Goal: Task Accomplishment & Management: Manage account settings

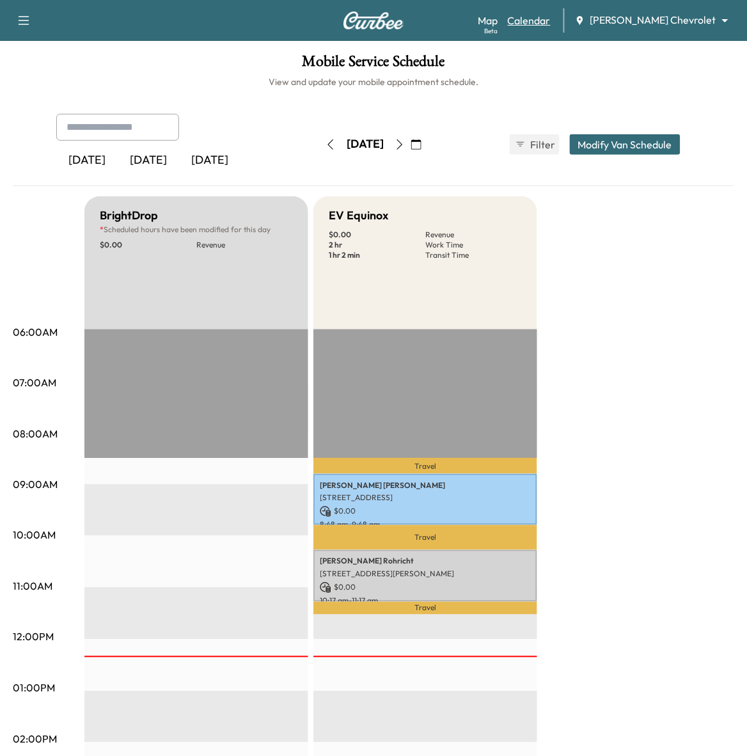
click at [551, 19] on link "Calendar" at bounding box center [529, 20] width 43 height 15
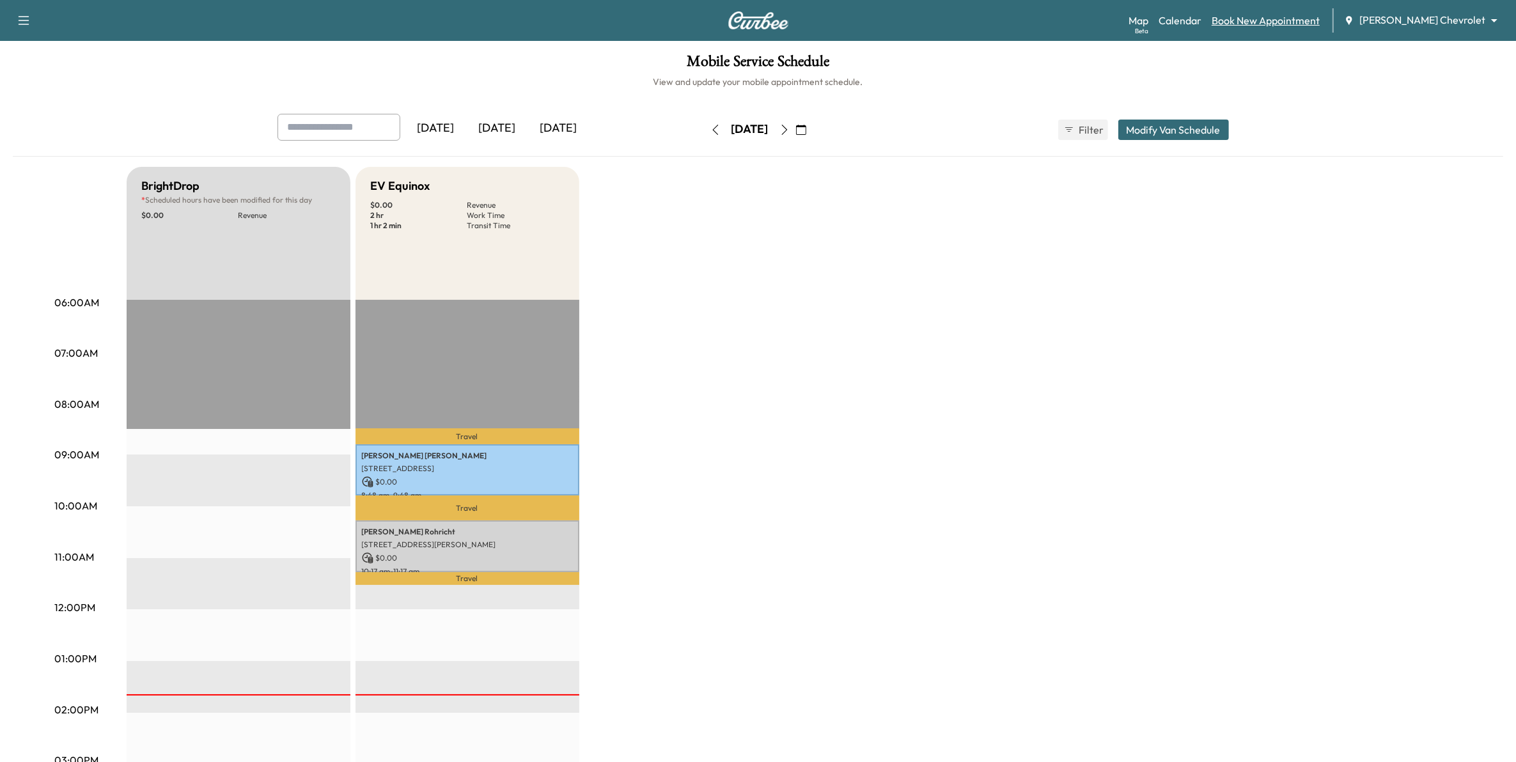
click at [746, 24] on link "Book New Appointment" at bounding box center [1266, 20] width 108 height 15
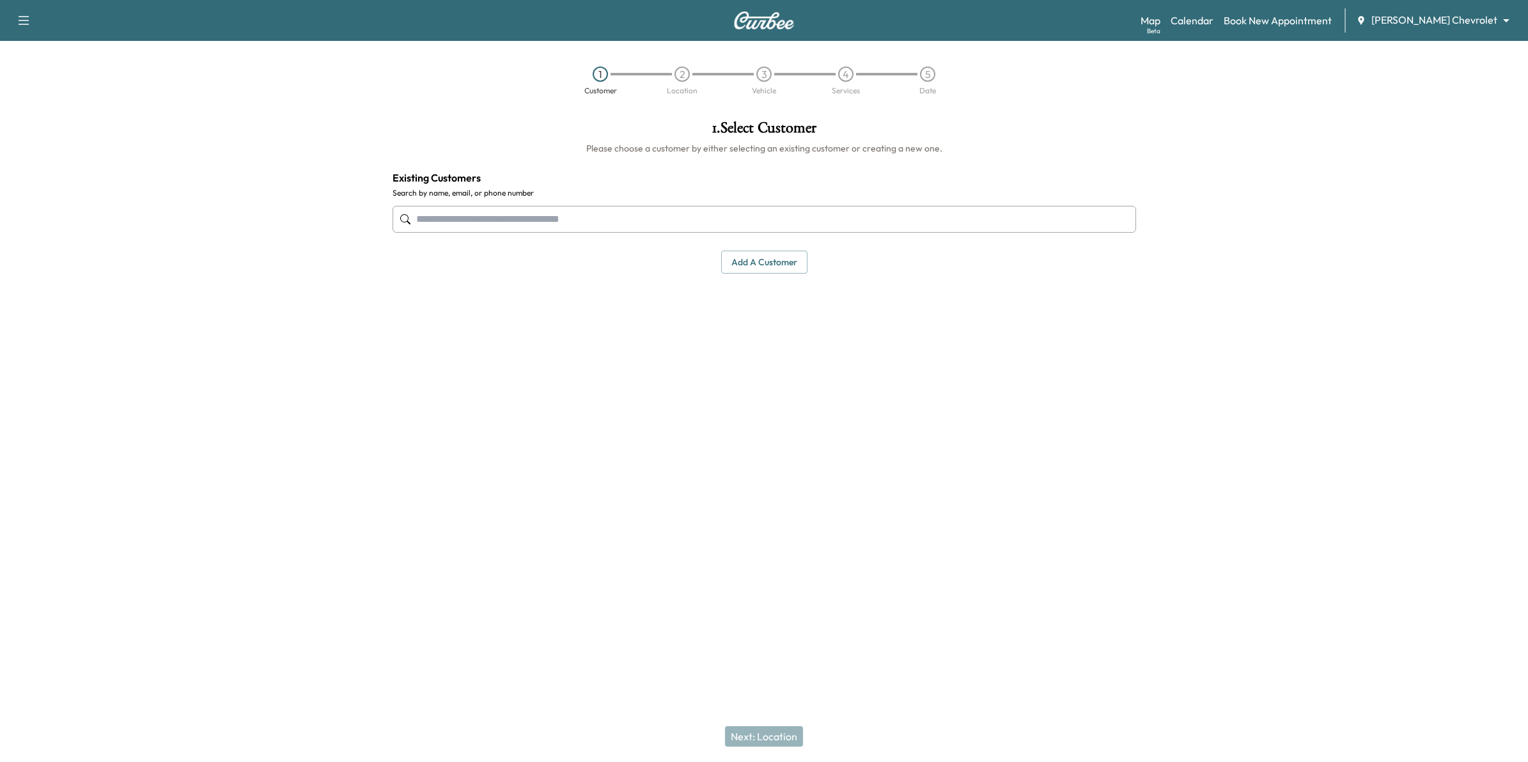
click at [454, 227] on input "text" at bounding box center [765, 219] width 744 height 27
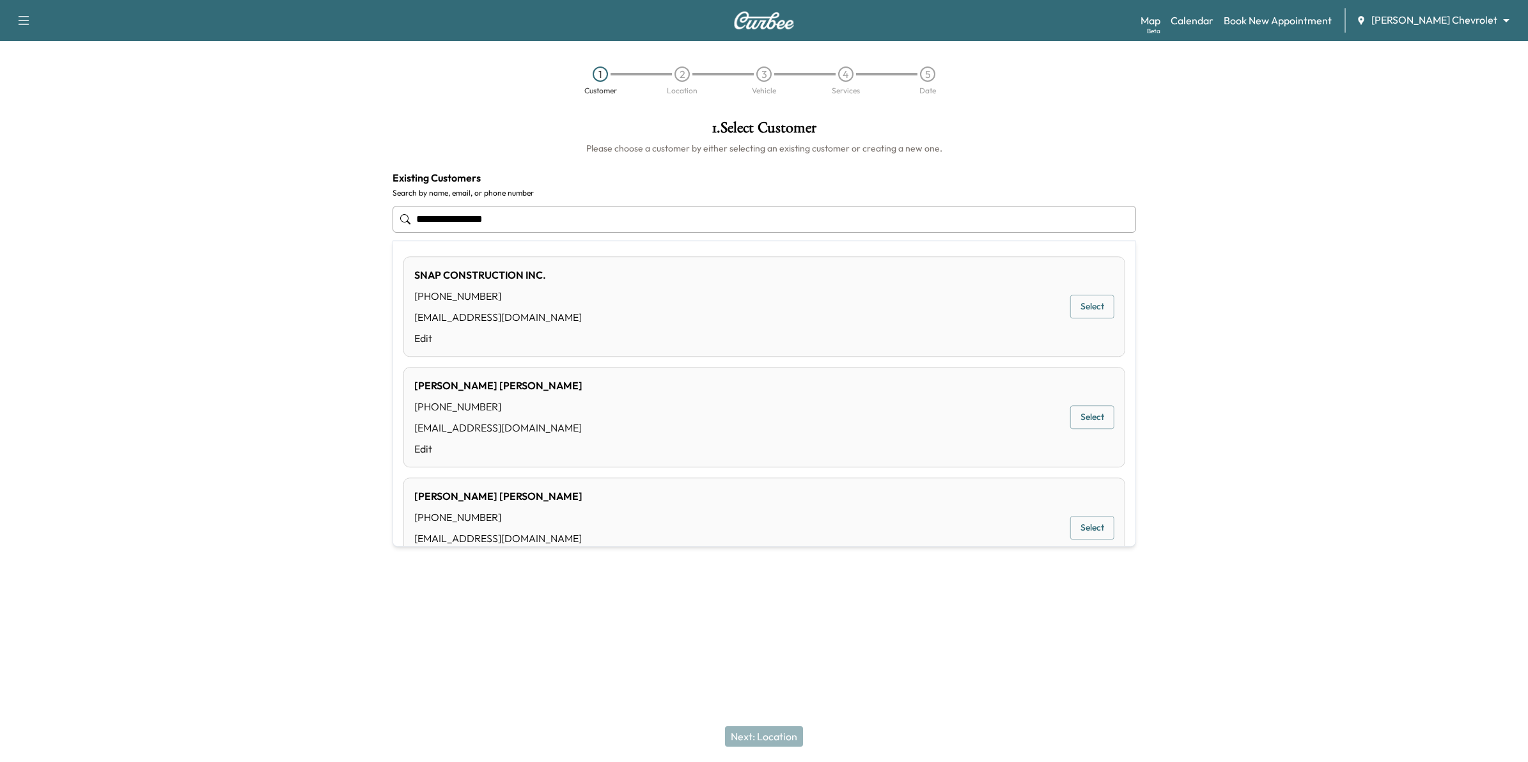
click at [746, 307] on button "Select" at bounding box center [1092, 307] width 44 height 24
type input "**********"
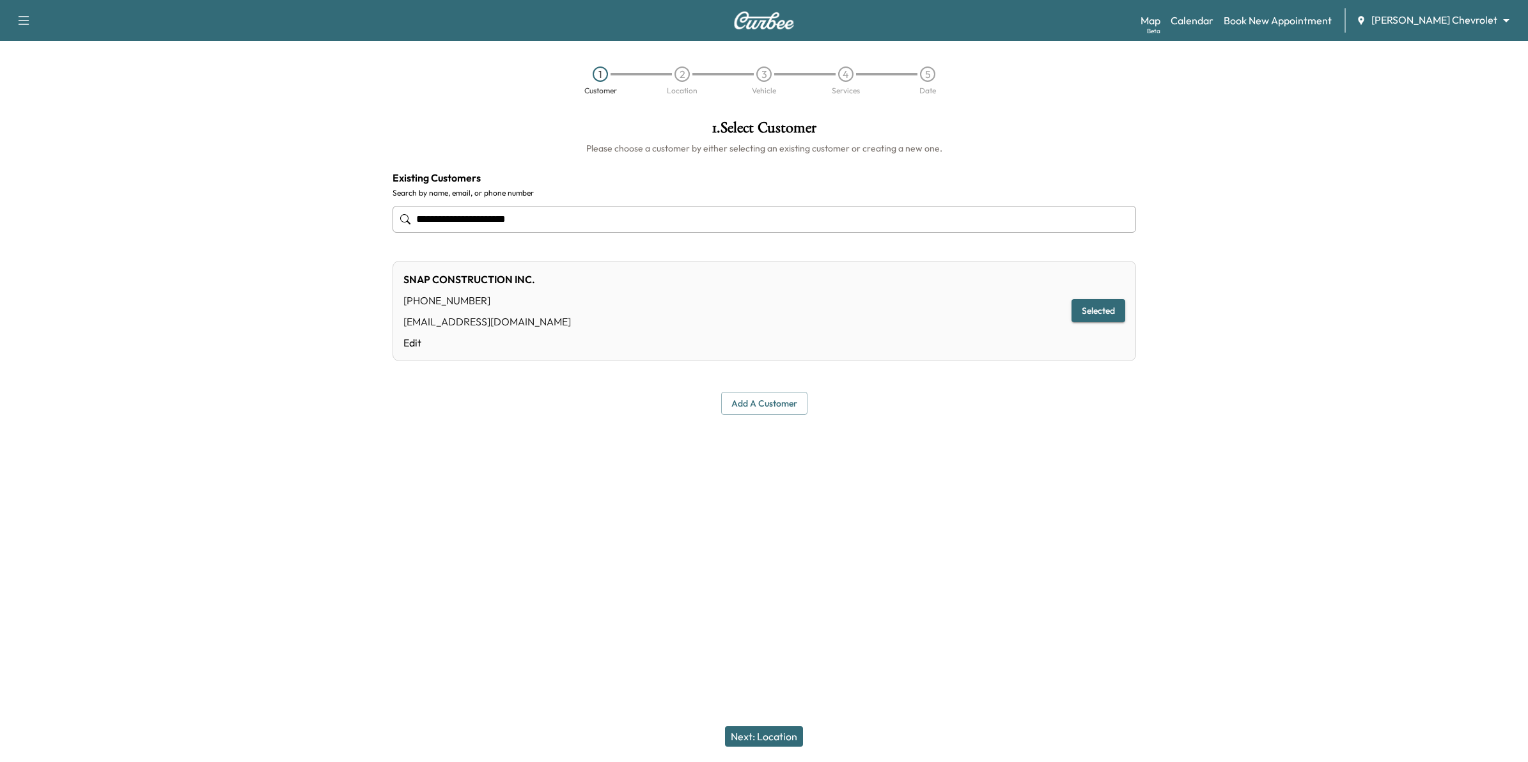
click at [746, 731] on button "Next: Location" at bounding box center [764, 736] width 78 height 20
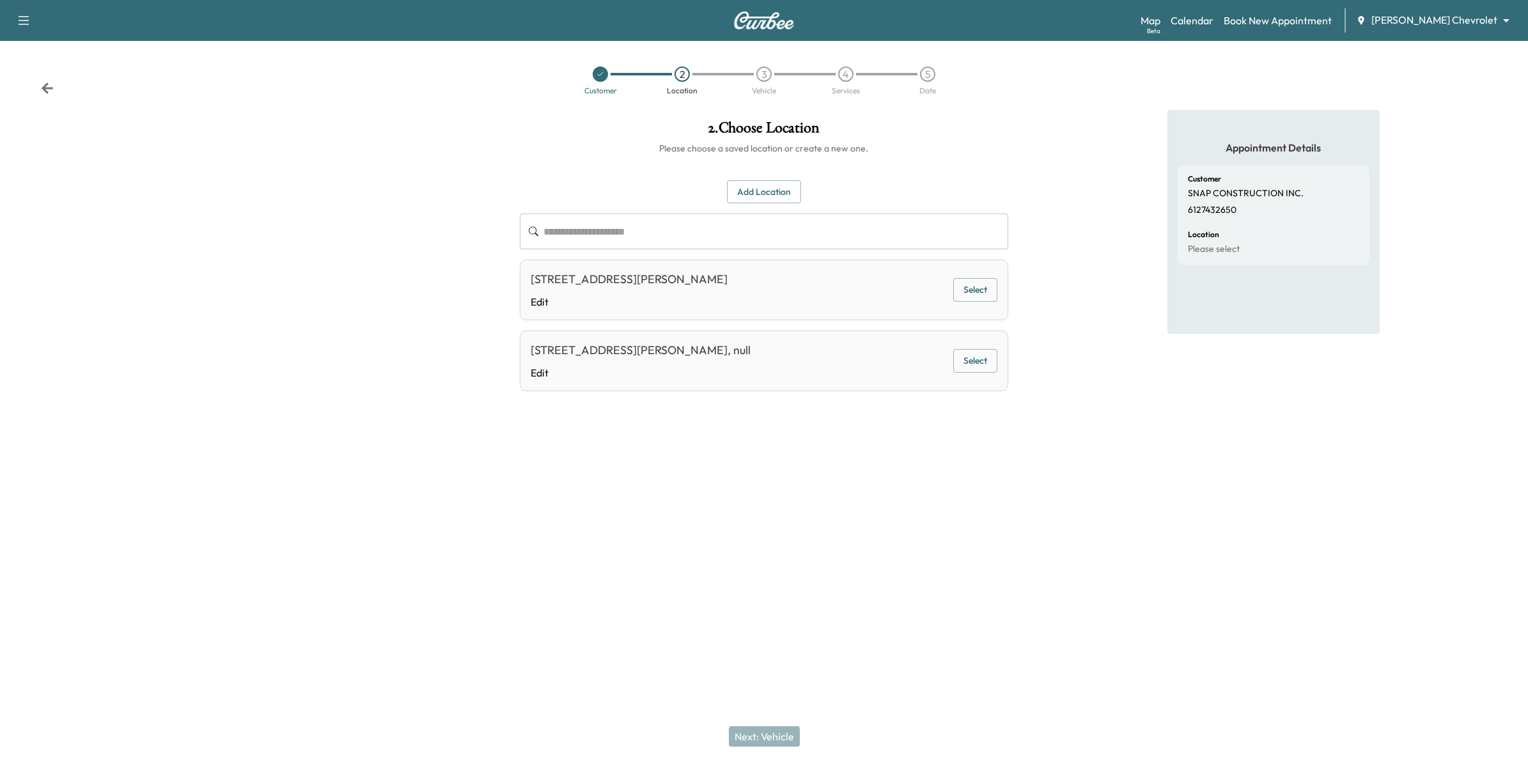
click at [33, 91] on div "Customer 2 Location 3 Vehicle 4 Services 5 Date" at bounding box center [764, 80] width 1528 height 59
click at [49, 90] on icon at bounding box center [47, 88] width 13 height 13
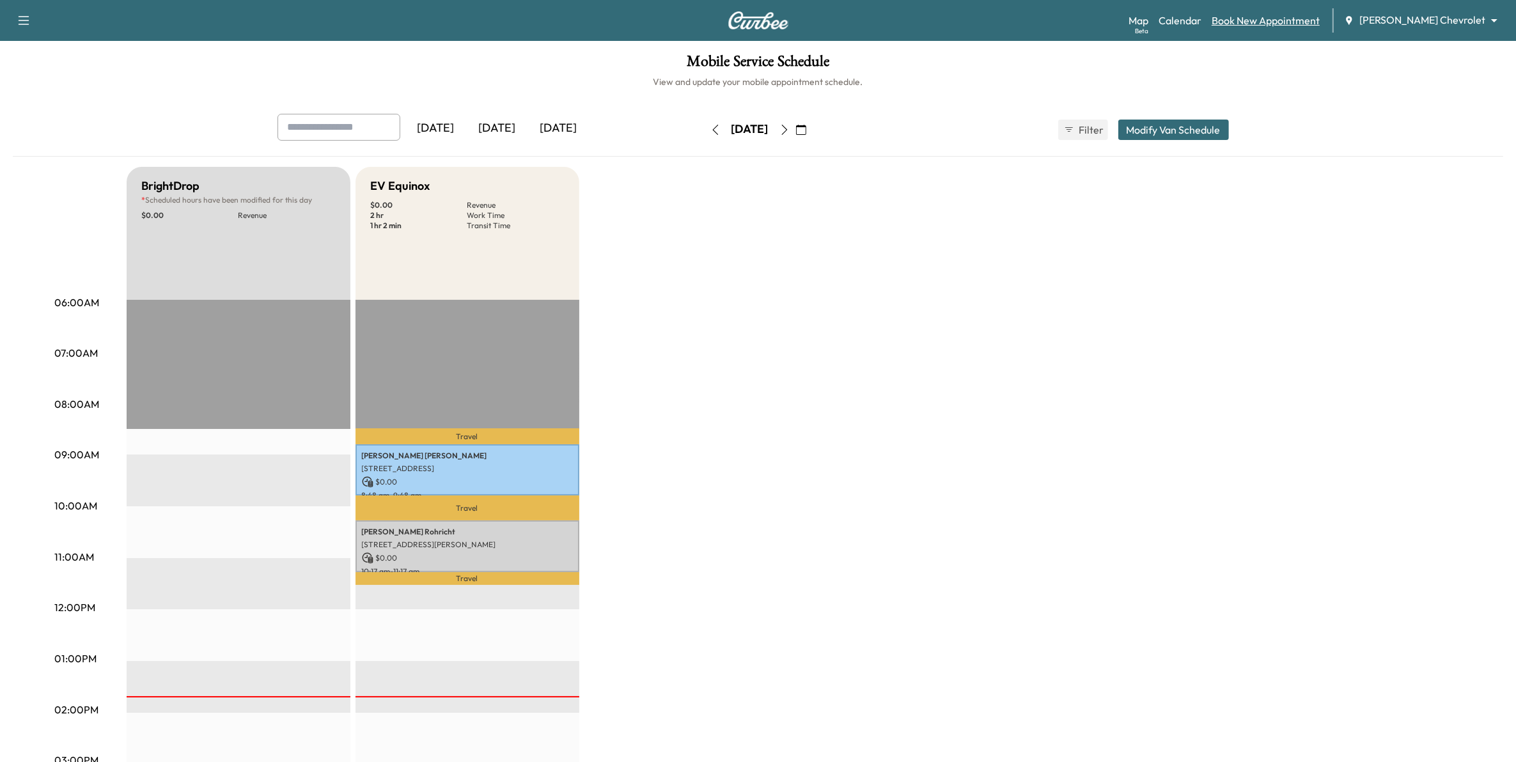
click at [746, 20] on link "Book New Appointment" at bounding box center [1266, 20] width 108 height 15
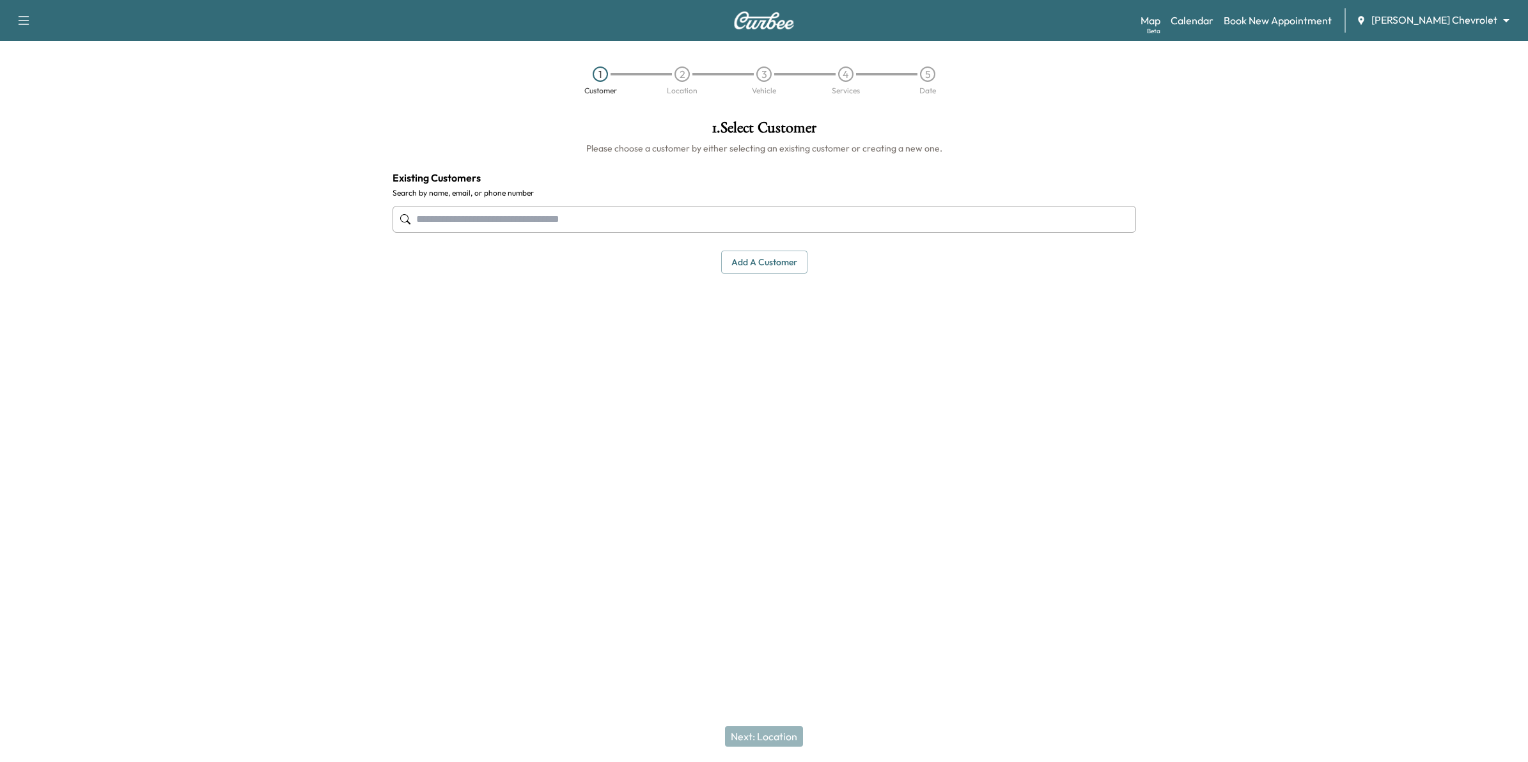
click at [527, 229] on input "text" at bounding box center [765, 219] width 744 height 27
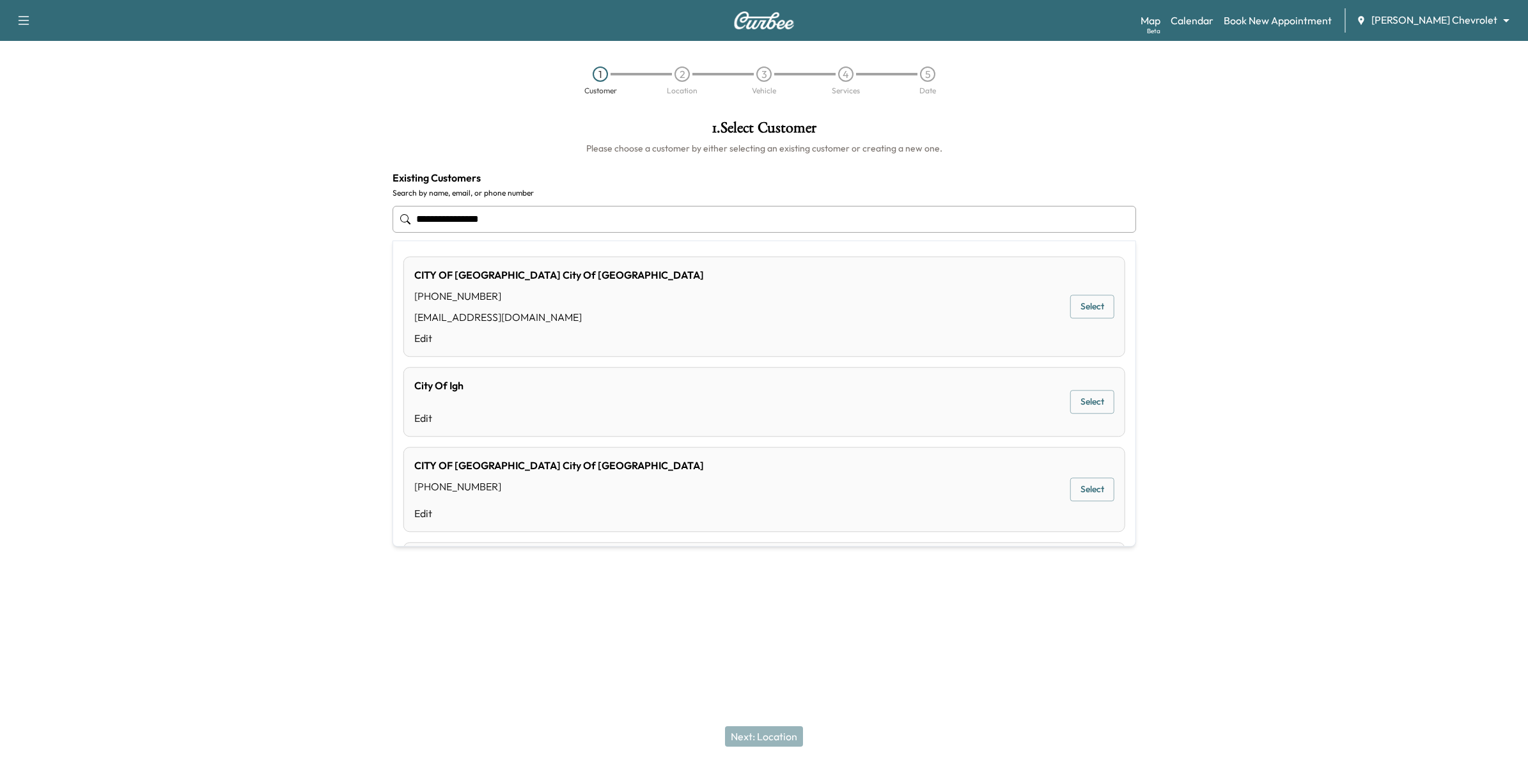
click at [733, 297] on div "CITY OF [GEOGRAPHIC_DATA] [PHONE_NUMBER] [EMAIL_ADDRESS][DOMAIN_NAME] Edit Sele…" at bounding box center [764, 306] width 722 height 100
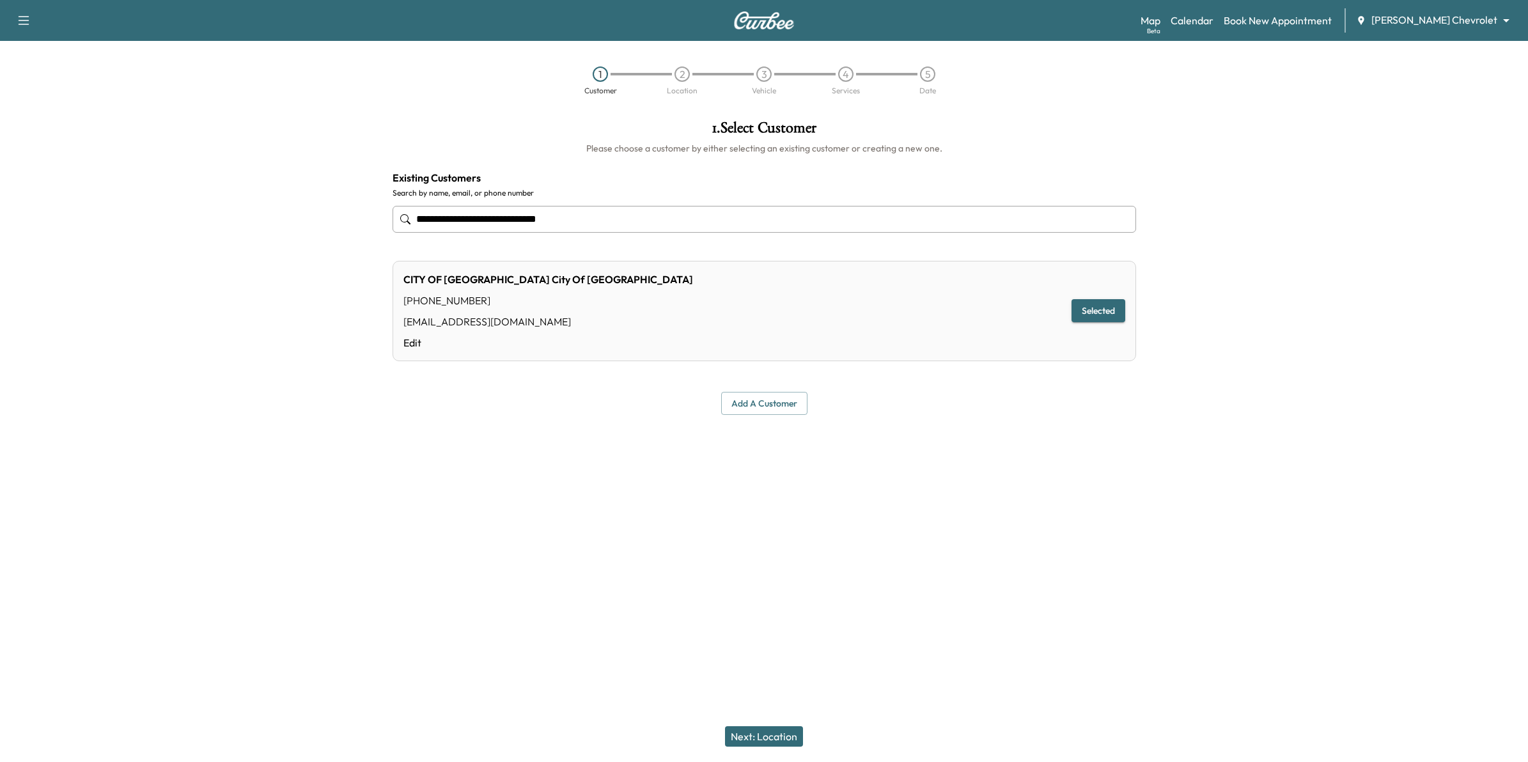
type input "**********"
click at [746, 307] on button "Selected" at bounding box center [1099, 311] width 54 height 24
click at [746, 740] on button "Next: Location" at bounding box center [764, 736] width 78 height 20
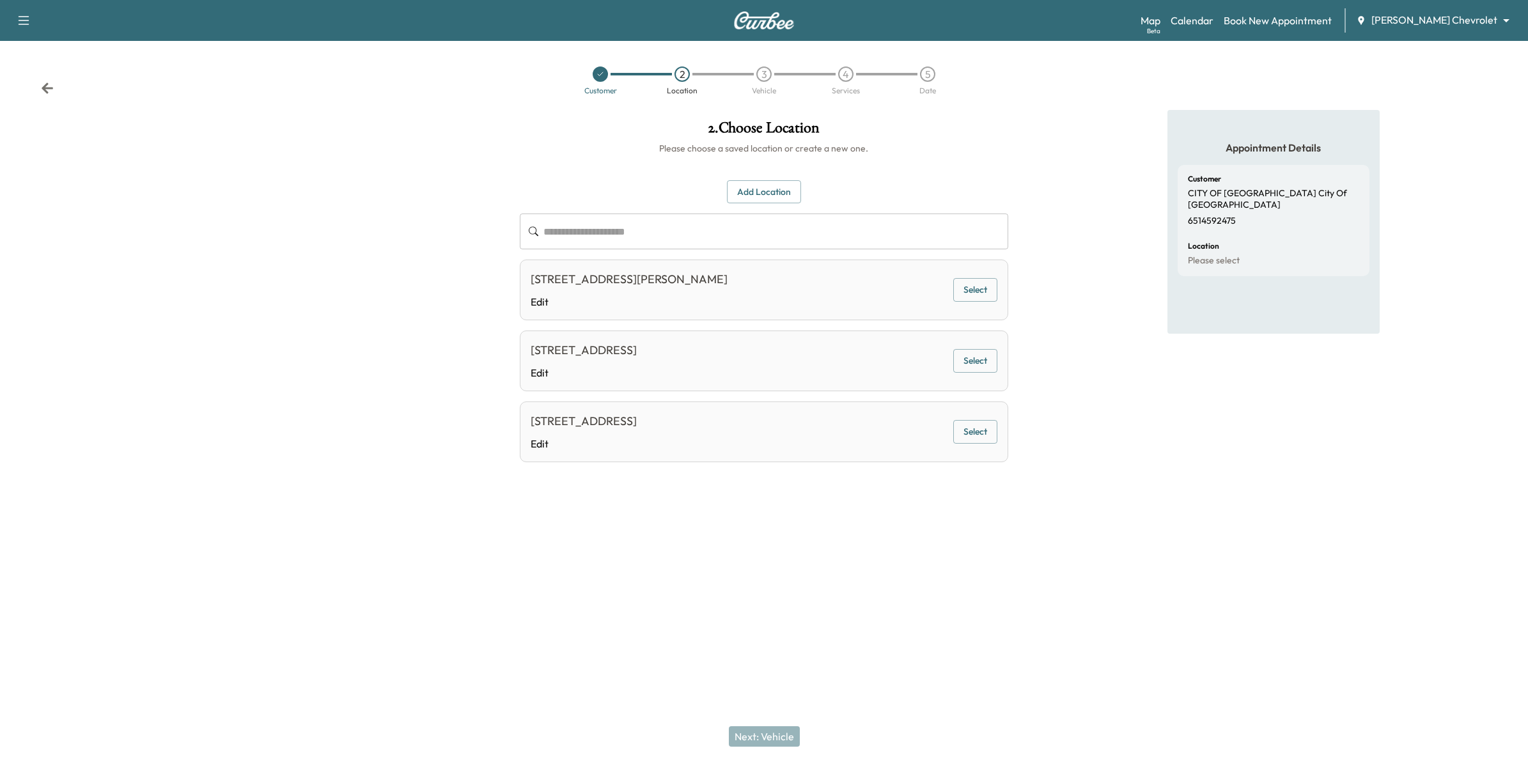
click at [59, 87] on div "Customer 2 Location 3 Vehicle 4 Services 5 Date" at bounding box center [764, 80] width 1528 height 59
click at [49, 90] on icon at bounding box center [47, 88] width 13 height 13
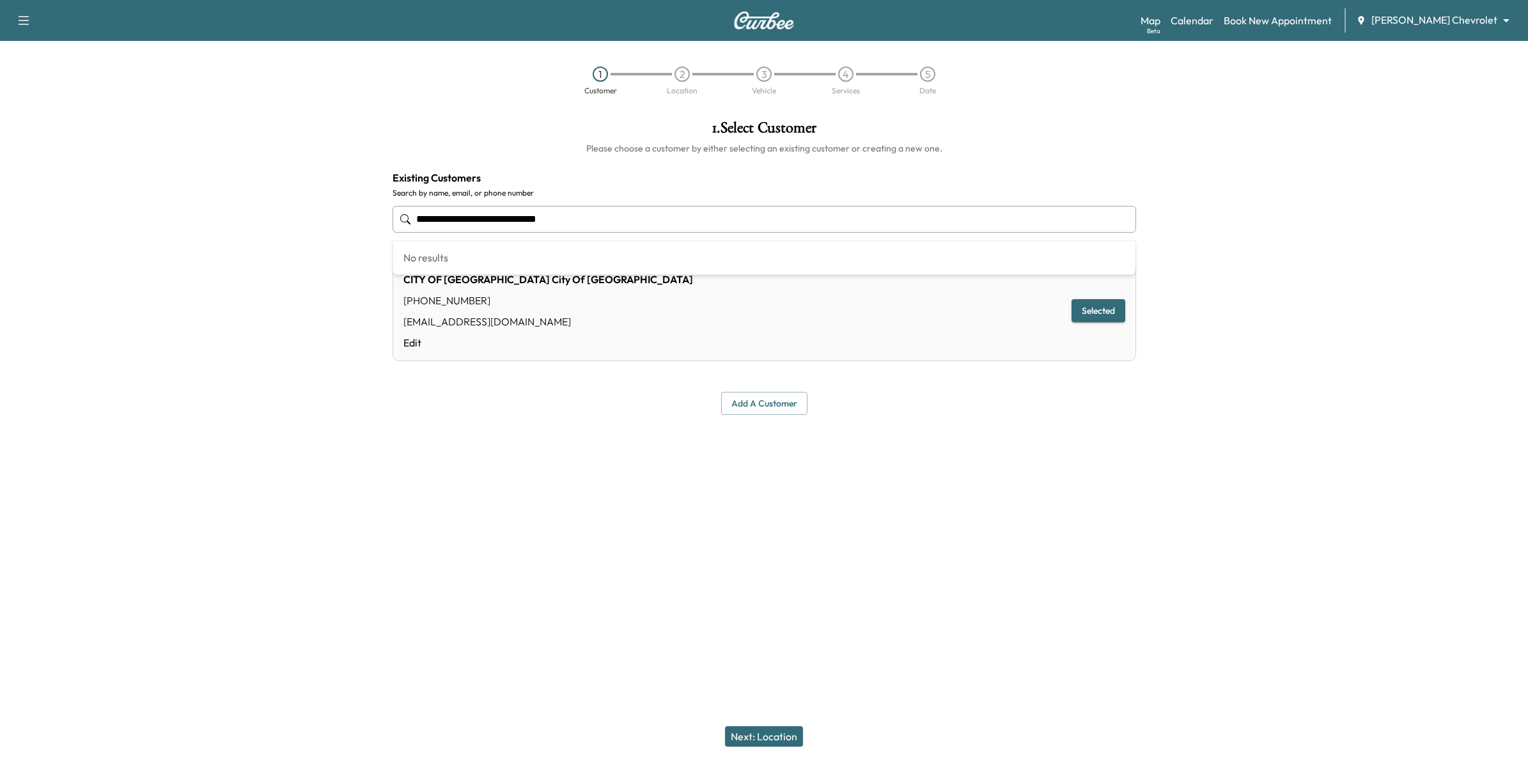
drag, startPoint x: 571, startPoint y: 221, endPoint x: 286, endPoint y: 224, distance: 285.2
click at [286, 224] on div "**********" at bounding box center [764, 300] width 1528 height 381
type input "**********"
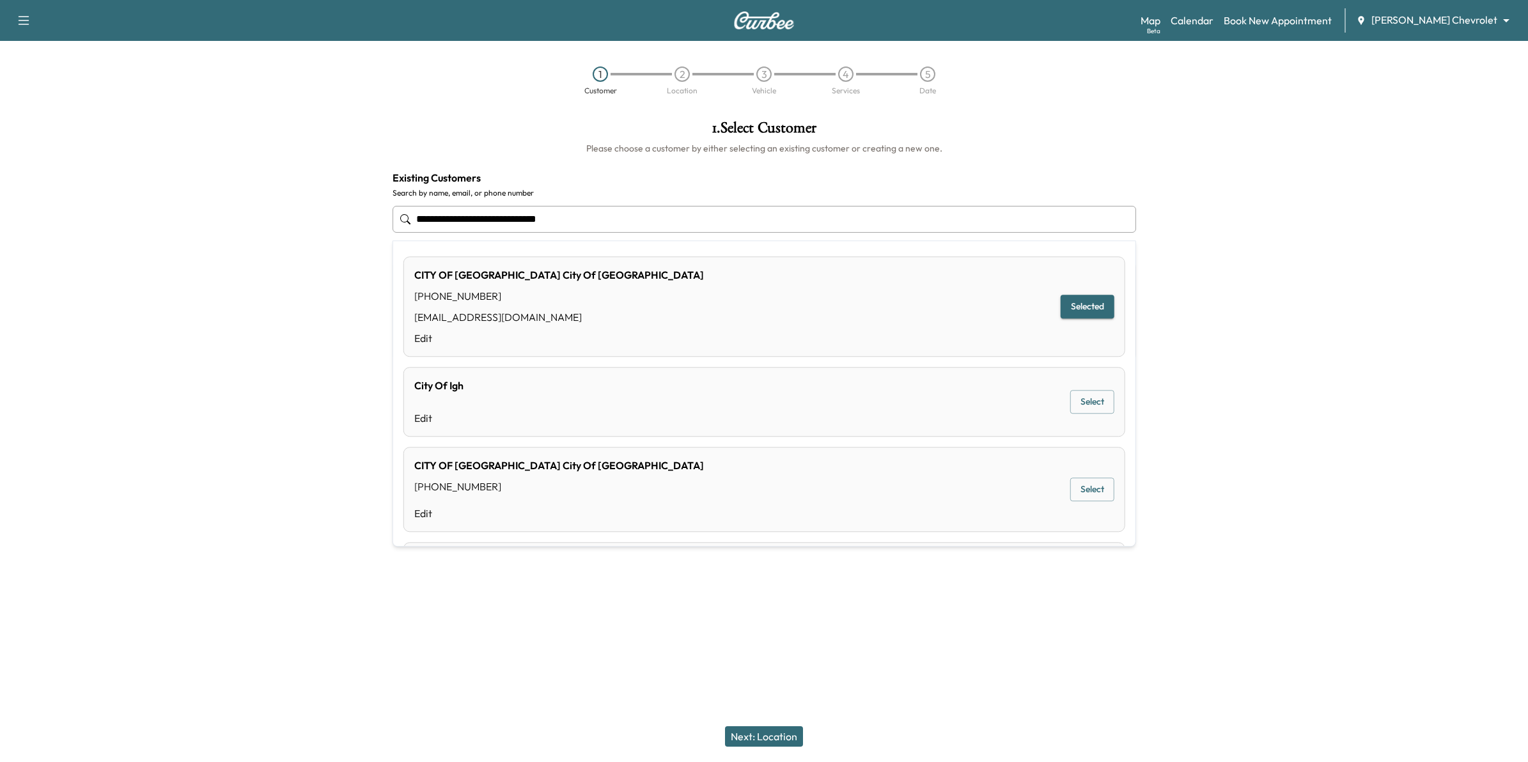
drag, startPoint x: 601, startPoint y: 219, endPoint x: 333, endPoint y: 211, distance: 268.0
click at [333, 211] on div "**********" at bounding box center [764, 300] width 1528 height 381
type input "**********"
drag, startPoint x: 566, startPoint y: 208, endPoint x: 249, endPoint y: 211, distance: 317.1
click at [249, 211] on div "**********" at bounding box center [764, 300] width 1528 height 381
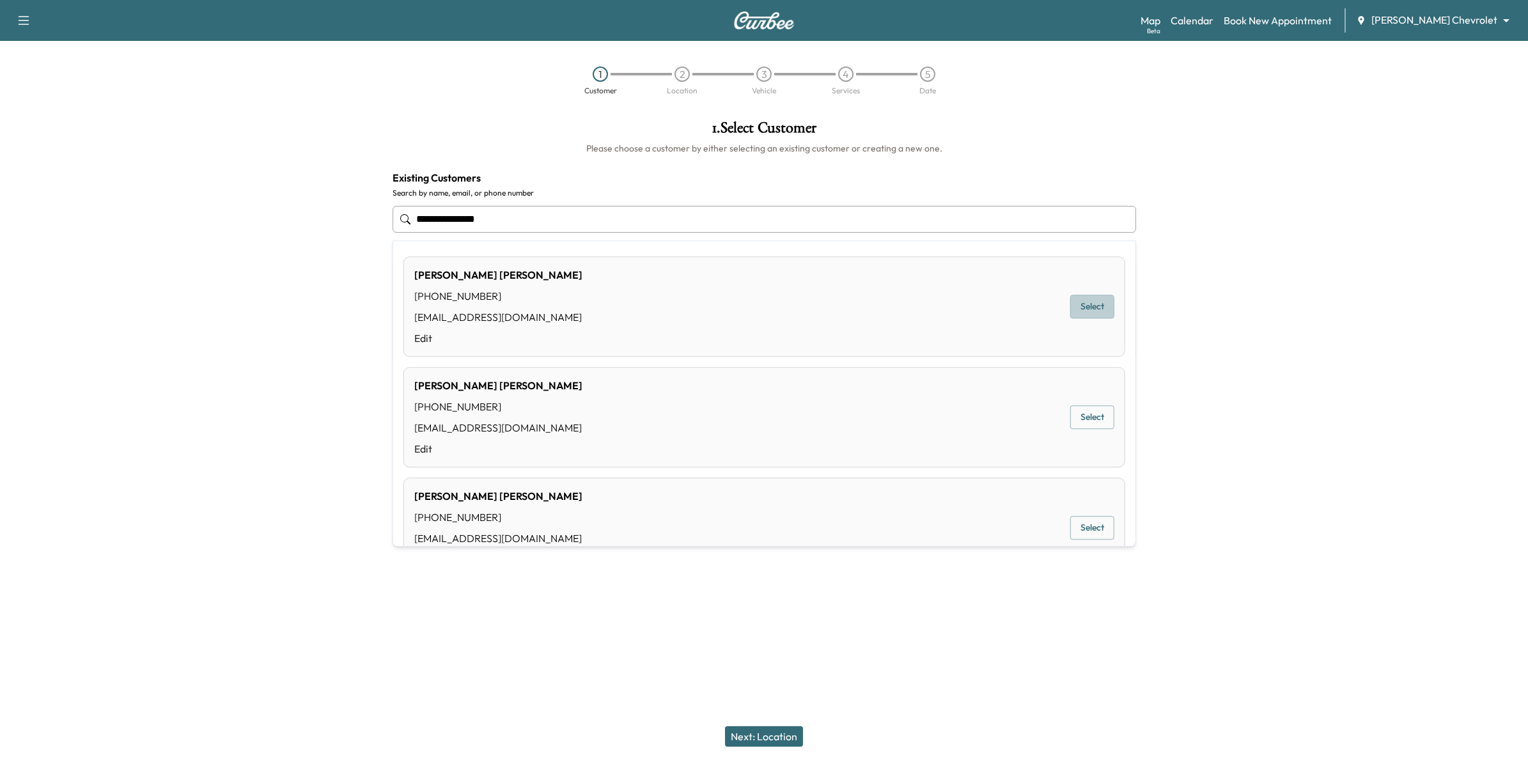
click at [746, 304] on button "Select" at bounding box center [1092, 307] width 44 height 24
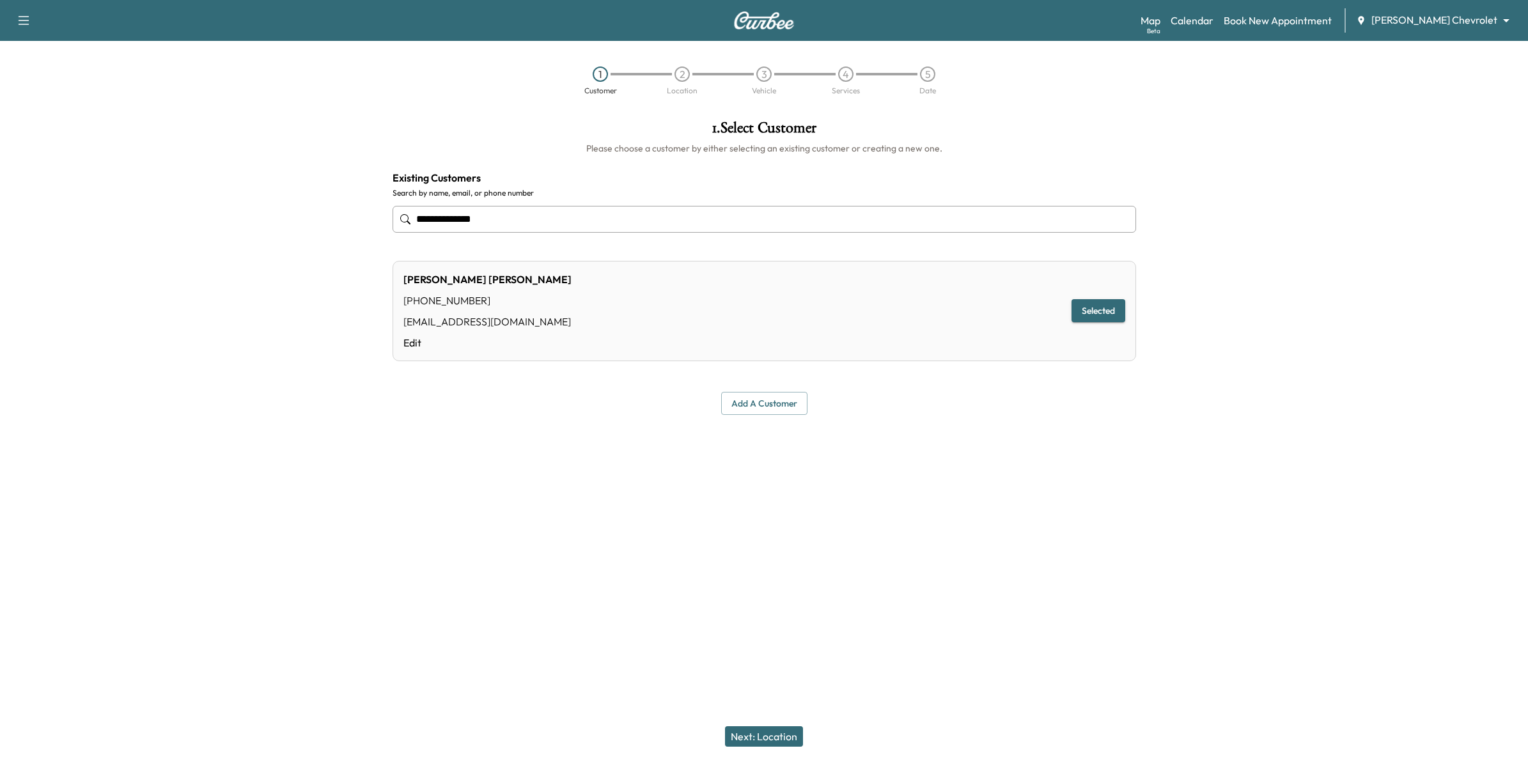
type input "**********"
click at [746, 306] on button "Selected" at bounding box center [1099, 311] width 54 height 24
click at [746, 736] on button "Next: Location" at bounding box center [764, 736] width 78 height 20
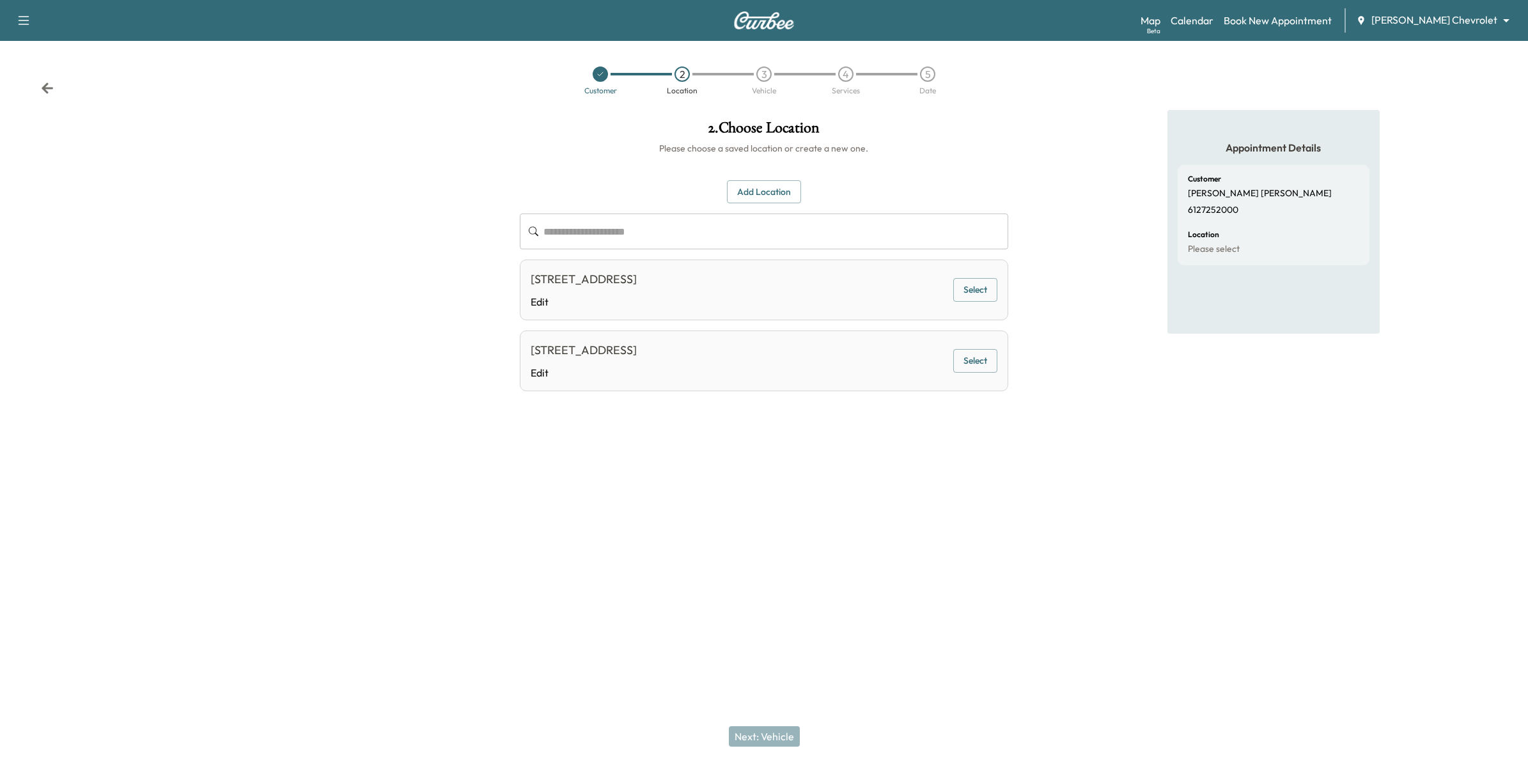
click at [637, 305] on link "Edit" at bounding box center [584, 301] width 106 height 15
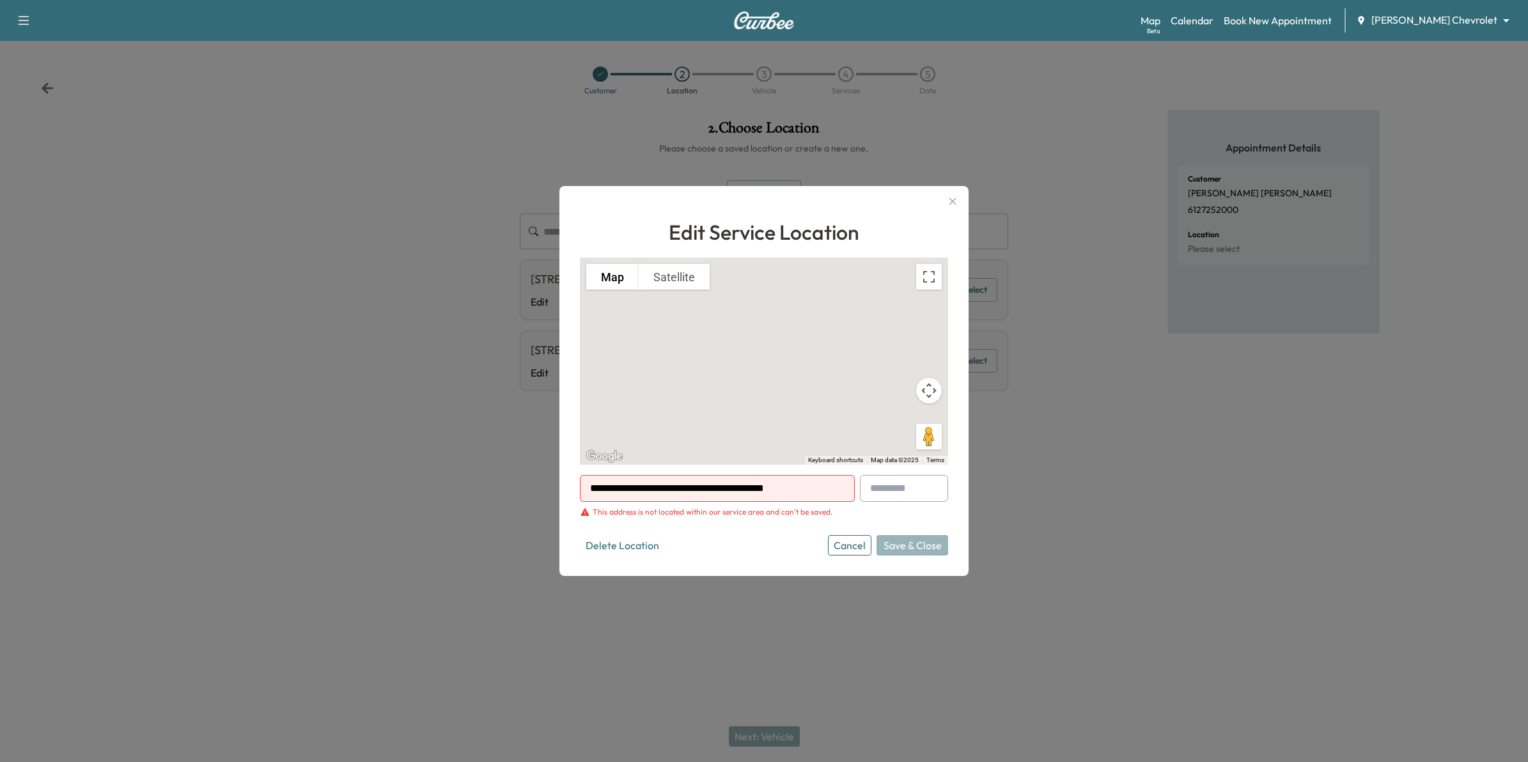
click at [746, 545] on button "Cancel" at bounding box center [849, 545] width 43 height 20
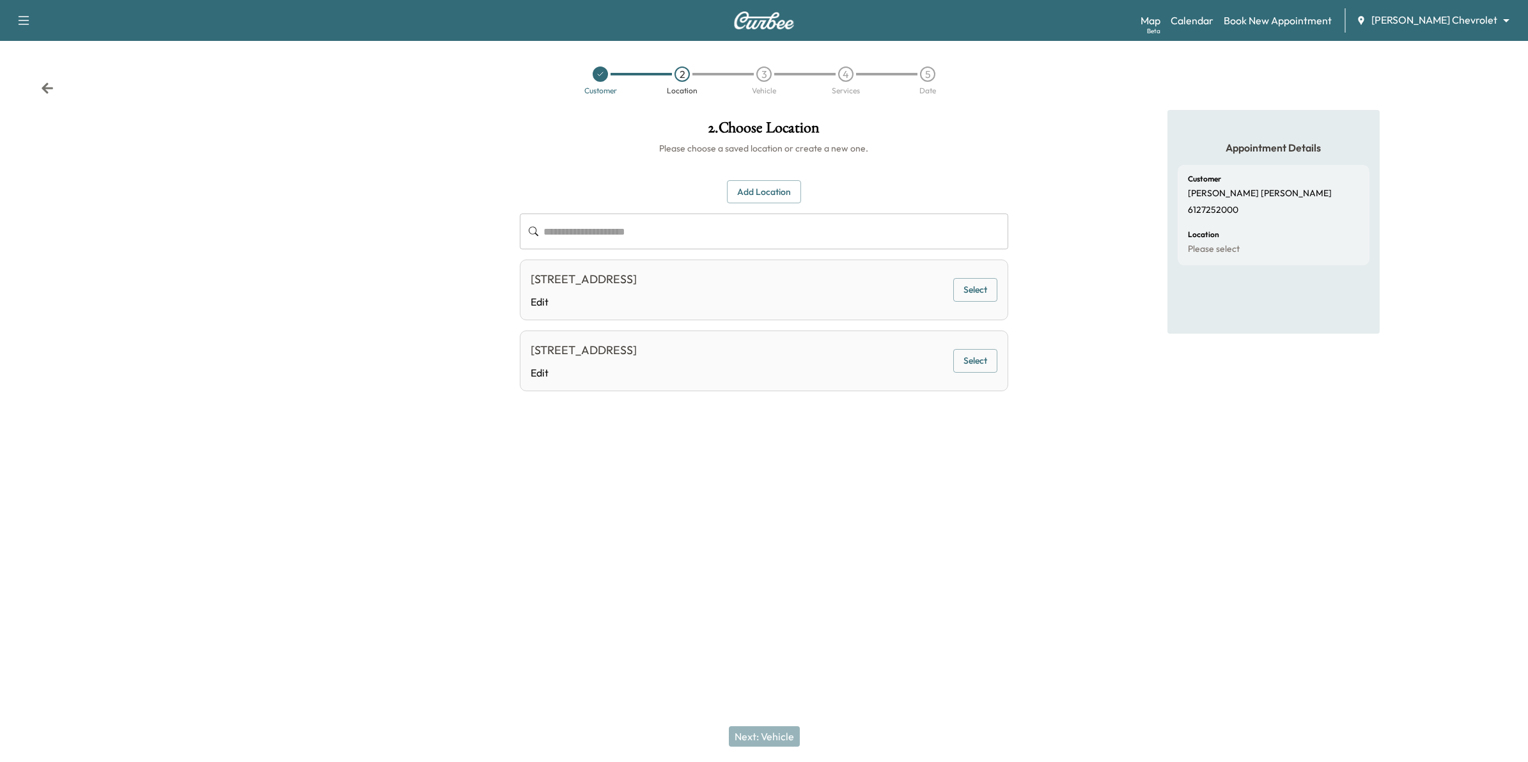
click at [746, 288] on button "Select" at bounding box center [975, 290] width 44 height 24
click at [746, 730] on button "Next: Vehicle" at bounding box center [764, 736] width 71 height 20
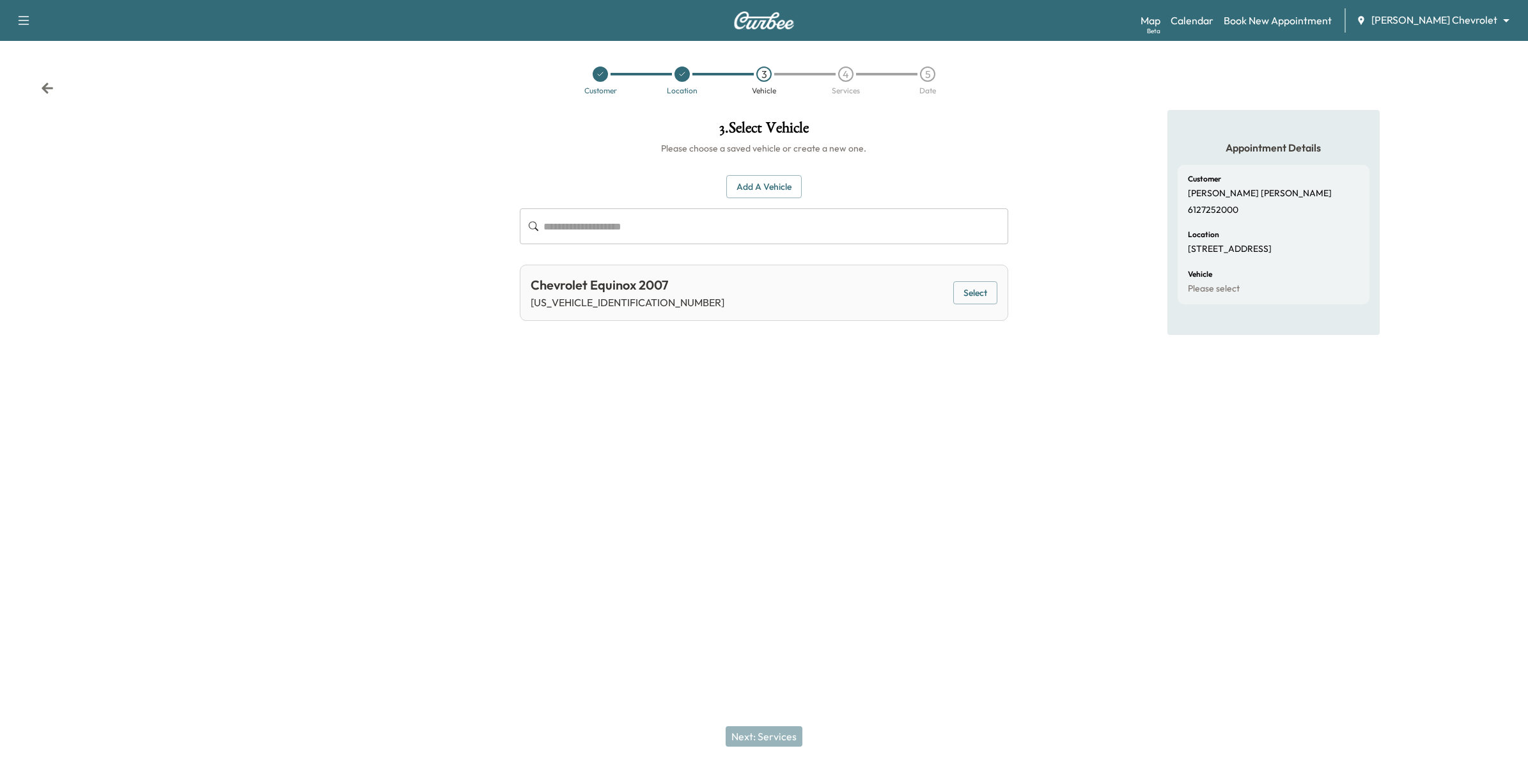
click at [56, 93] on div "Customer Location 3 Vehicle 4 Services 5 Date" at bounding box center [764, 80] width 1528 height 59
click at [46, 87] on icon at bounding box center [47, 88] width 13 height 13
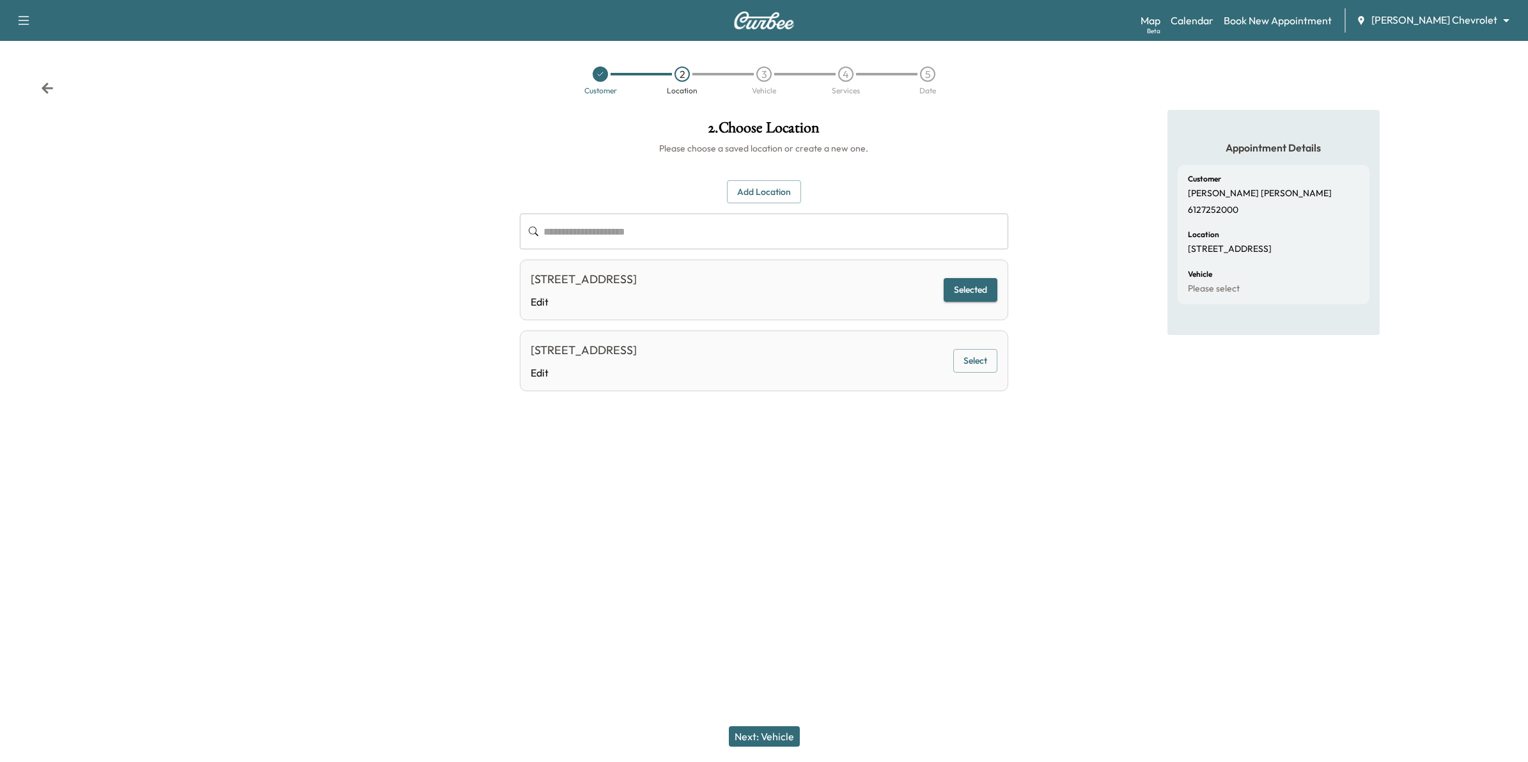
click at [55, 91] on div "Customer 2 Location 3 Vehicle 4 Services 5 Date" at bounding box center [764, 80] width 1528 height 59
click at [45, 84] on icon at bounding box center [47, 88] width 13 height 13
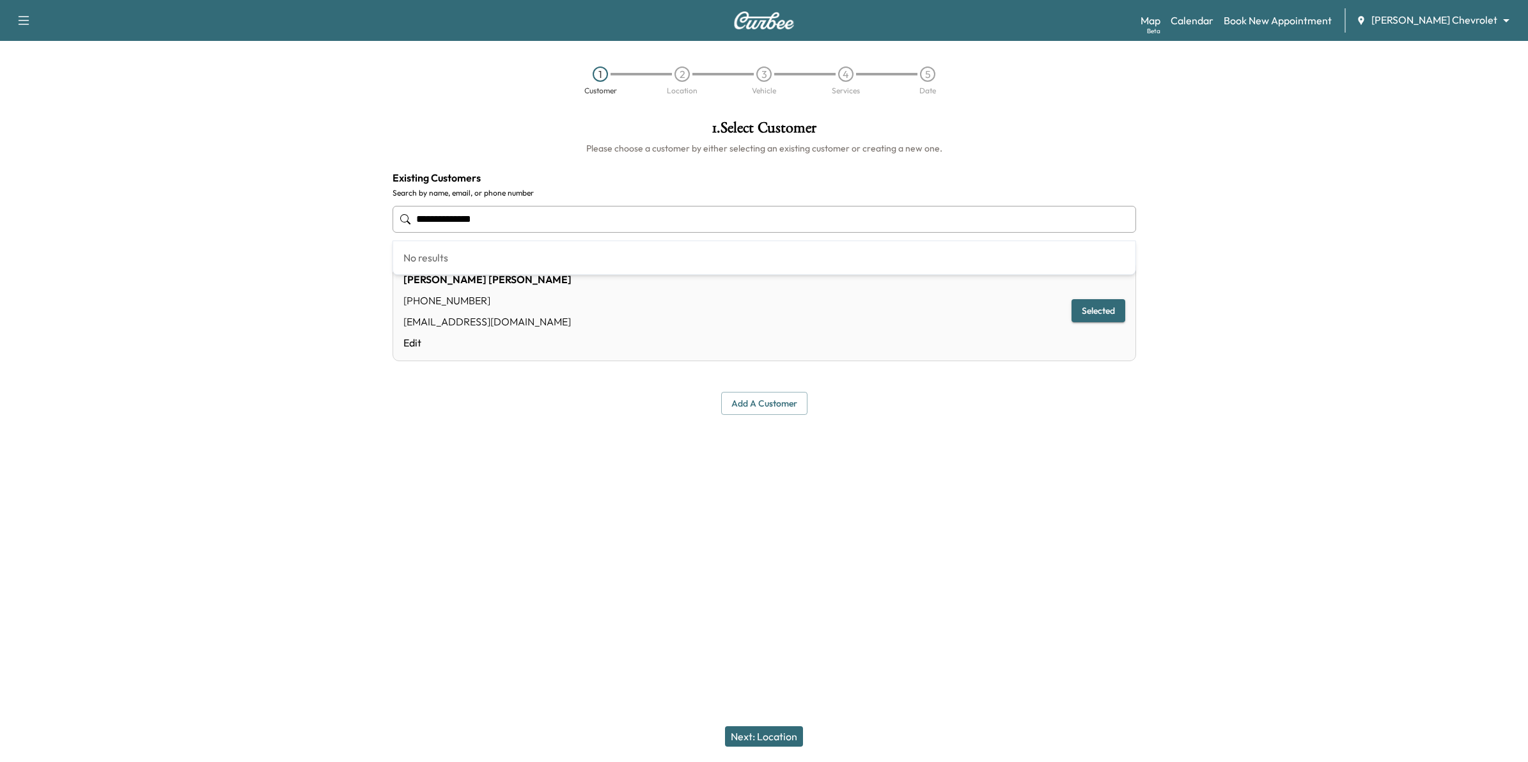
drag, startPoint x: 542, startPoint y: 206, endPoint x: 345, endPoint y: 212, distance: 197.0
click at [345, 212] on div "**********" at bounding box center [764, 300] width 1528 height 381
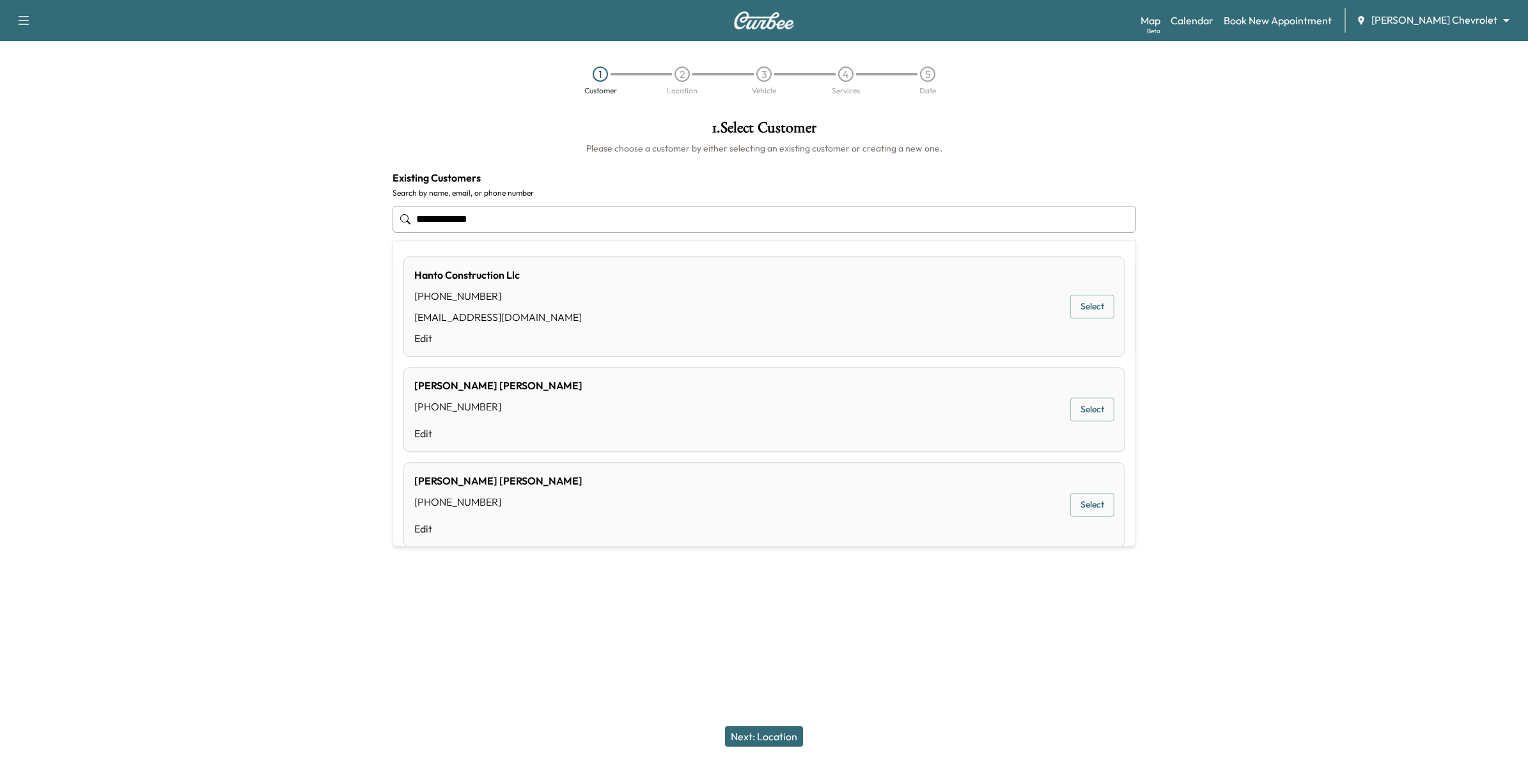
click at [746, 308] on button "Select" at bounding box center [1092, 307] width 44 height 24
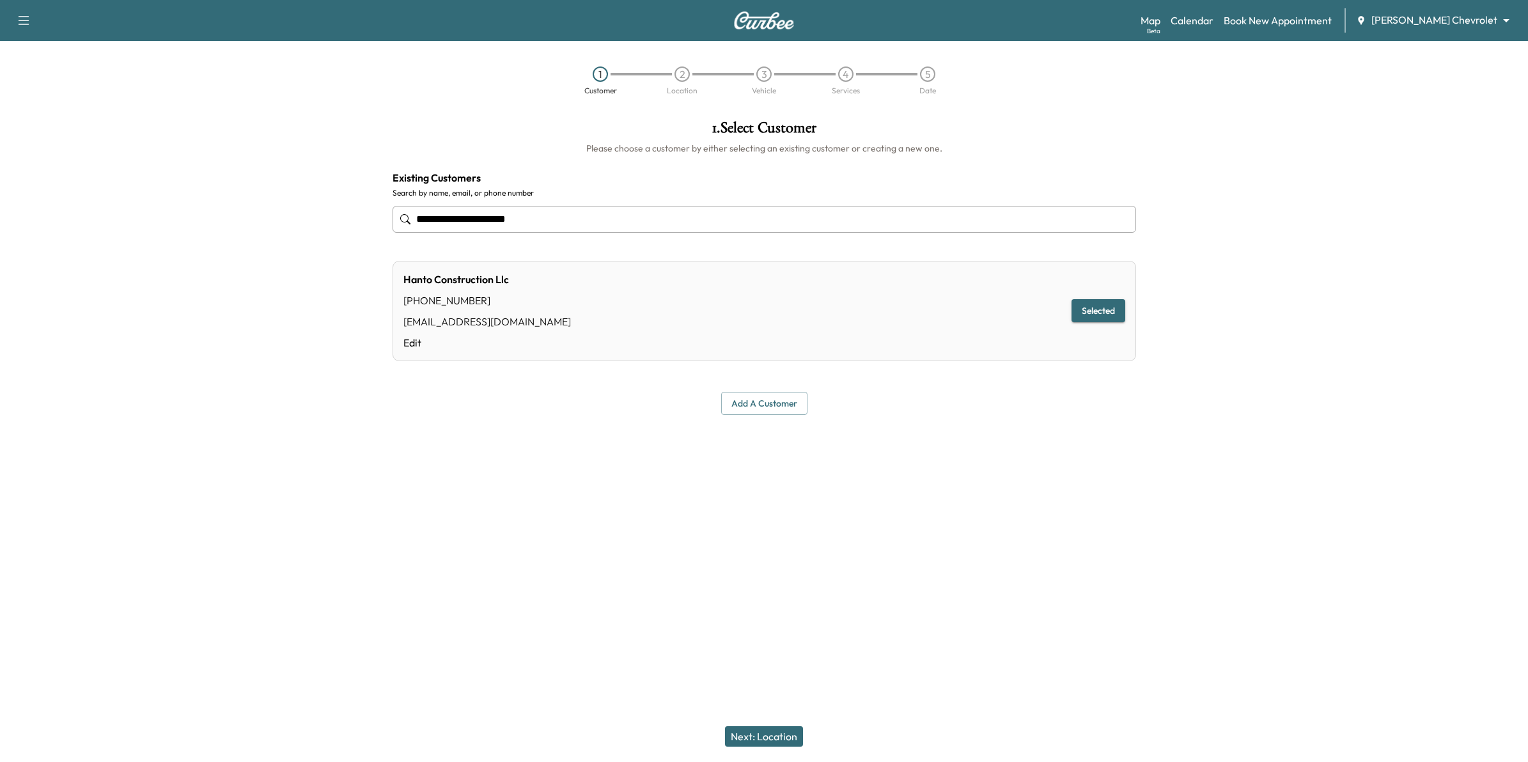
type input "**********"
click at [746, 733] on button "Next: Location" at bounding box center [764, 736] width 78 height 20
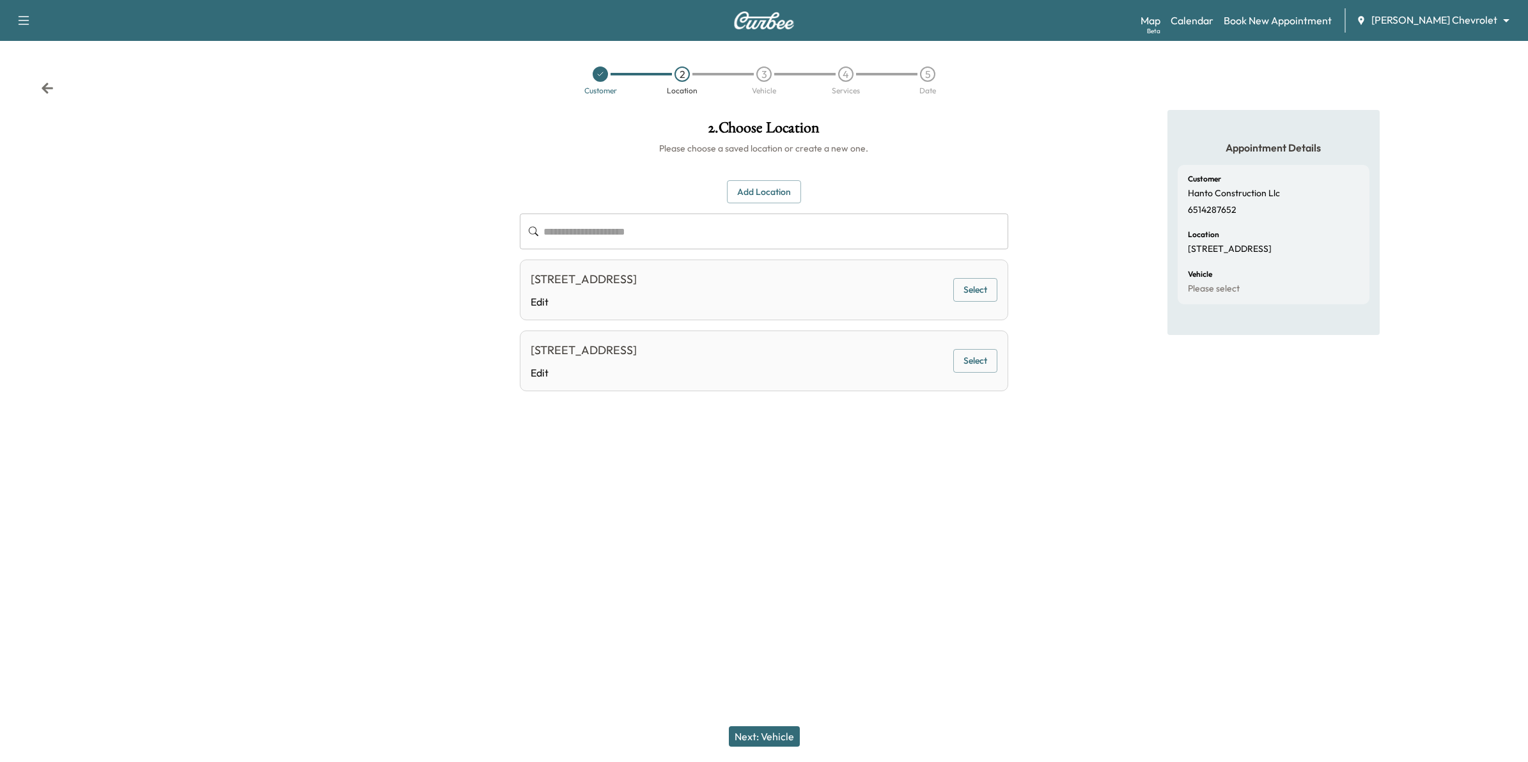
click at [746, 293] on button "Select" at bounding box center [975, 290] width 44 height 24
click at [746, 738] on button "Next: Vehicle" at bounding box center [764, 736] width 71 height 20
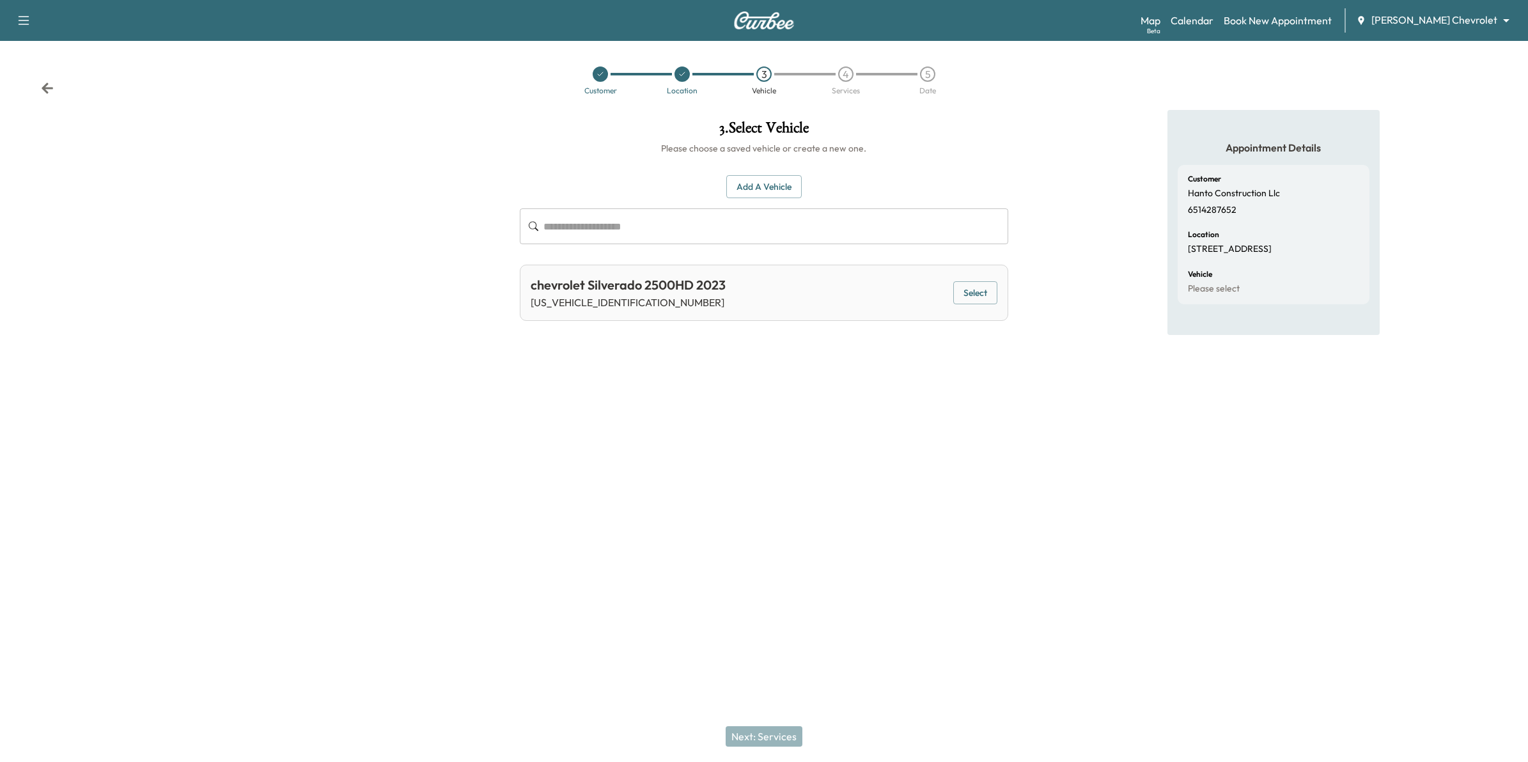
click at [68, 87] on div "Customer Location 3 Vehicle 4 Services 5 Date" at bounding box center [764, 80] width 1528 height 59
click at [51, 87] on icon at bounding box center [47, 88] width 13 height 13
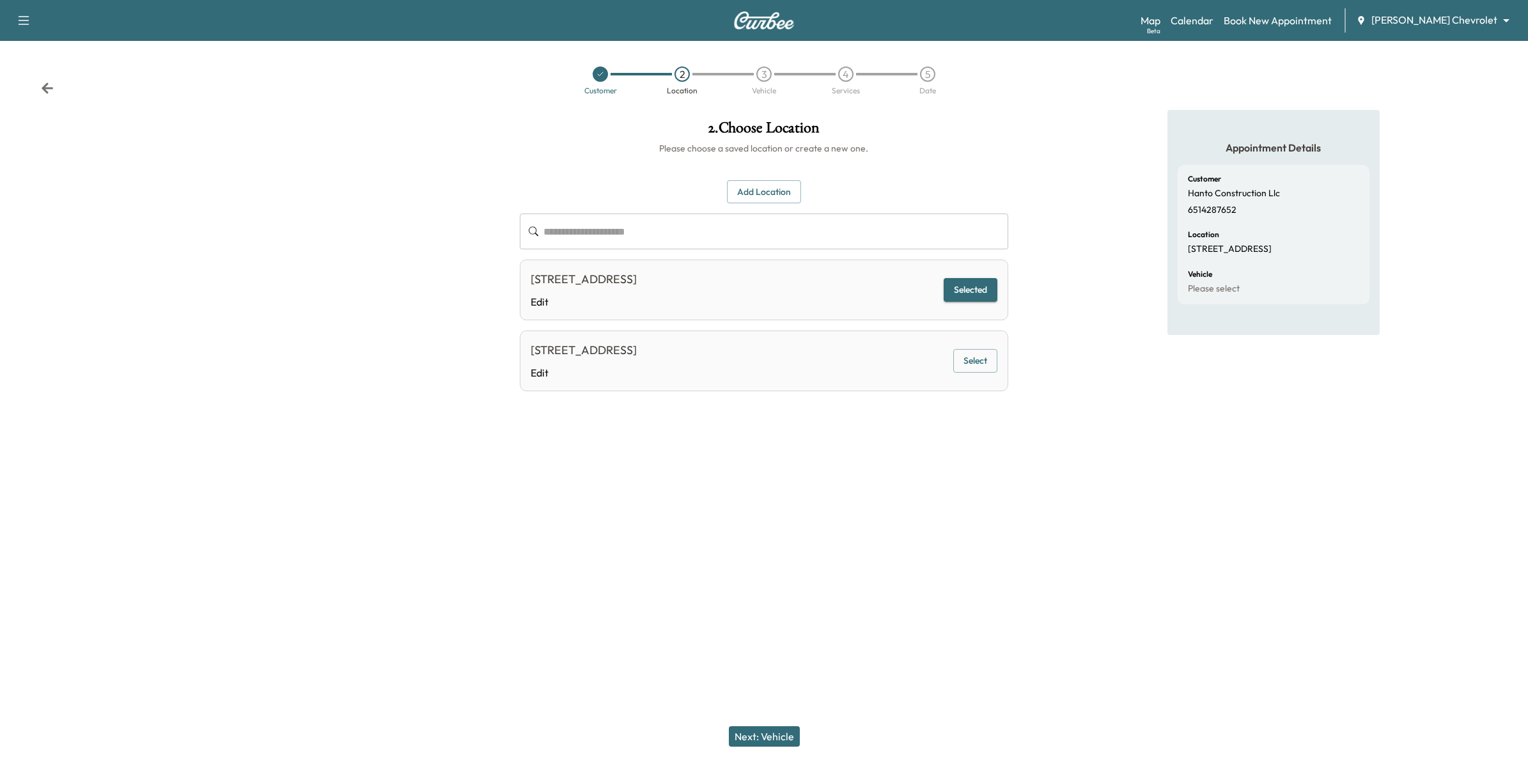
click at [51, 87] on icon at bounding box center [47, 88] width 13 height 13
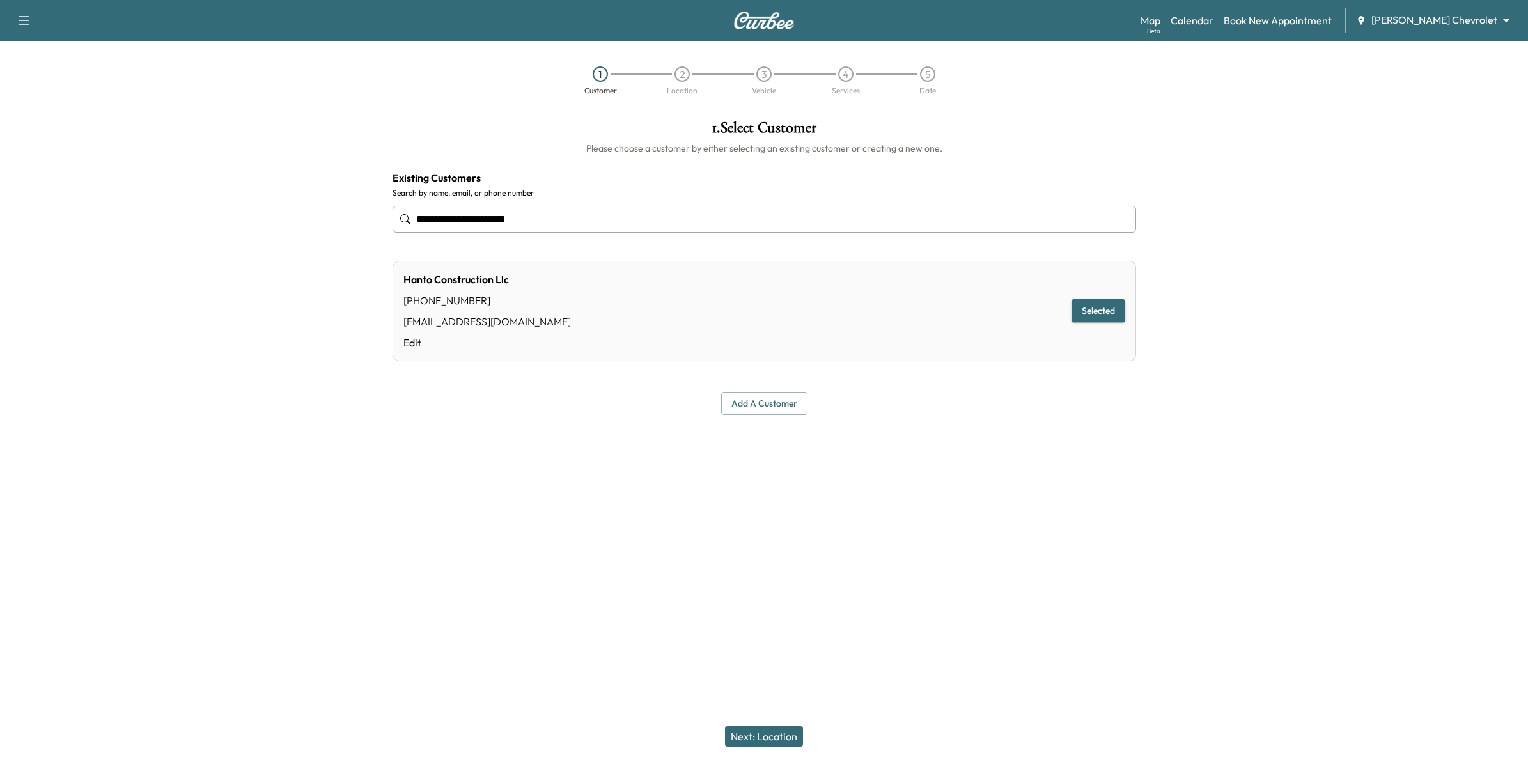
click at [51, 87] on div "1 Customer 2 Location 3 Vehicle 4 Services 5 Date" at bounding box center [764, 80] width 1528 height 59
click at [746, 21] on link "Book New Appointment" at bounding box center [1278, 20] width 108 height 15
click at [746, 20] on link "Calendar" at bounding box center [1192, 20] width 43 height 15
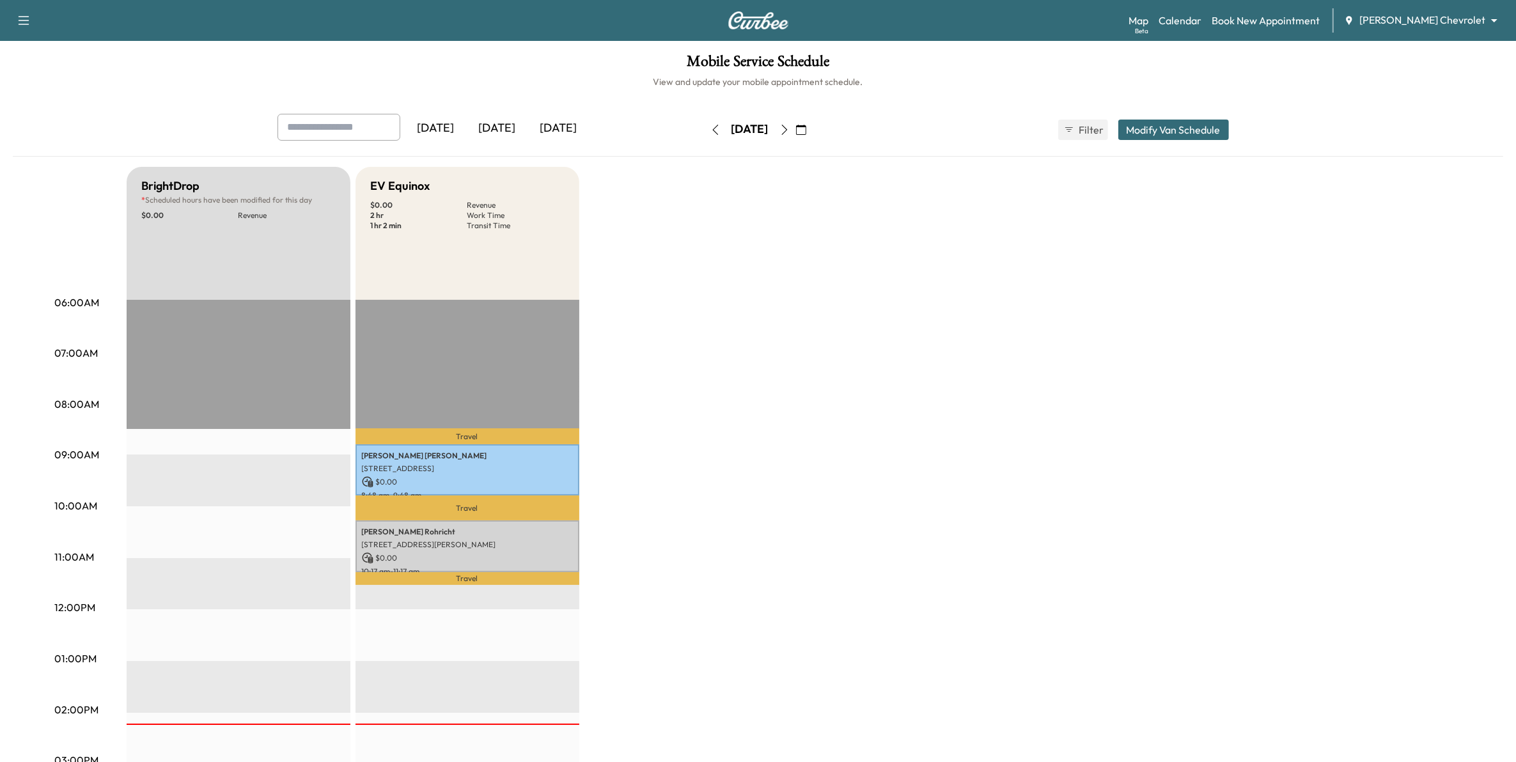
click at [746, 125] on icon "button" at bounding box center [784, 130] width 10 height 10
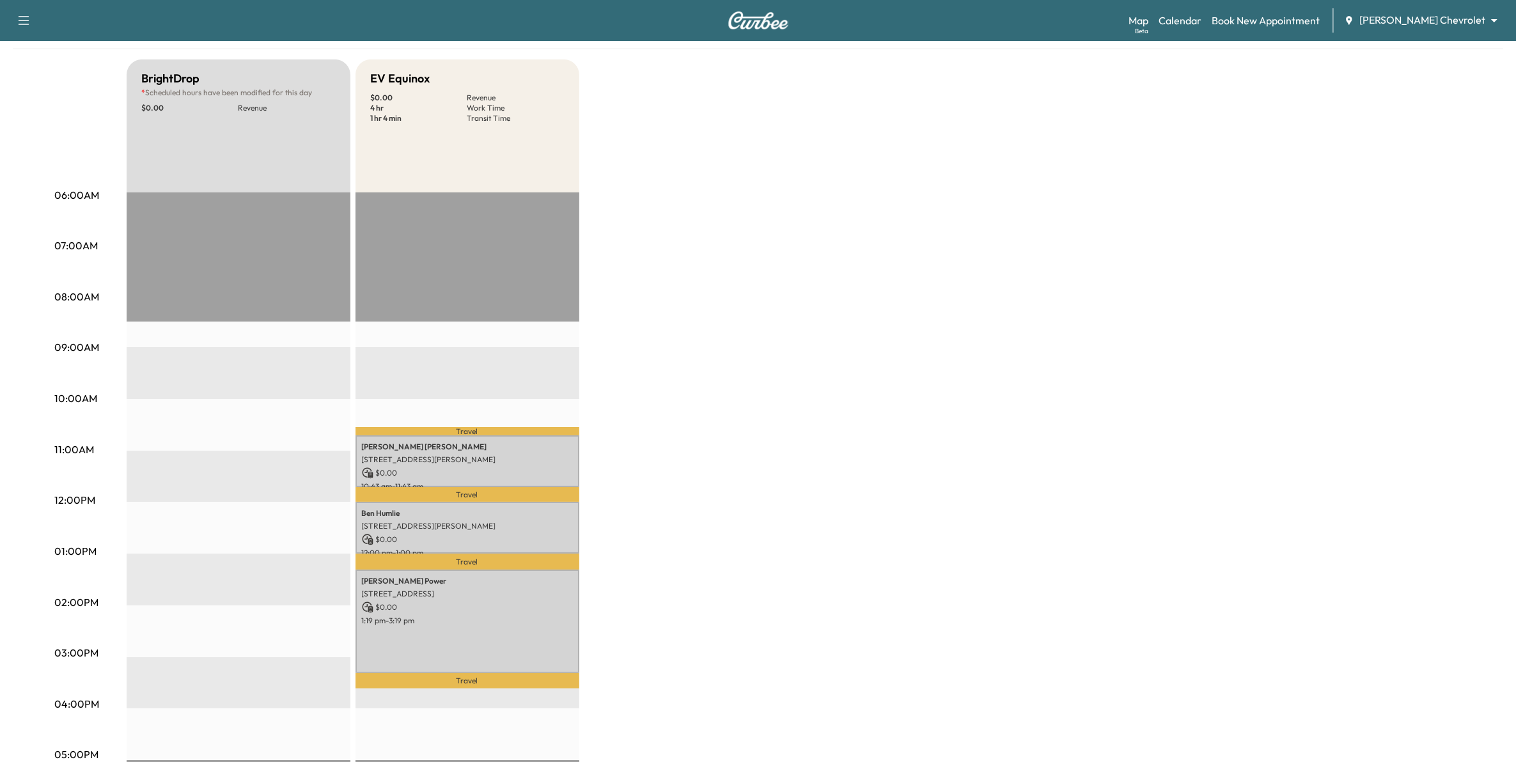
scroll to position [80, 0]
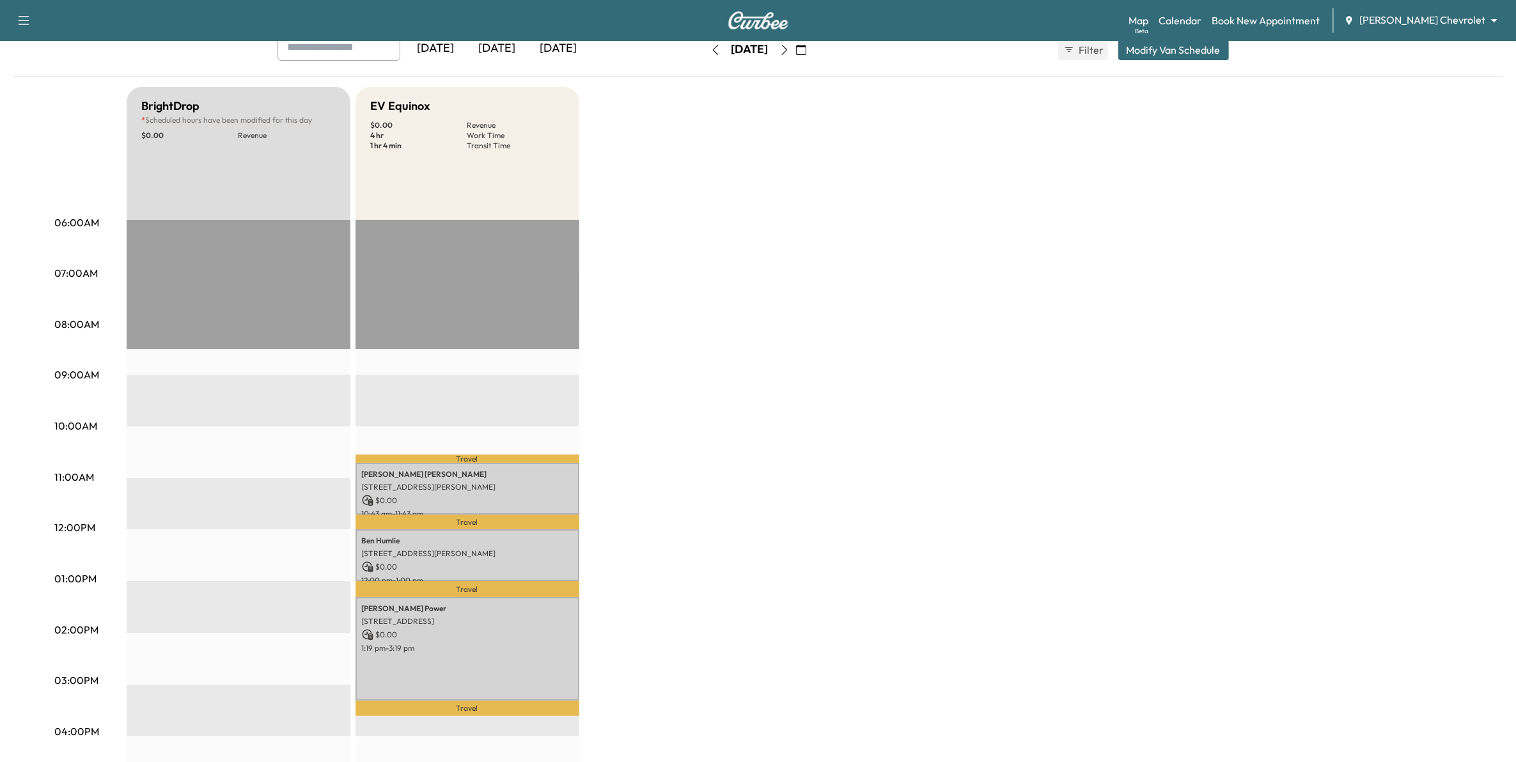
click at [746, 51] on icon "button" at bounding box center [784, 50] width 10 height 10
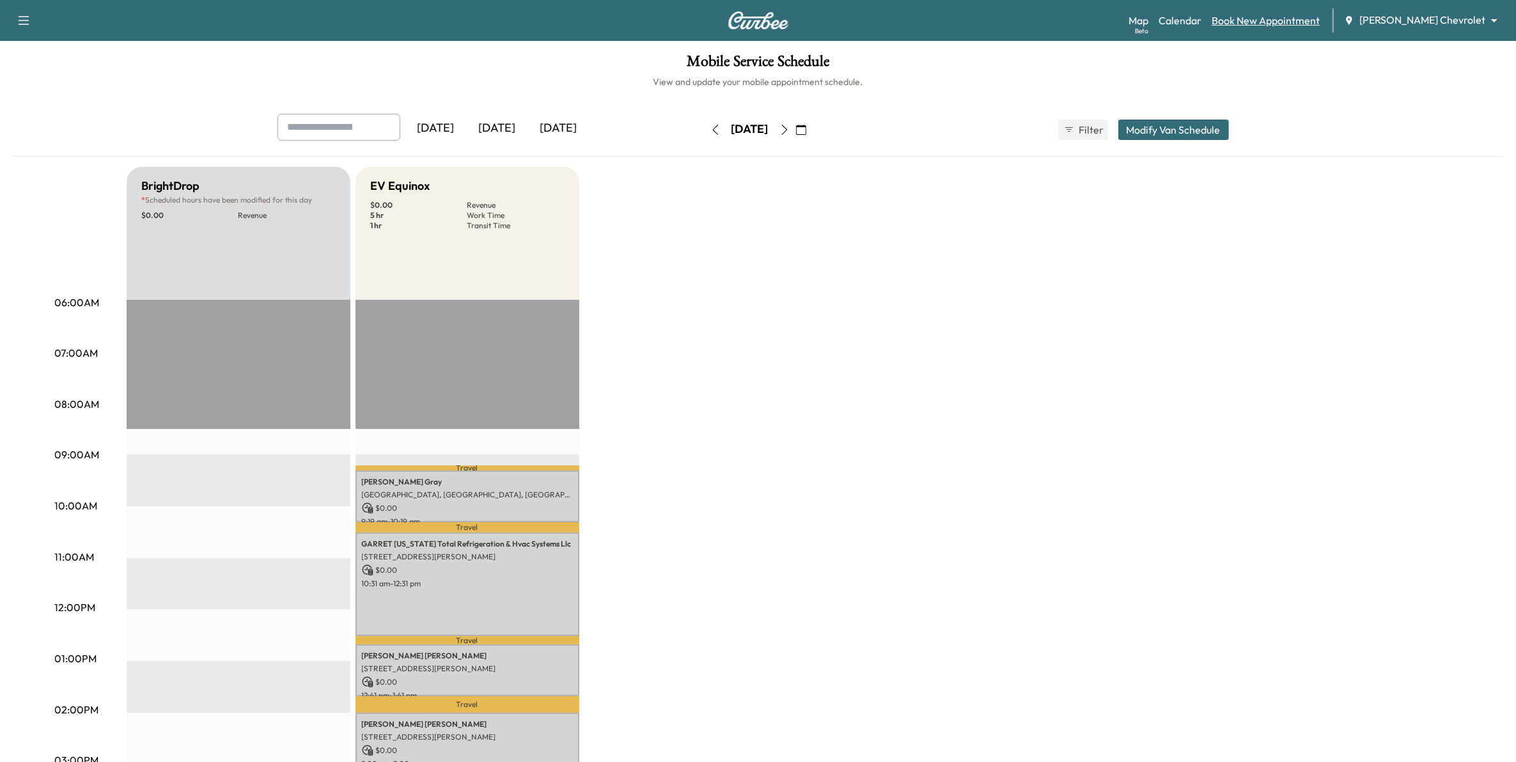
click at [746, 15] on link "Book New Appointment" at bounding box center [1266, 20] width 108 height 15
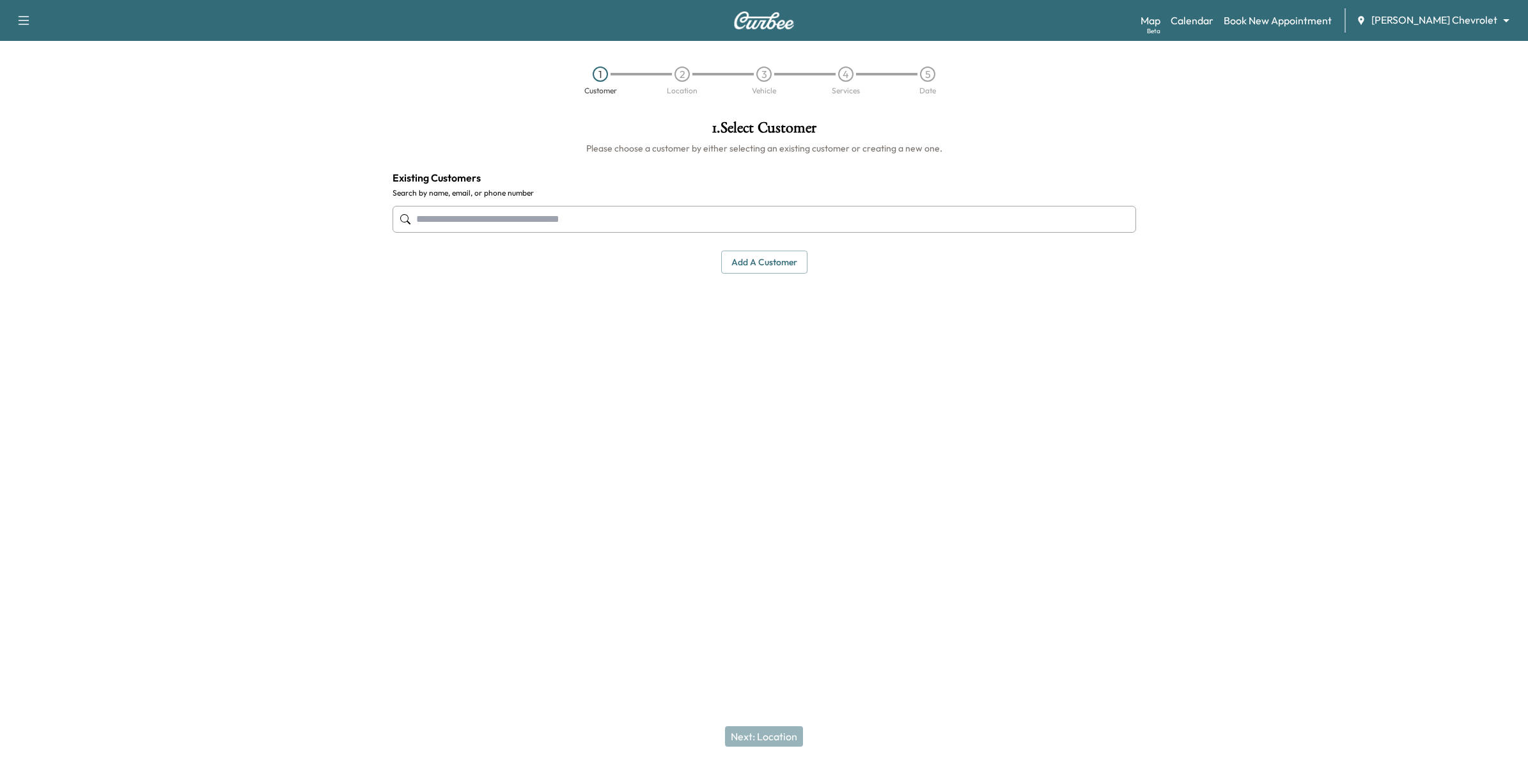
click at [570, 217] on input "text" at bounding box center [765, 219] width 744 height 27
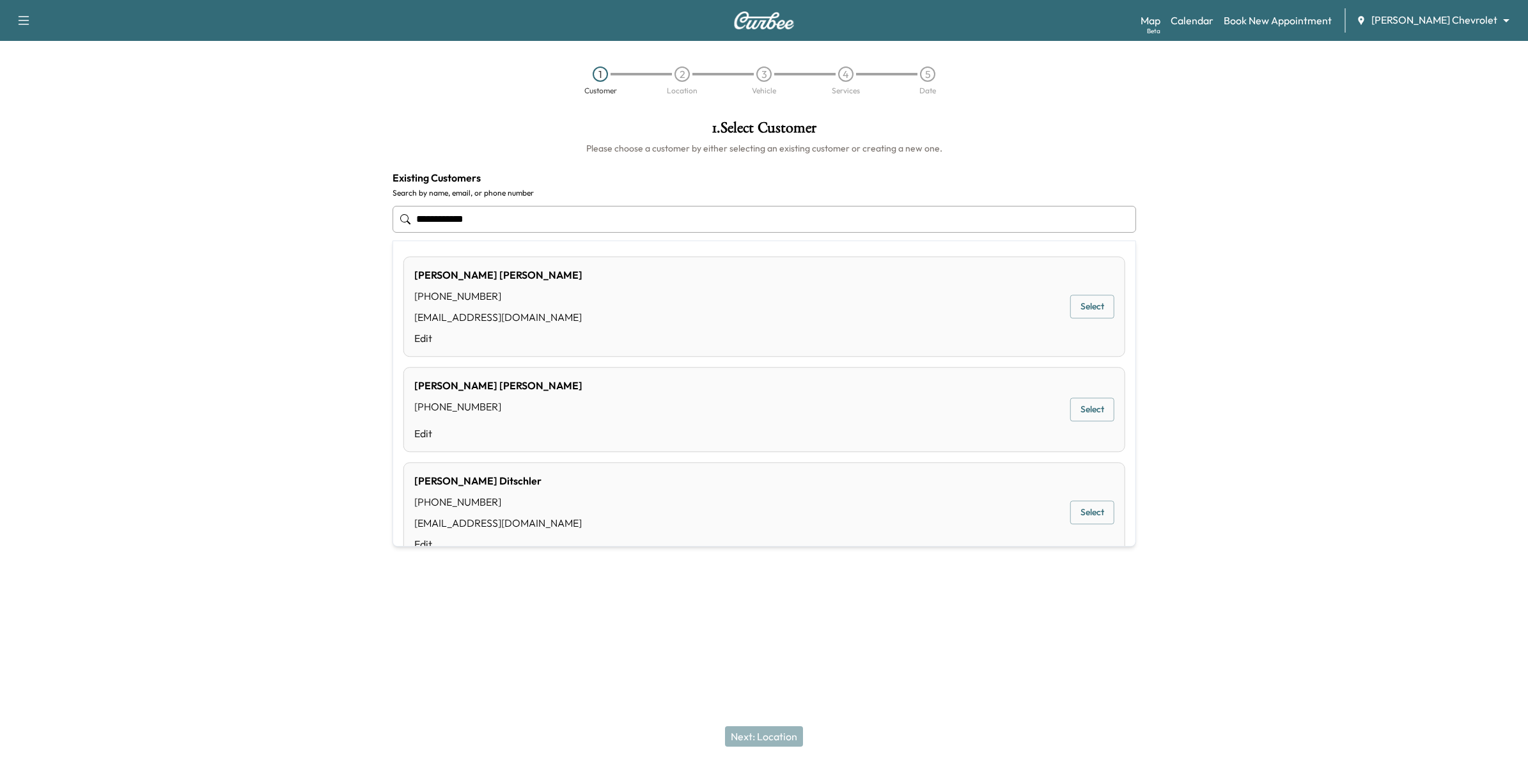
click at [746, 305] on button "Select" at bounding box center [1092, 307] width 44 height 24
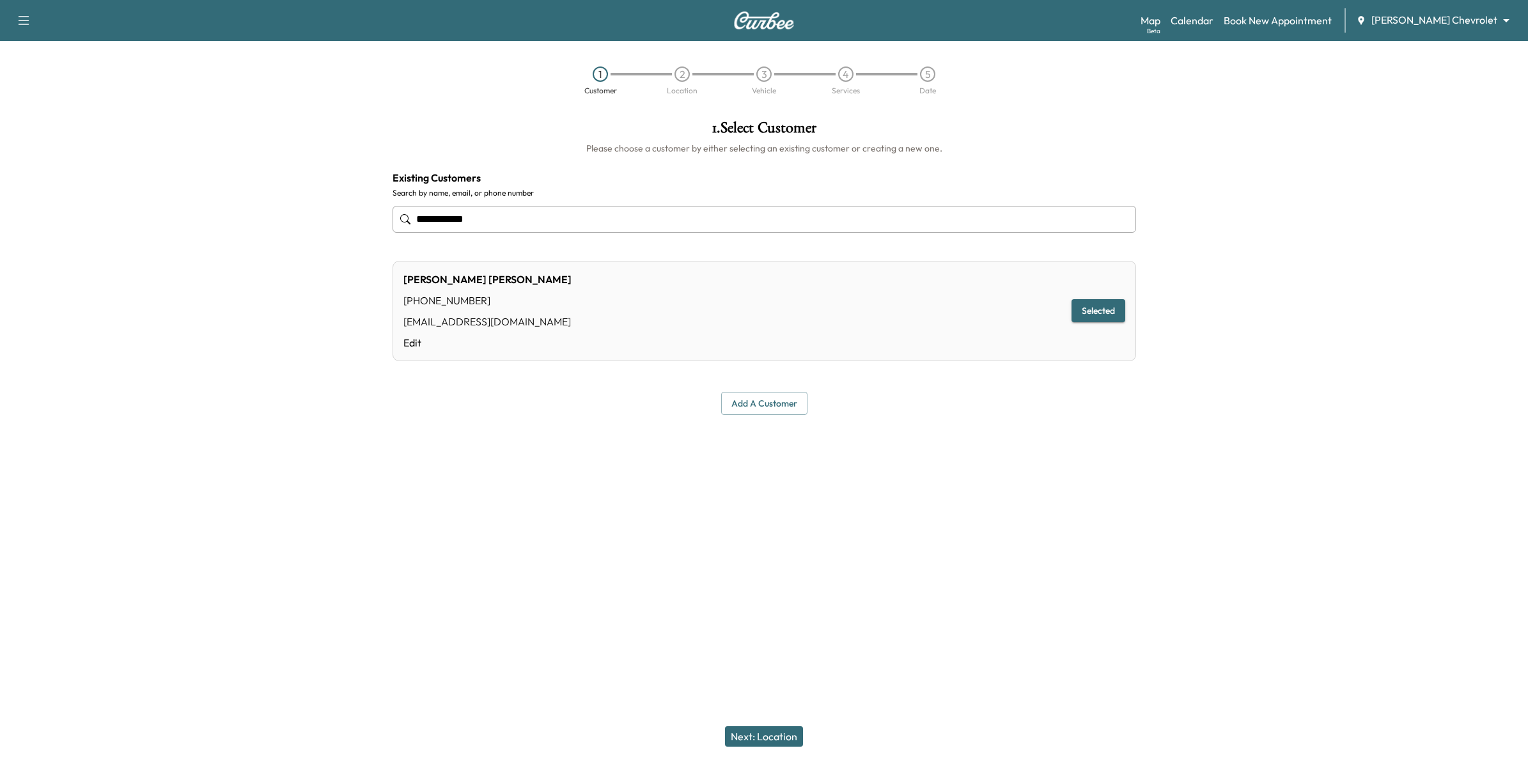
type input "**********"
click at [746, 23] on link "Calendar" at bounding box center [1192, 20] width 43 height 15
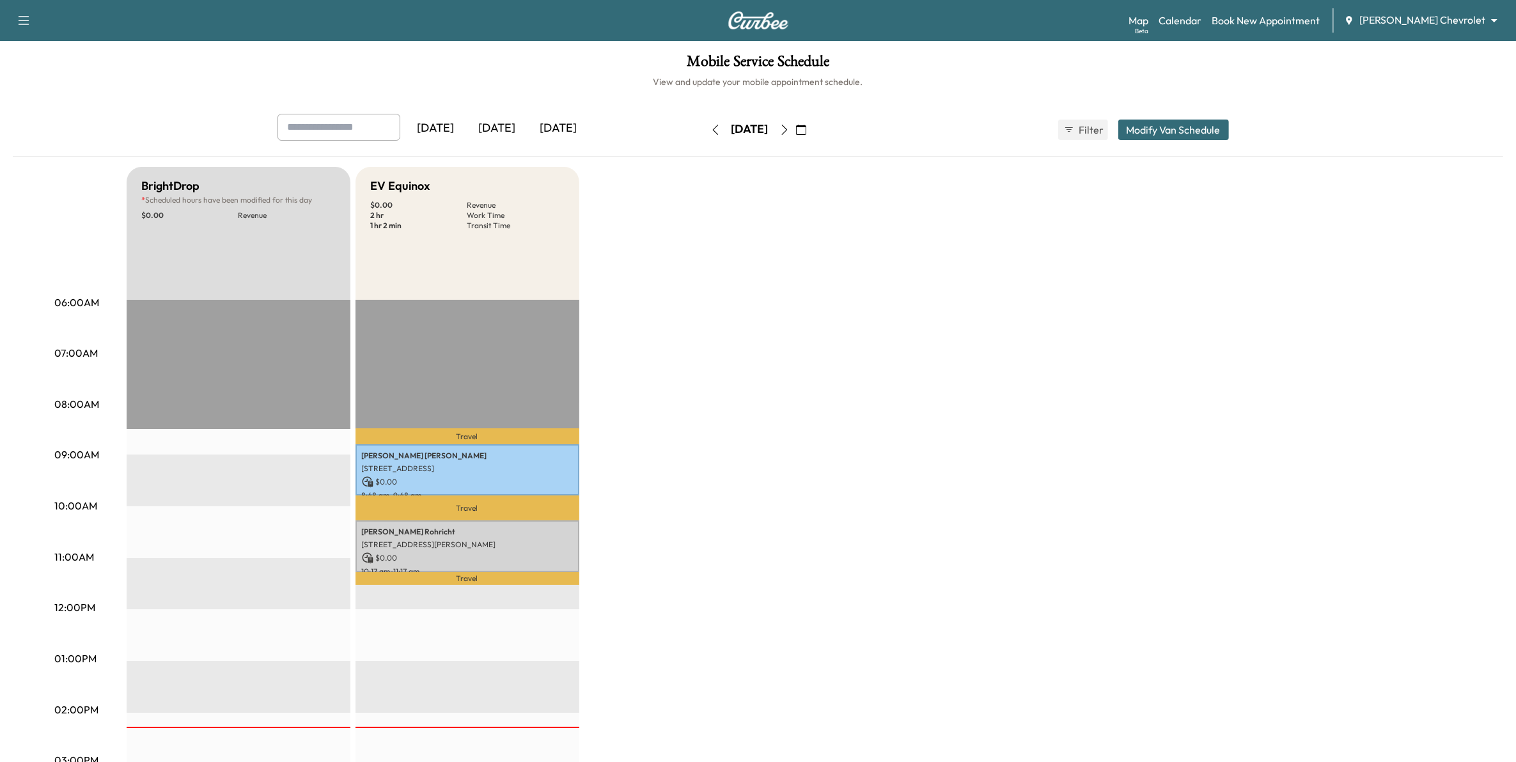
click at [454, 129] on div "[DATE]" at bounding box center [435, 128] width 61 height 29
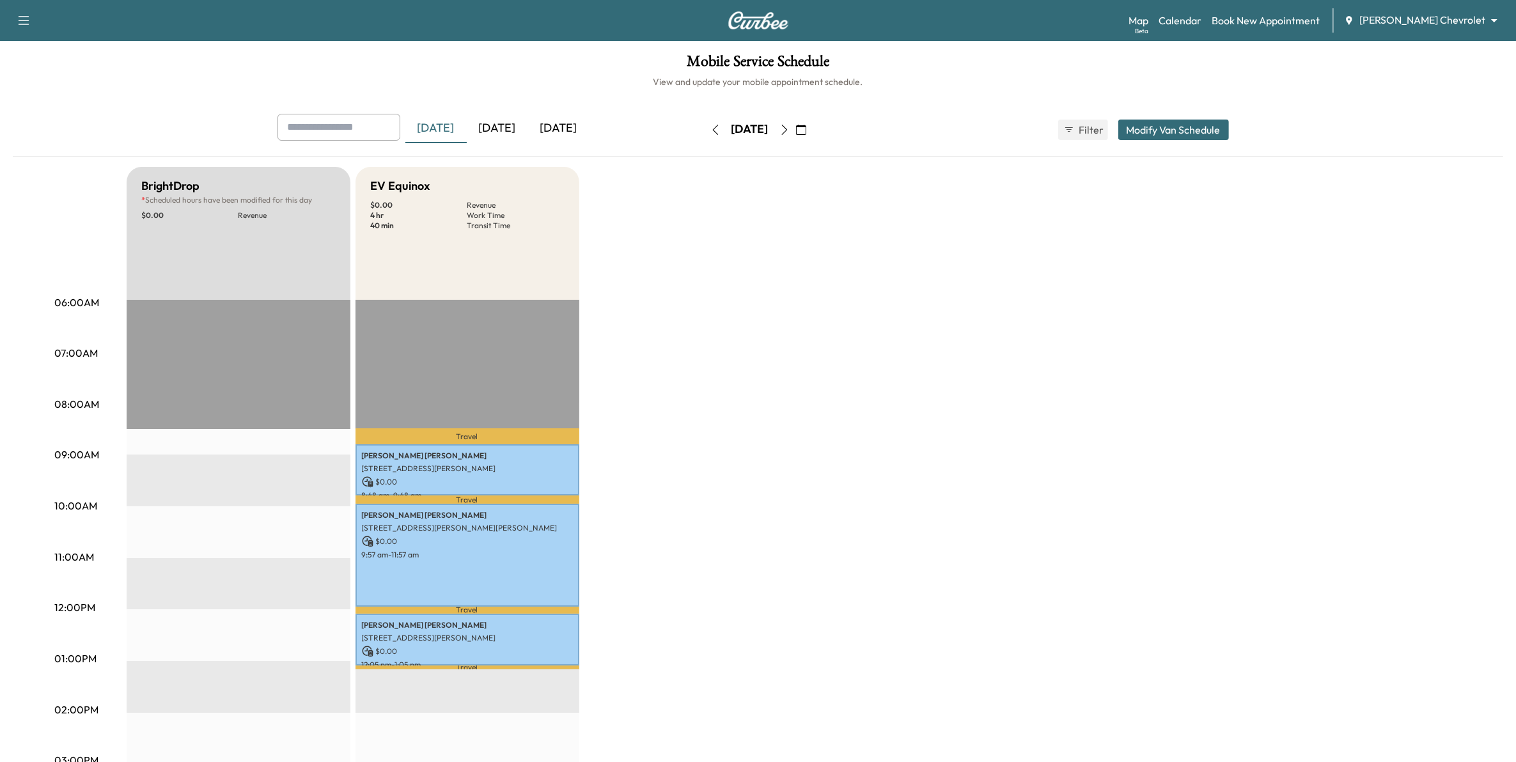
click at [746, 129] on icon "button" at bounding box center [784, 130] width 10 height 10
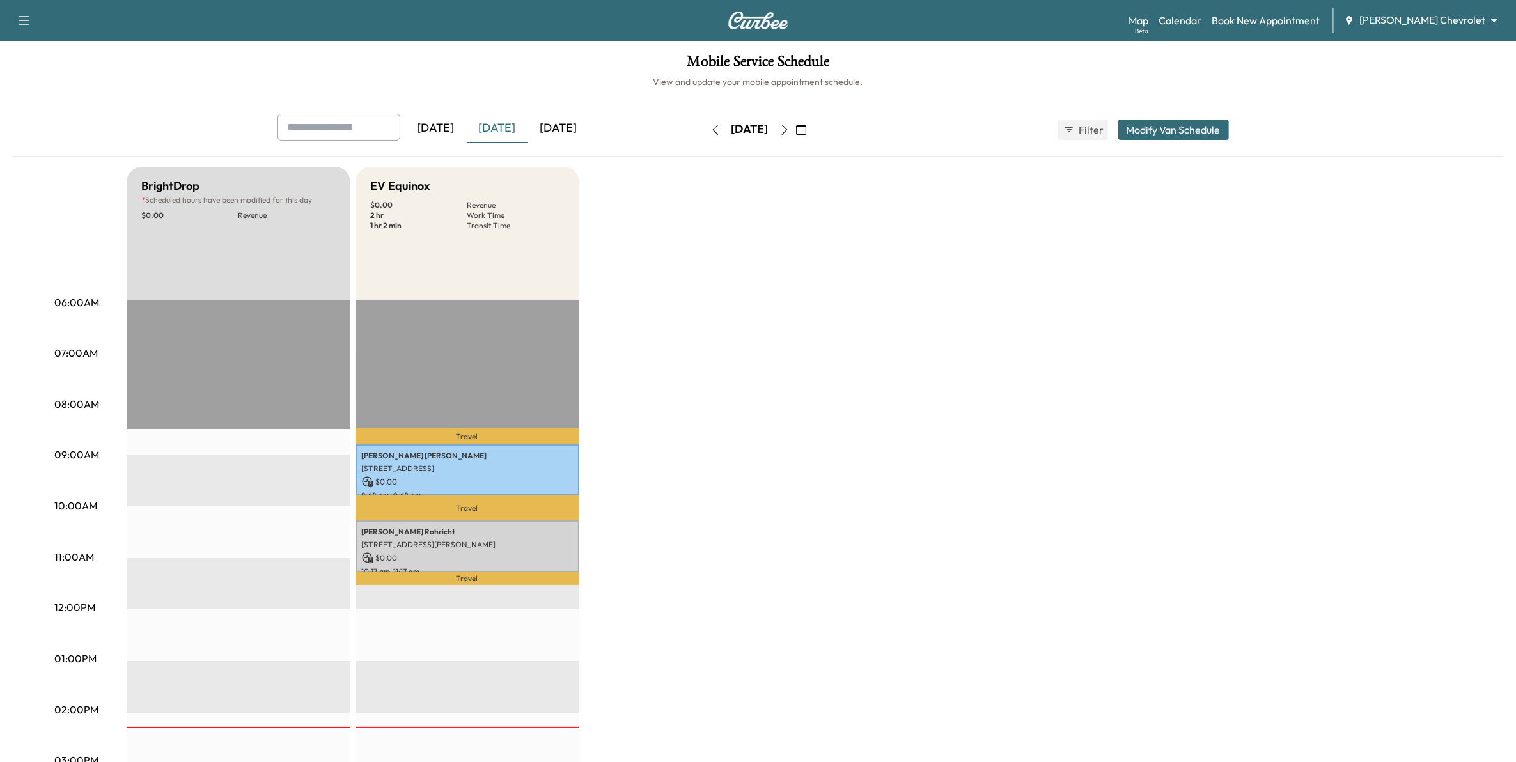
click at [746, 129] on div "[DATE]" at bounding box center [750, 130] width 91 height 20
click at [746, 125] on icon "button" at bounding box center [784, 130] width 10 height 10
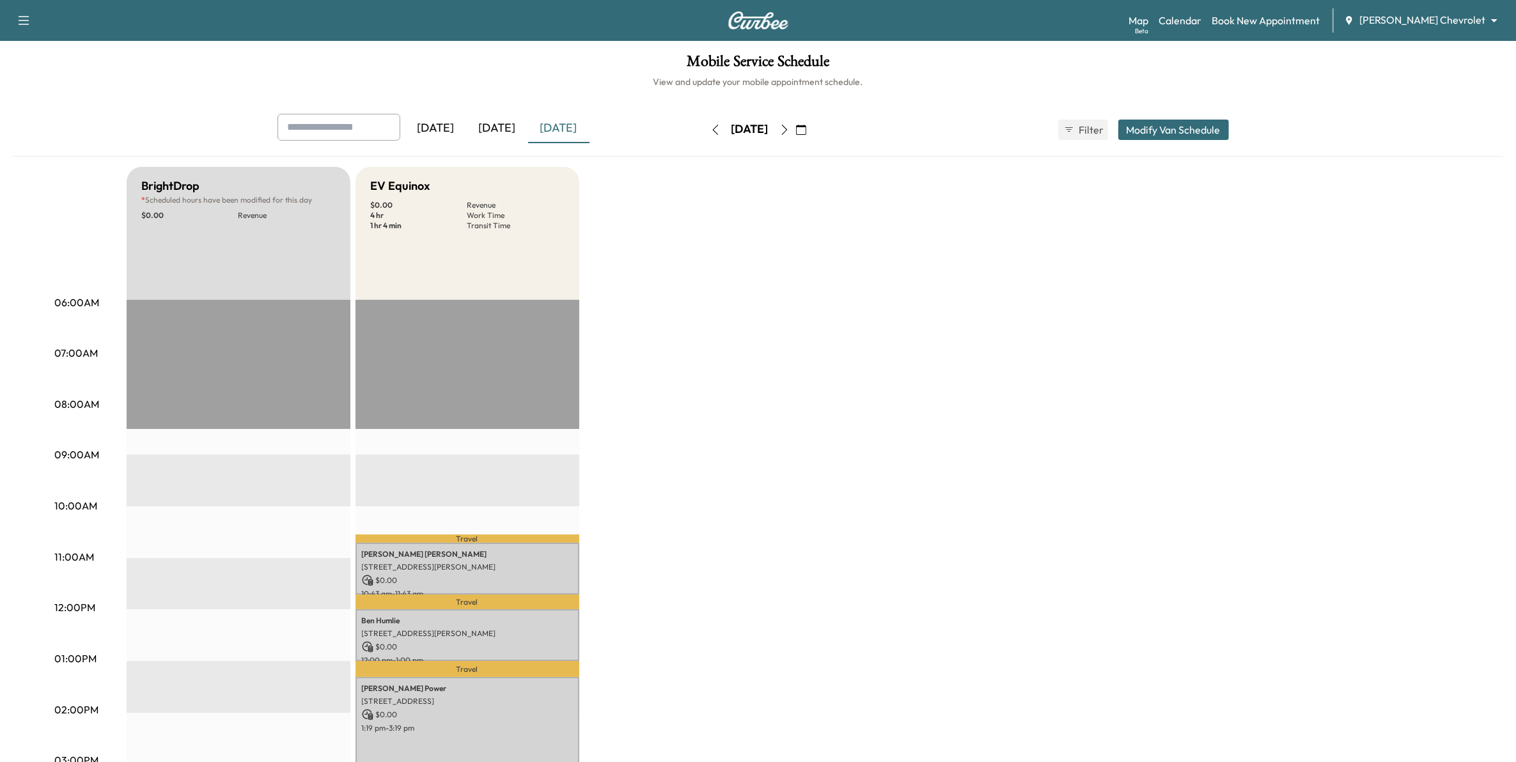
click at [746, 125] on icon "button" at bounding box center [784, 130] width 10 height 10
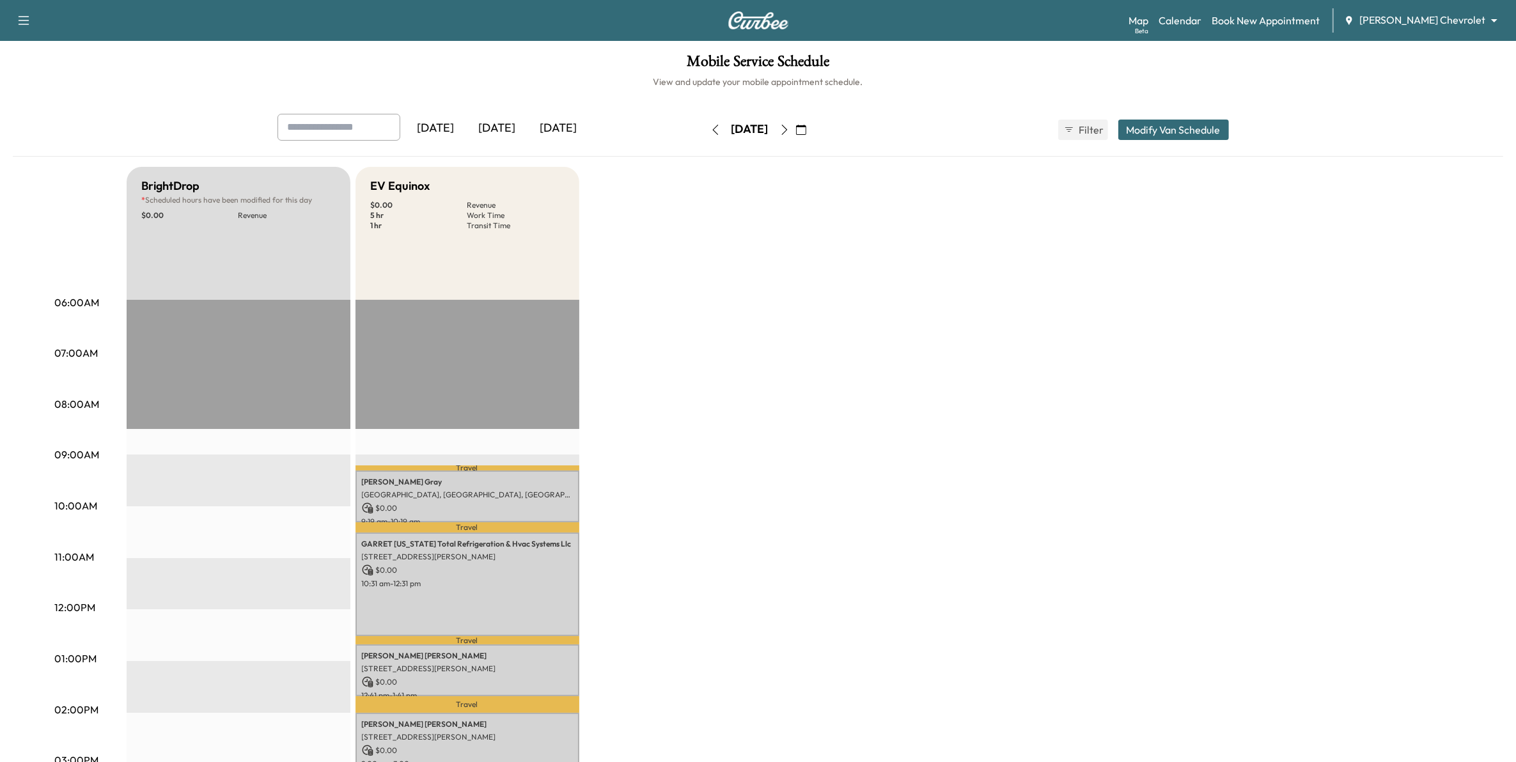
click at [746, 127] on icon "button" at bounding box center [784, 130] width 10 height 10
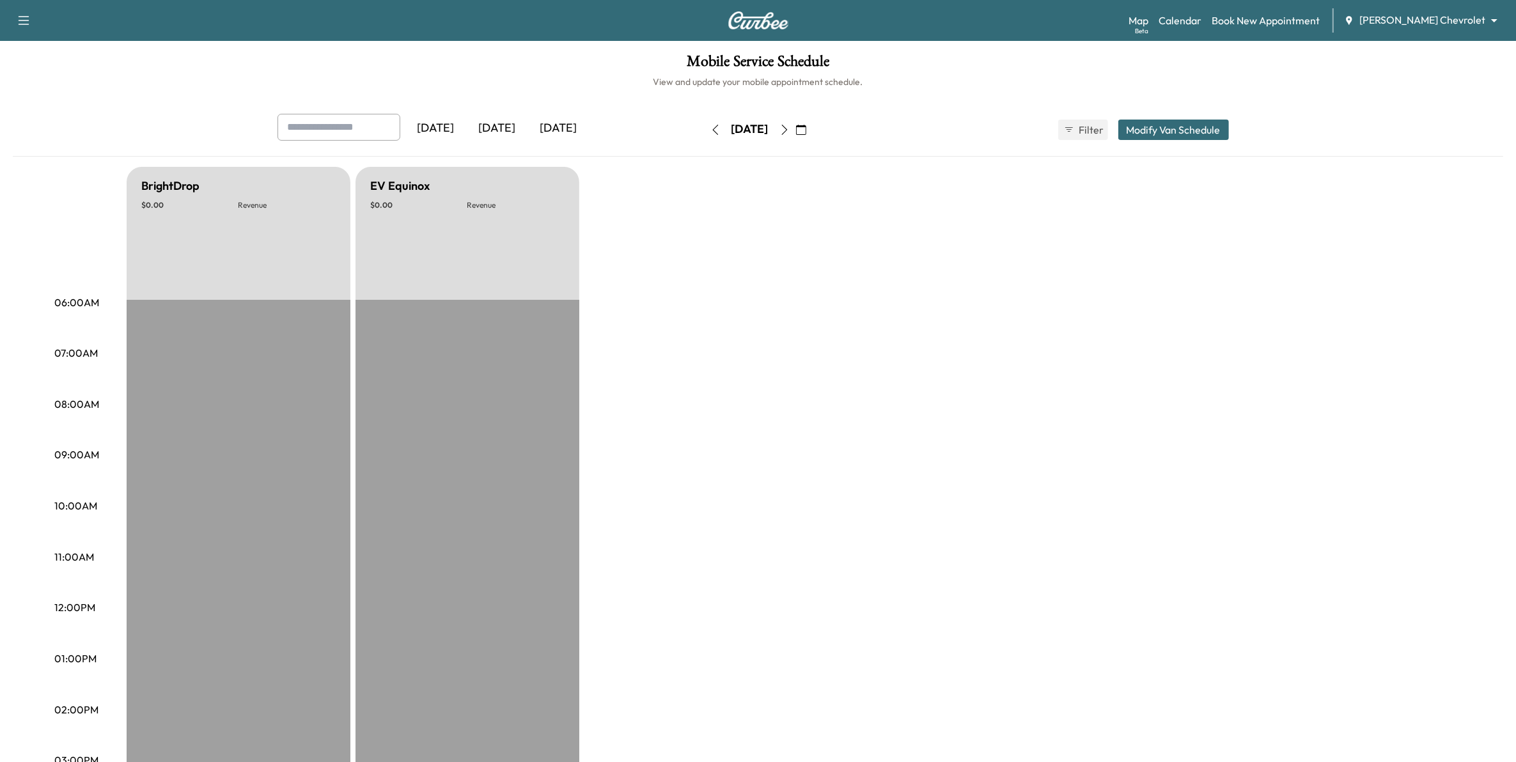
click at [746, 128] on button "button" at bounding box center [785, 130] width 22 height 20
click at [746, 128] on icon "button" at bounding box center [784, 130] width 10 height 10
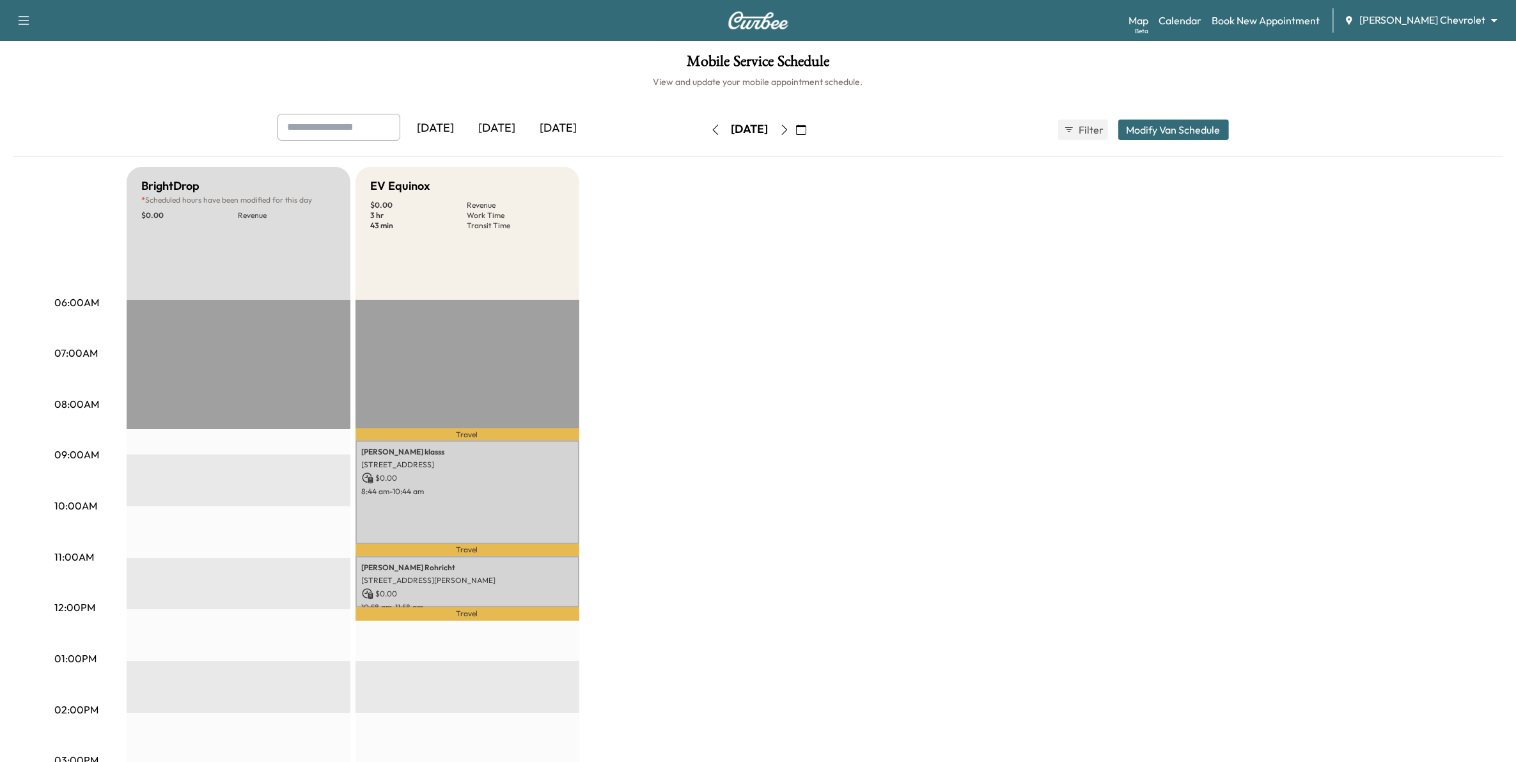
click at [746, 128] on icon "button" at bounding box center [784, 130] width 10 height 10
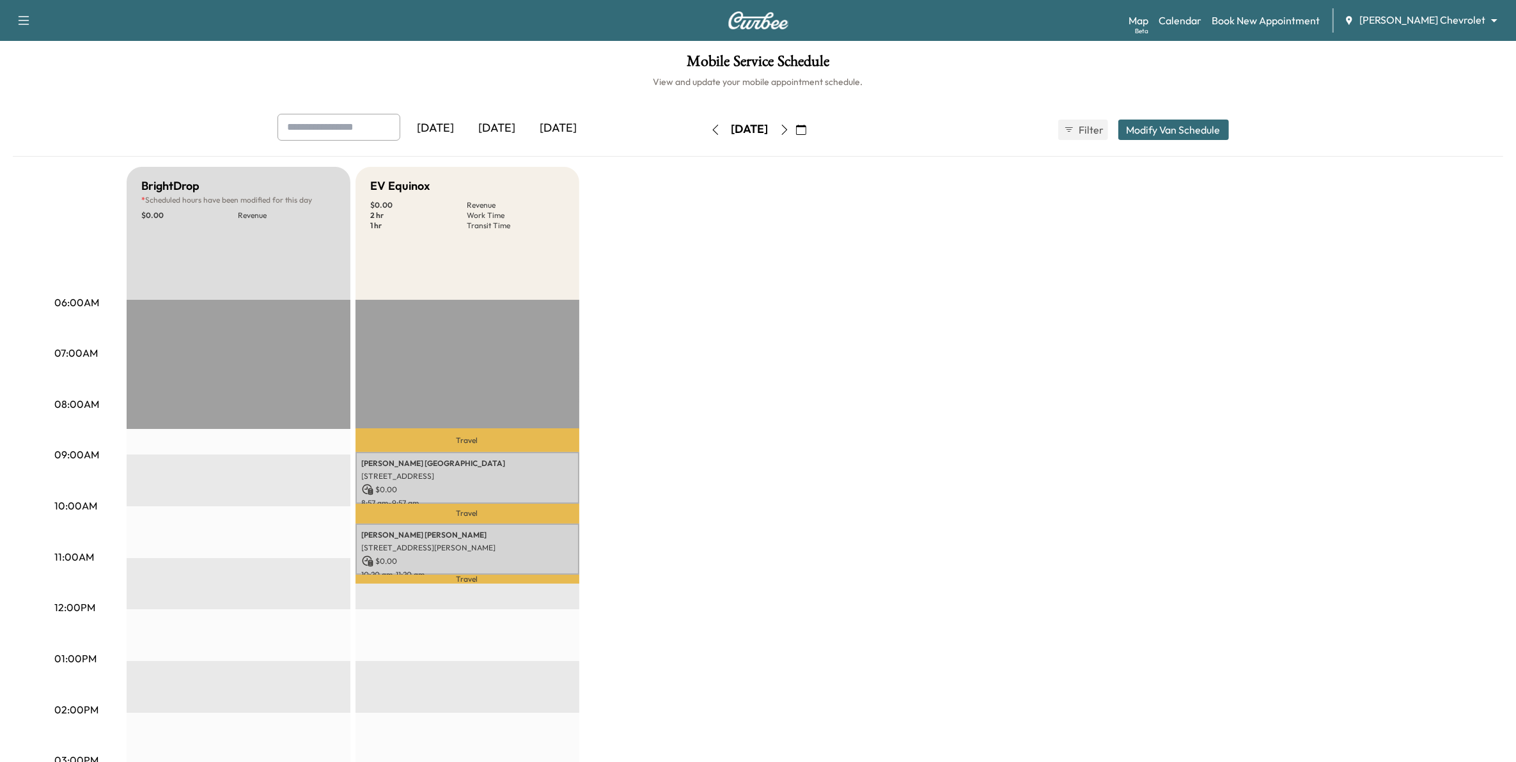
click at [746, 128] on icon "button" at bounding box center [784, 130] width 10 height 10
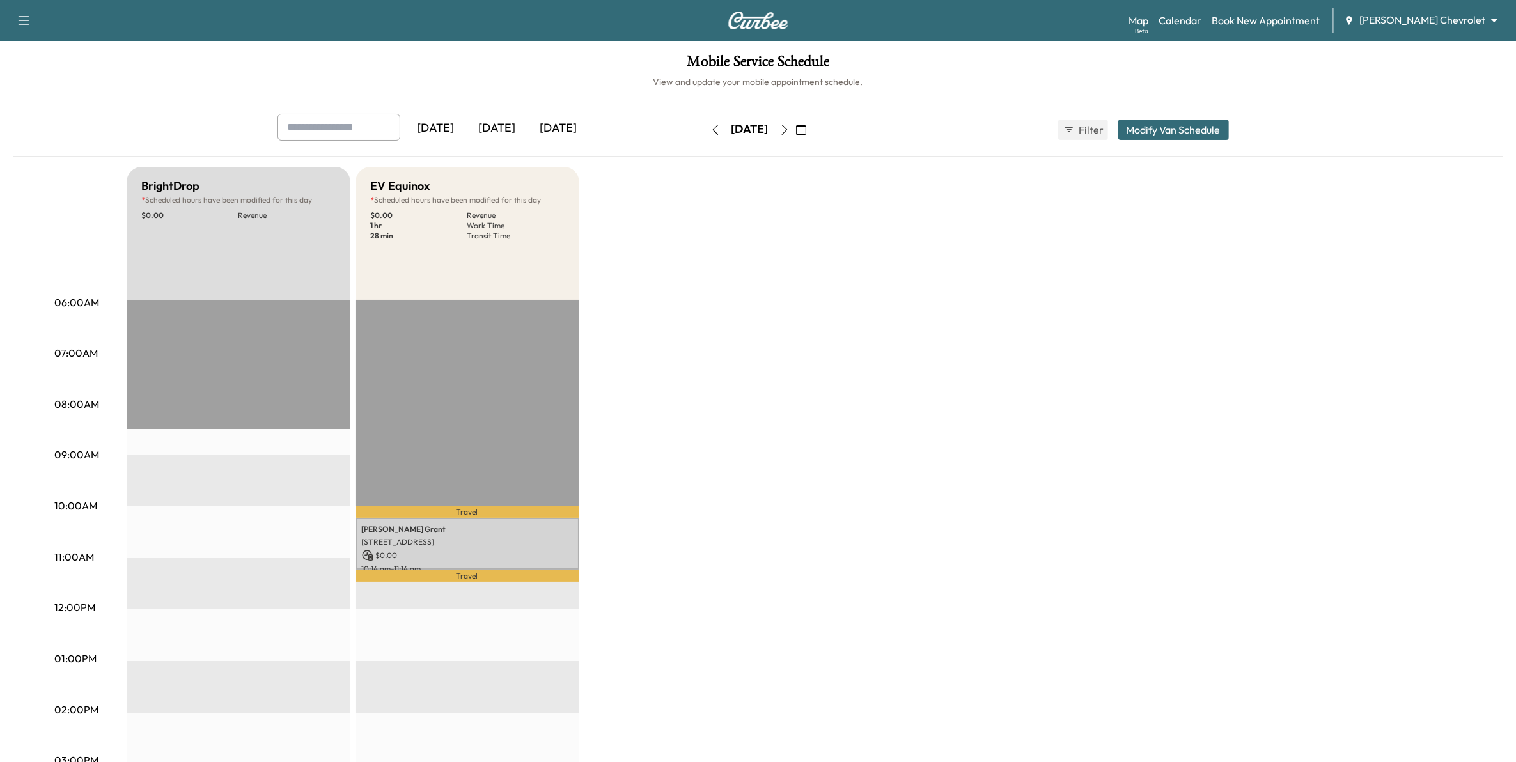
click at [746, 127] on icon "button" at bounding box center [784, 130] width 10 height 10
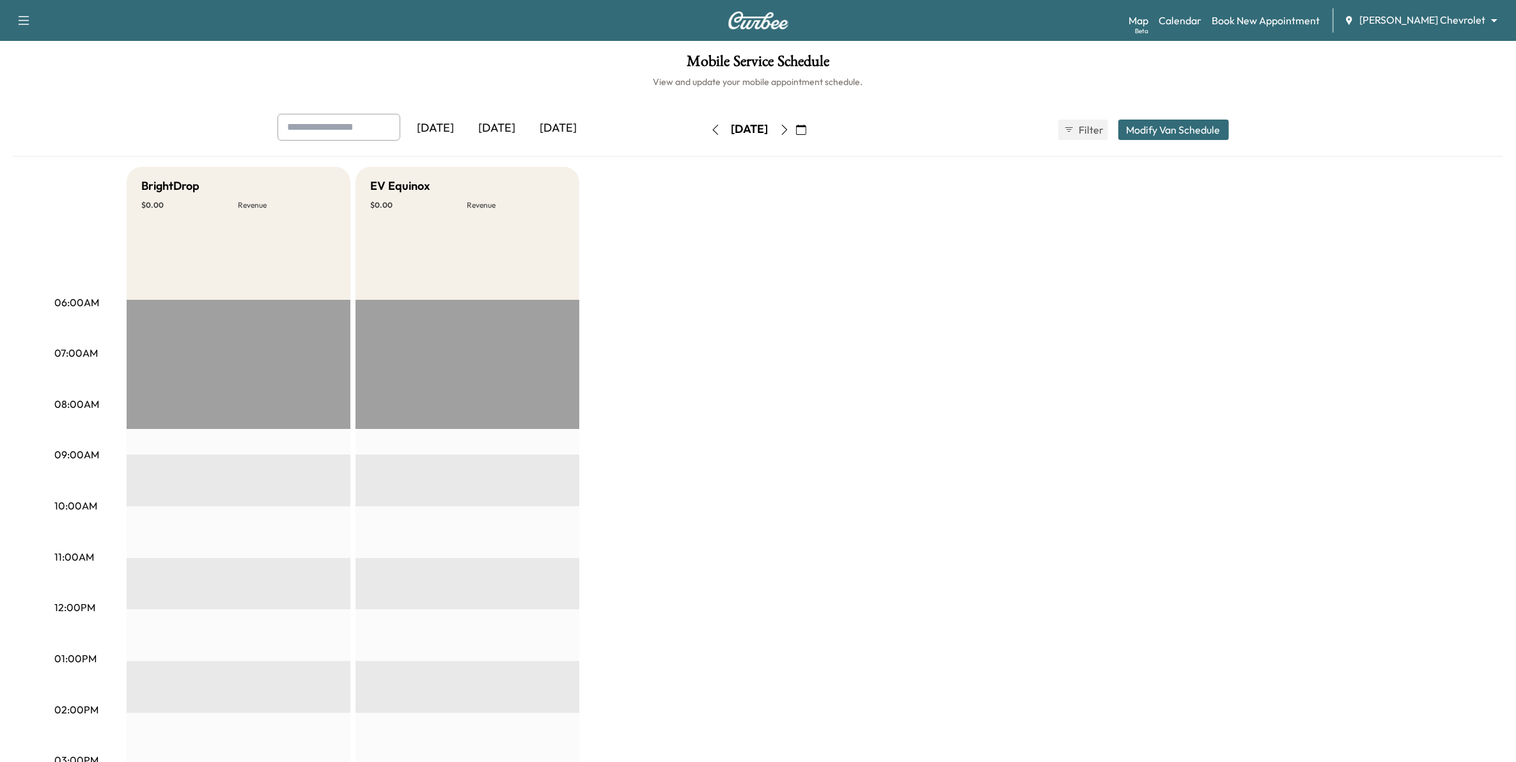
click at [746, 126] on button "button" at bounding box center [801, 130] width 22 height 20
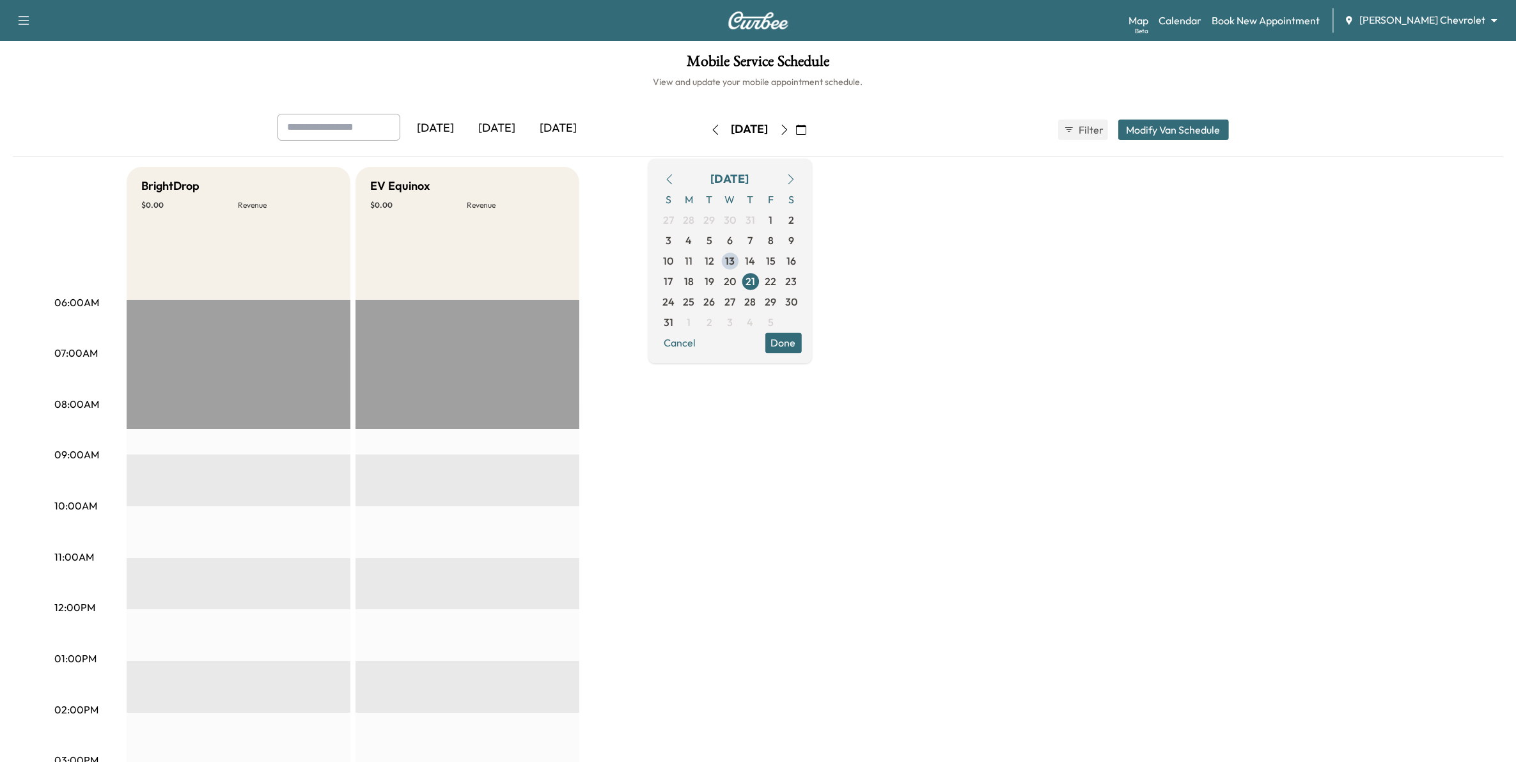
click at [746, 127] on icon "button" at bounding box center [784, 130] width 10 height 10
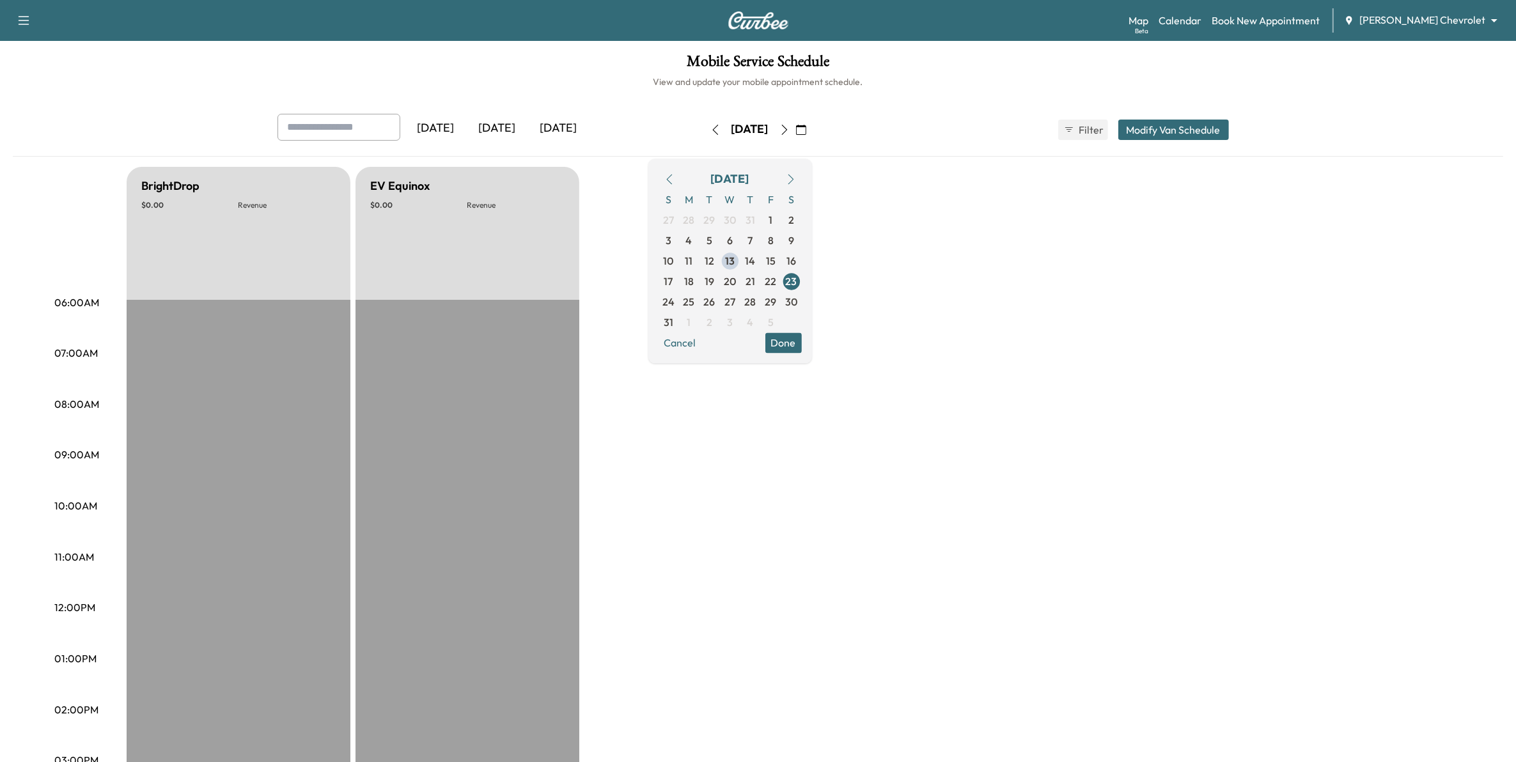
click at [746, 127] on icon "button" at bounding box center [784, 130] width 10 height 10
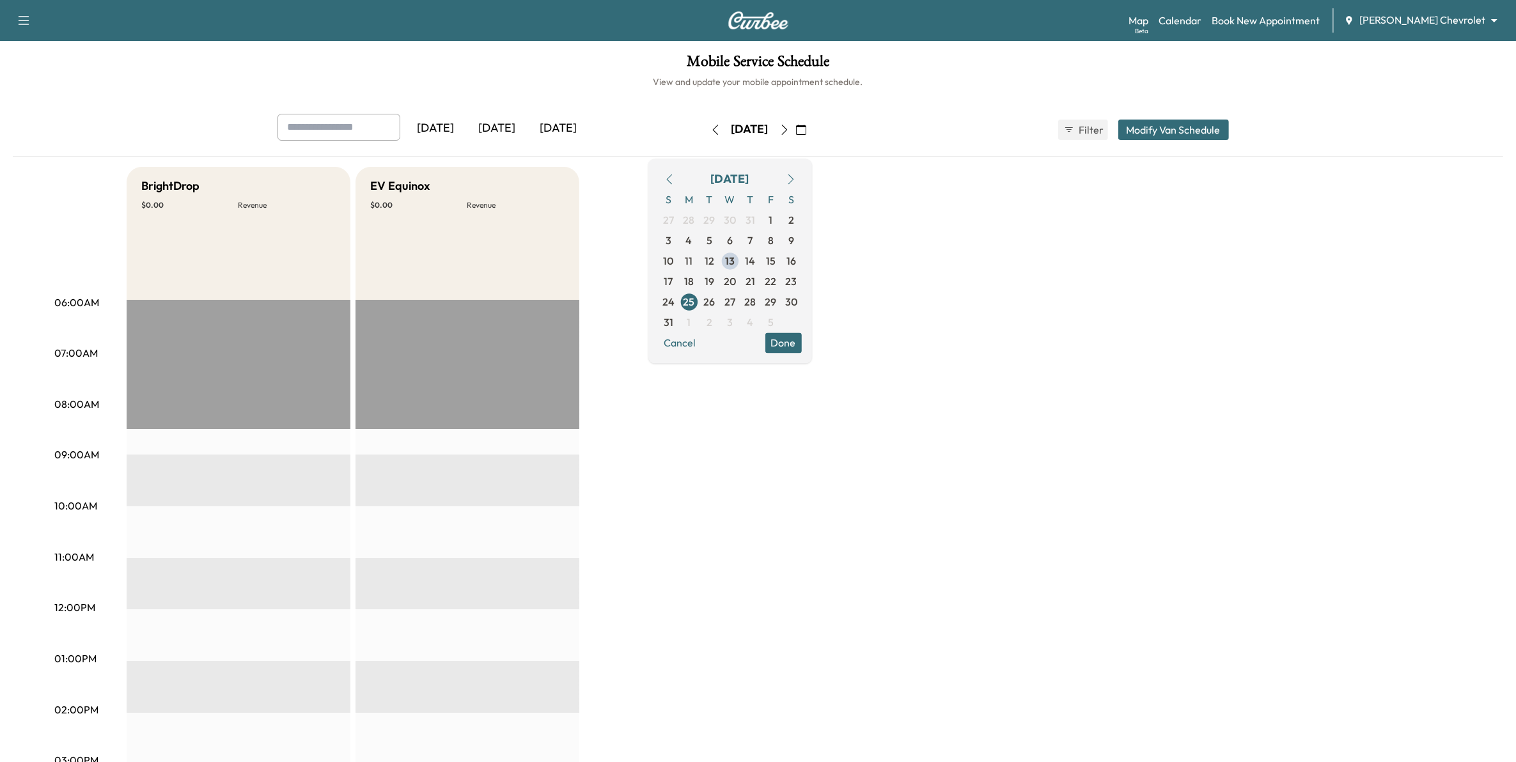
click at [746, 193] on div "BrightDrop $ 0.00 Revenue EST Start EV Equinox $ 0.00 Revenue EST Start" at bounding box center [794, 646] width 1335 height 959
click at [694, 283] on span "18" at bounding box center [689, 281] width 10 height 15
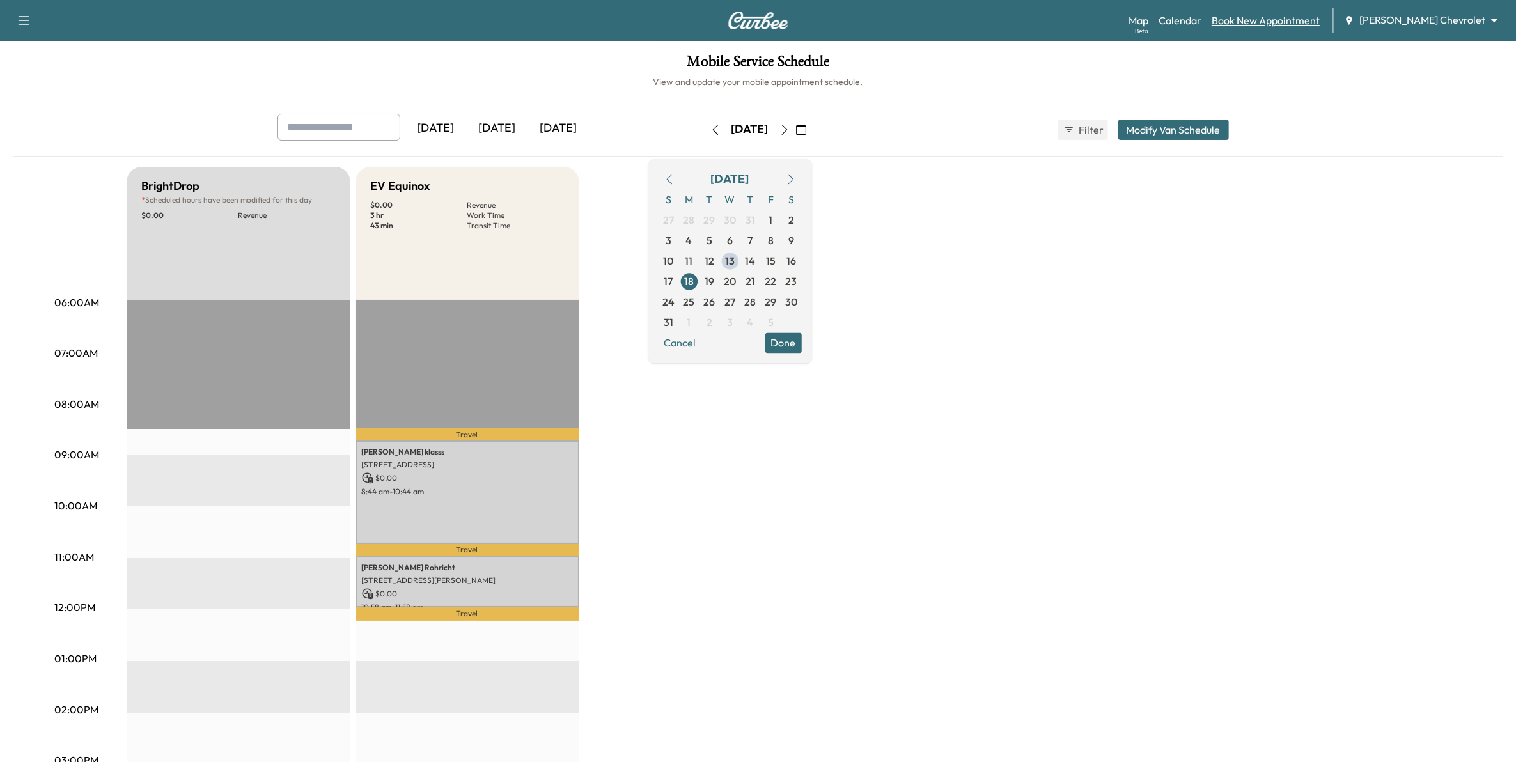
click at [746, 23] on link "Book New Appointment" at bounding box center [1266, 20] width 108 height 15
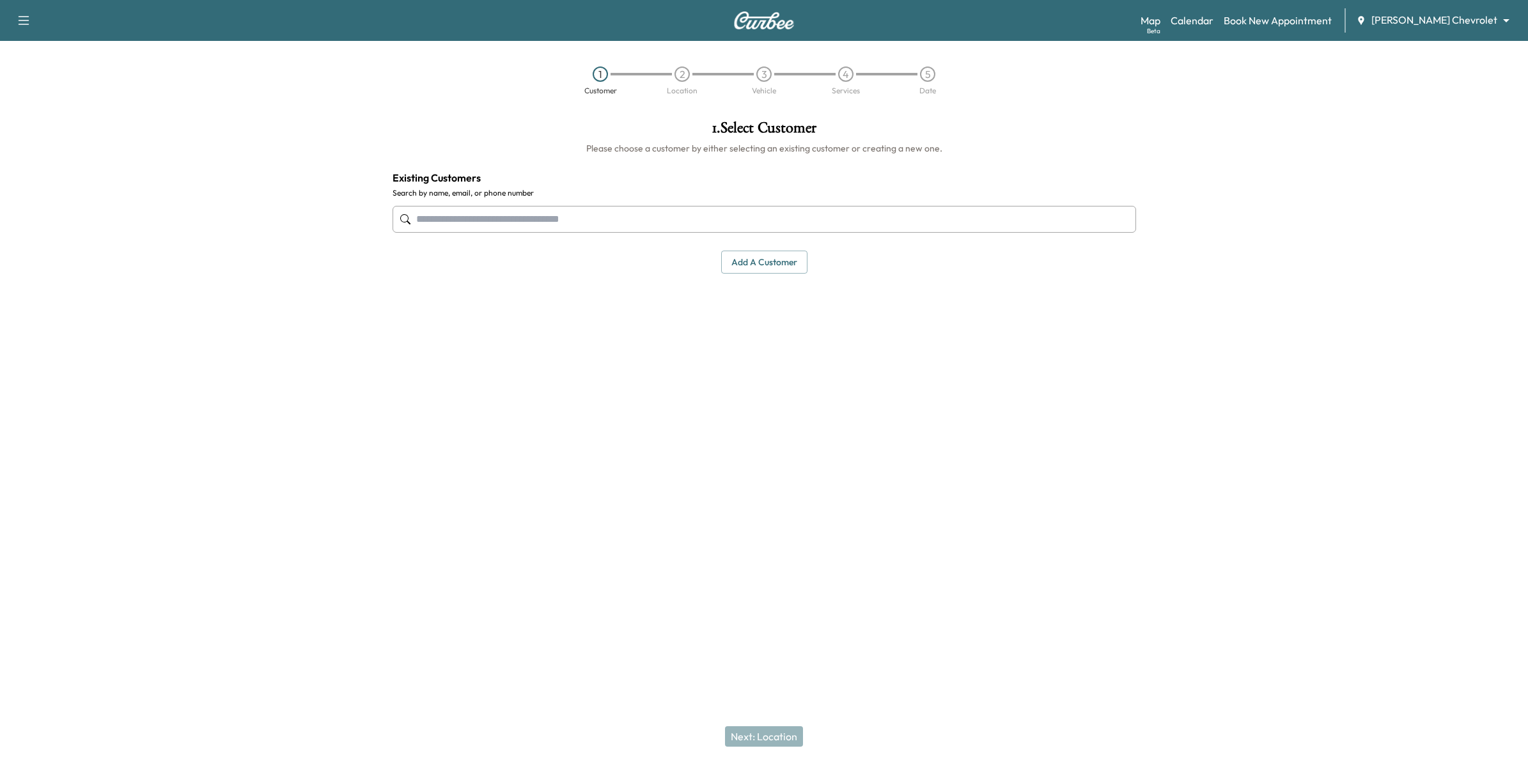
click at [657, 224] on input "text" at bounding box center [765, 219] width 744 height 27
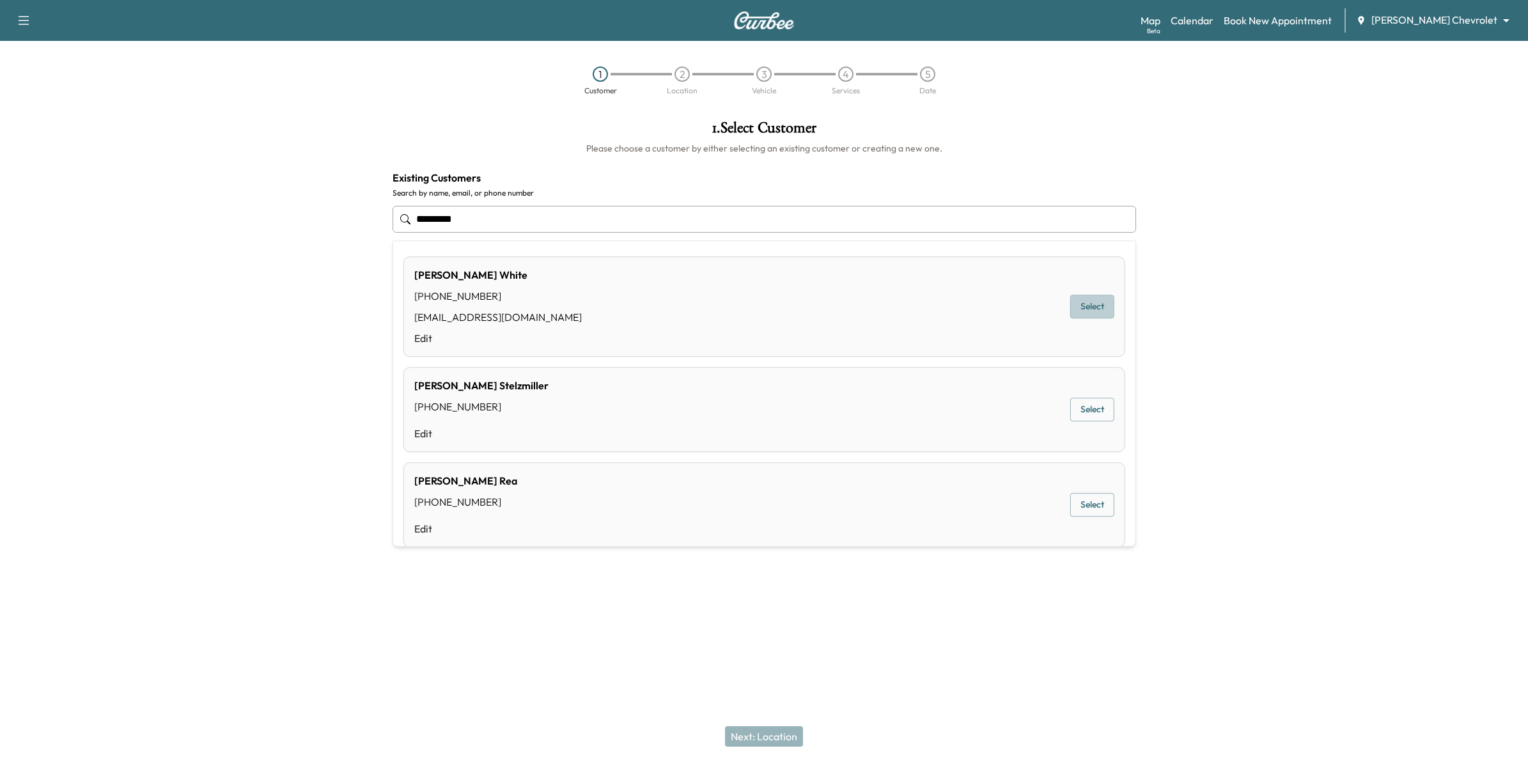
click at [746, 304] on button "Select" at bounding box center [1092, 307] width 44 height 24
type input "*********"
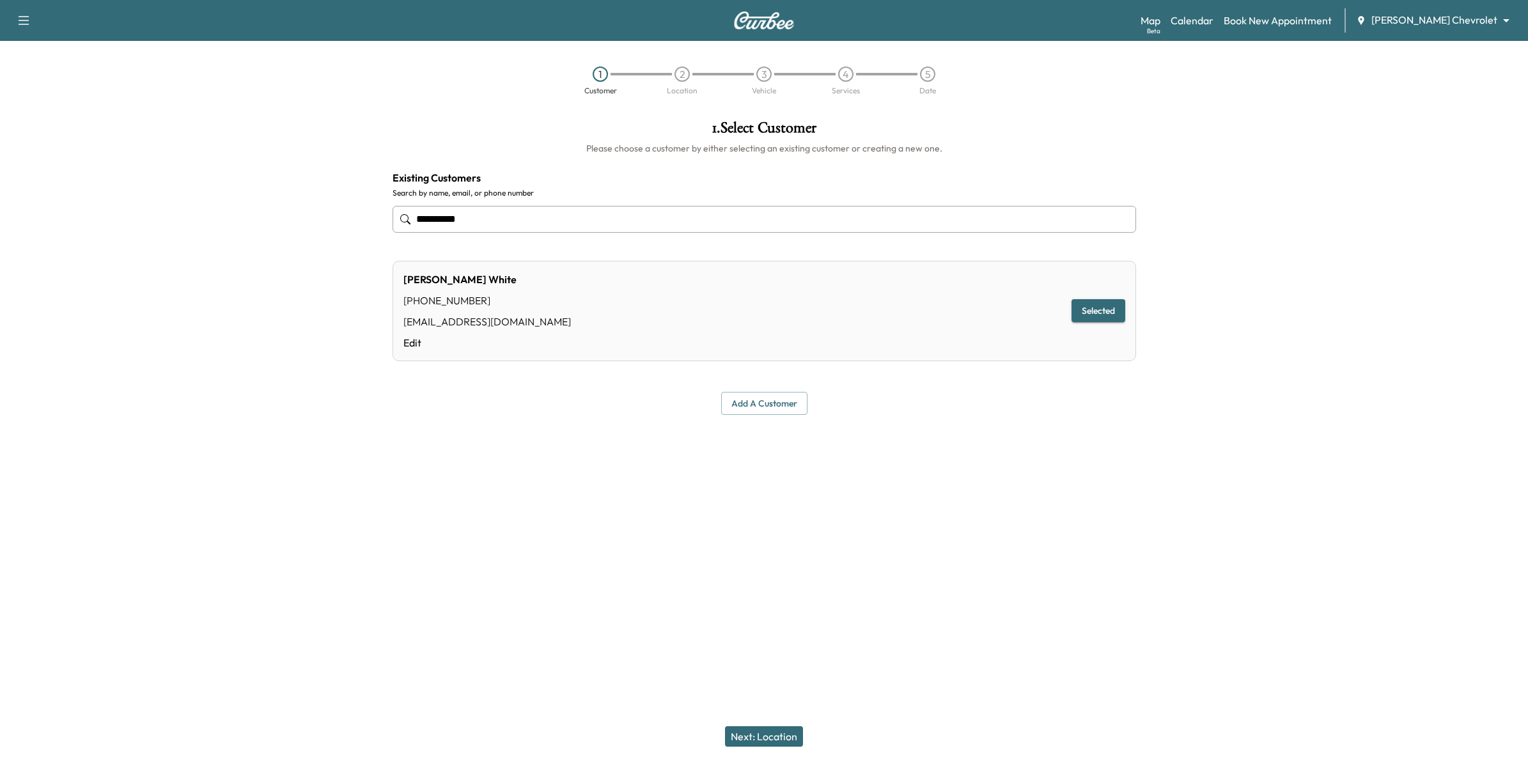
click at [746, 732] on button "Next: Location" at bounding box center [764, 736] width 78 height 20
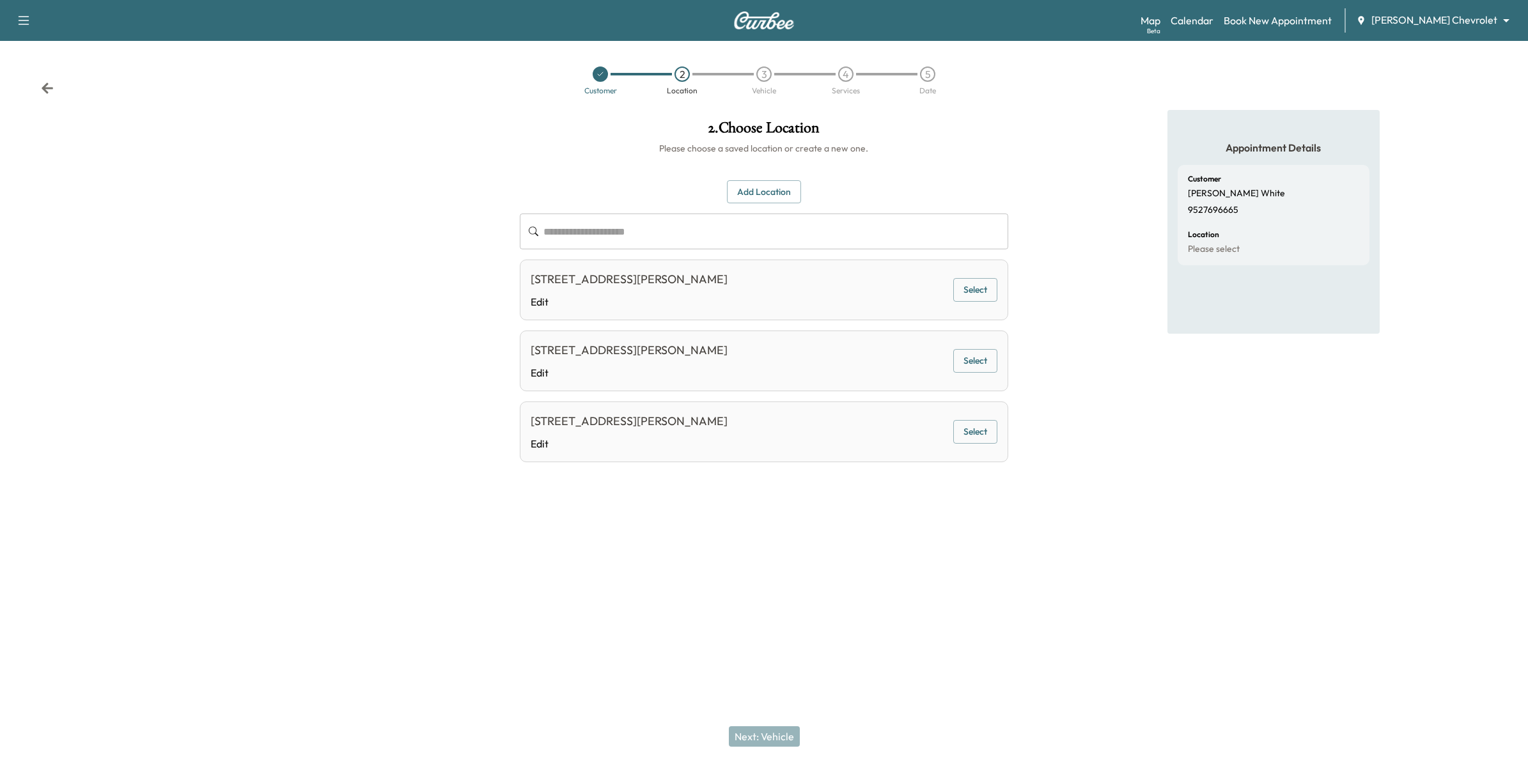
click at [695, 243] on input "text" at bounding box center [775, 232] width 465 height 36
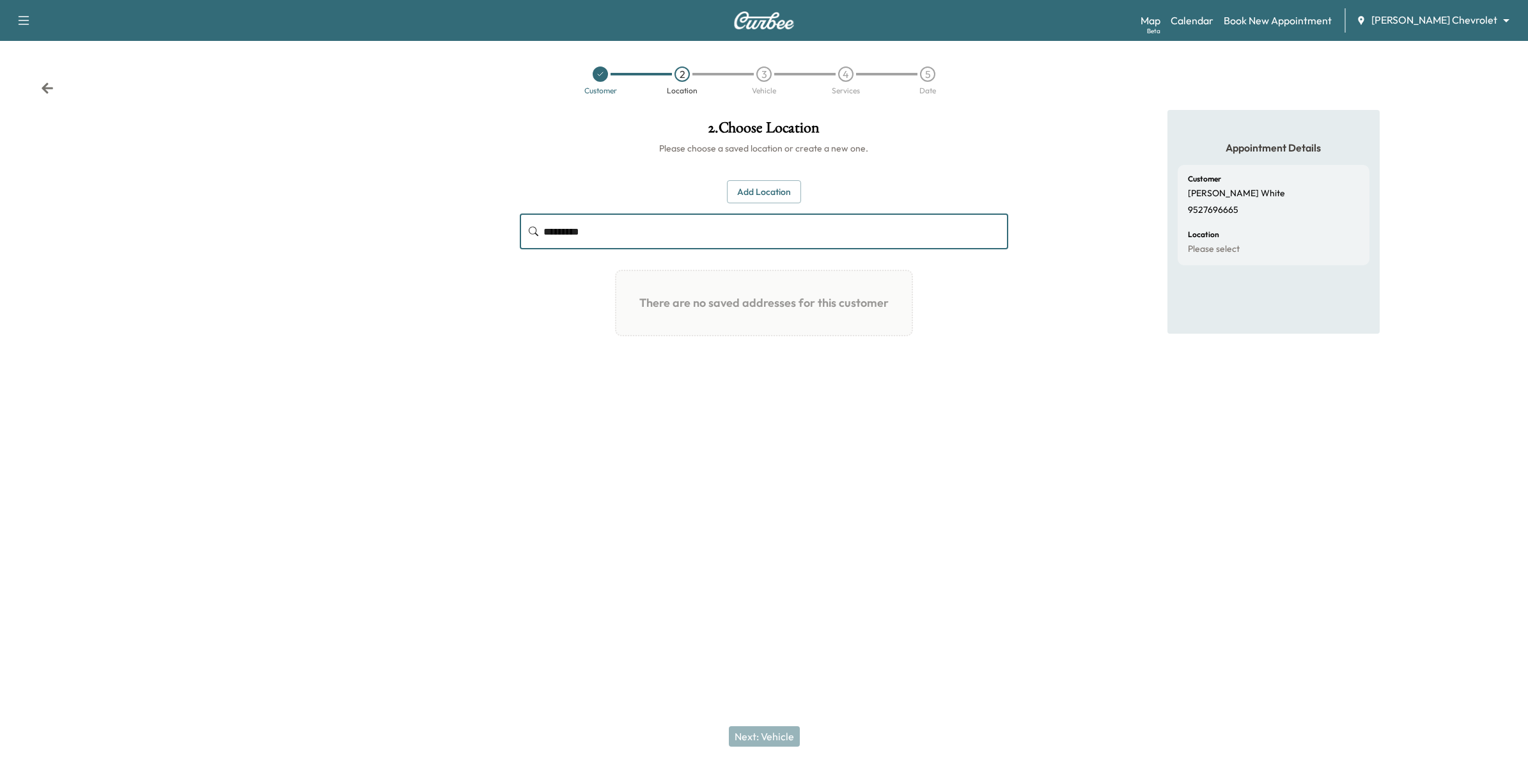
type input "*********"
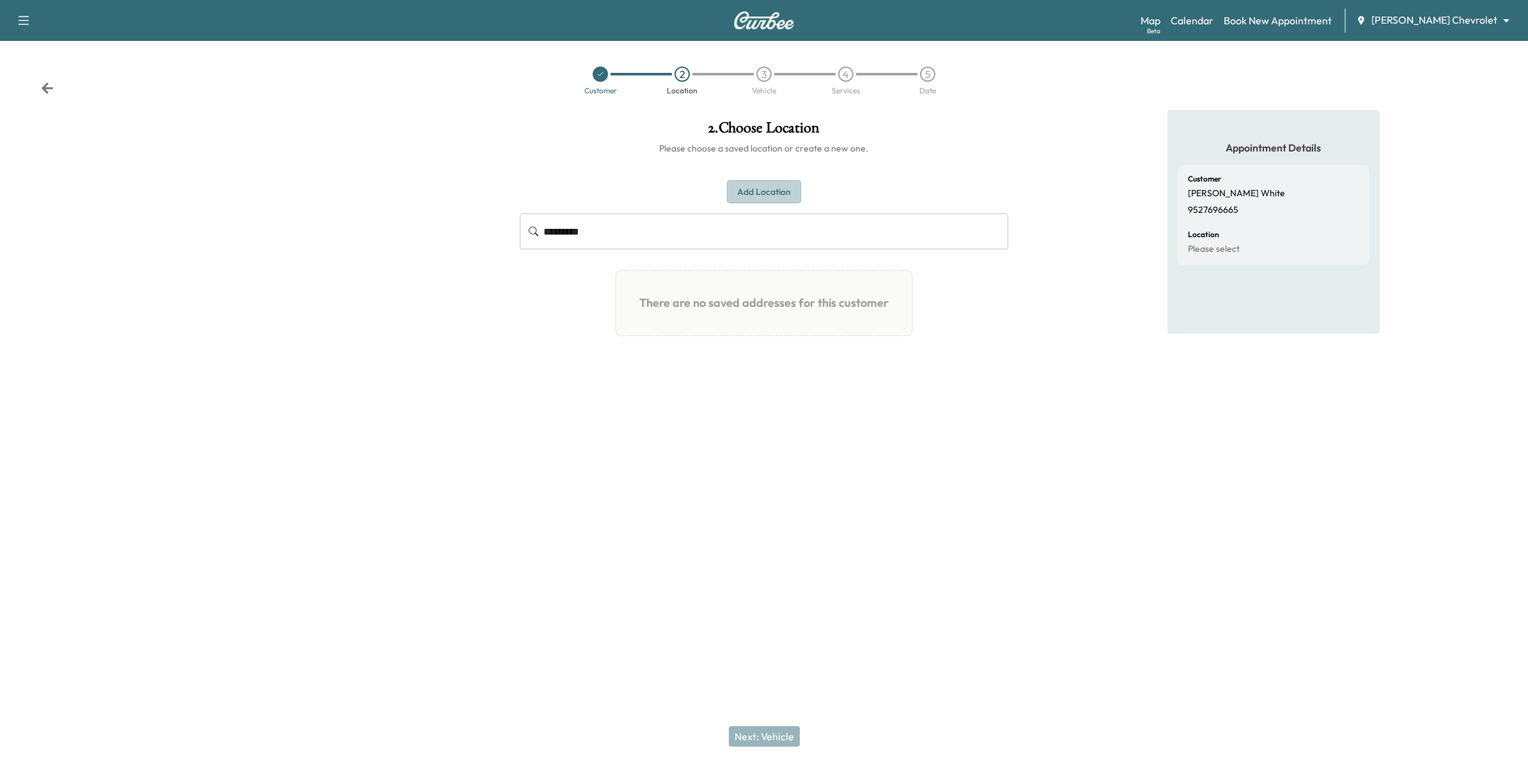
click at [746, 187] on button "Add Location" at bounding box center [764, 192] width 74 height 24
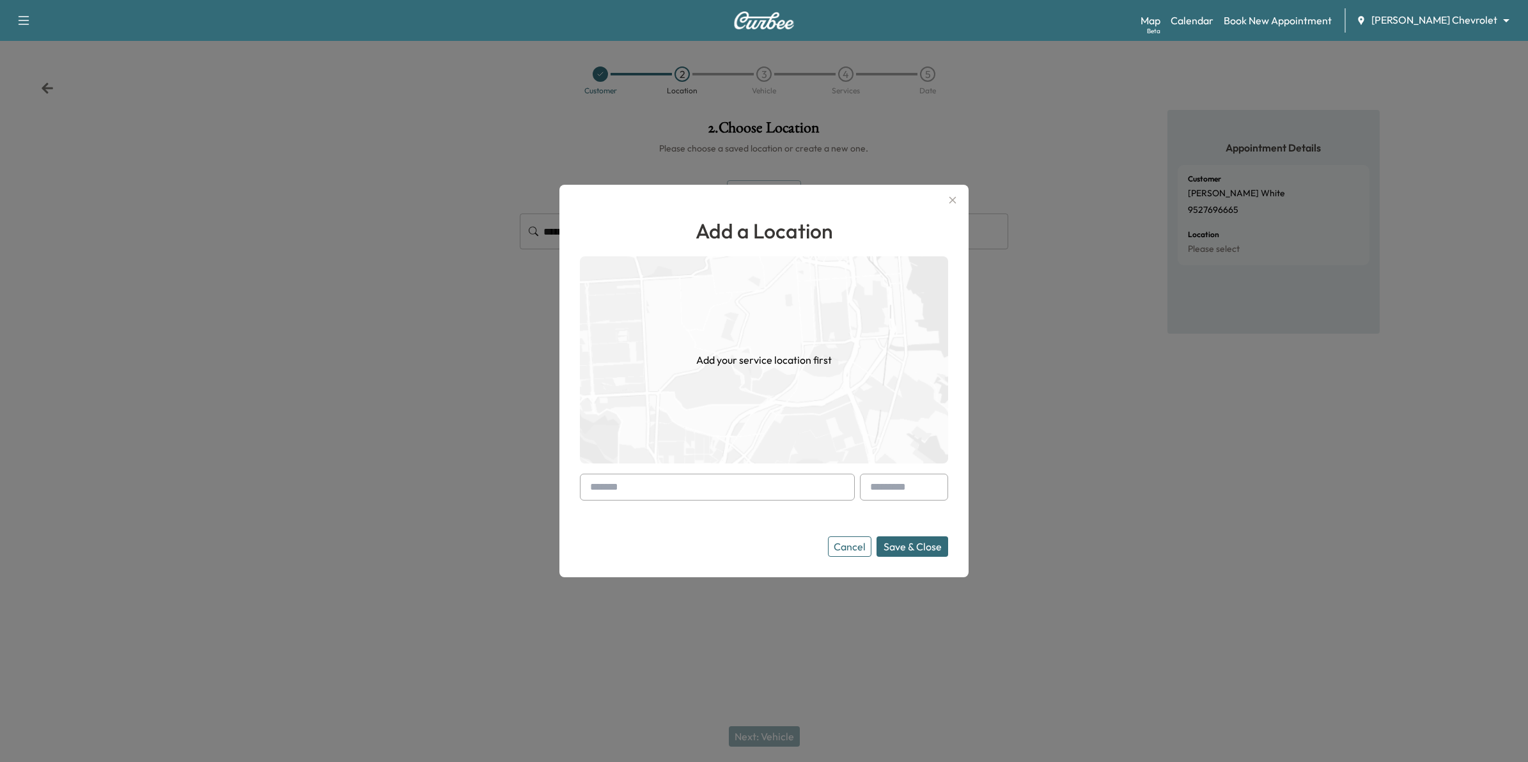
click at [647, 481] on input "text" at bounding box center [717, 487] width 275 height 27
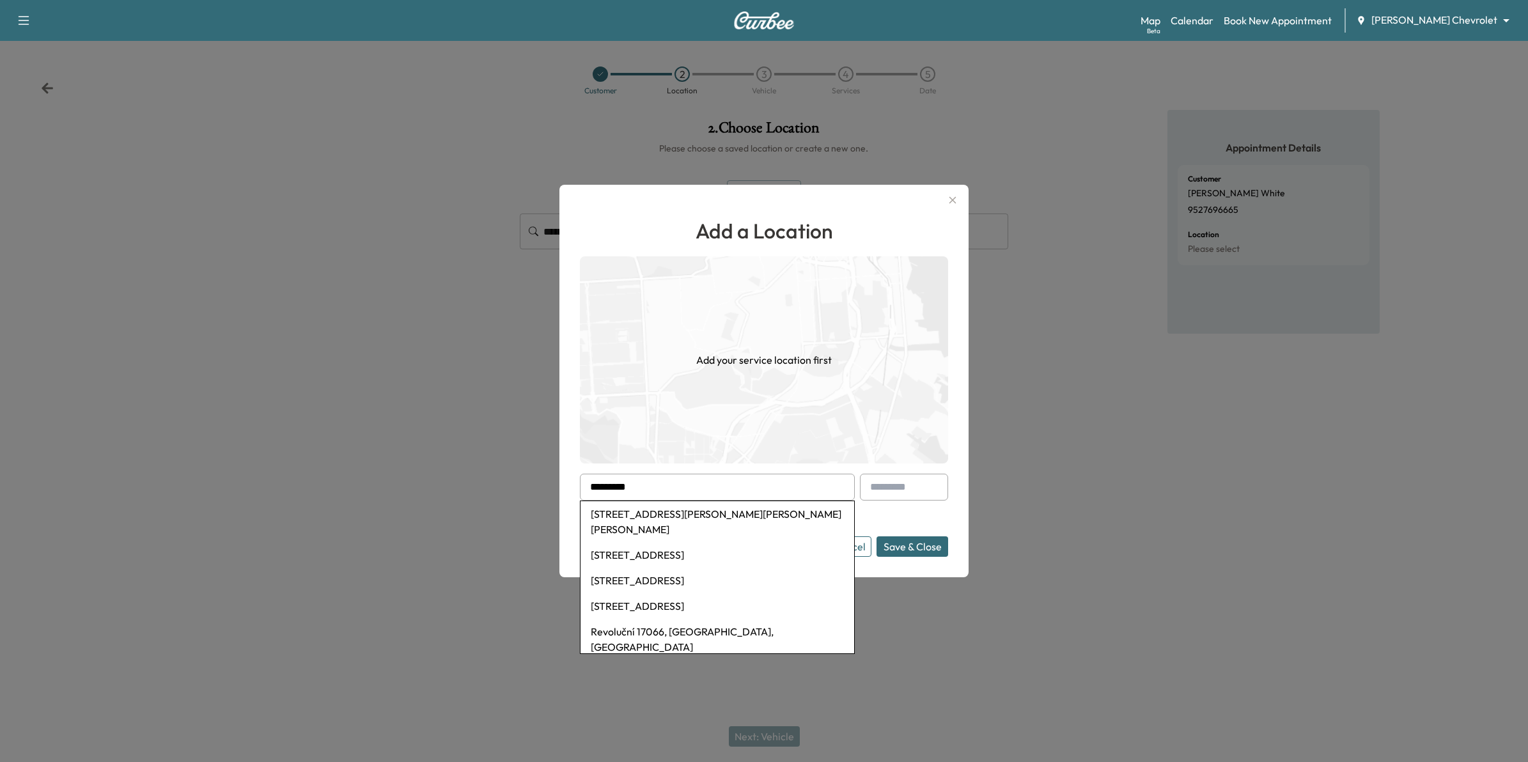
click at [712, 556] on li "[STREET_ADDRESS]" at bounding box center [718, 555] width 274 height 26
type input "**********"
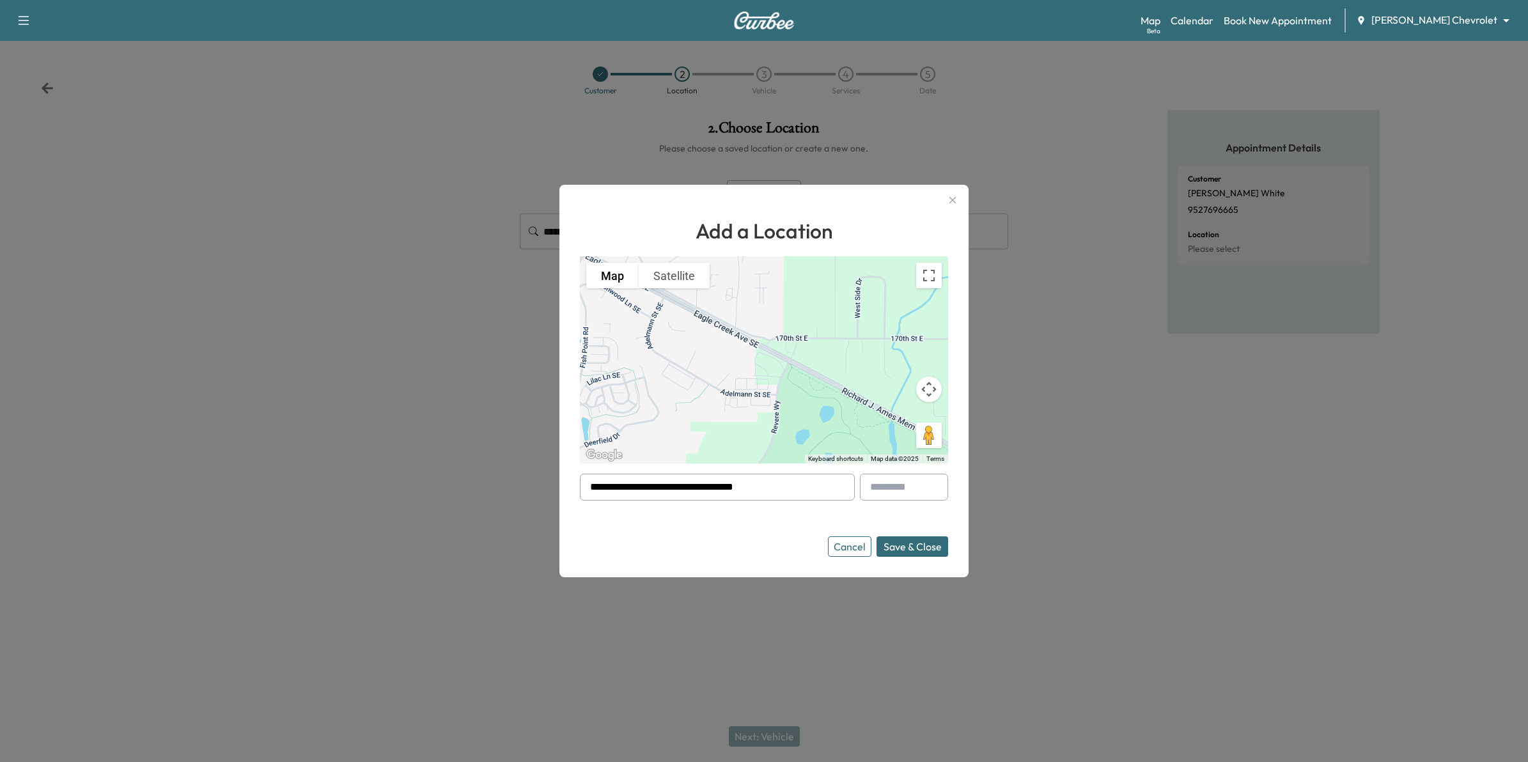
click at [746, 549] on button "Save & Close" at bounding box center [913, 546] width 72 height 20
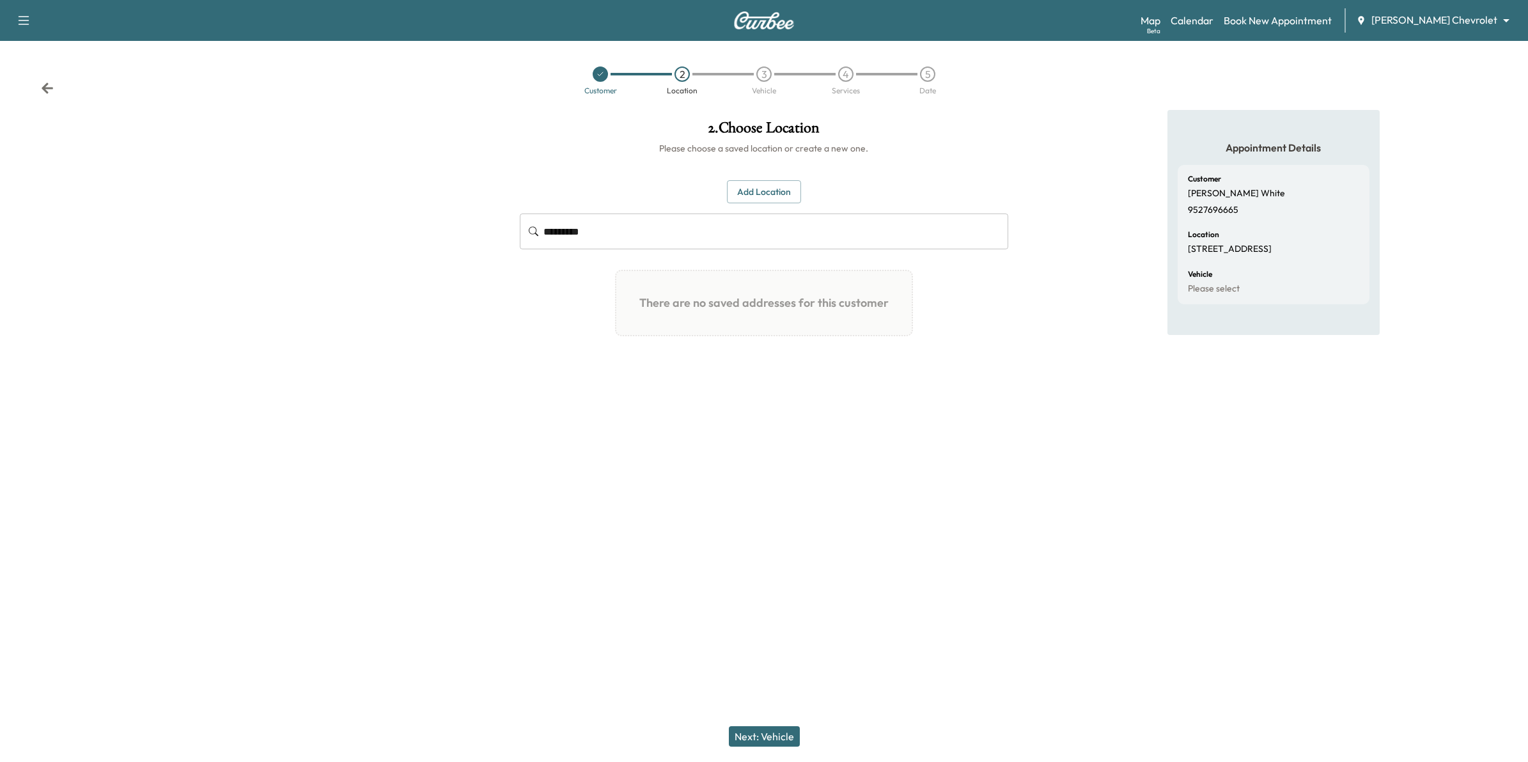
click at [746, 734] on button "Next: Vehicle" at bounding box center [764, 736] width 71 height 20
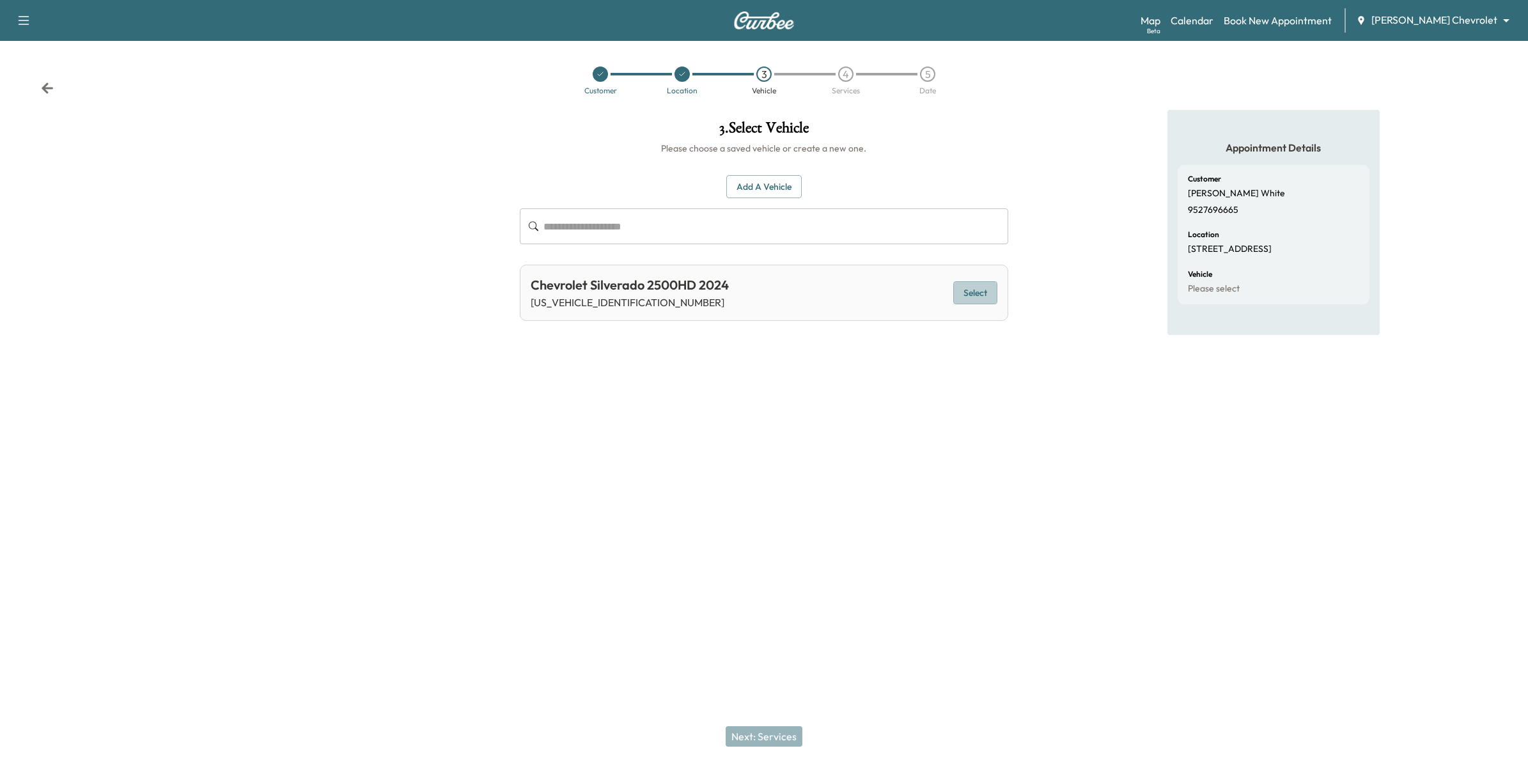
click at [746, 294] on button "Select" at bounding box center [975, 293] width 44 height 24
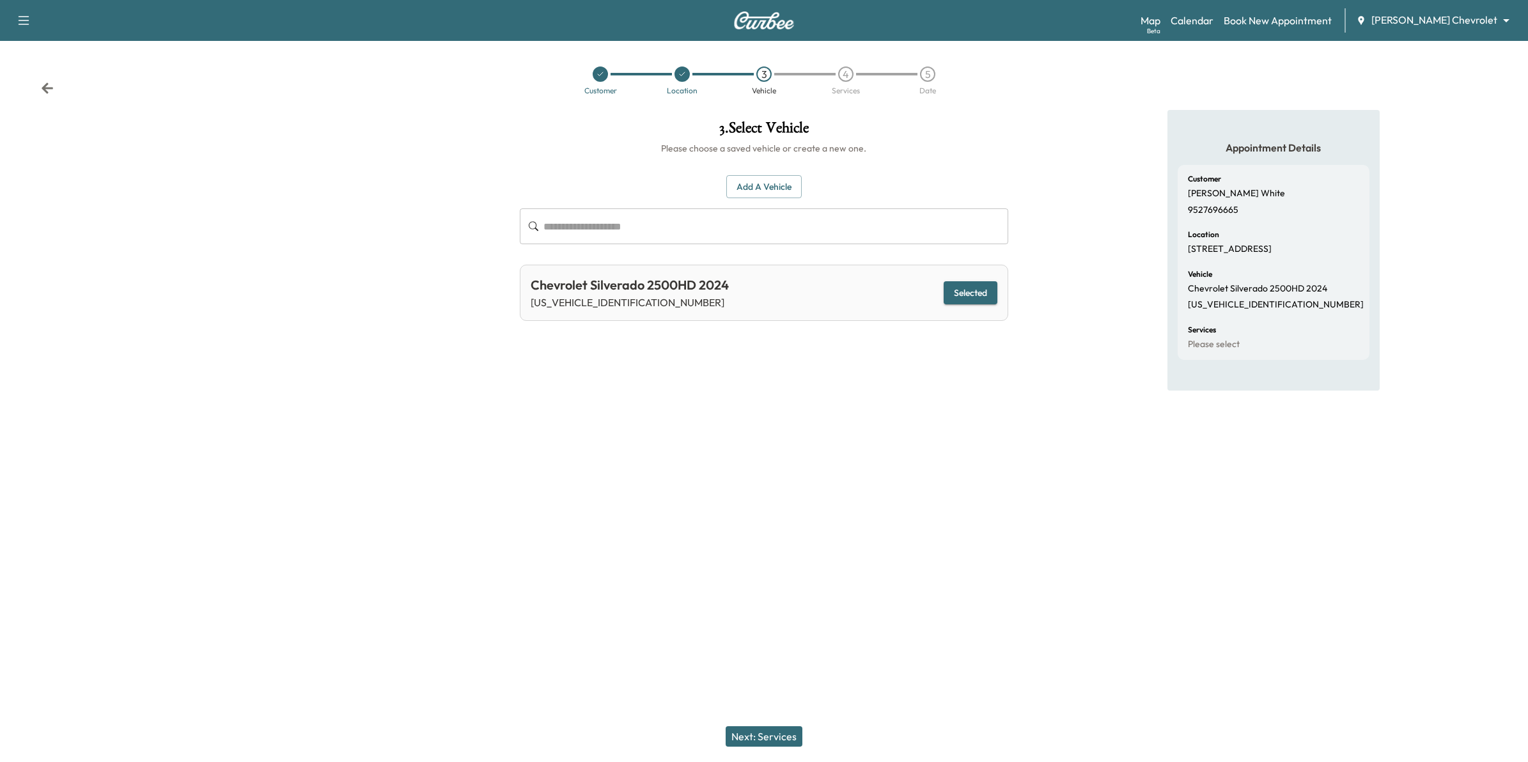
click at [746, 732] on button "Next: Services" at bounding box center [764, 736] width 77 height 20
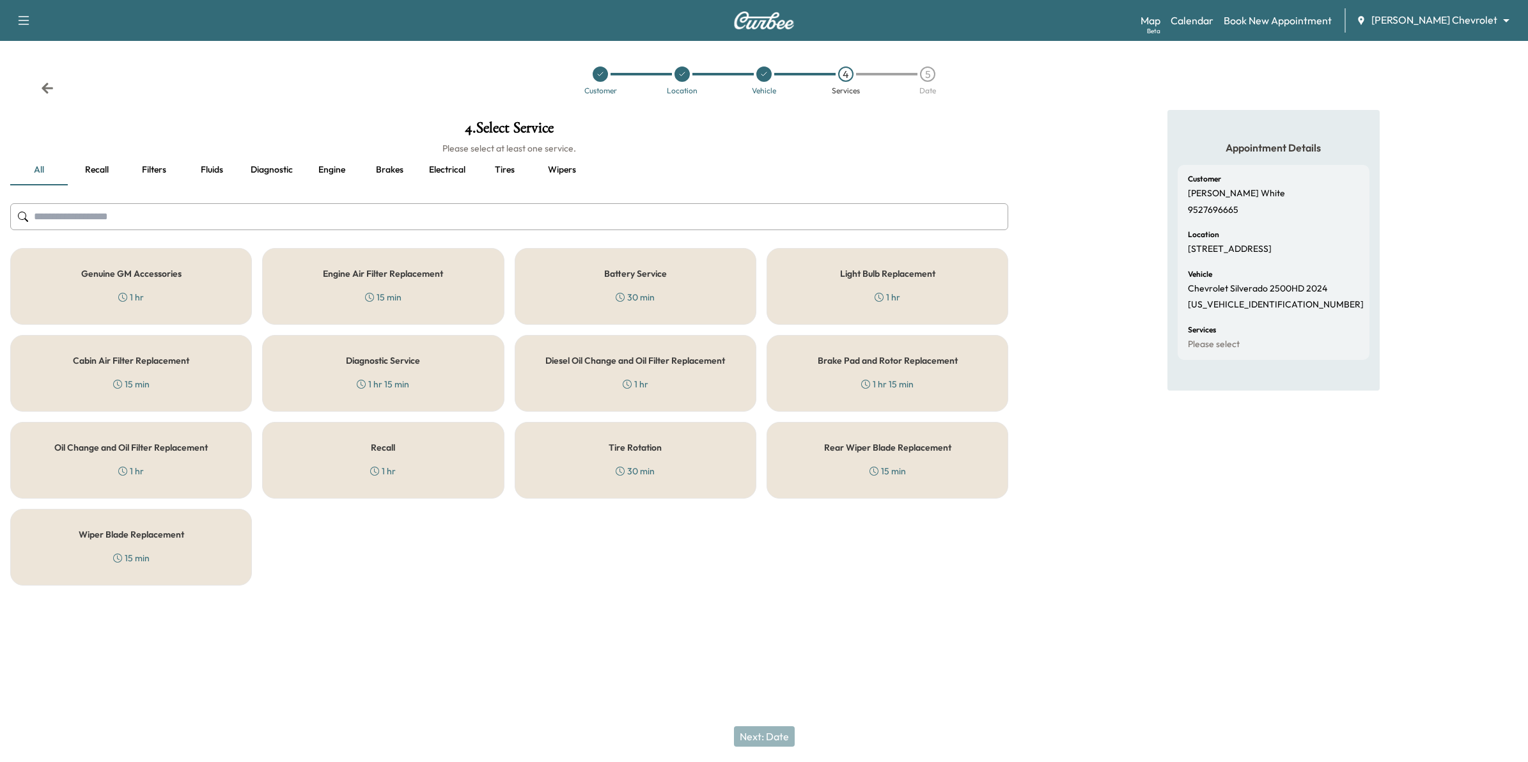
click at [423, 458] on div "Recall 1 hr" at bounding box center [383, 460] width 242 height 77
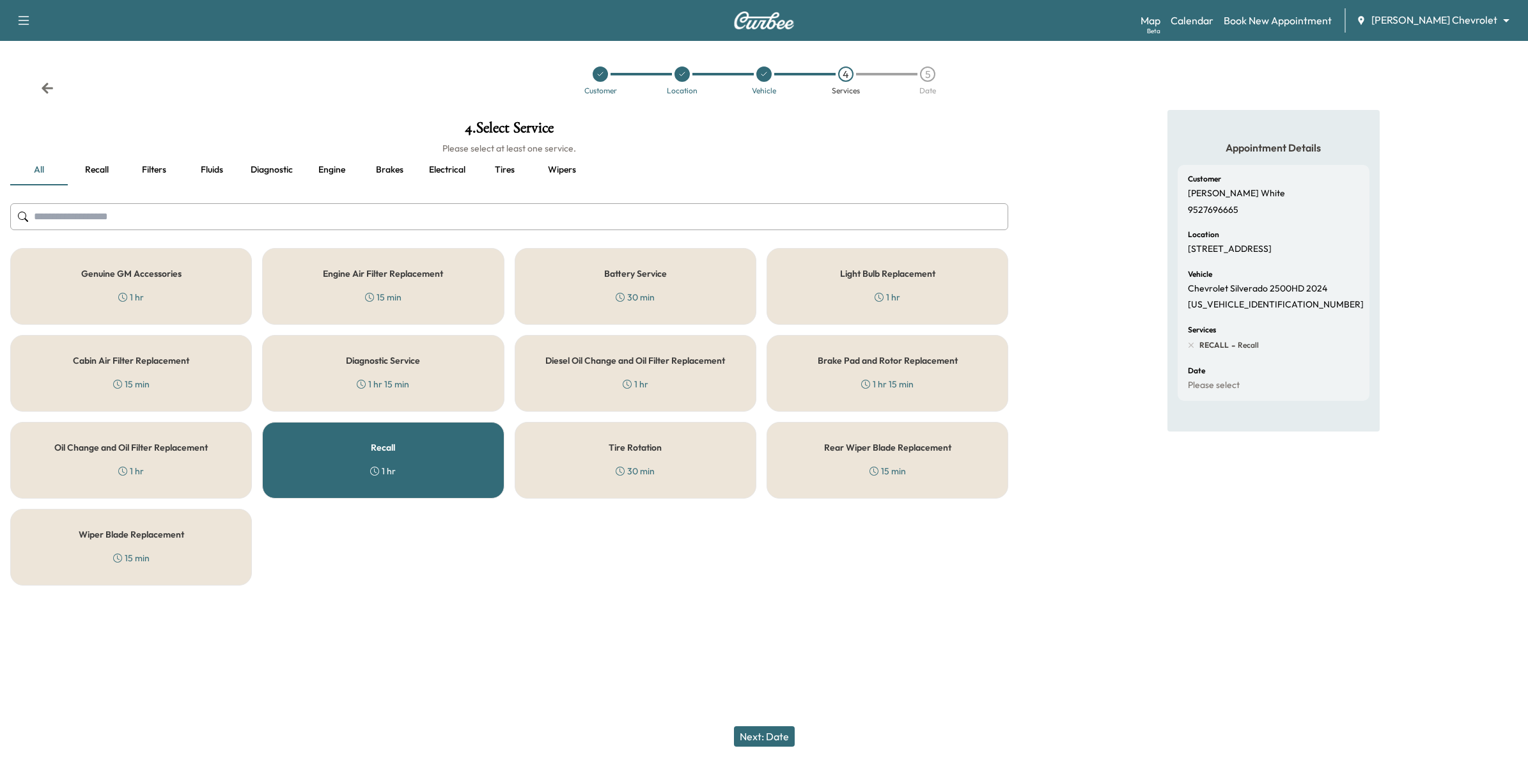
click at [746, 737] on button "Next: Date" at bounding box center [764, 736] width 61 height 20
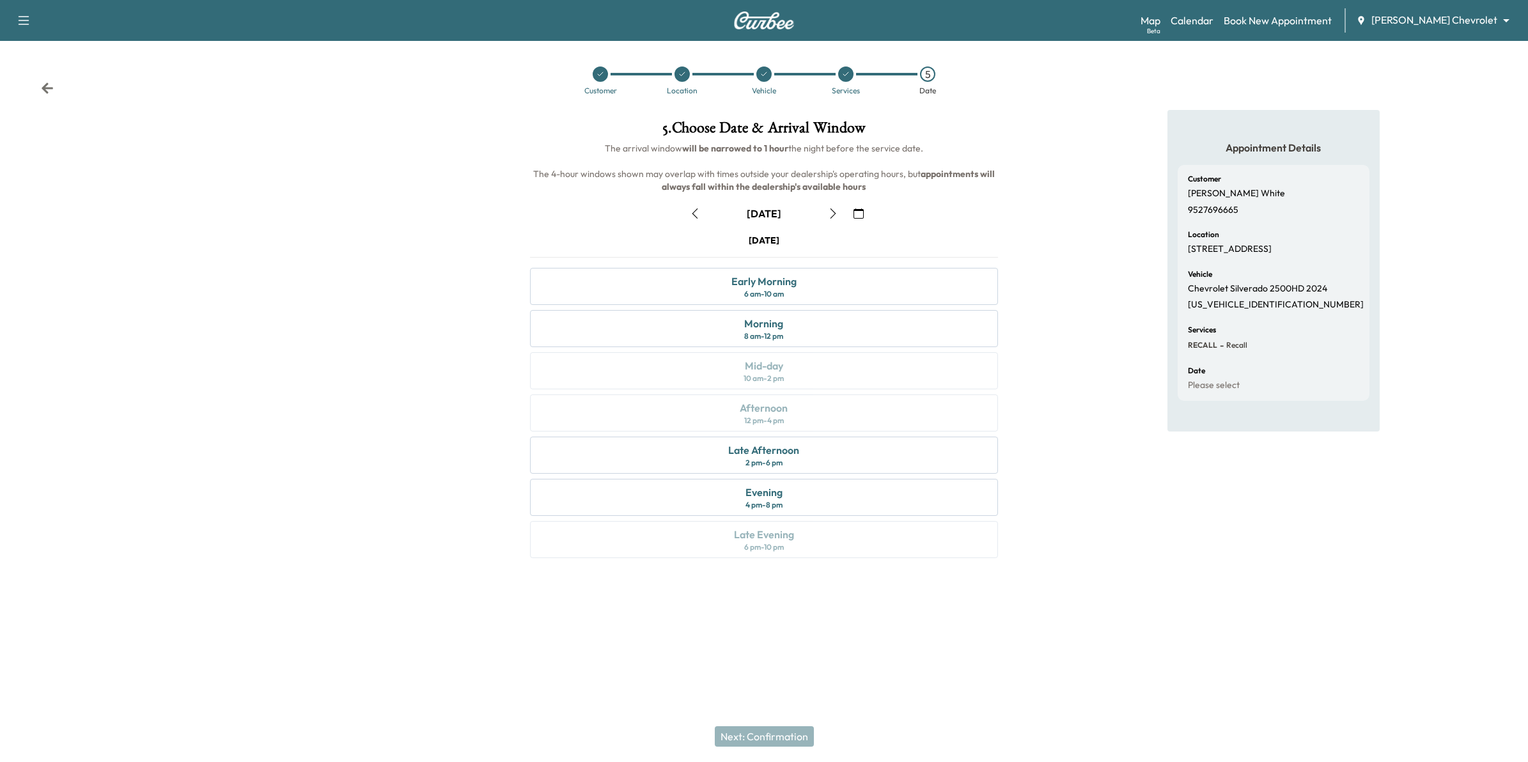
click at [746, 212] on icon "button" at bounding box center [859, 213] width 10 height 10
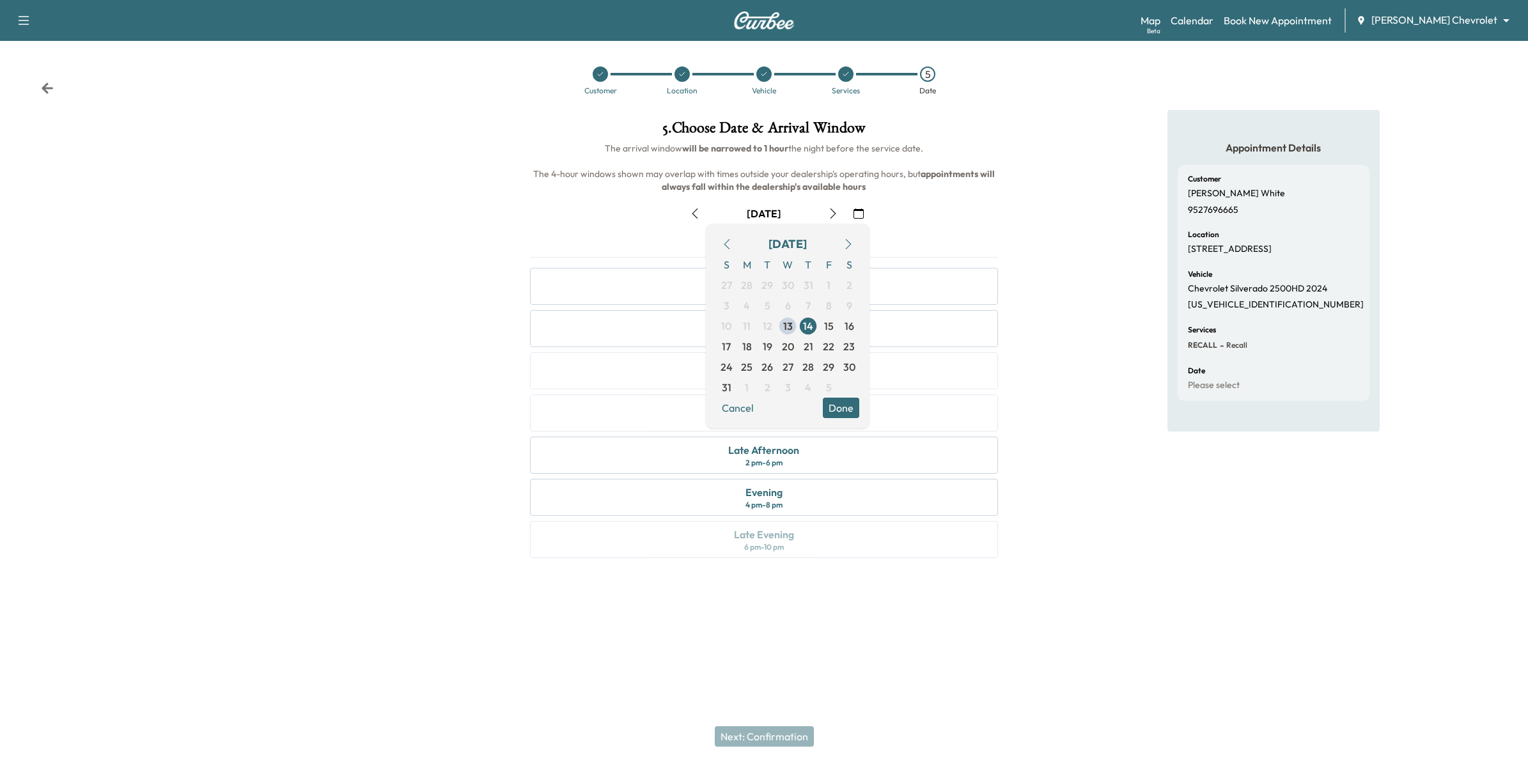
click at [746, 211] on icon "button" at bounding box center [859, 213] width 10 height 10
click at [746, 407] on button "Done" at bounding box center [841, 408] width 36 height 20
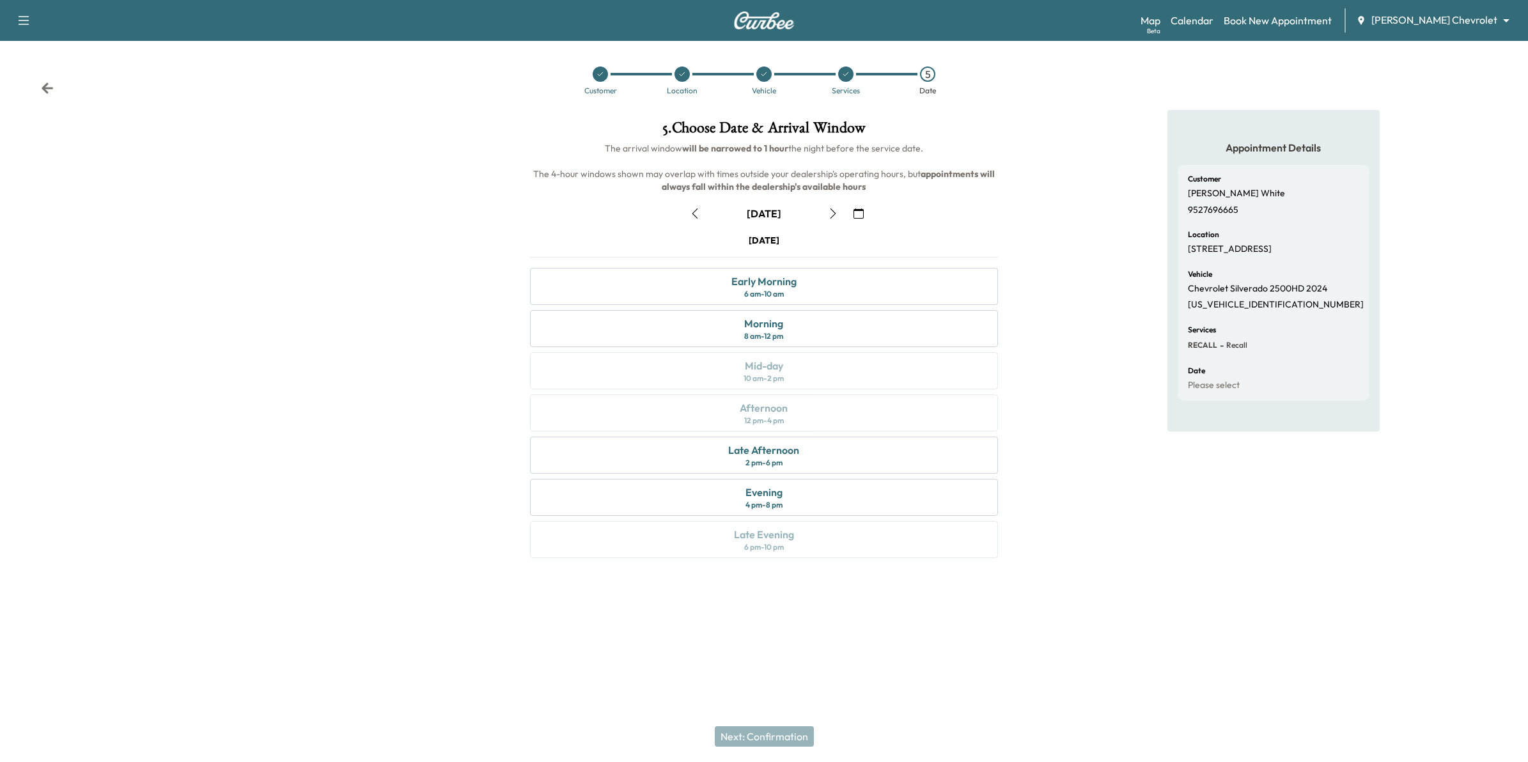
click at [746, 215] on icon "button" at bounding box center [859, 213] width 10 height 10
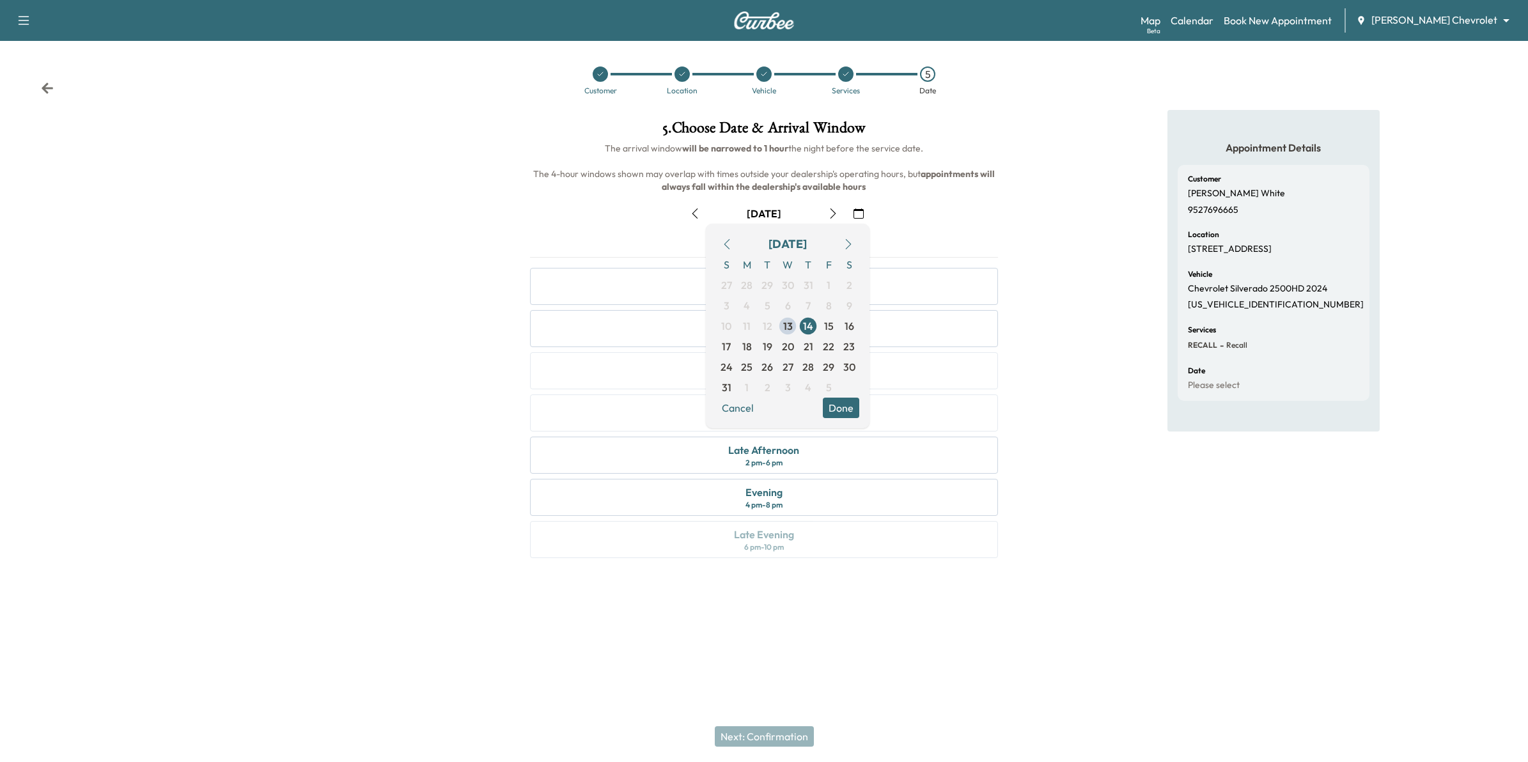
click at [746, 206] on div "[DATE]" at bounding box center [764, 213] width 489 height 20
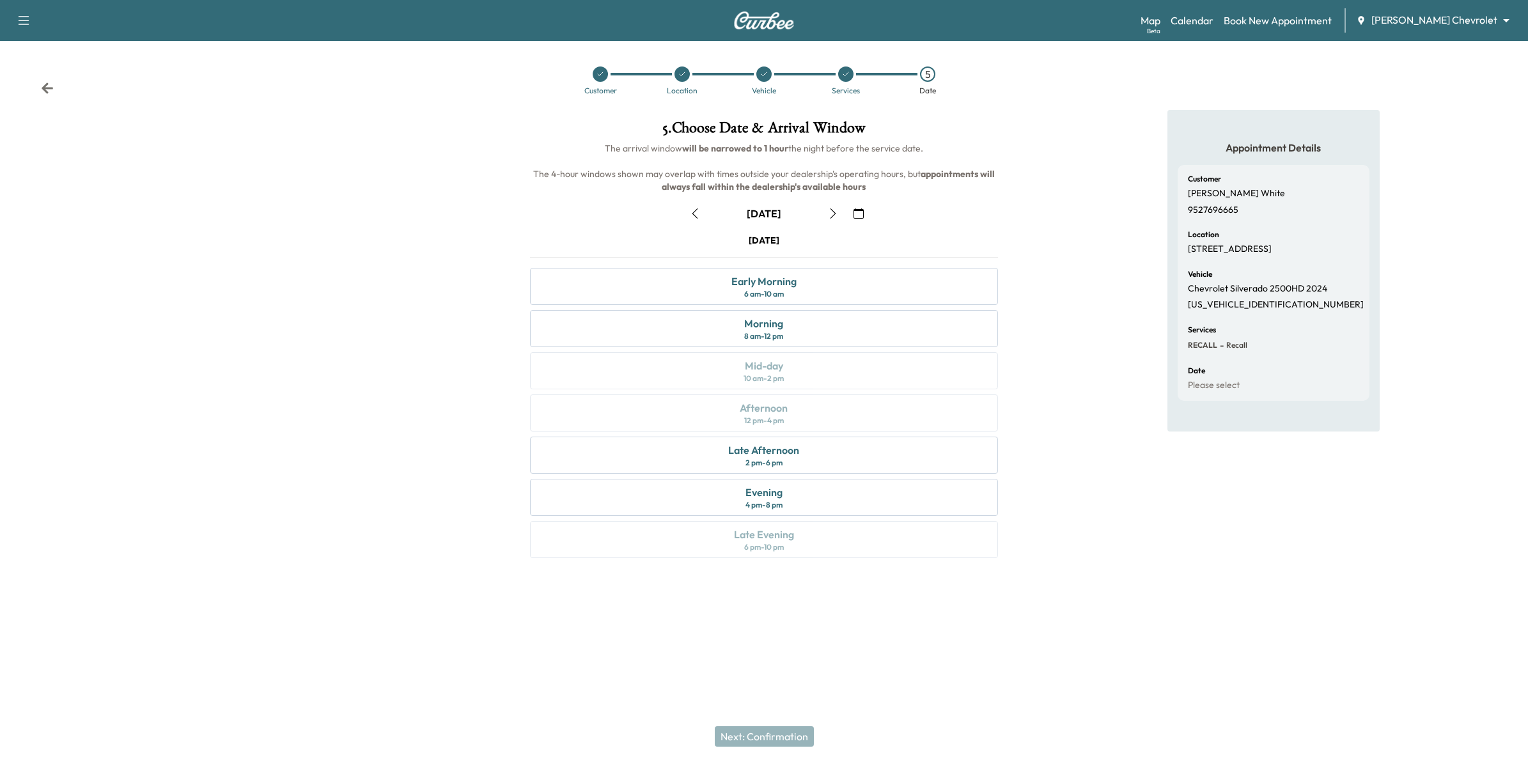
click at [746, 213] on icon "button" at bounding box center [833, 213] width 10 height 10
click at [746, 214] on button "button" at bounding box center [859, 213] width 22 height 20
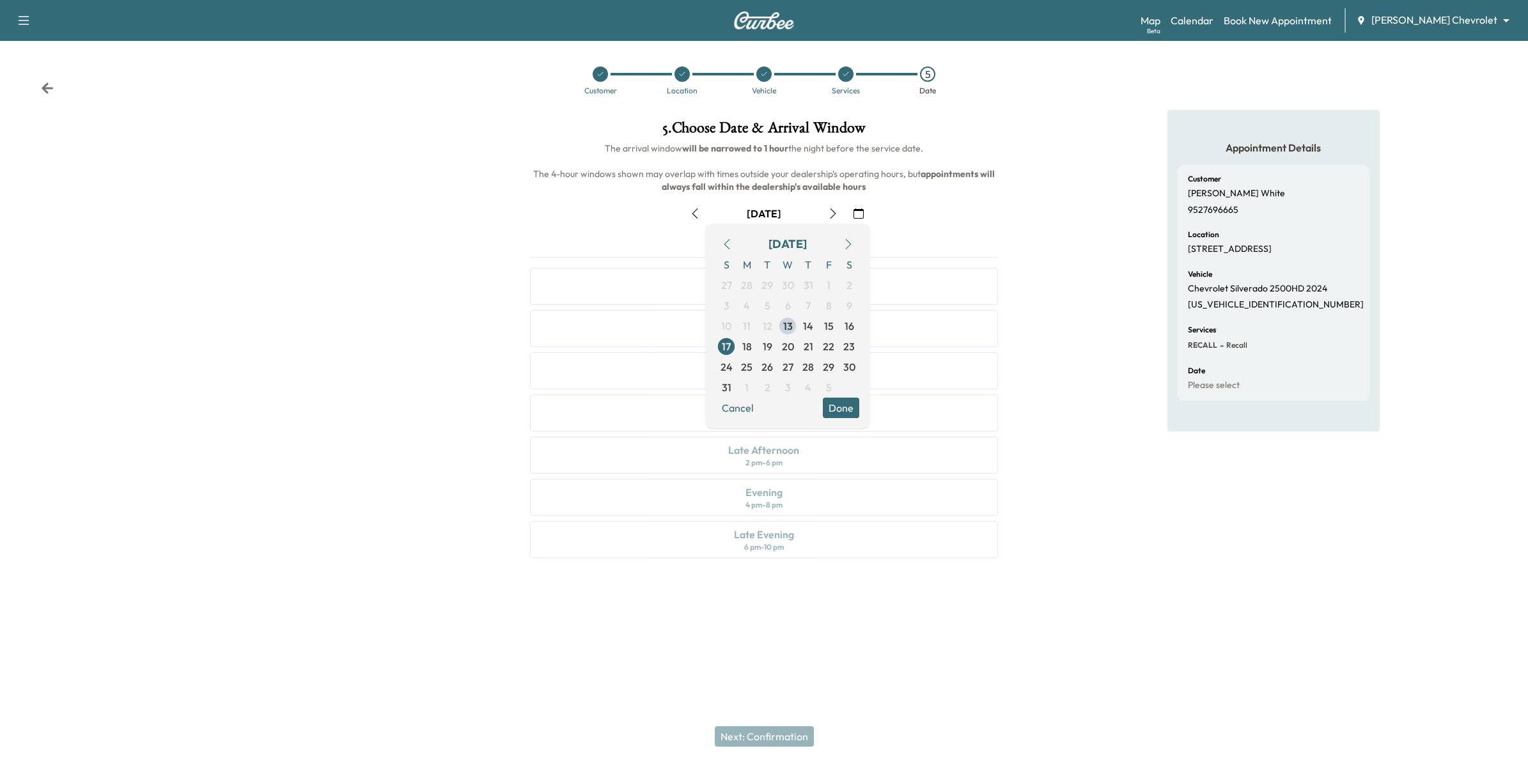
click at [746, 214] on icon "button" at bounding box center [833, 213] width 10 height 10
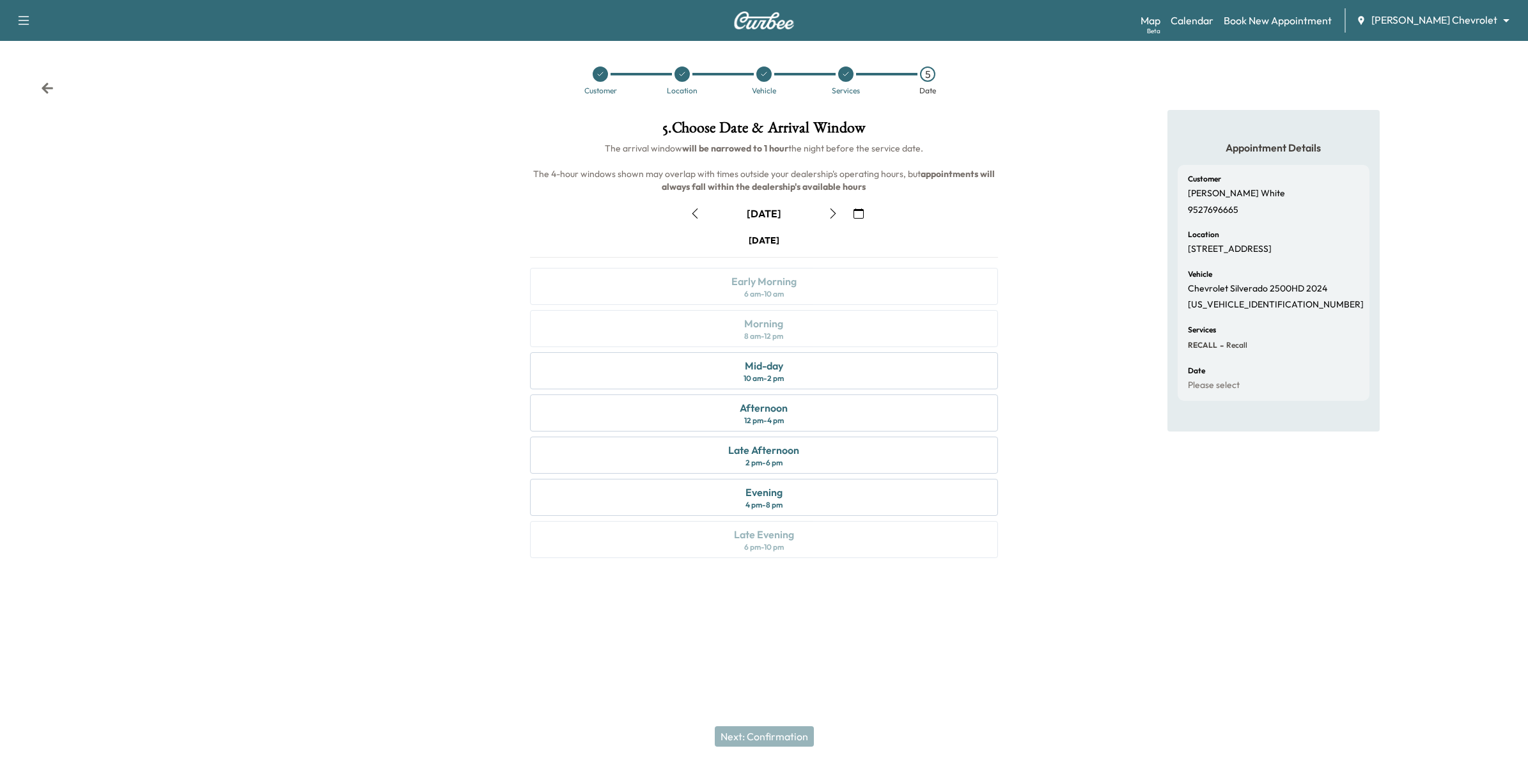
click at [746, 212] on icon "button" at bounding box center [833, 213] width 10 height 10
click at [746, 210] on icon "button" at bounding box center [834, 213] width 6 height 10
click at [746, 217] on icon "button" at bounding box center [833, 213] width 10 height 10
click at [746, 334] on div "Morning 8 am - 12 pm" at bounding box center [764, 328] width 469 height 37
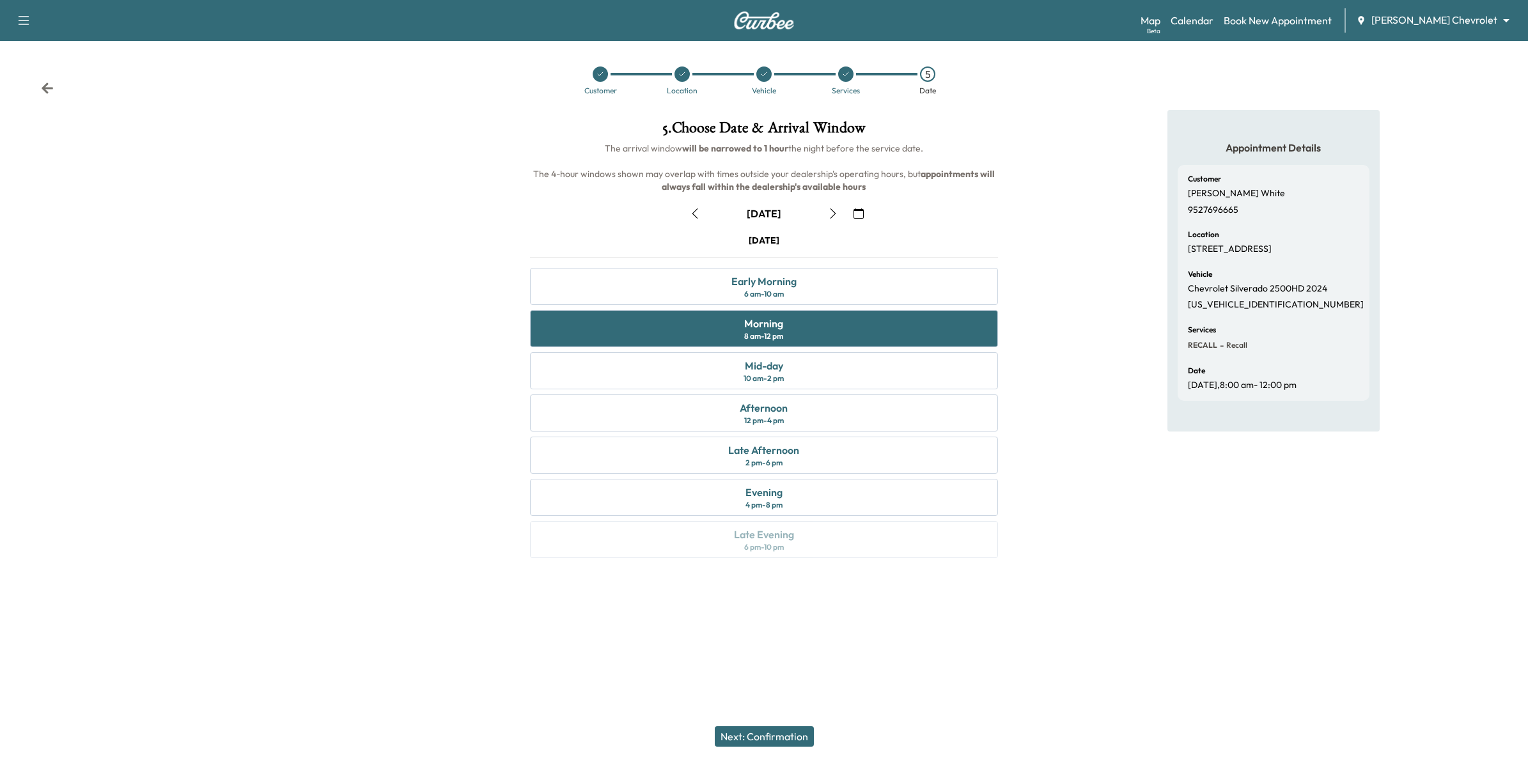
click at [746, 737] on button "Next: Confirmation" at bounding box center [764, 736] width 99 height 20
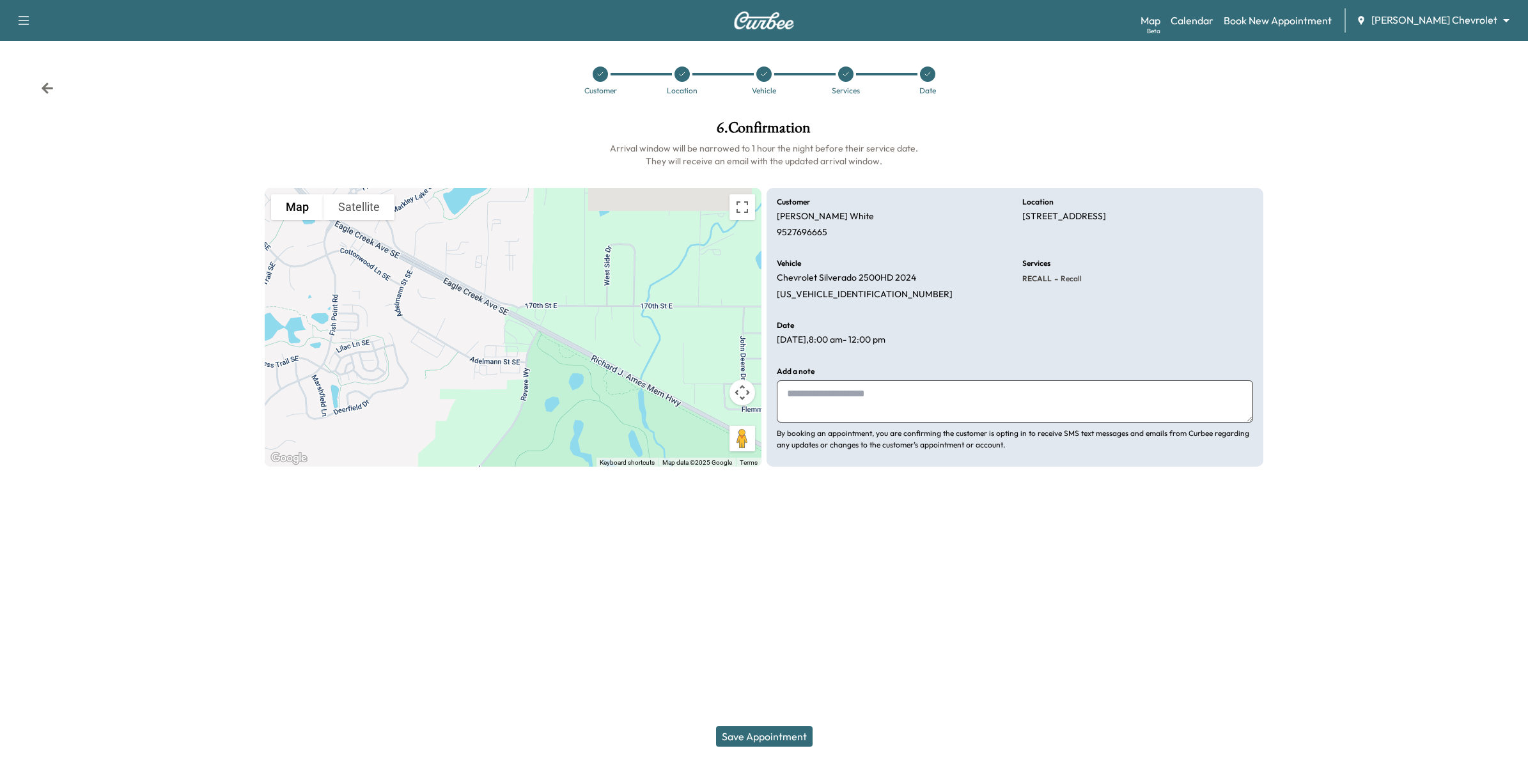
click at [746, 405] on textarea at bounding box center [1015, 401] width 476 height 42
click at [746, 391] on textarea at bounding box center [1015, 401] width 476 height 42
click at [746, 733] on button "Save Appointment" at bounding box center [764, 736] width 97 height 20
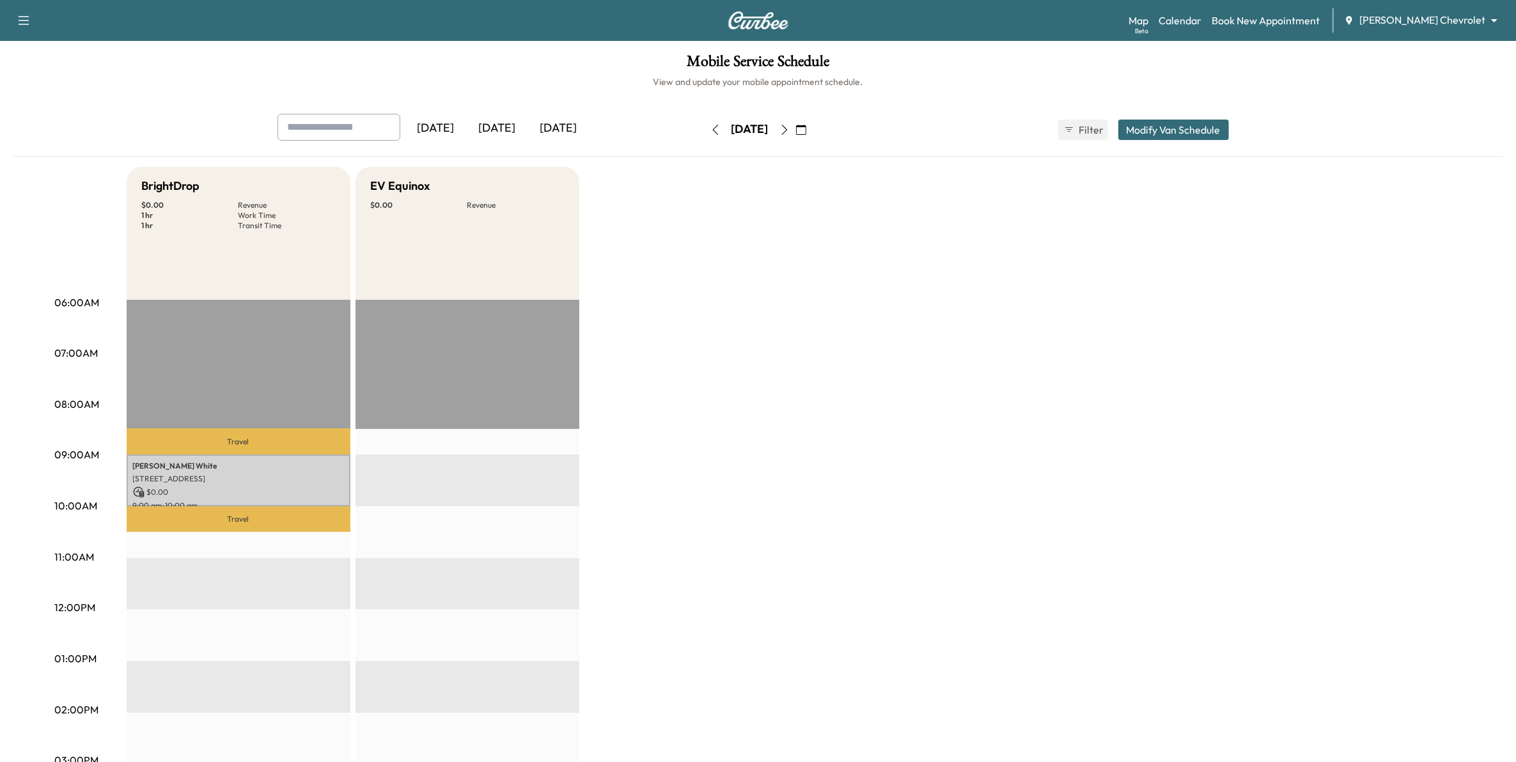
drag, startPoint x: 276, startPoint y: 471, endPoint x: 860, endPoint y: 513, distance: 585.9
click at [746, 513] on div "BrightDrop $ 0.00 Revenue 1 hr Work Time 1 hr Transit Time Travel [PERSON_NAME]…" at bounding box center [794, 646] width 1335 height 959
click at [257, 474] on p "[STREET_ADDRESS]" at bounding box center [238, 479] width 211 height 10
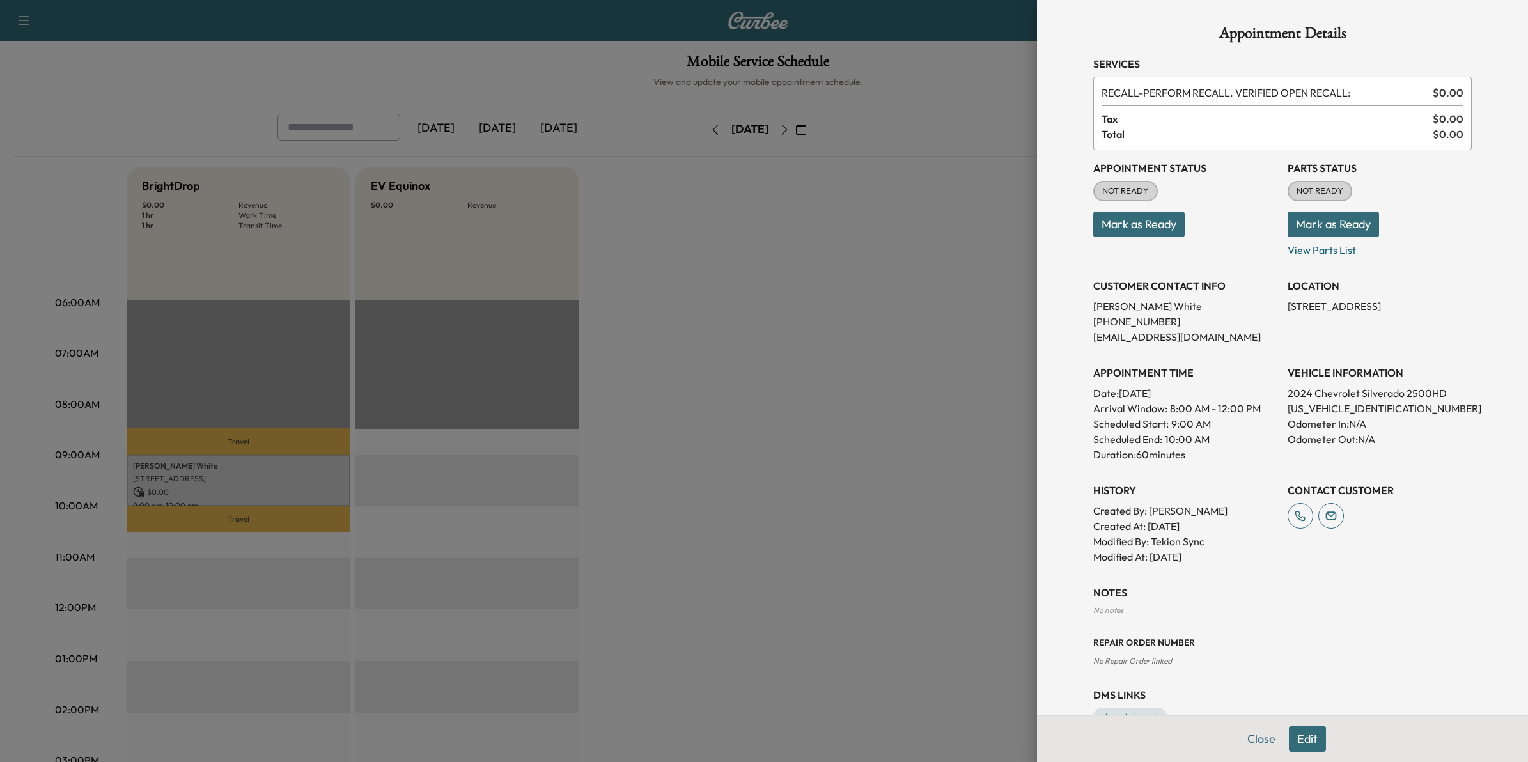
click at [746, 737] on button "Edit" at bounding box center [1307, 739] width 37 height 26
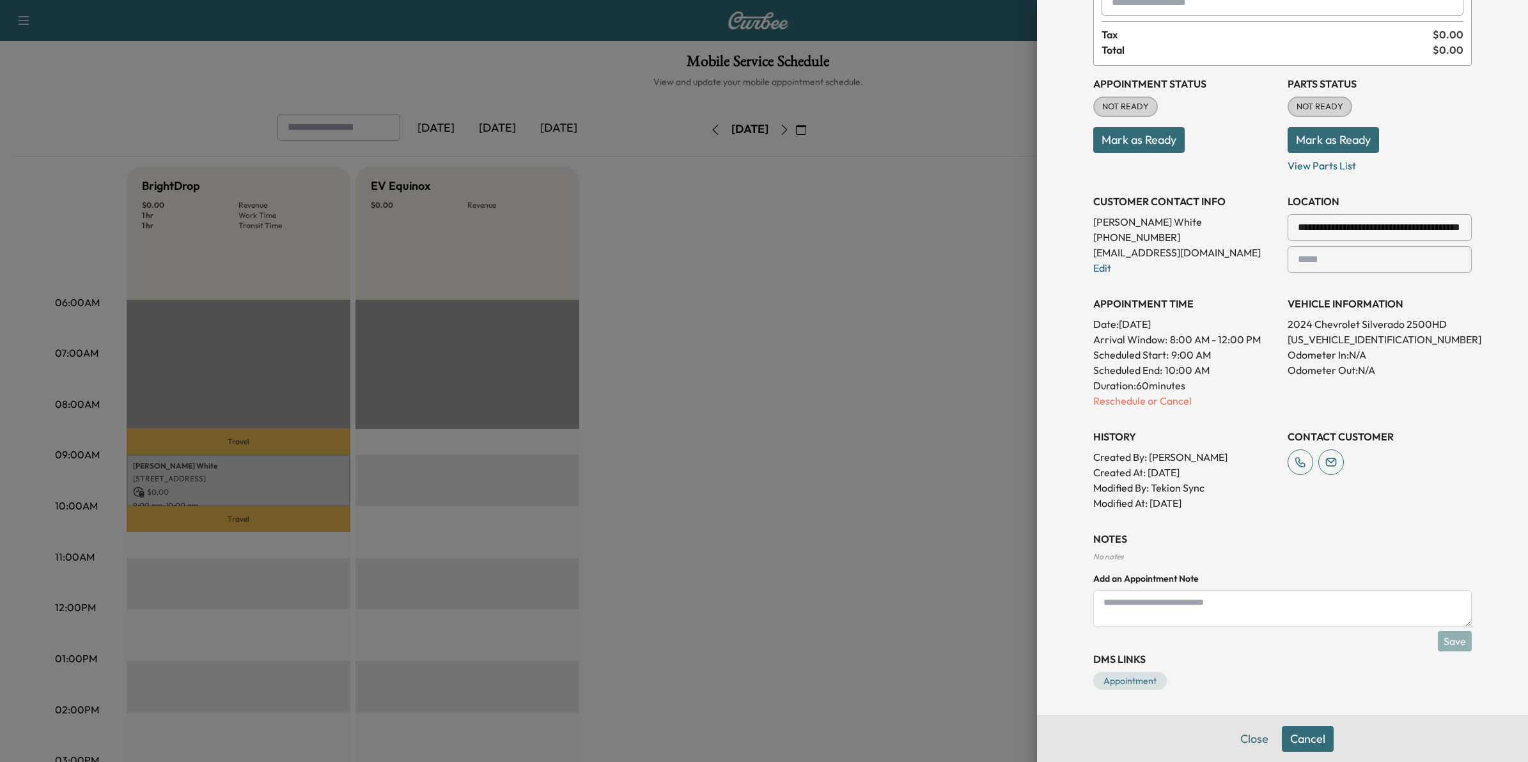
scroll to position [32, 0]
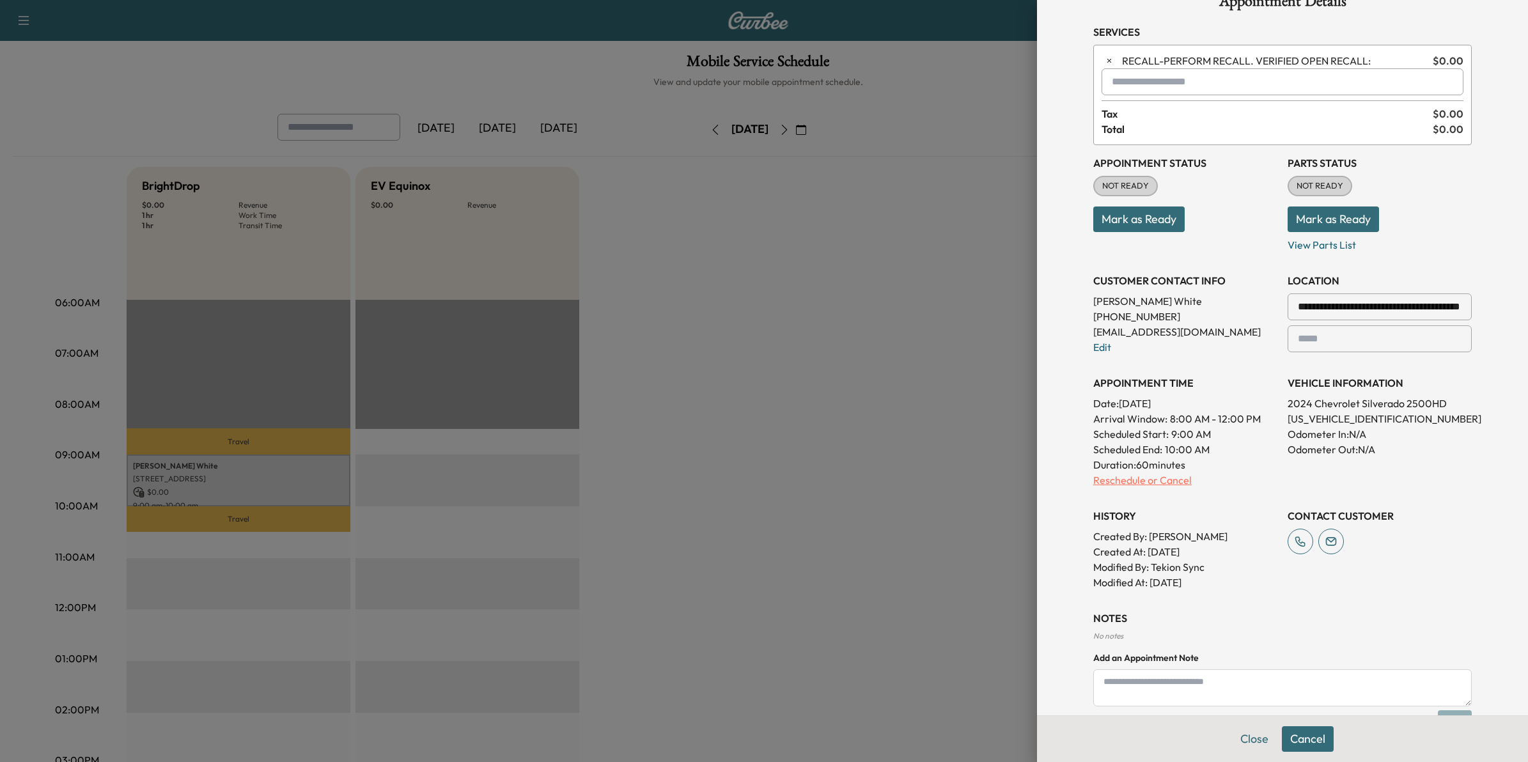
click at [746, 481] on p "Reschedule or Cancel" at bounding box center [1185, 480] width 184 height 15
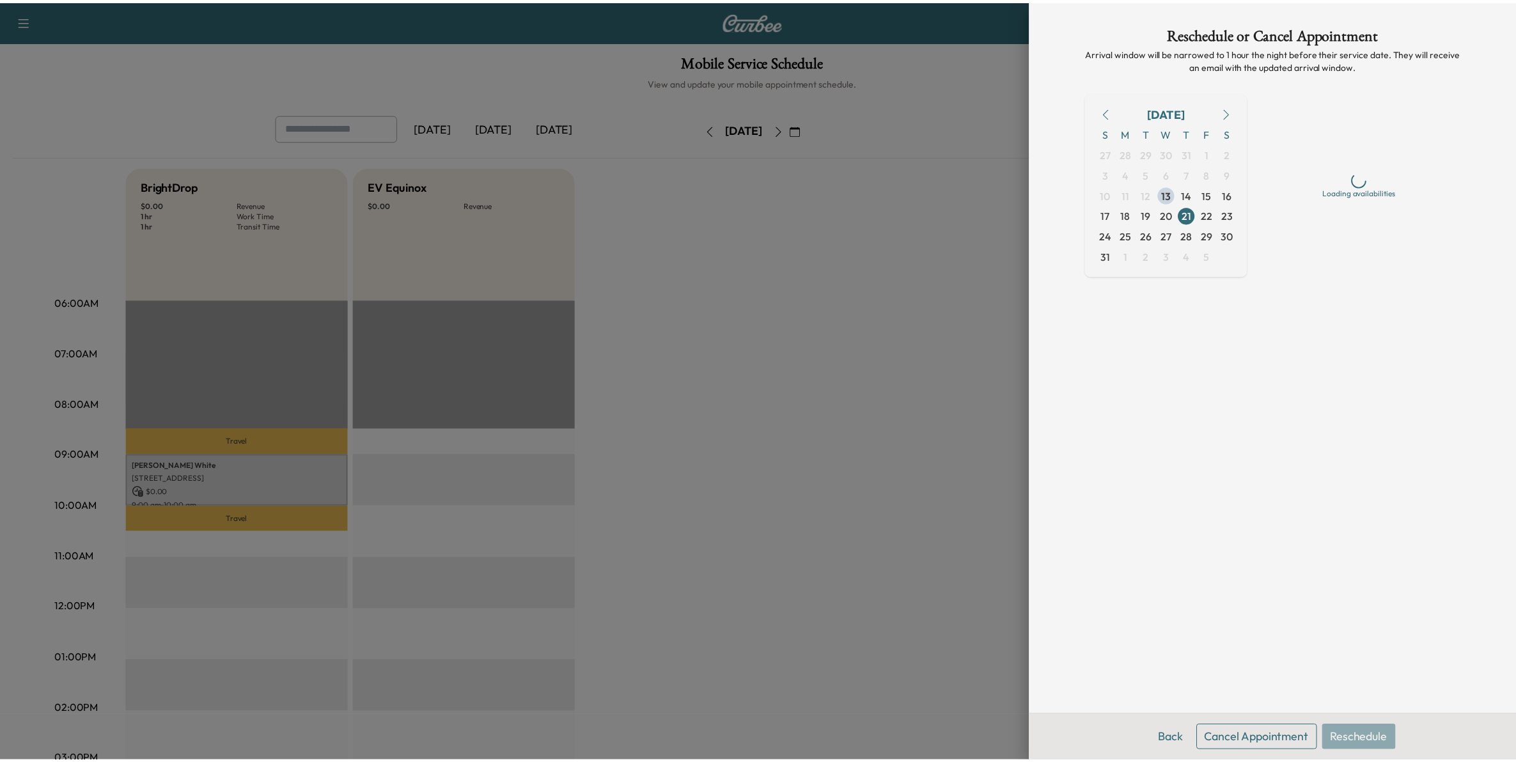
scroll to position [0, 0]
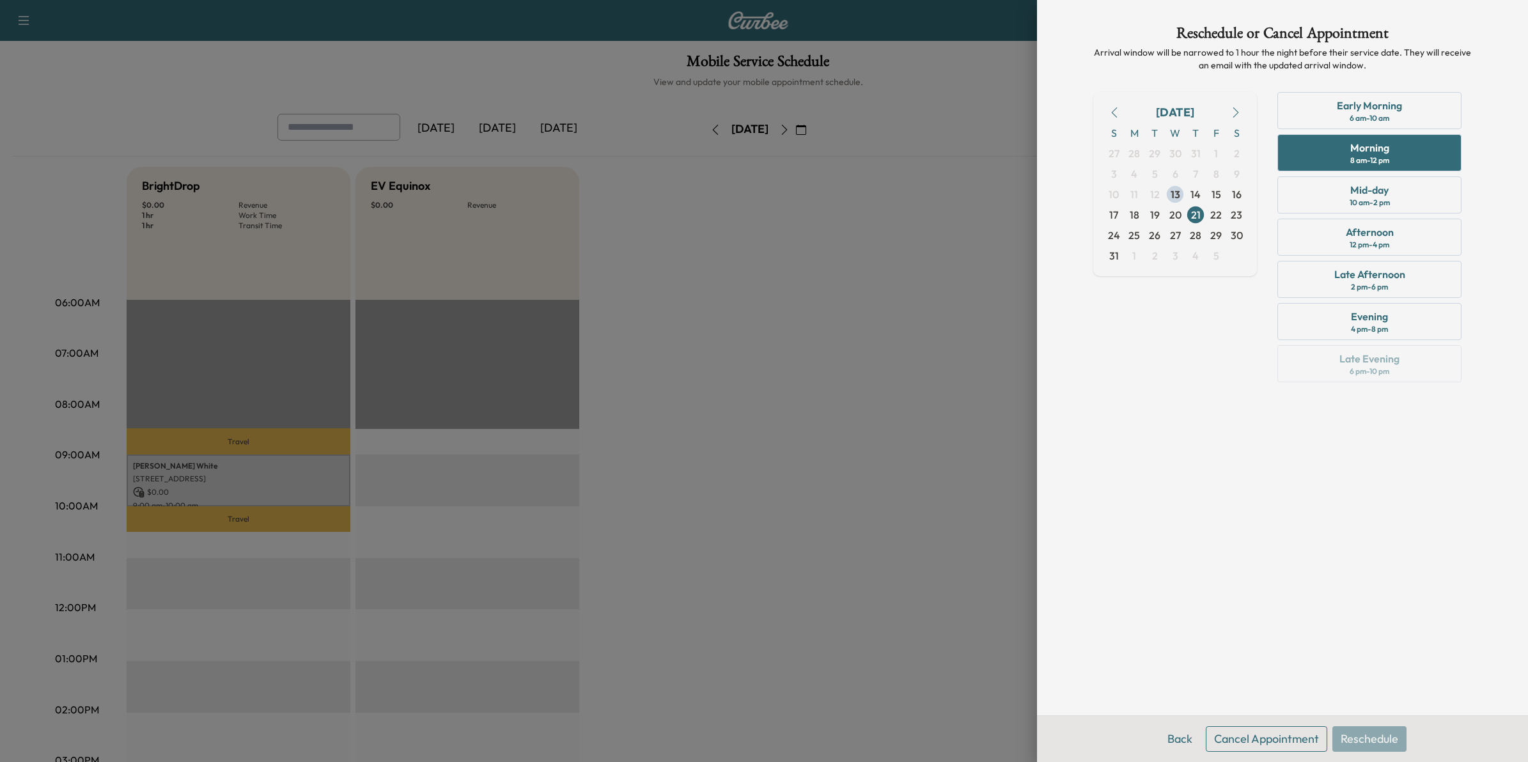
click at [746, 736] on button "Cancel Appointment" at bounding box center [1266, 739] width 121 height 26
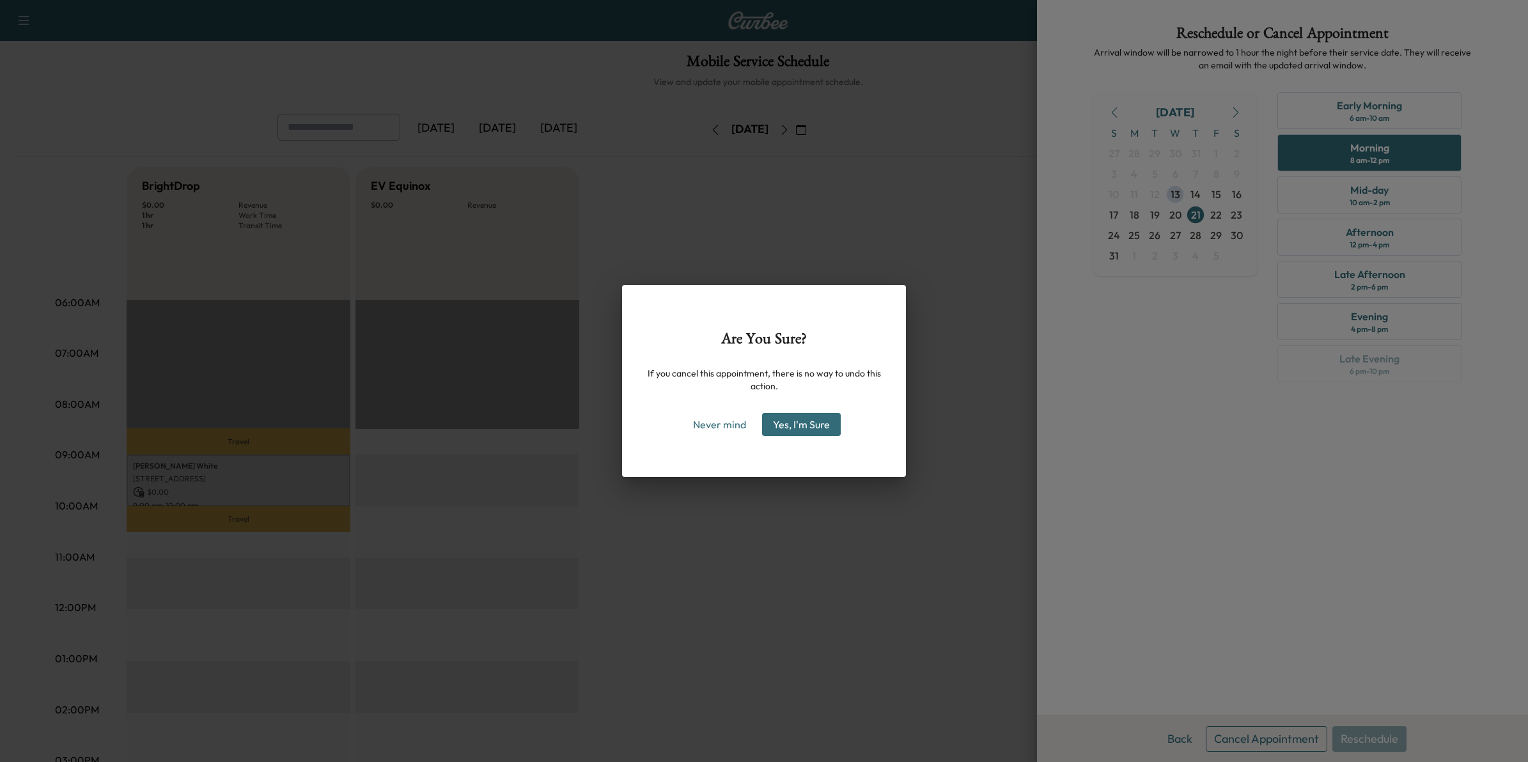
click at [746, 423] on button "Yes, I'm Sure" at bounding box center [801, 424] width 79 height 23
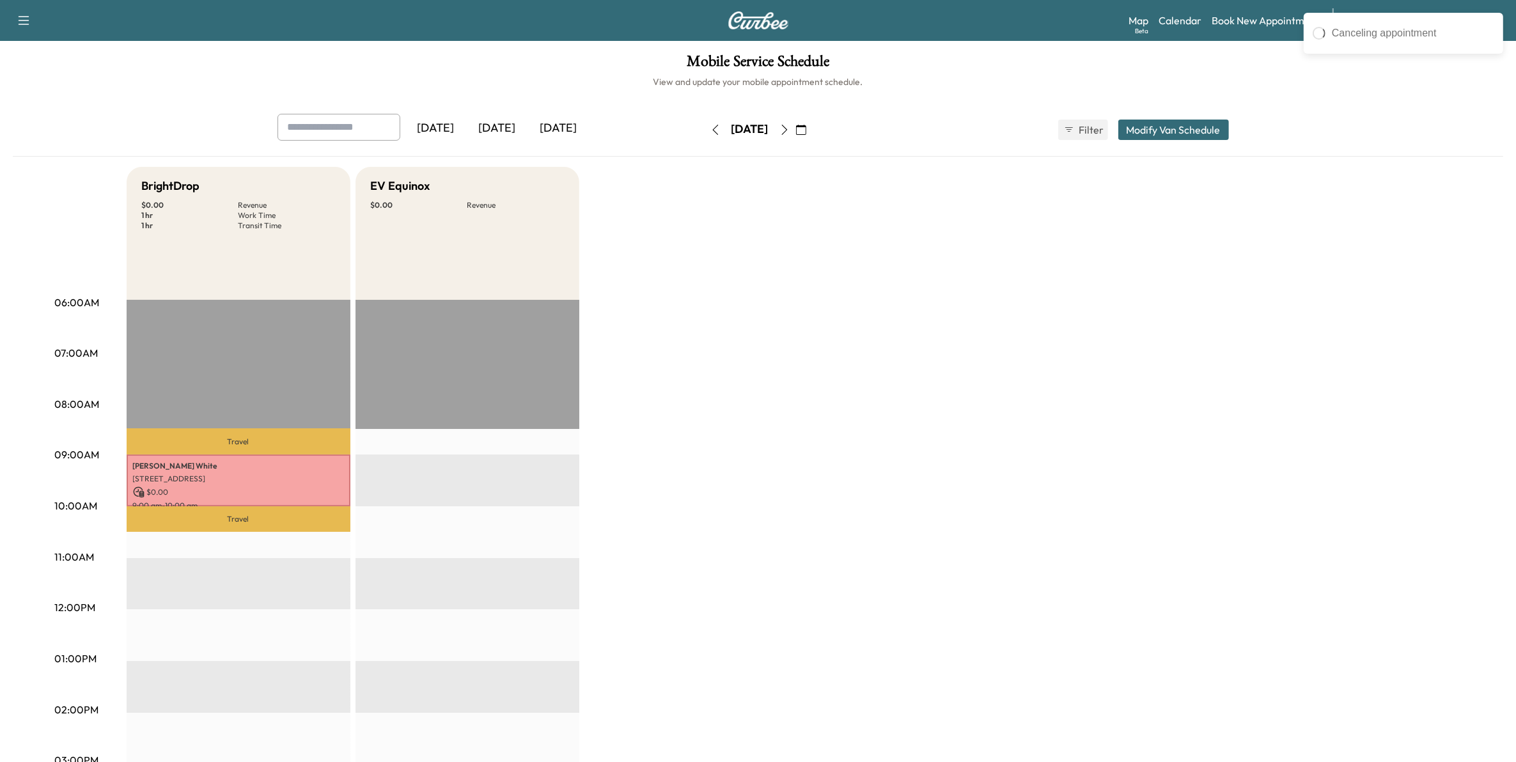
click at [746, 133] on button "Modify Van Schedule" at bounding box center [1173, 130] width 111 height 20
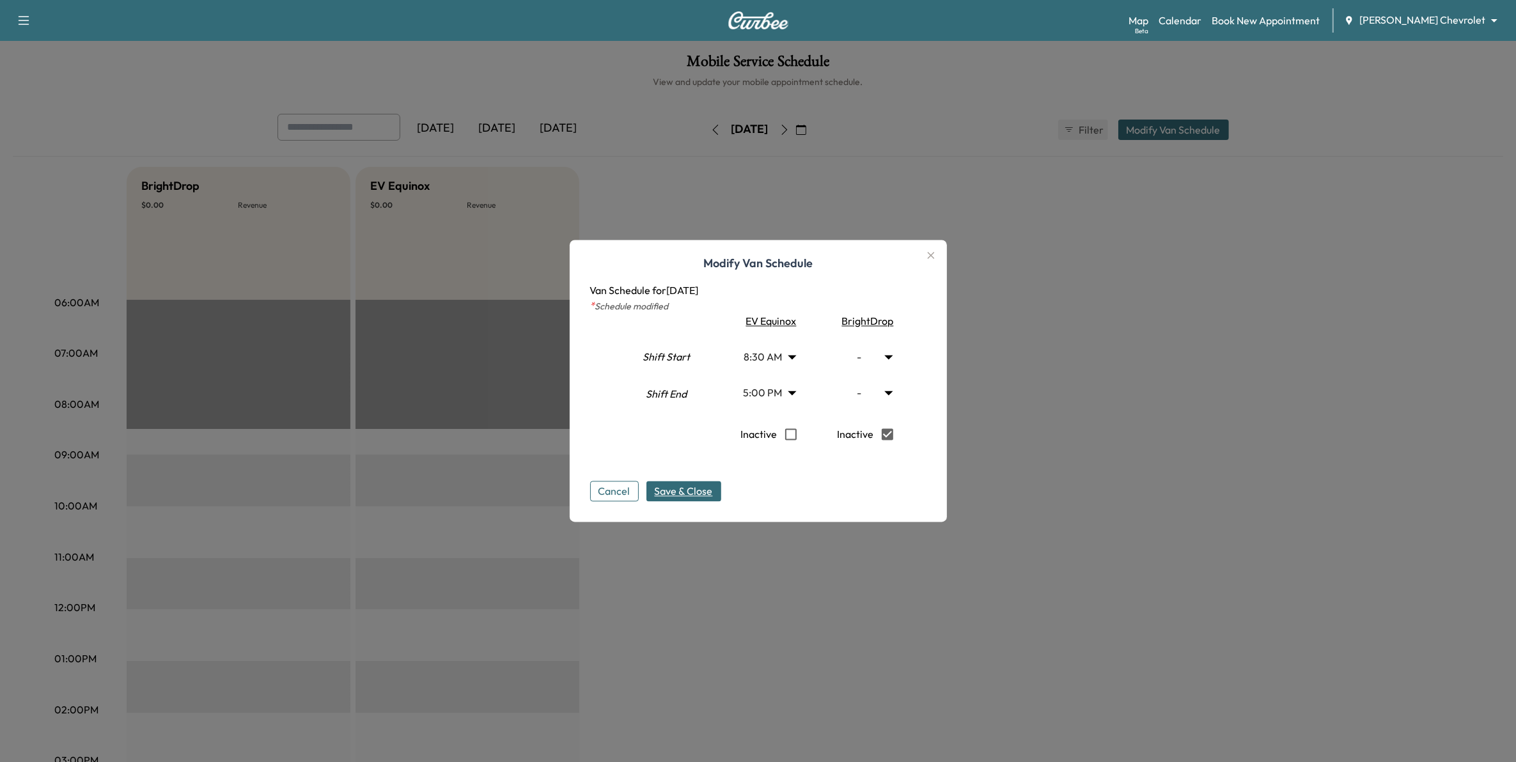
click at [702, 492] on span "Save & Close" at bounding box center [684, 491] width 58 height 15
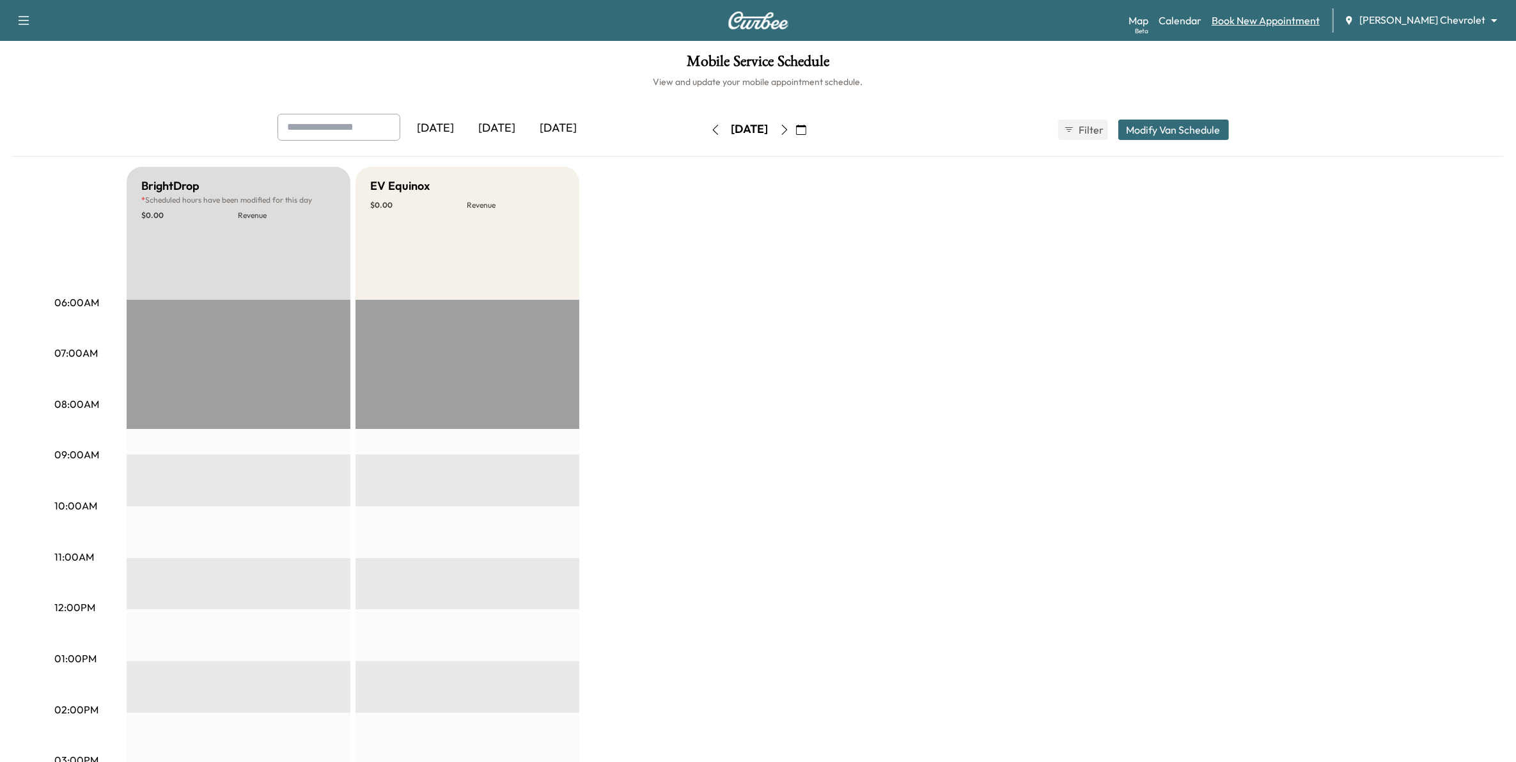
click at [746, 21] on link "Book New Appointment" at bounding box center [1266, 20] width 108 height 15
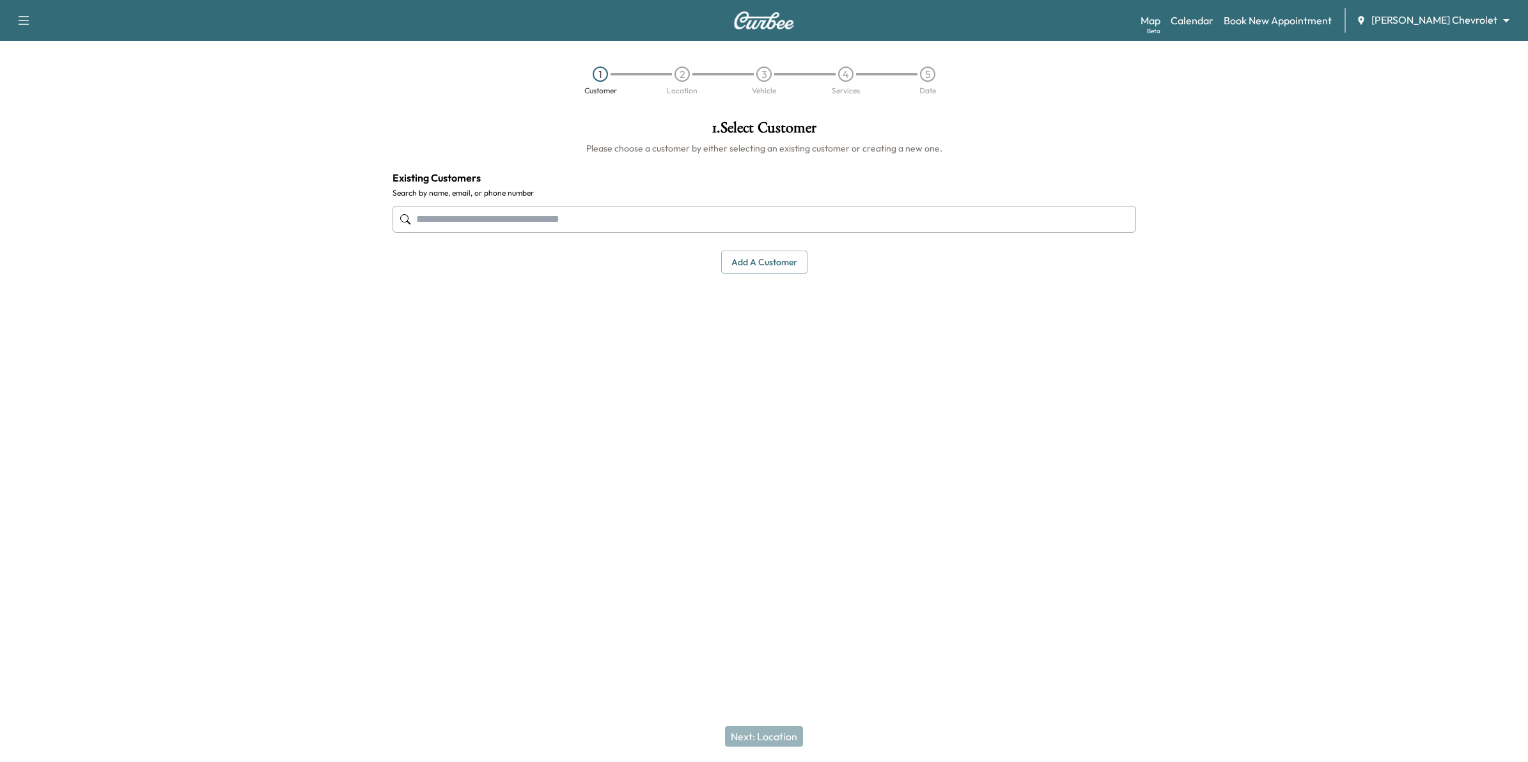
click at [663, 219] on input "text" at bounding box center [765, 219] width 744 height 27
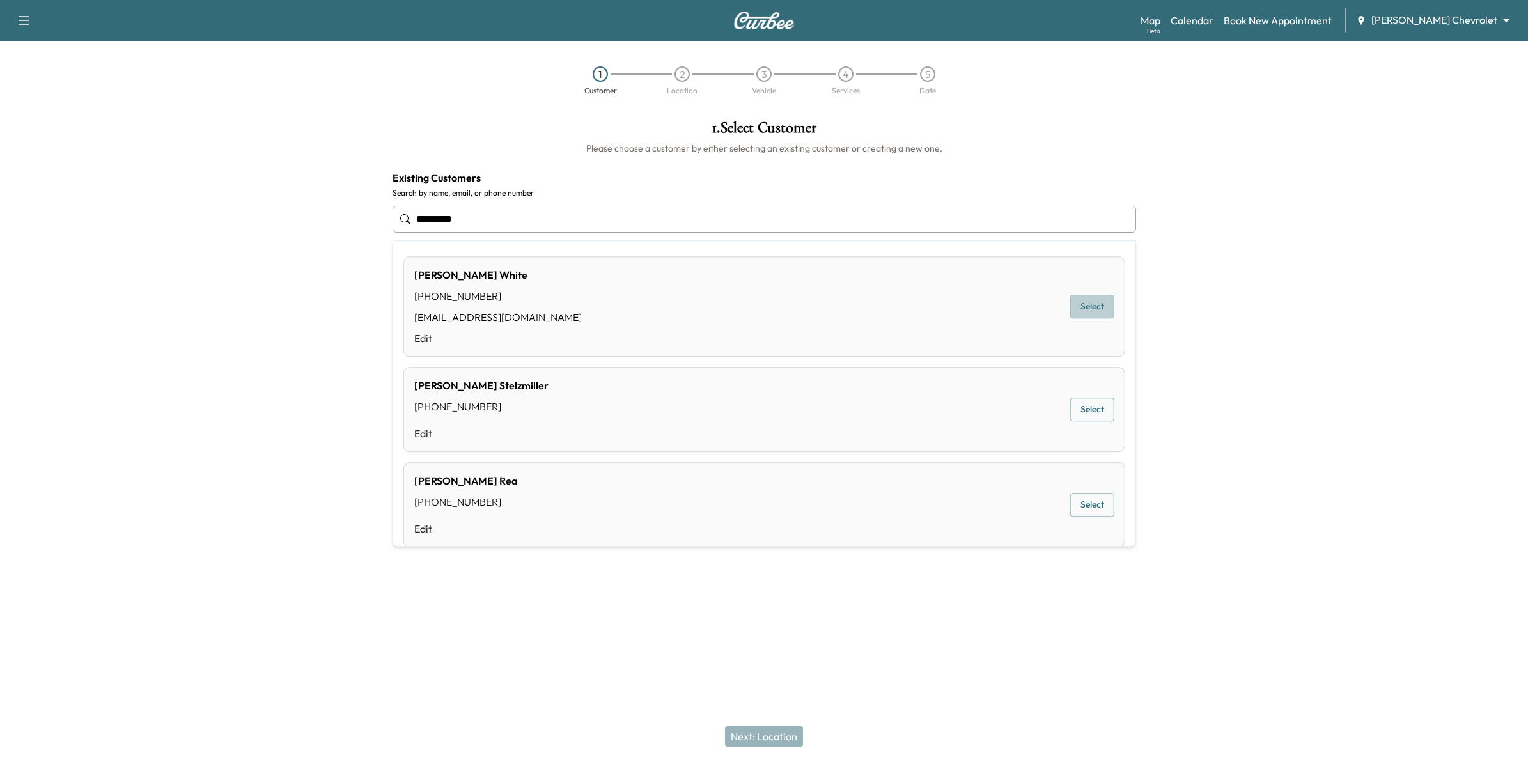
click at [746, 311] on button "Select" at bounding box center [1092, 307] width 44 height 24
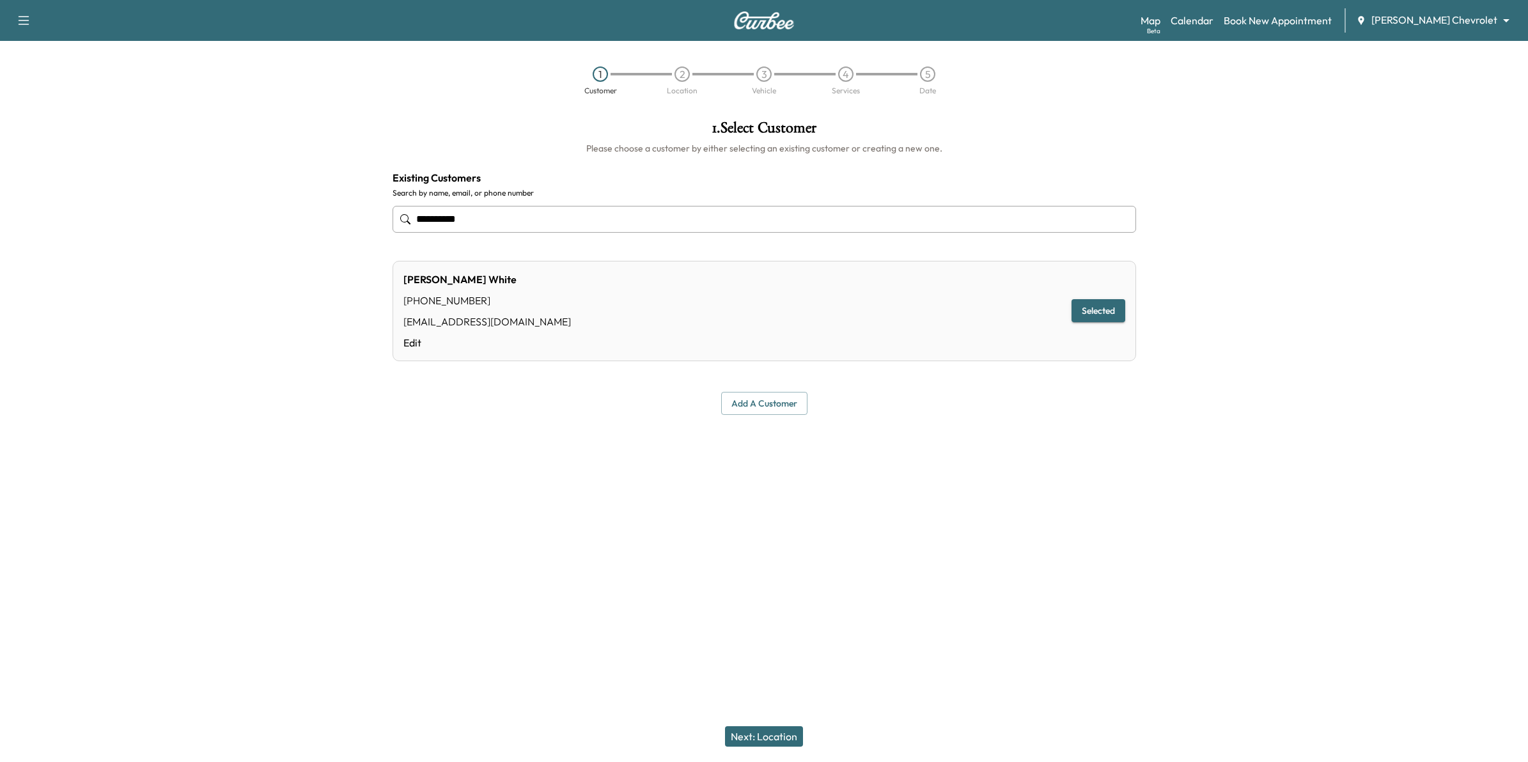
type input "*********"
click at [746, 310] on button "Selected" at bounding box center [1099, 311] width 54 height 24
click at [746, 733] on button "Next: Location" at bounding box center [764, 736] width 78 height 20
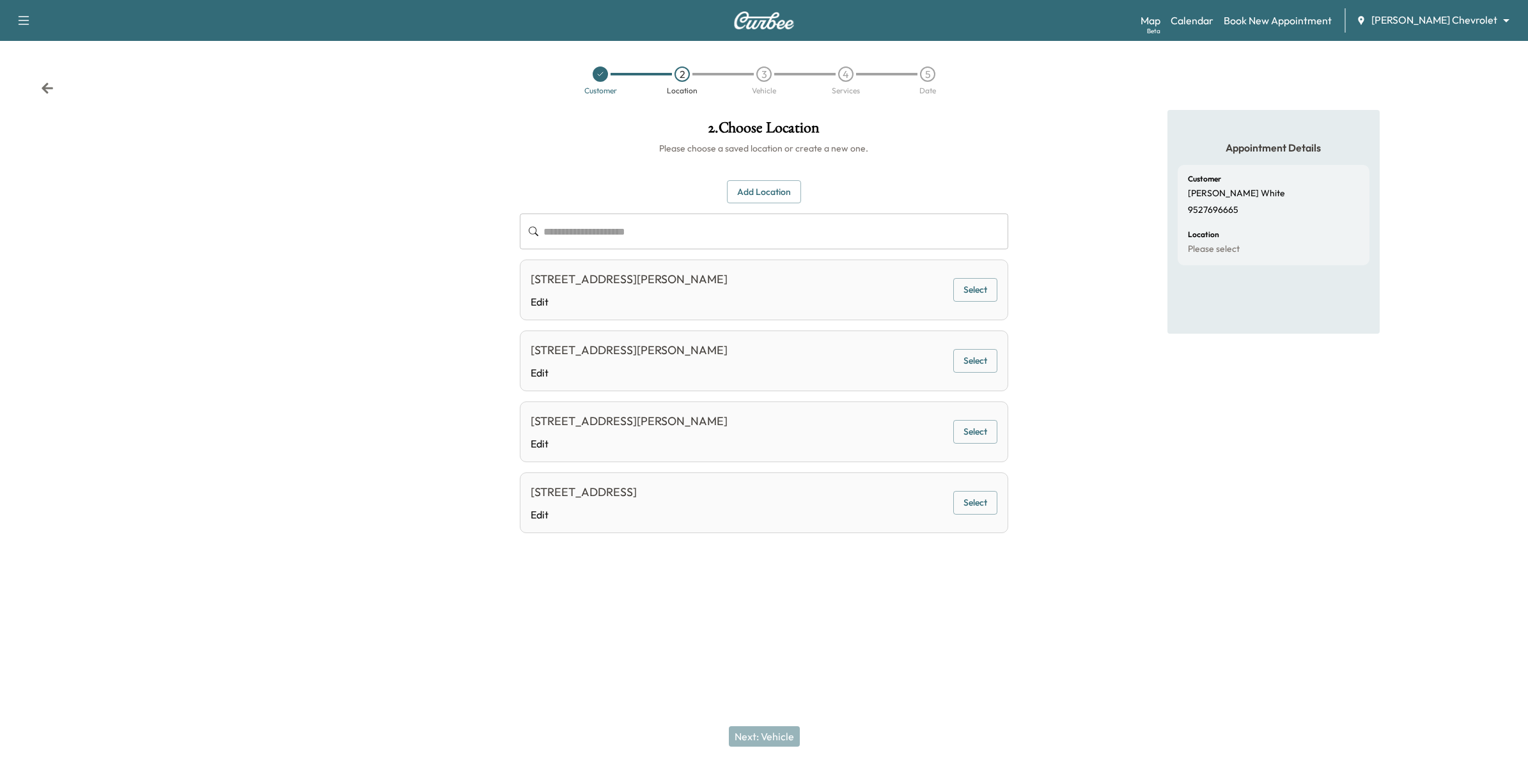
click at [746, 499] on button "Select" at bounding box center [975, 503] width 44 height 24
click at [746, 729] on button "Next: Vehicle" at bounding box center [764, 736] width 71 height 20
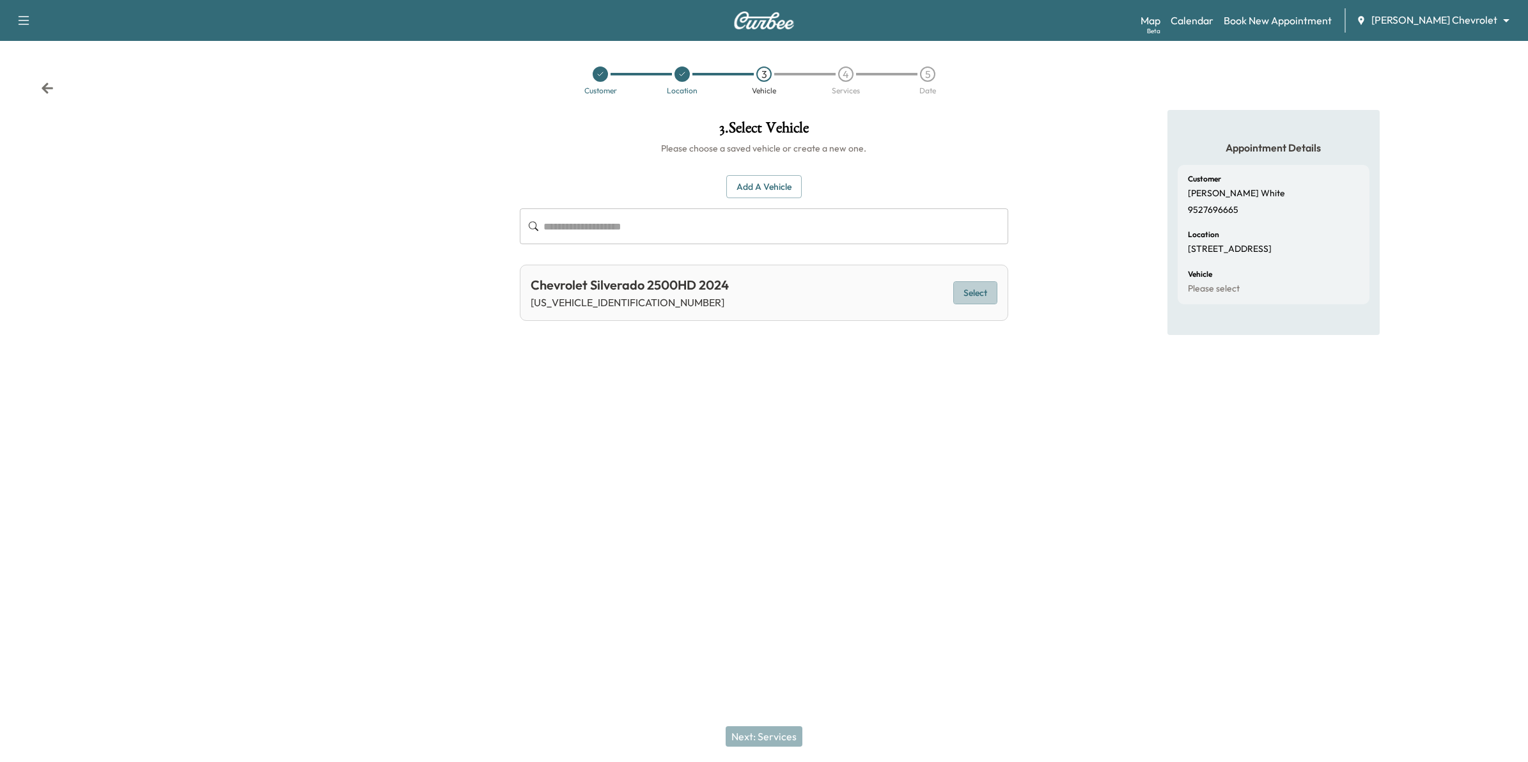
click at [746, 292] on button "Select" at bounding box center [975, 293] width 44 height 24
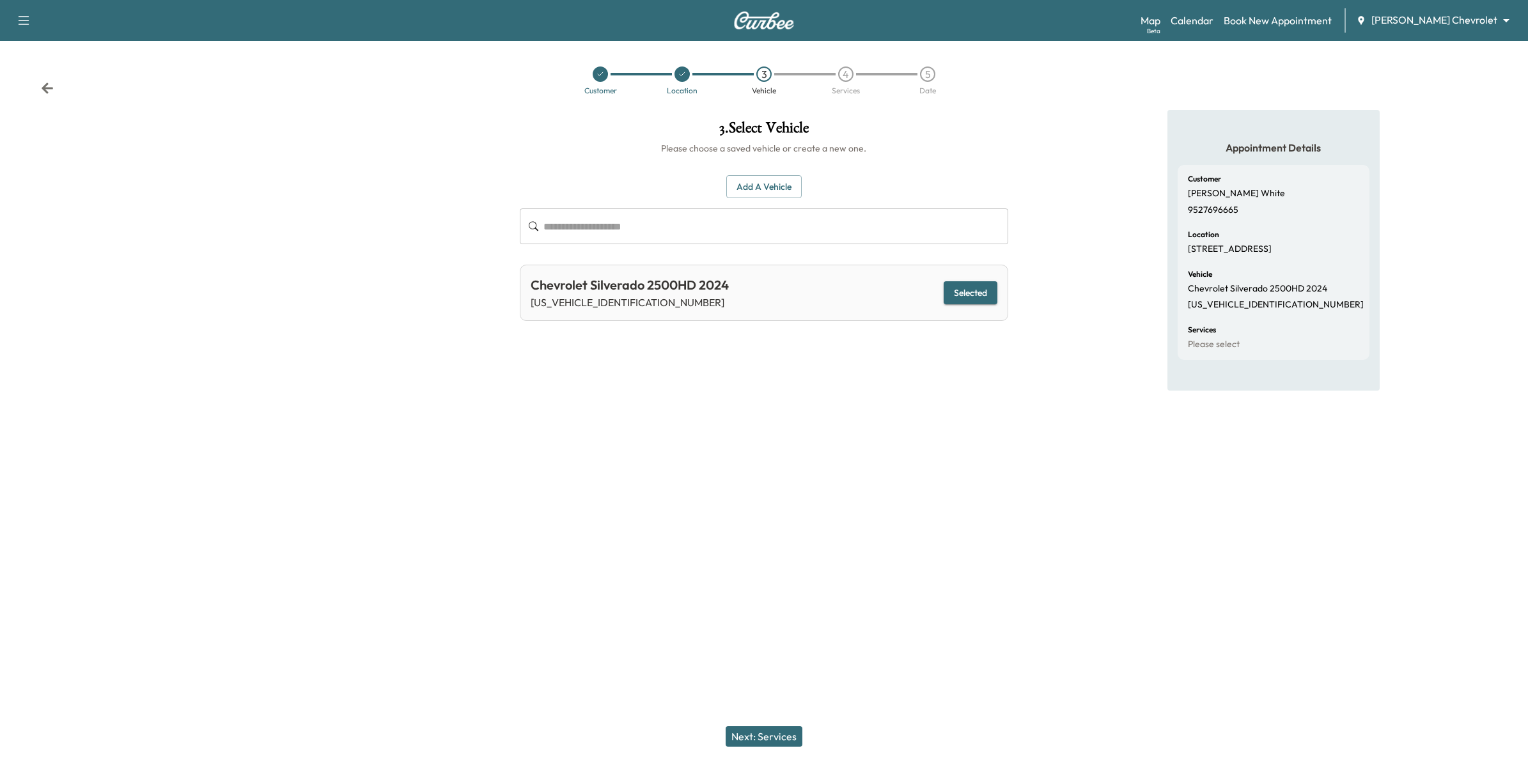
click at [746, 733] on button "Next: Services" at bounding box center [764, 736] width 77 height 20
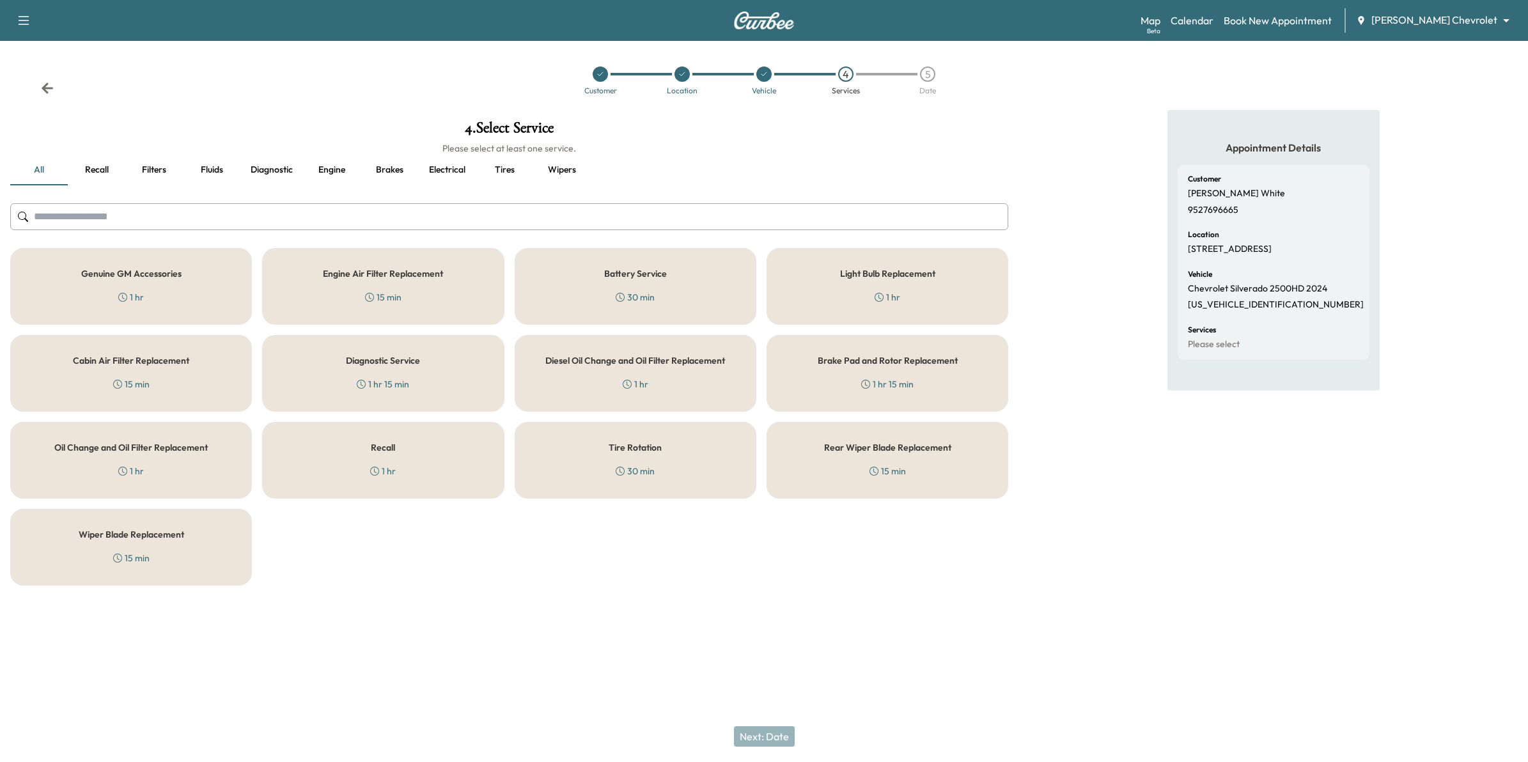
drag, startPoint x: 372, startPoint y: 474, endPoint x: 692, endPoint y: 684, distance: 383.2
click at [373, 474] on icon at bounding box center [374, 471] width 9 height 9
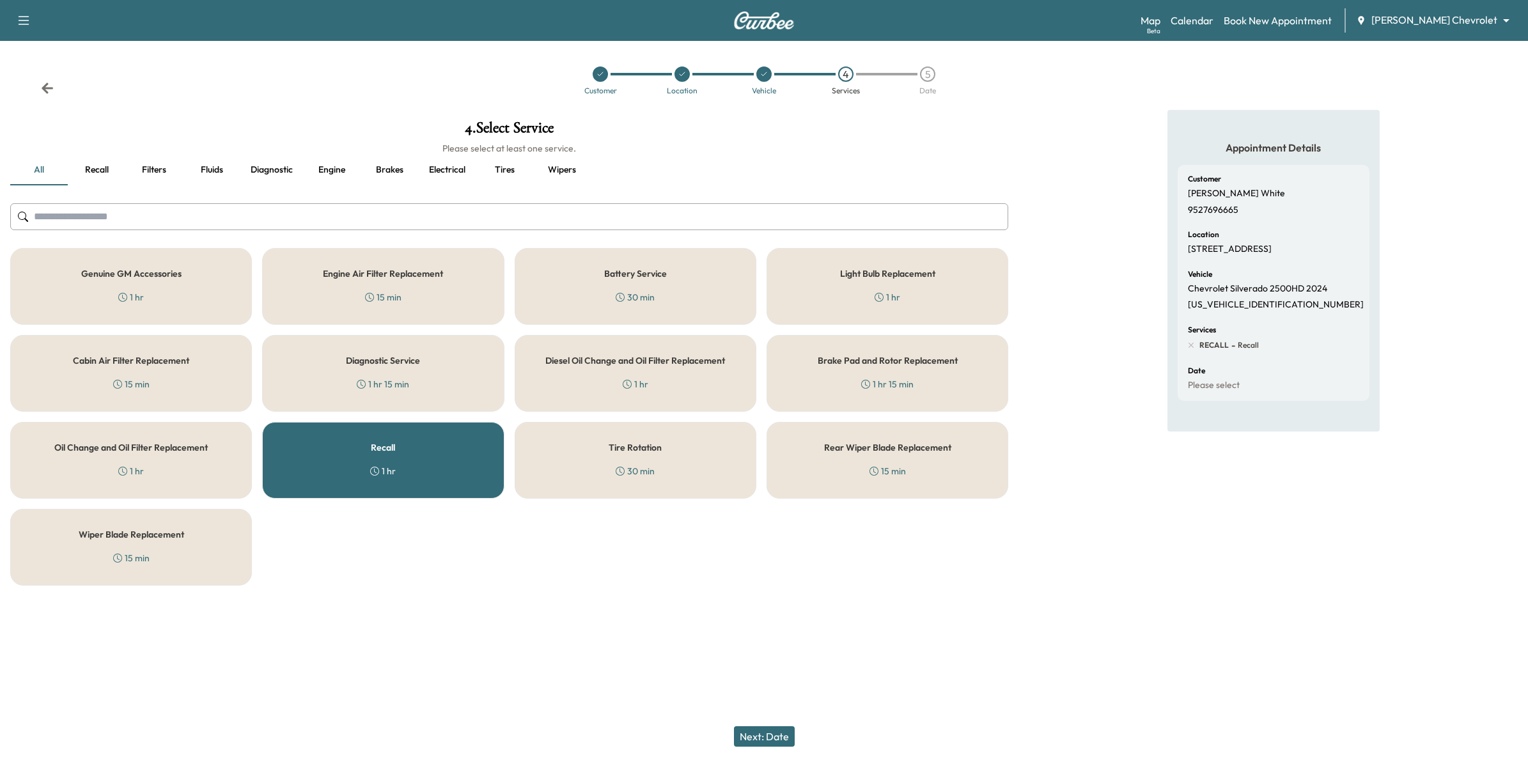
click at [746, 731] on button "Next: Date" at bounding box center [764, 736] width 61 height 20
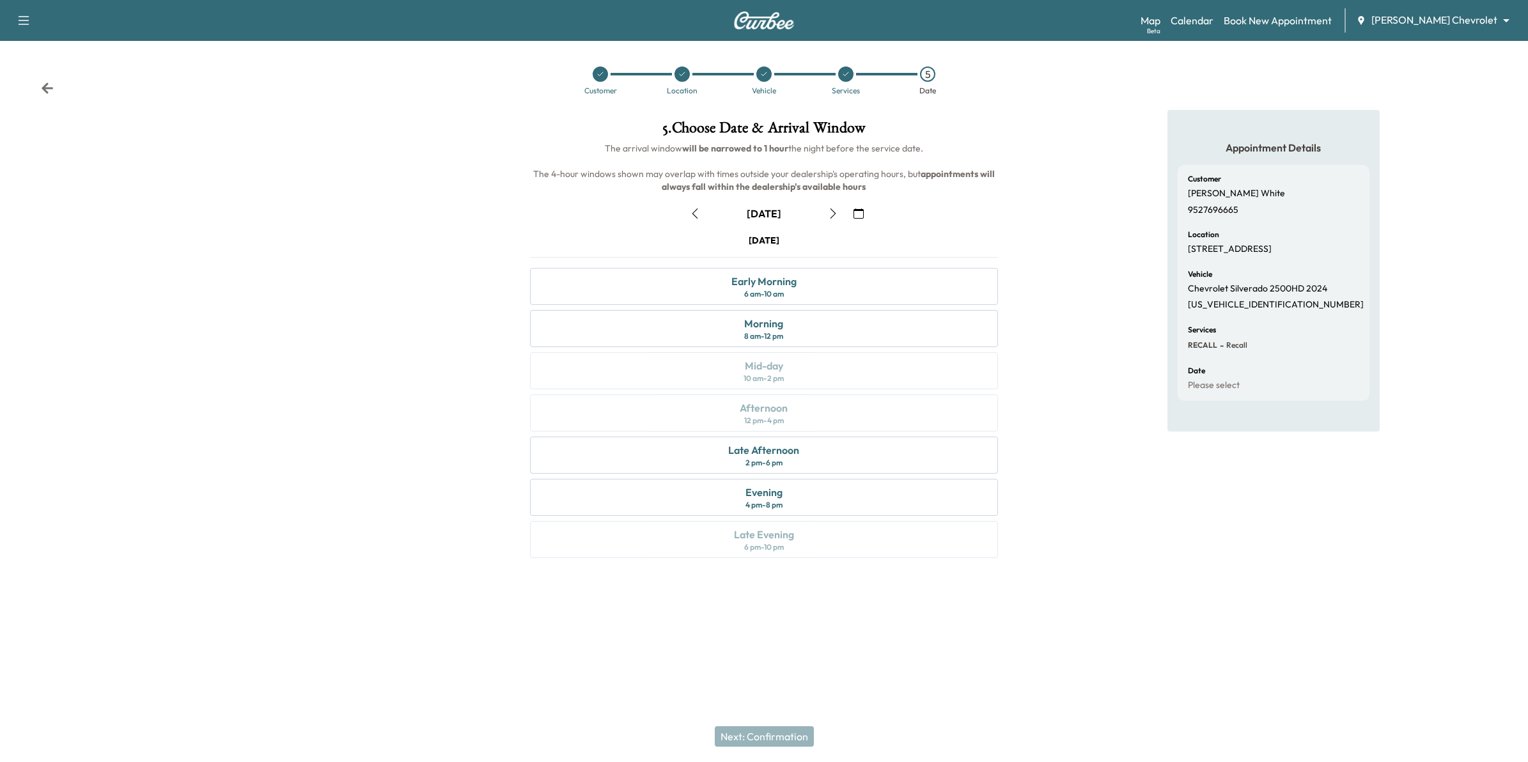
click at [746, 209] on button "button" at bounding box center [859, 213] width 22 height 20
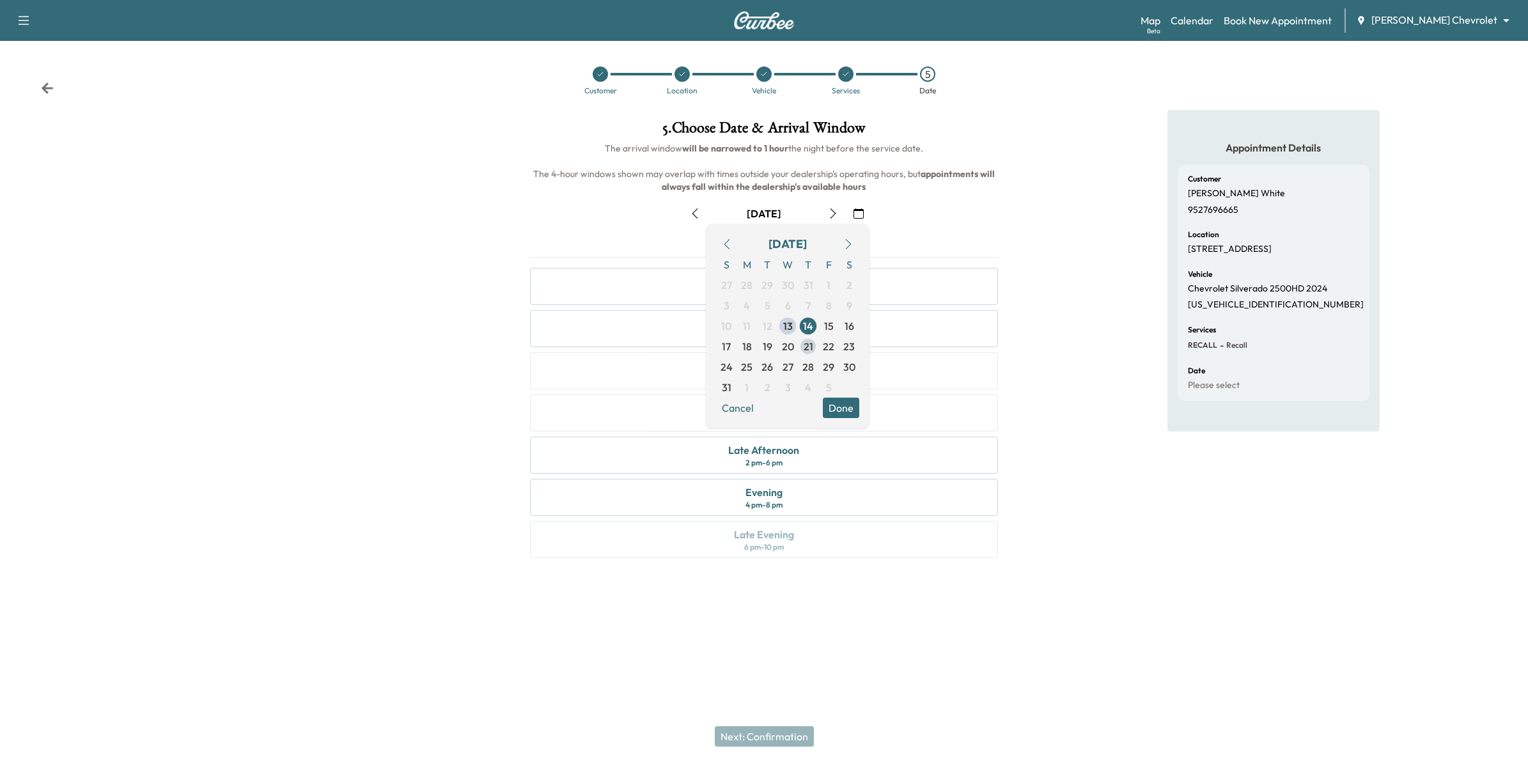
click at [746, 343] on span "21" at bounding box center [809, 346] width 10 height 15
click at [746, 409] on button "Done" at bounding box center [841, 408] width 36 height 20
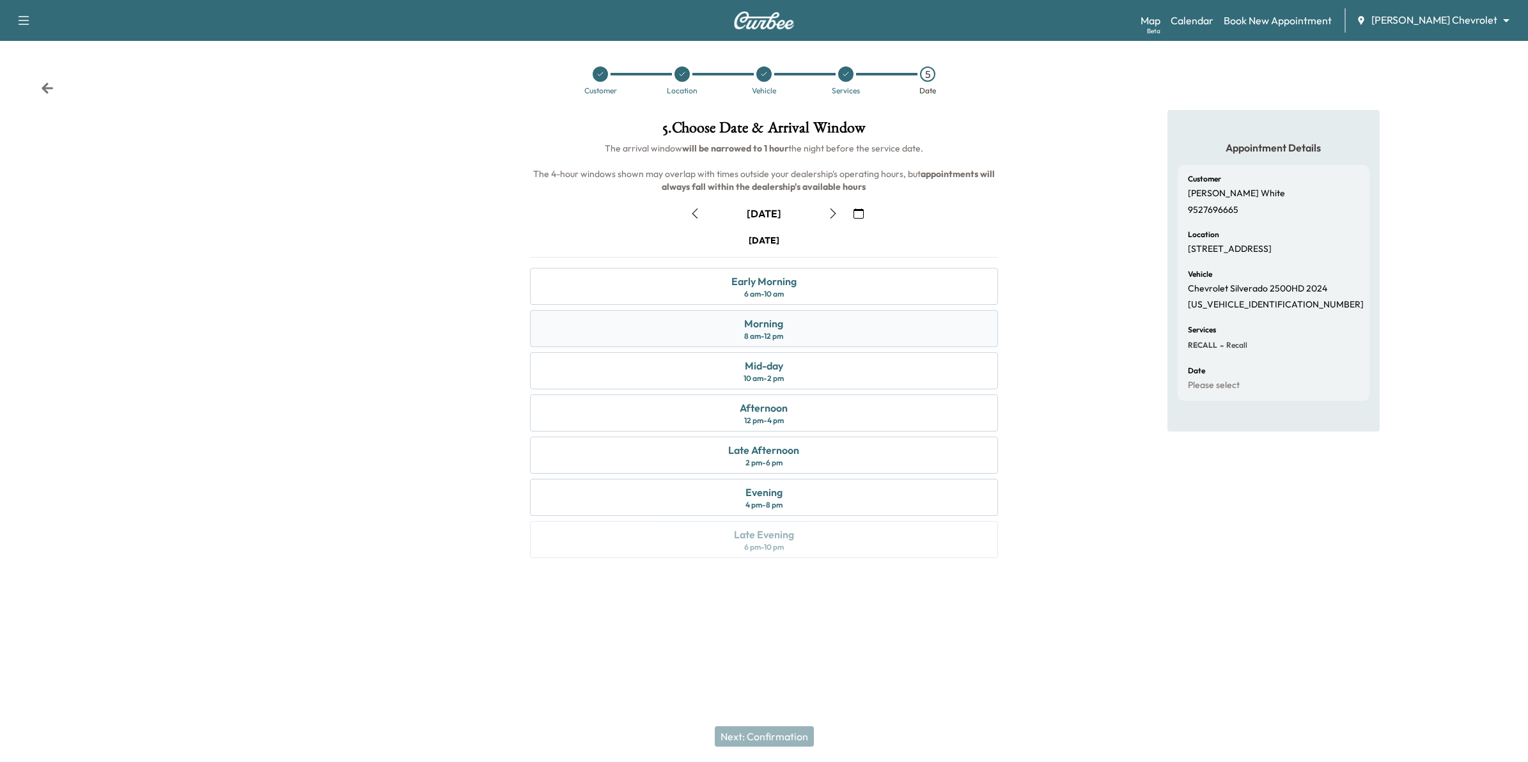
click at [746, 331] on div "Morning 8 am - 12 pm" at bounding box center [764, 328] width 469 height 37
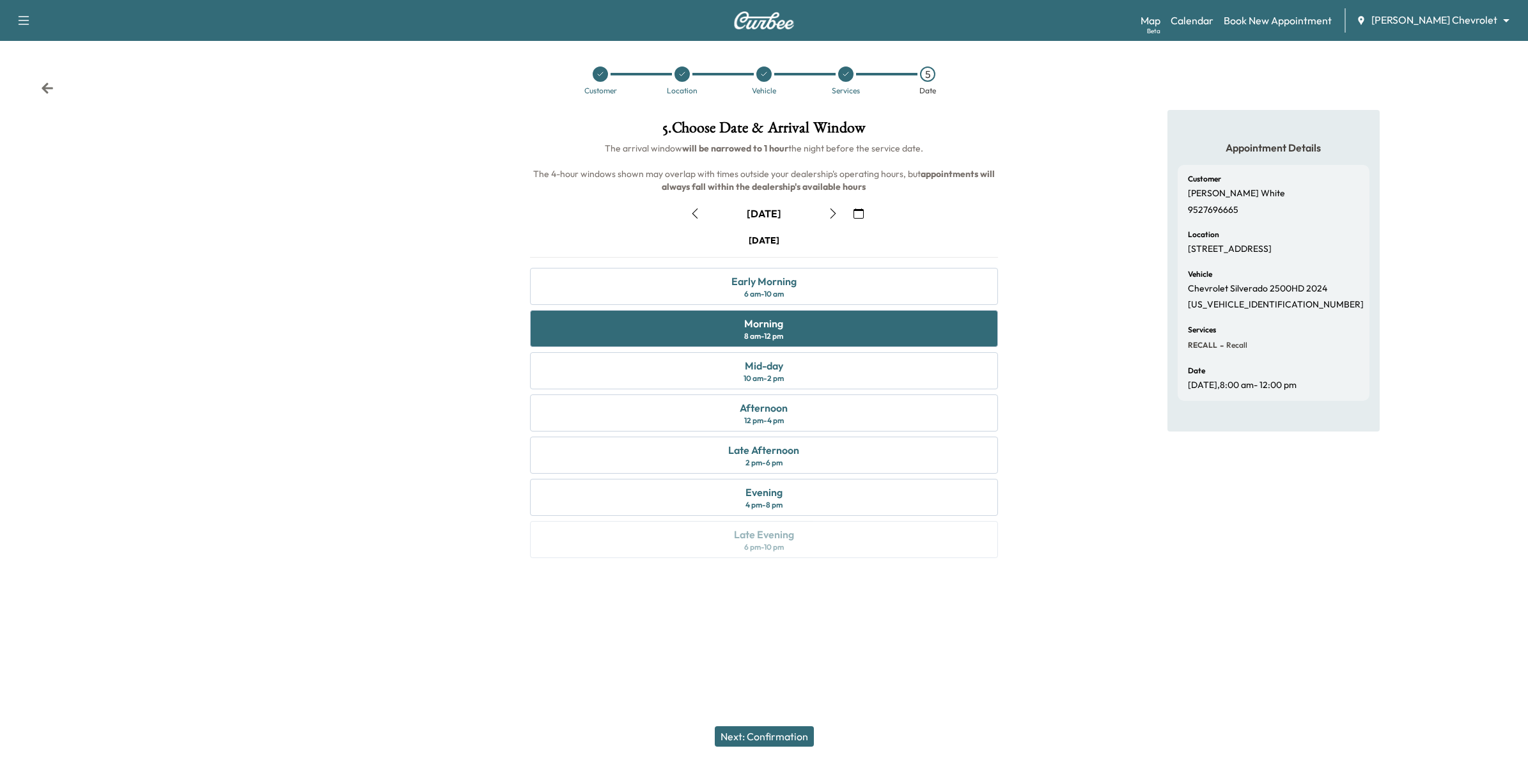
click at [746, 737] on button "Next: Confirmation" at bounding box center [764, 736] width 99 height 20
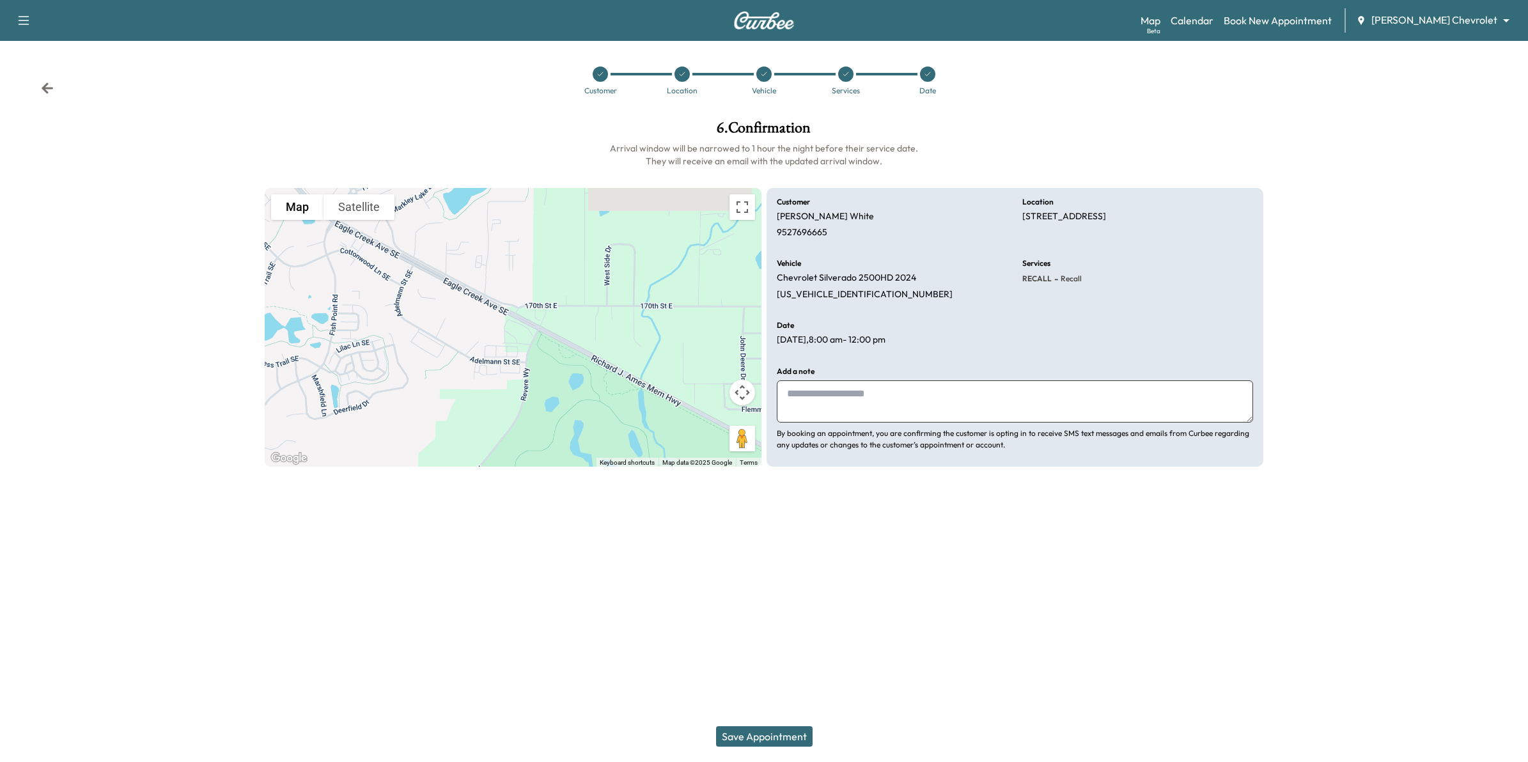
click at [746, 733] on button "Save Appointment" at bounding box center [764, 736] width 97 height 20
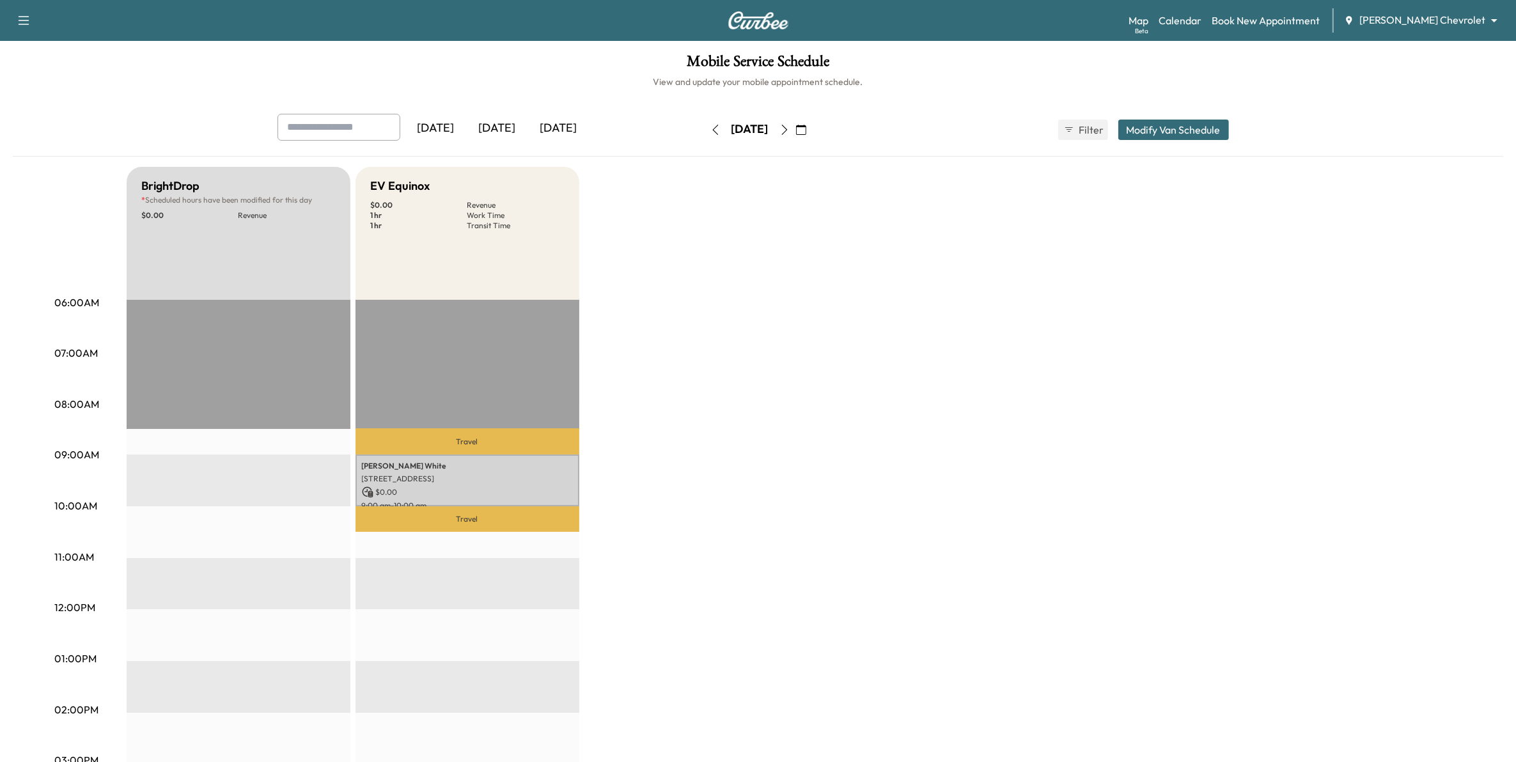
click at [710, 129] on icon "button" at bounding box center [715, 130] width 10 height 10
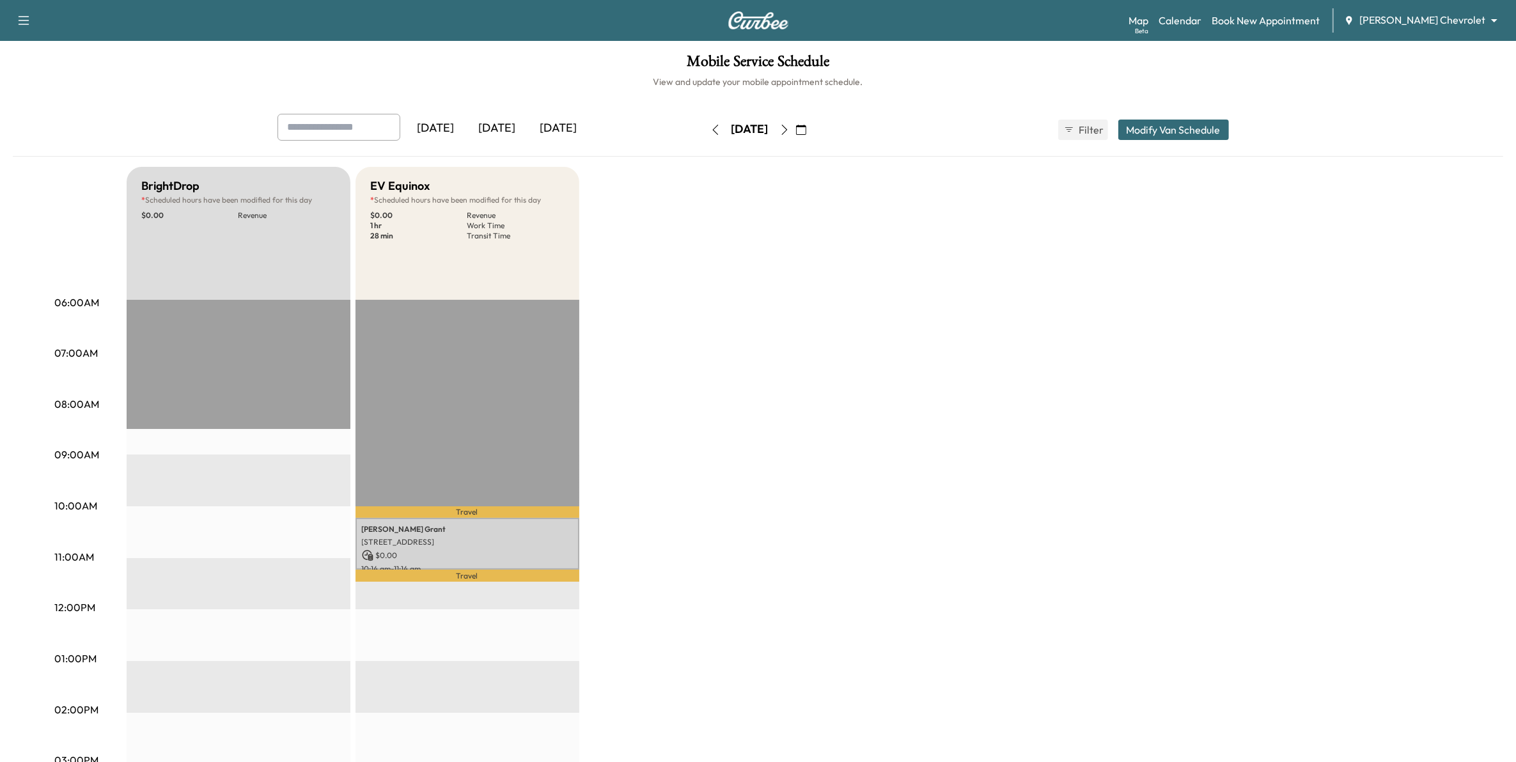
click at [705, 129] on button "button" at bounding box center [716, 130] width 22 height 20
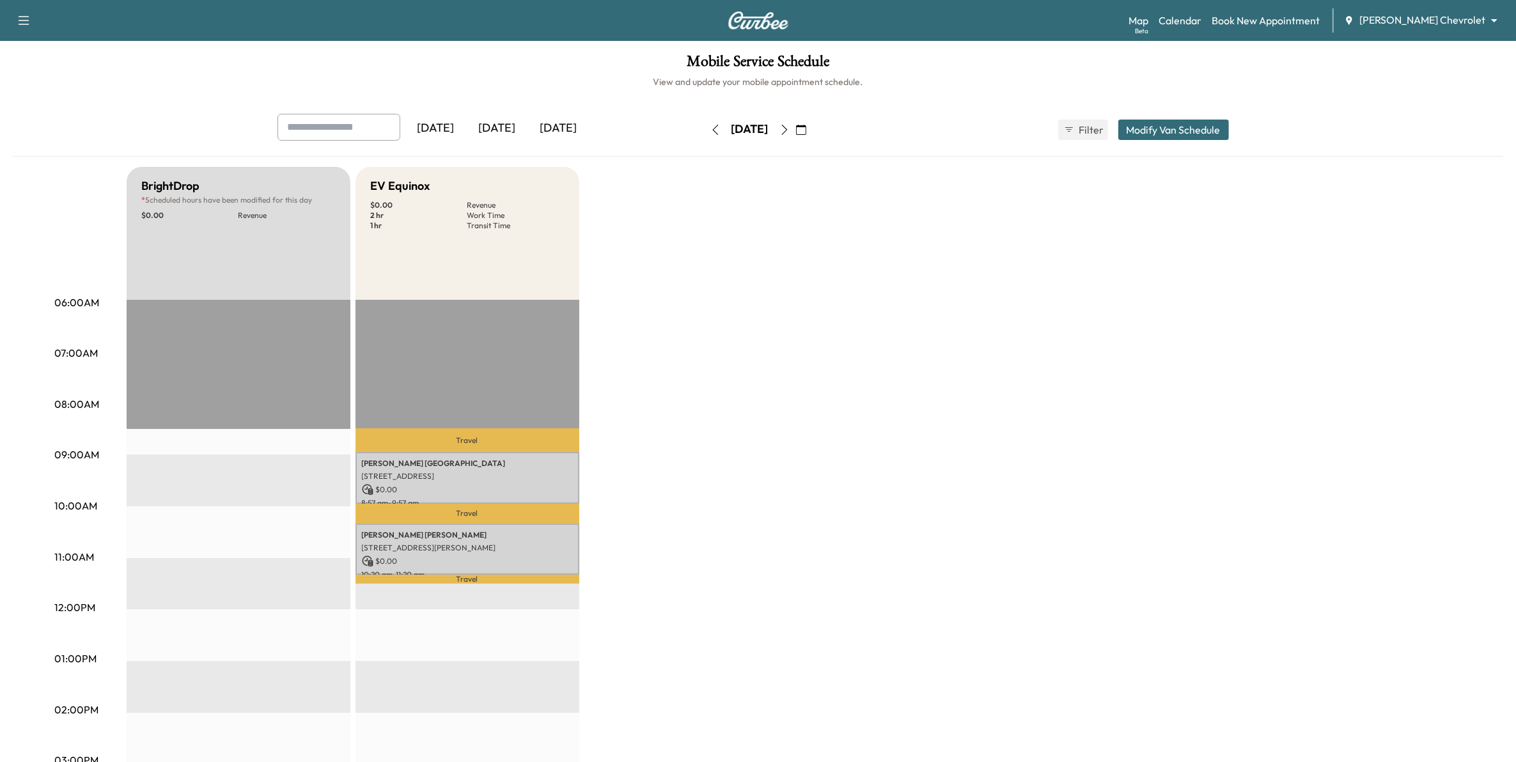
click at [710, 129] on icon "button" at bounding box center [715, 130] width 10 height 10
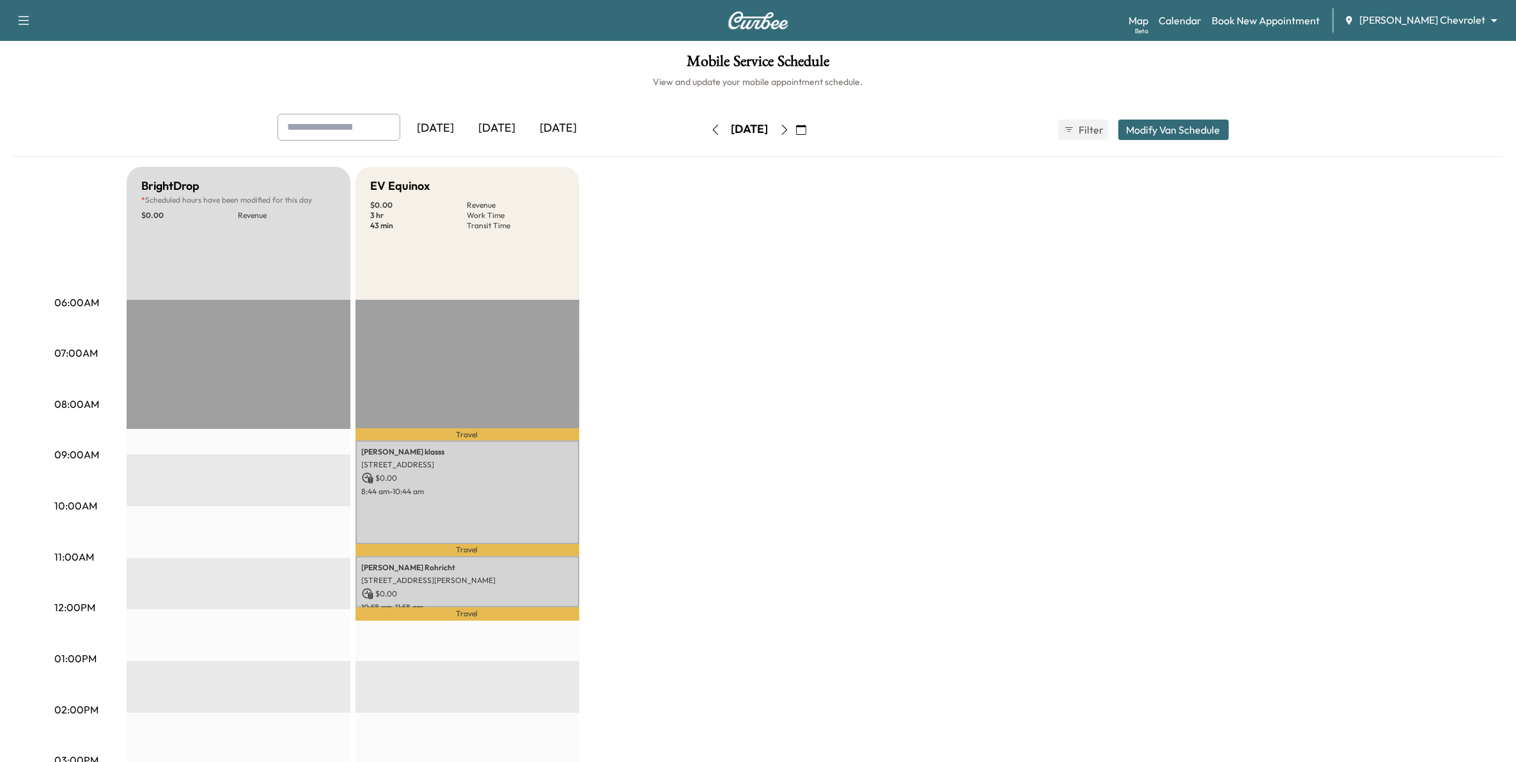
click at [710, 129] on icon "button" at bounding box center [715, 130] width 10 height 10
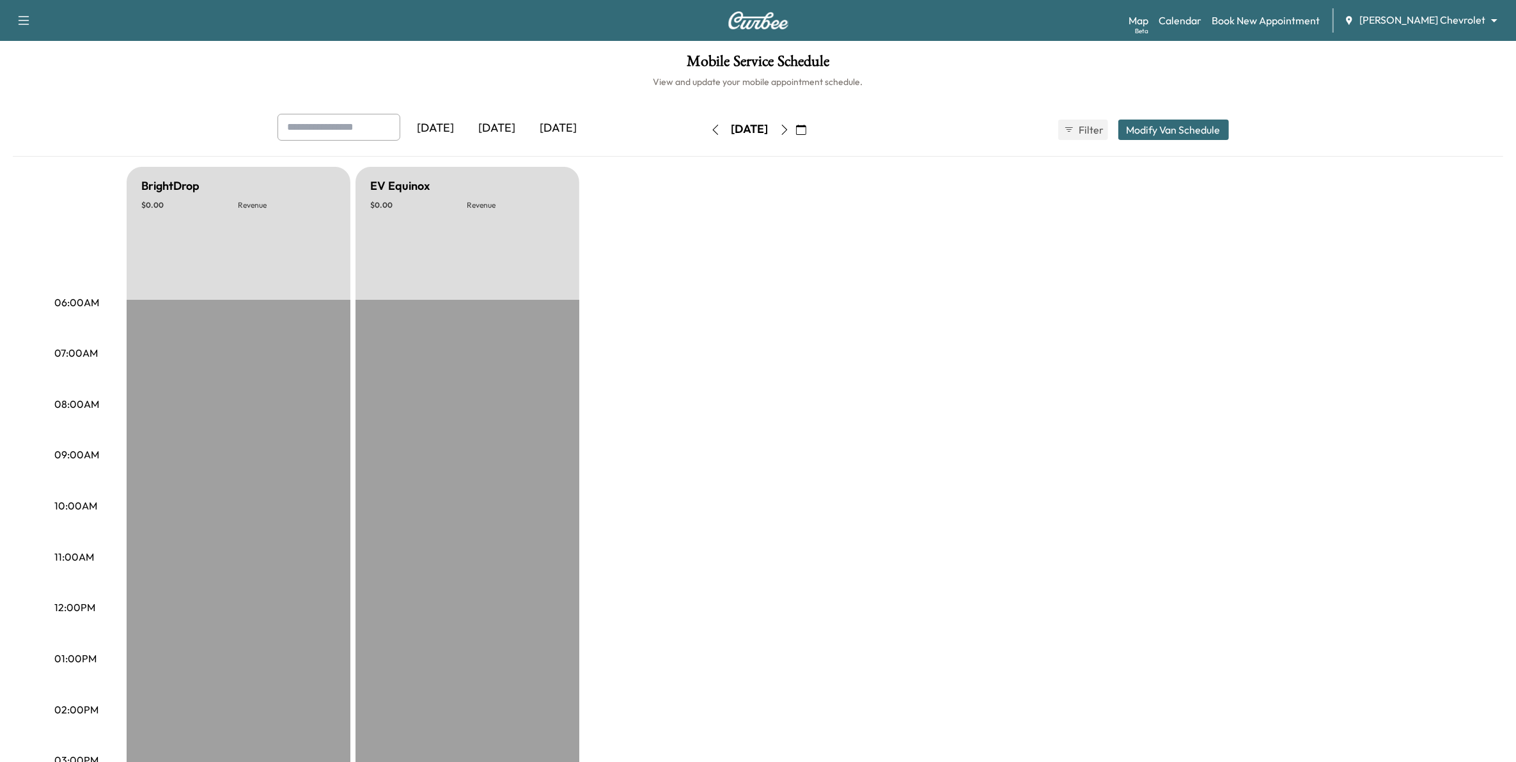
click at [705, 129] on button "button" at bounding box center [716, 130] width 22 height 20
click at [710, 129] on icon "button" at bounding box center [715, 130] width 10 height 10
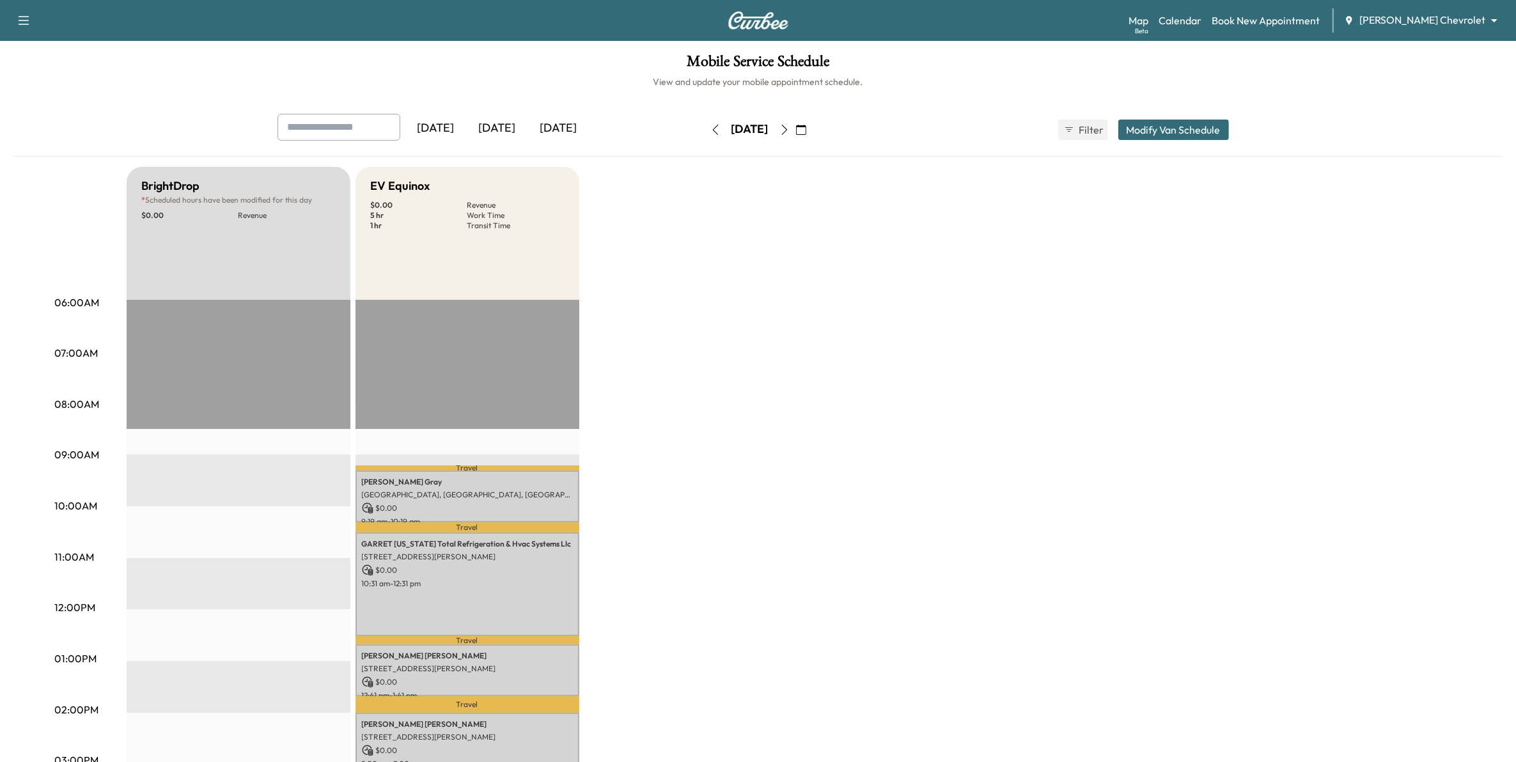
click at [705, 129] on button "button" at bounding box center [716, 130] width 22 height 20
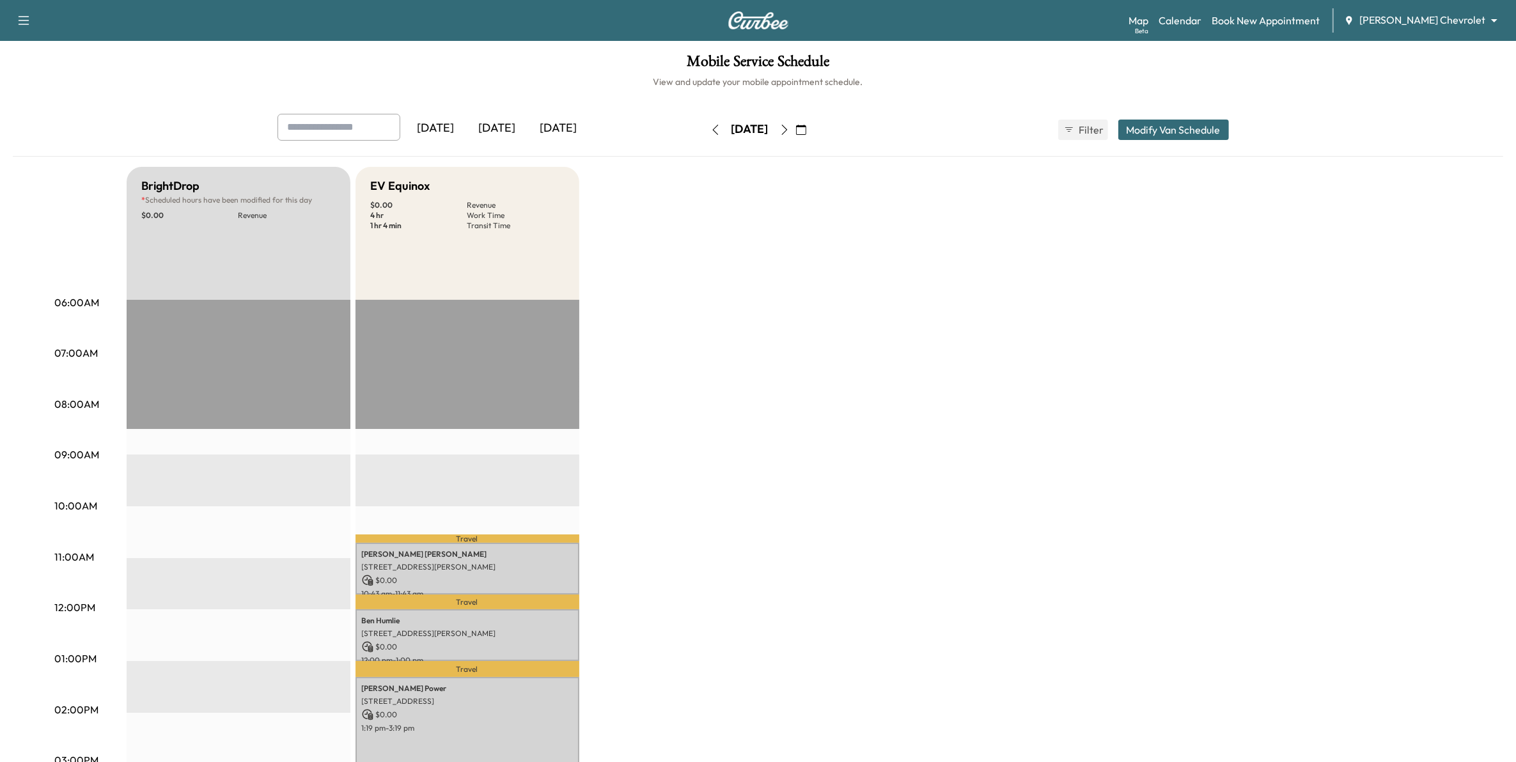
click at [712, 129] on icon "button" at bounding box center [715, 130] width 6 height 10
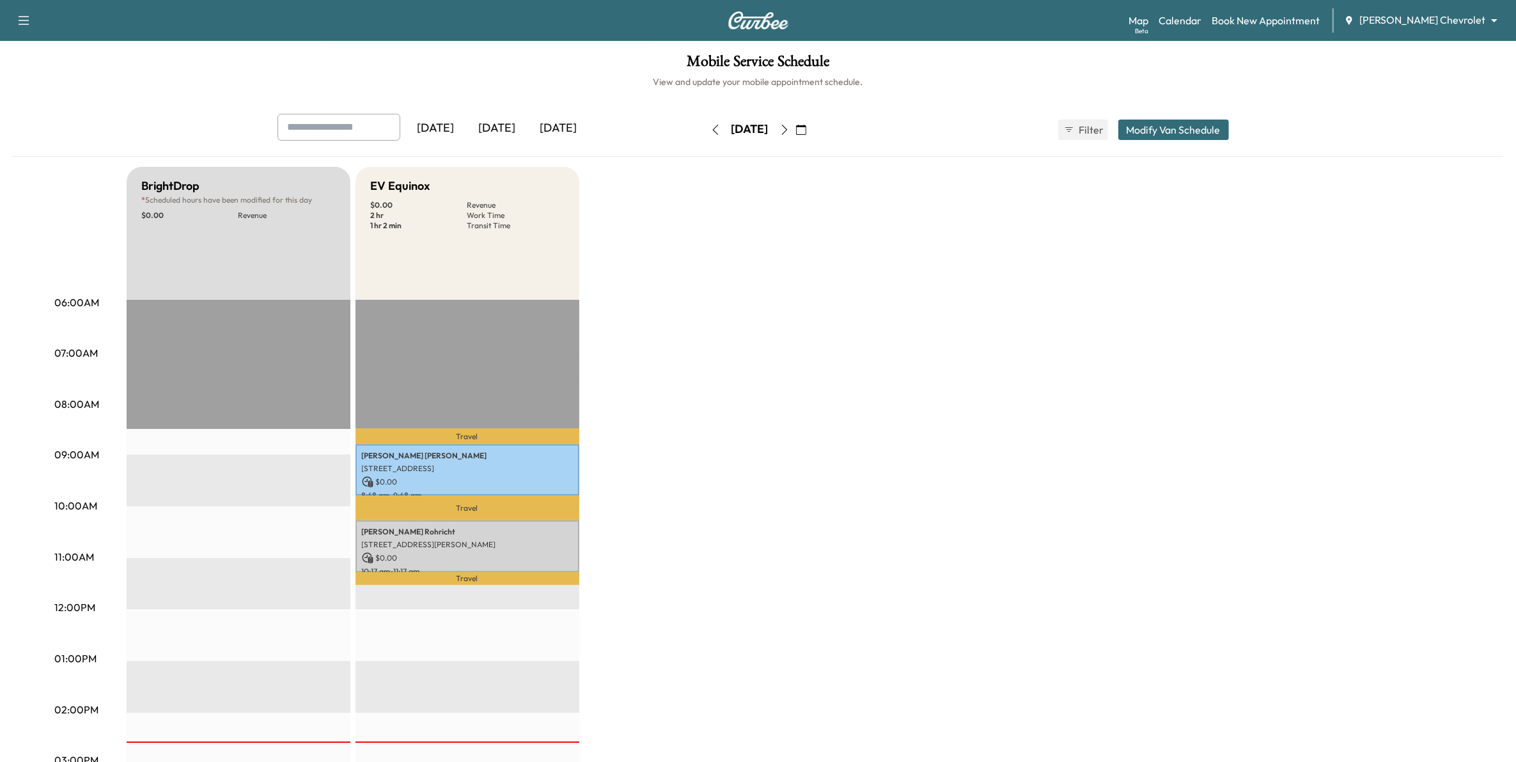
click at [710, 129] on icon "button" at bounding box center [715, 130] width 10 height 10
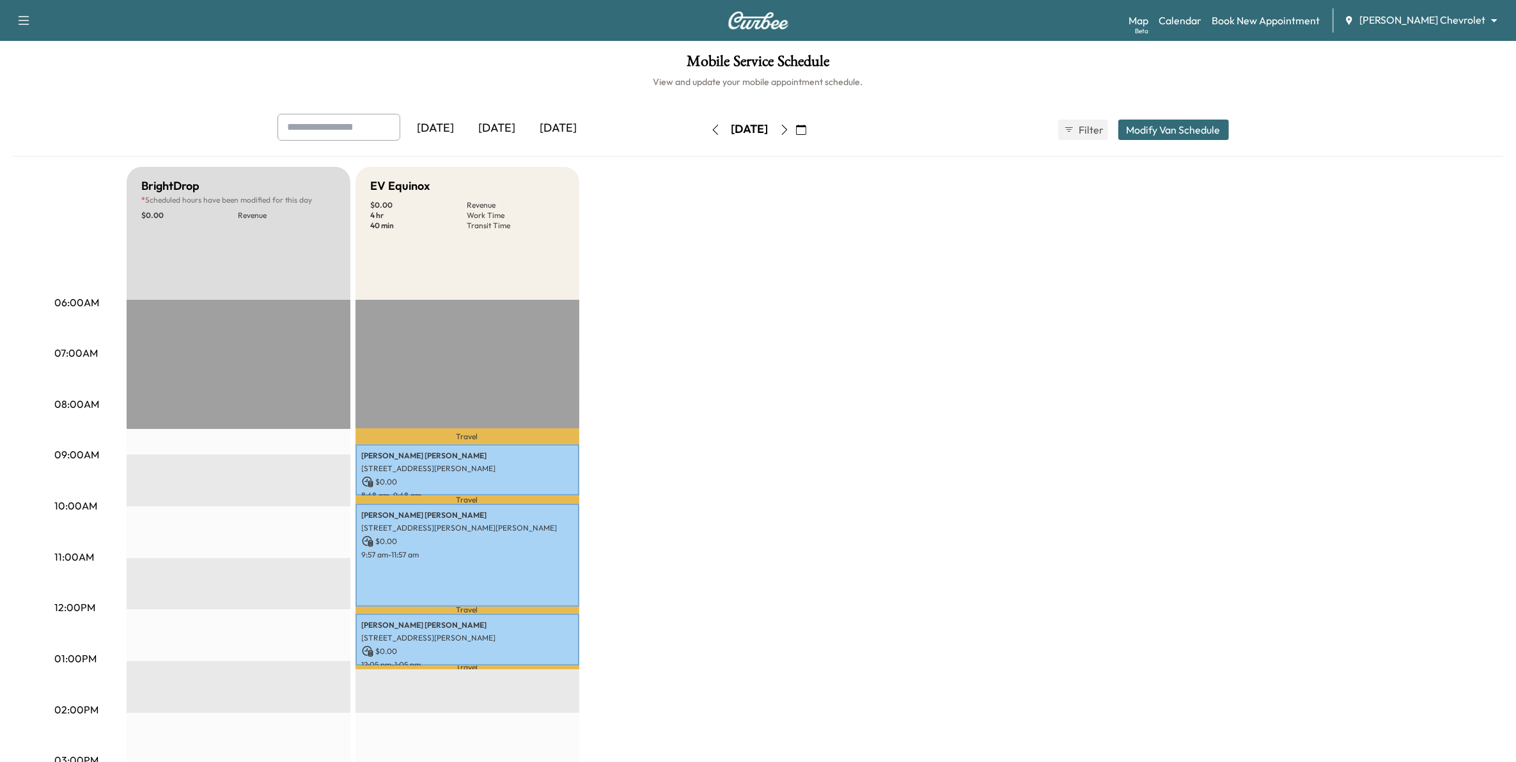
click at [712, 127] on icon "button" at bounding box center [715, 130] width 6 height 10
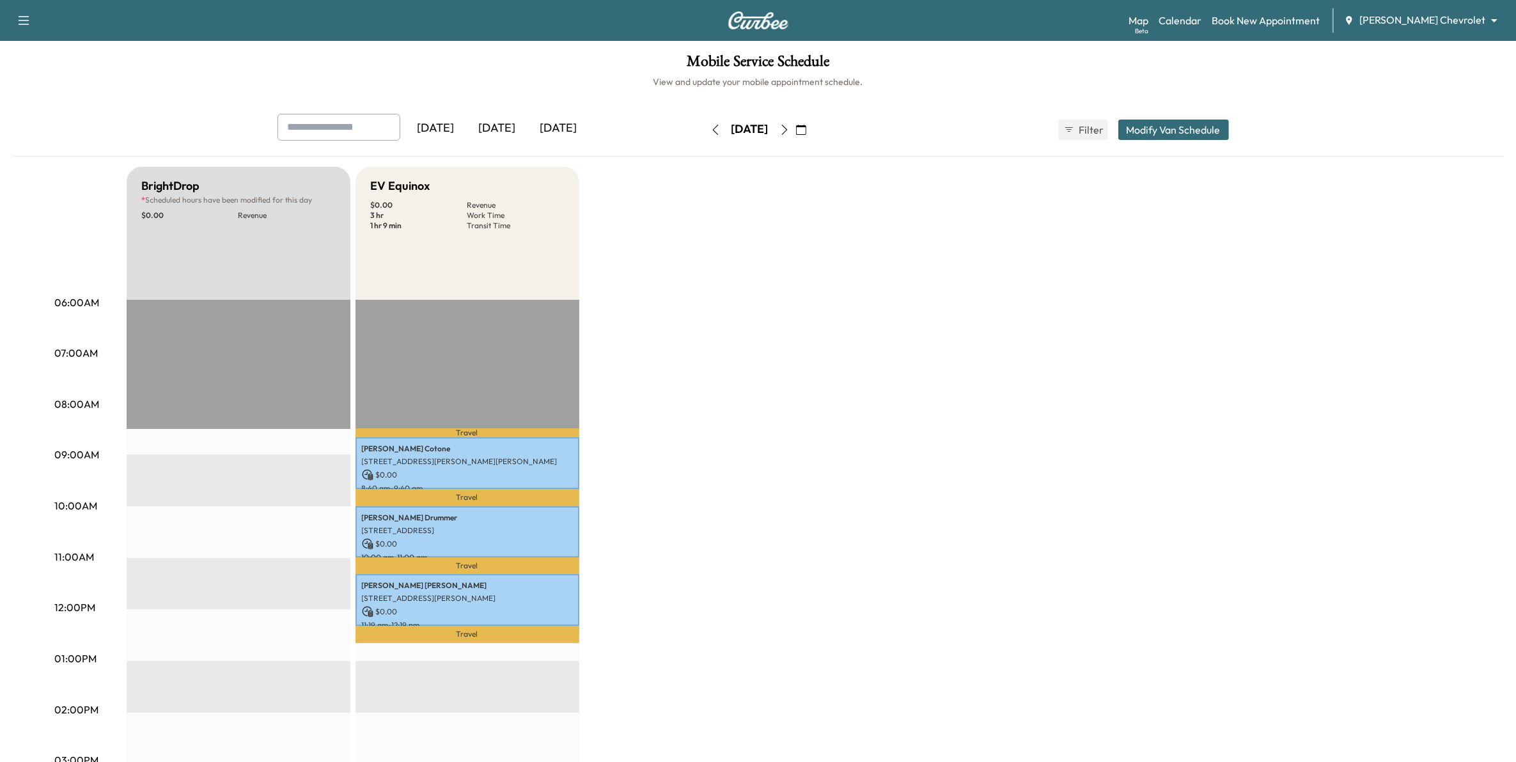
click at [746, 126] on icon "button" at bounding box center [784, 130] width 10 height 10
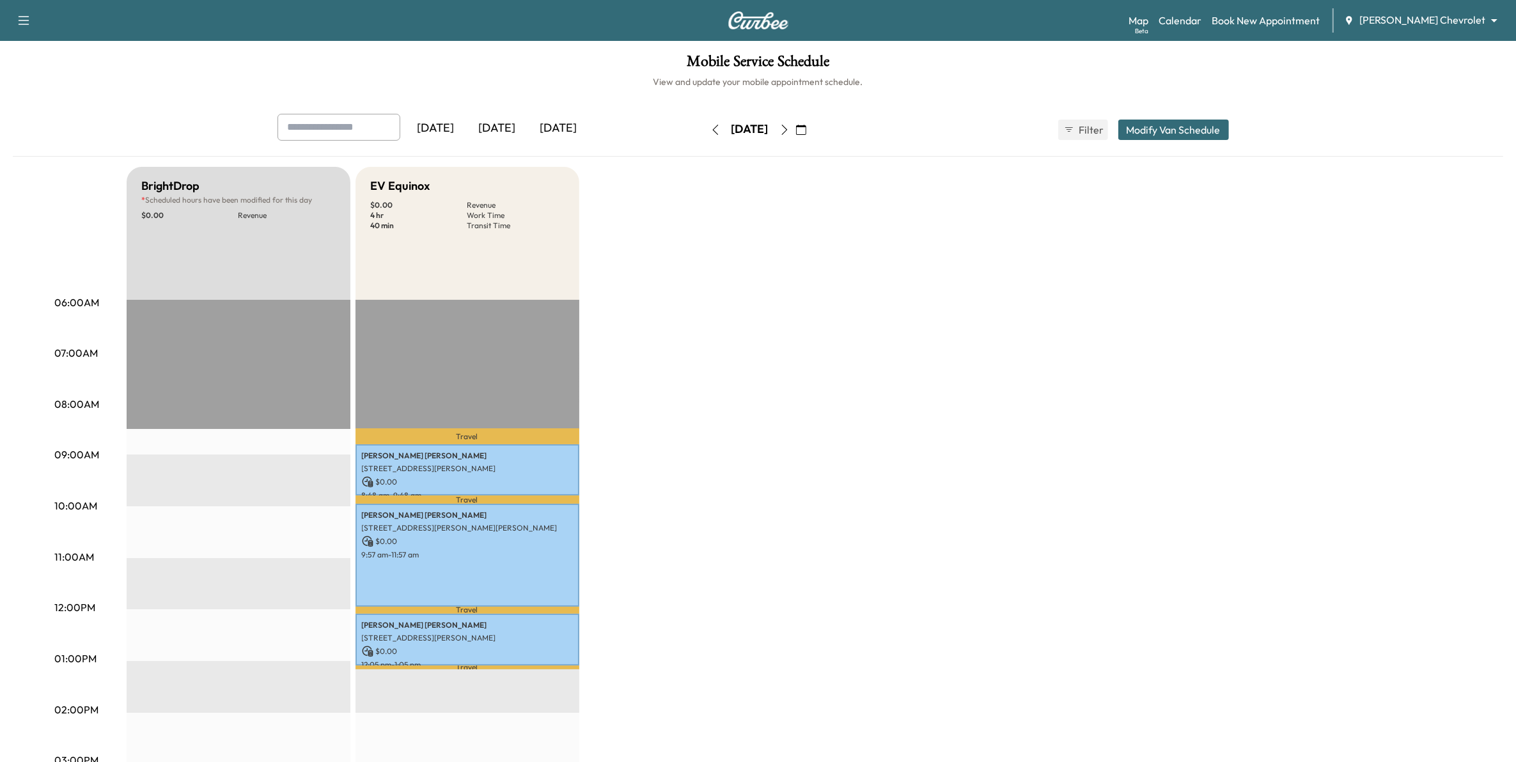
click at [705, 135] on button "button" at bounding box center [716, 130] width 22 height 20
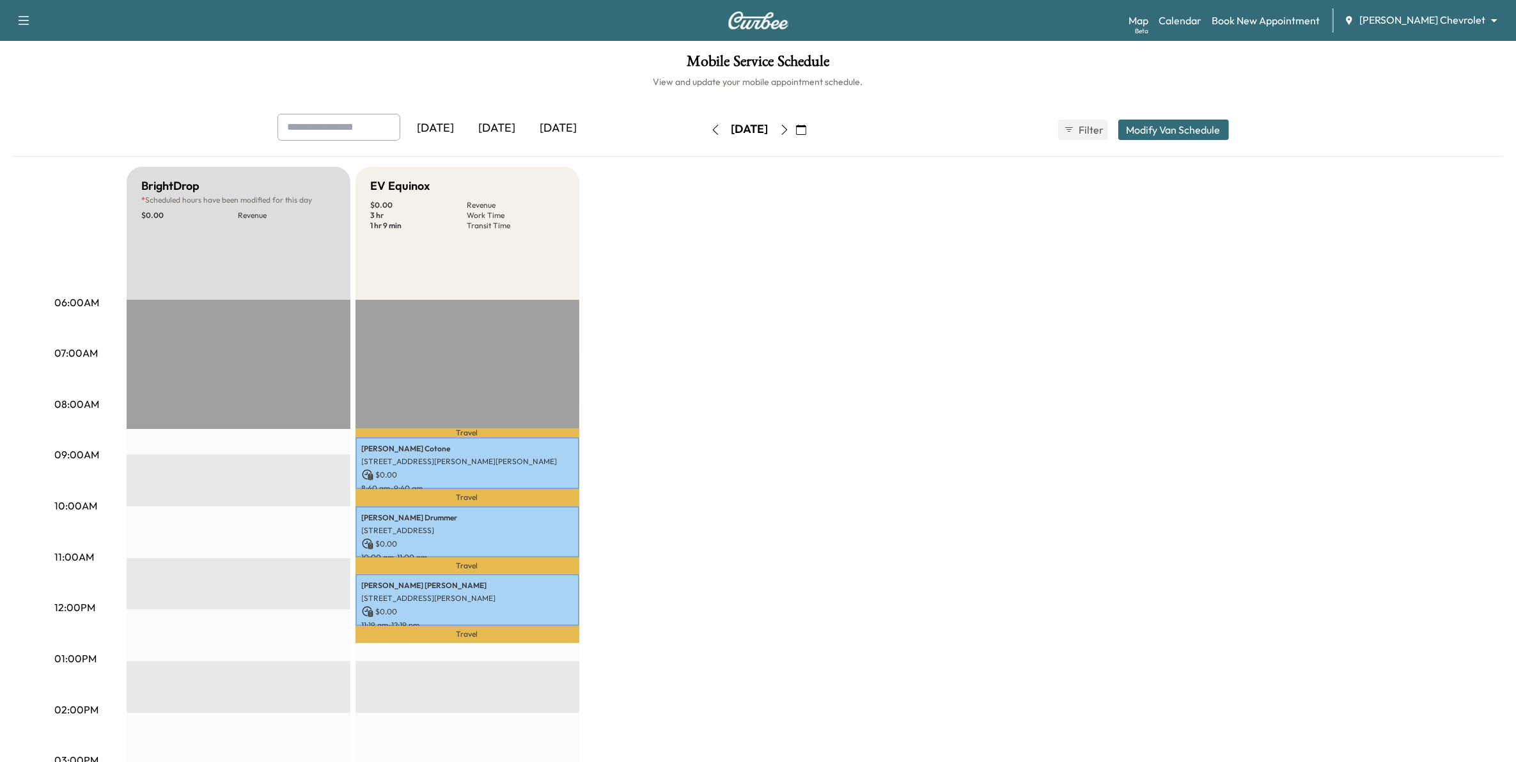
click at [445, 121] on div "[DATE]" at bounding box center [435, 128] width 61 height 29
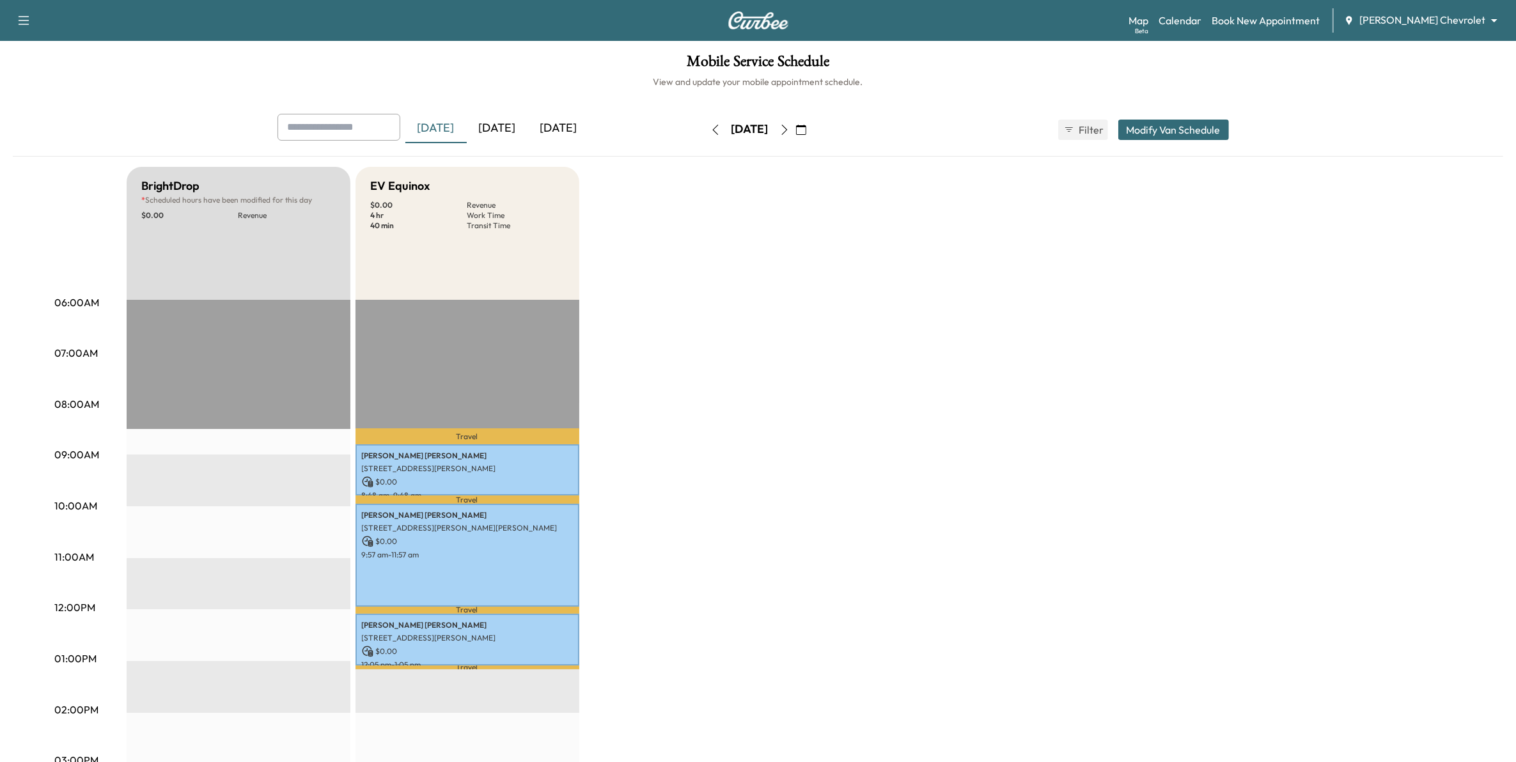
click at [746, 131] on icon "button" at bounding box center [784, 130] width 10 height 10
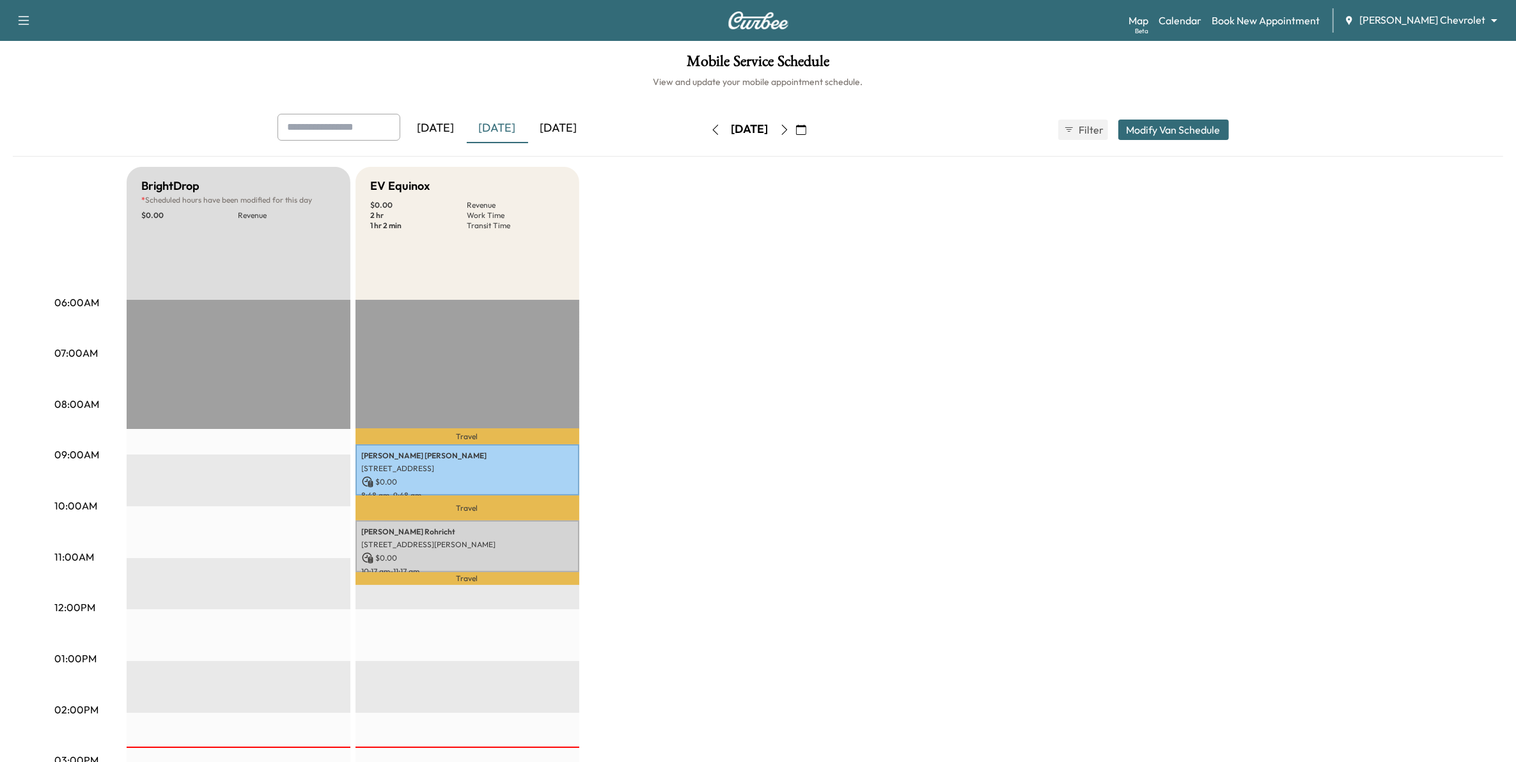
click at [746, 129] on icon "button" at bounding box center [784, 130] width 10 height 10
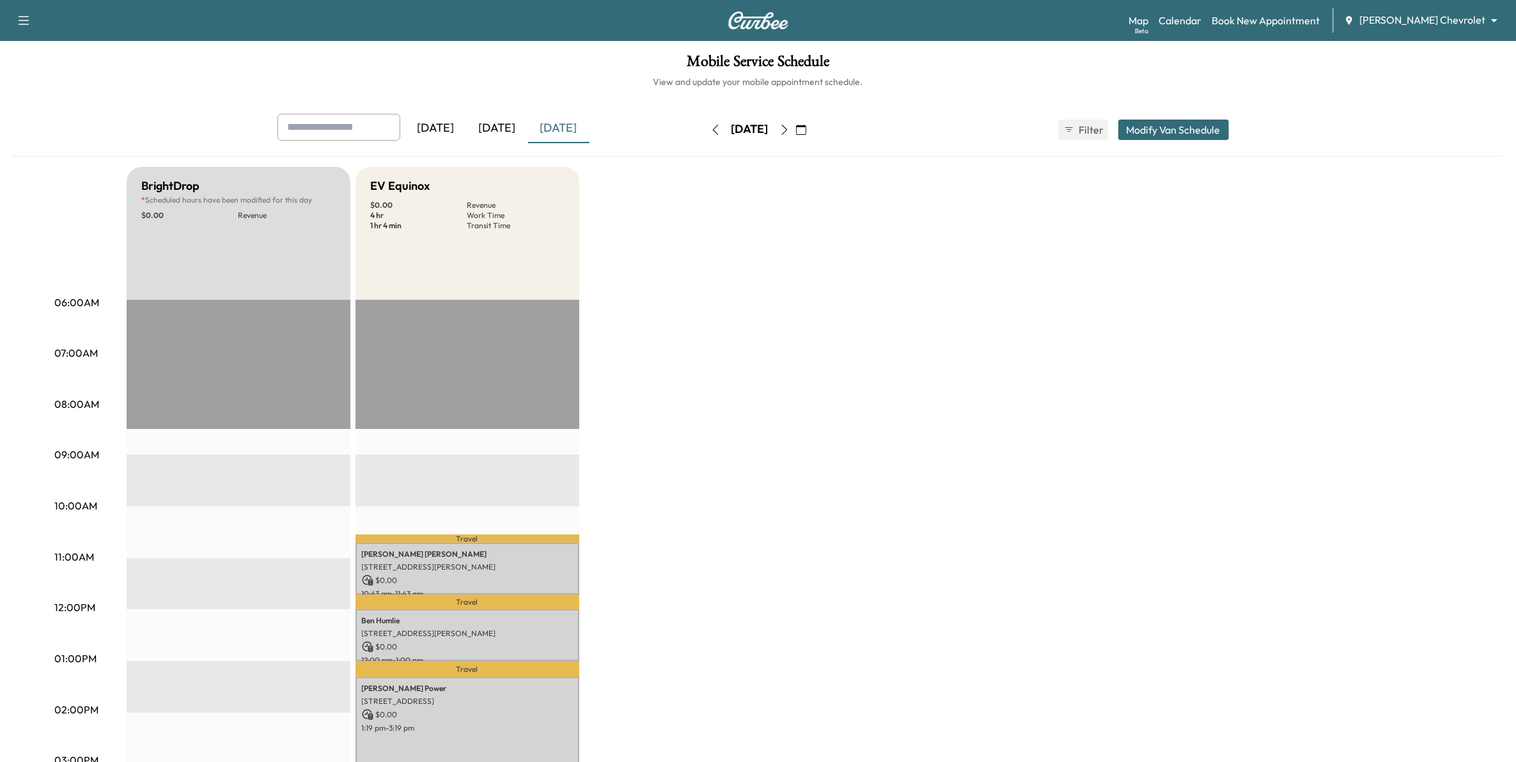
click at [746, 129] on icon "button" at bounding box center [784, 130] width 6 height 10
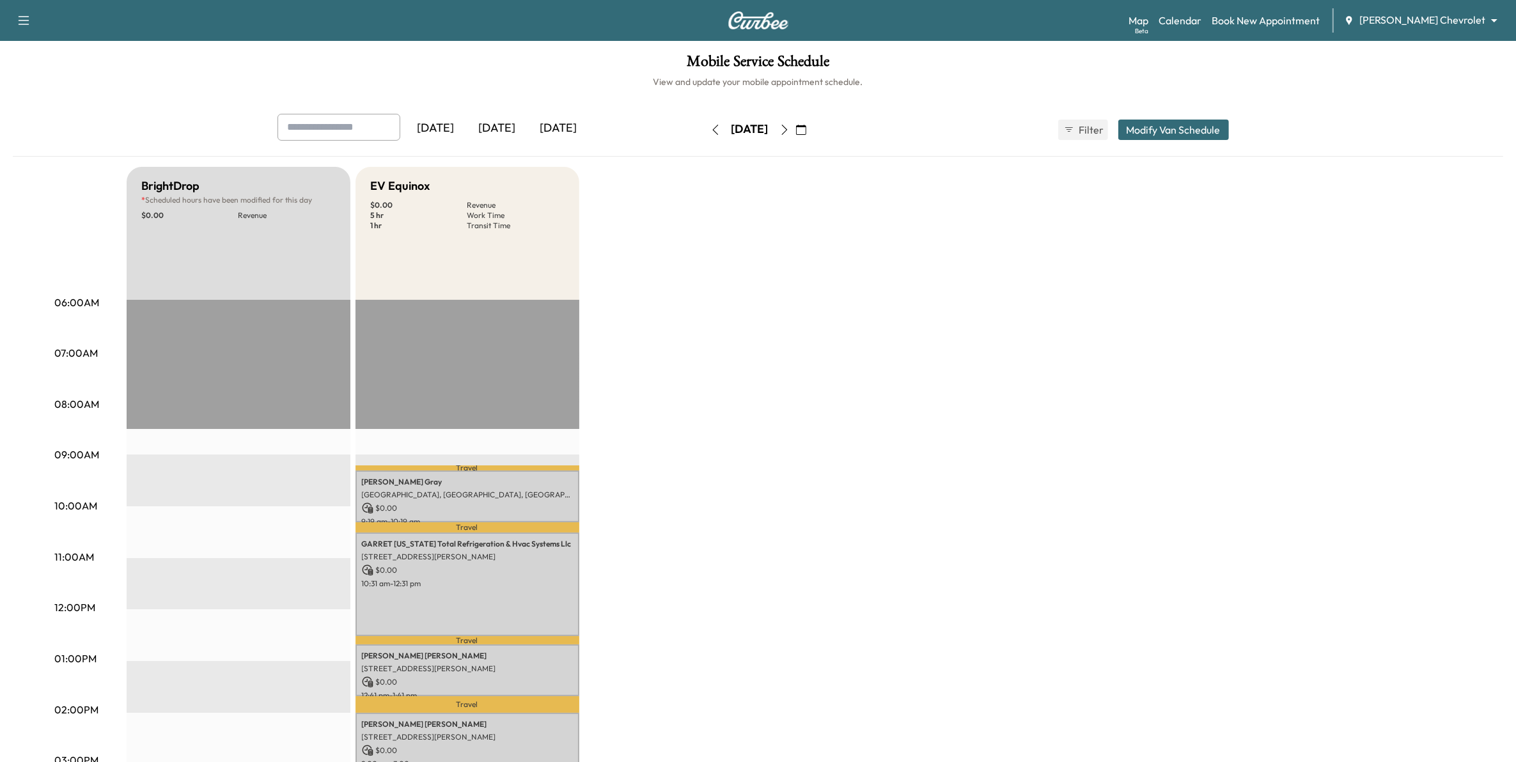
click at [746, 129] on icon "button" at bounding box center [784, 130] width 10 height 10
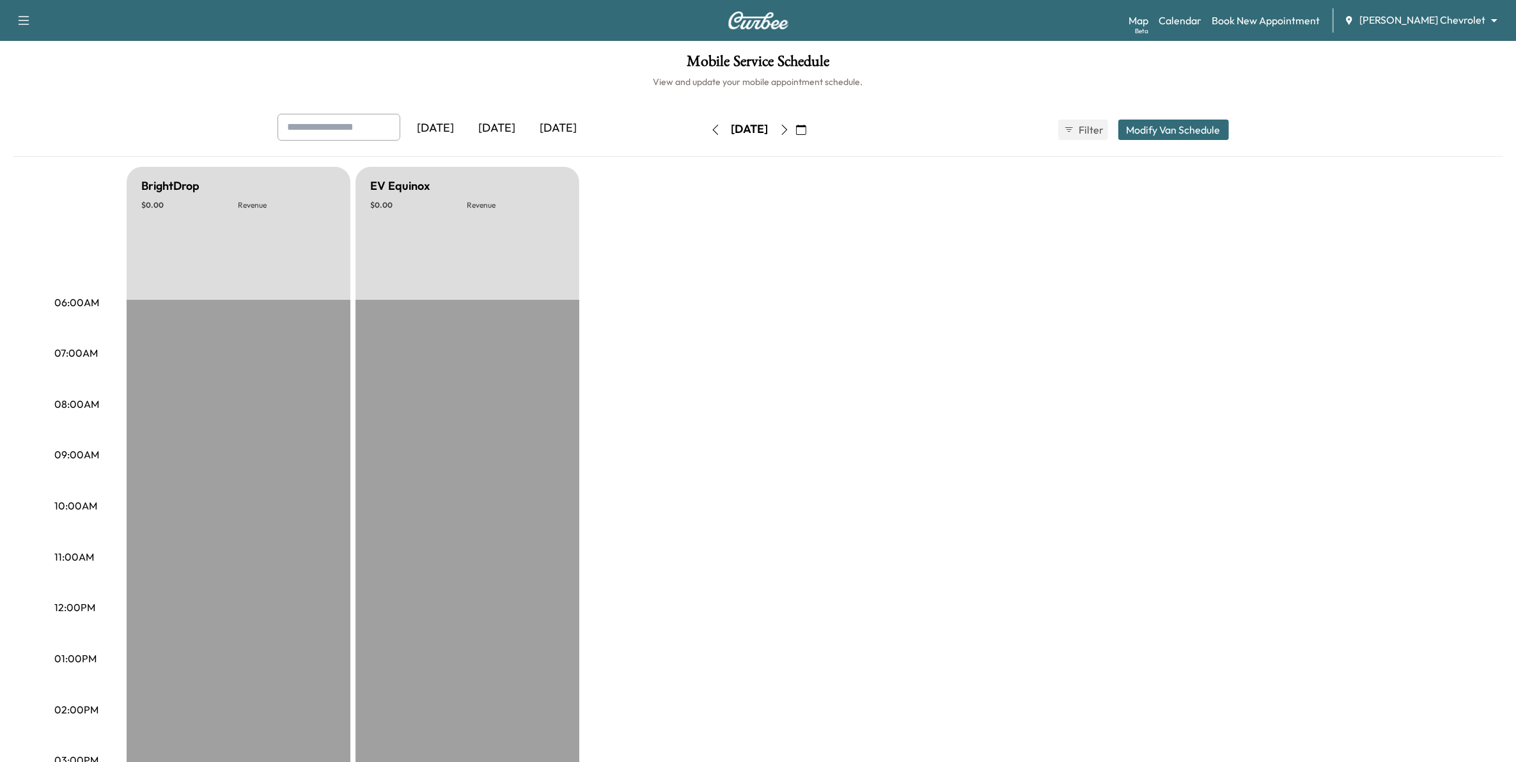
click at [746, 130] on button "button" at bounding box center [785, 130] width 22 height 20
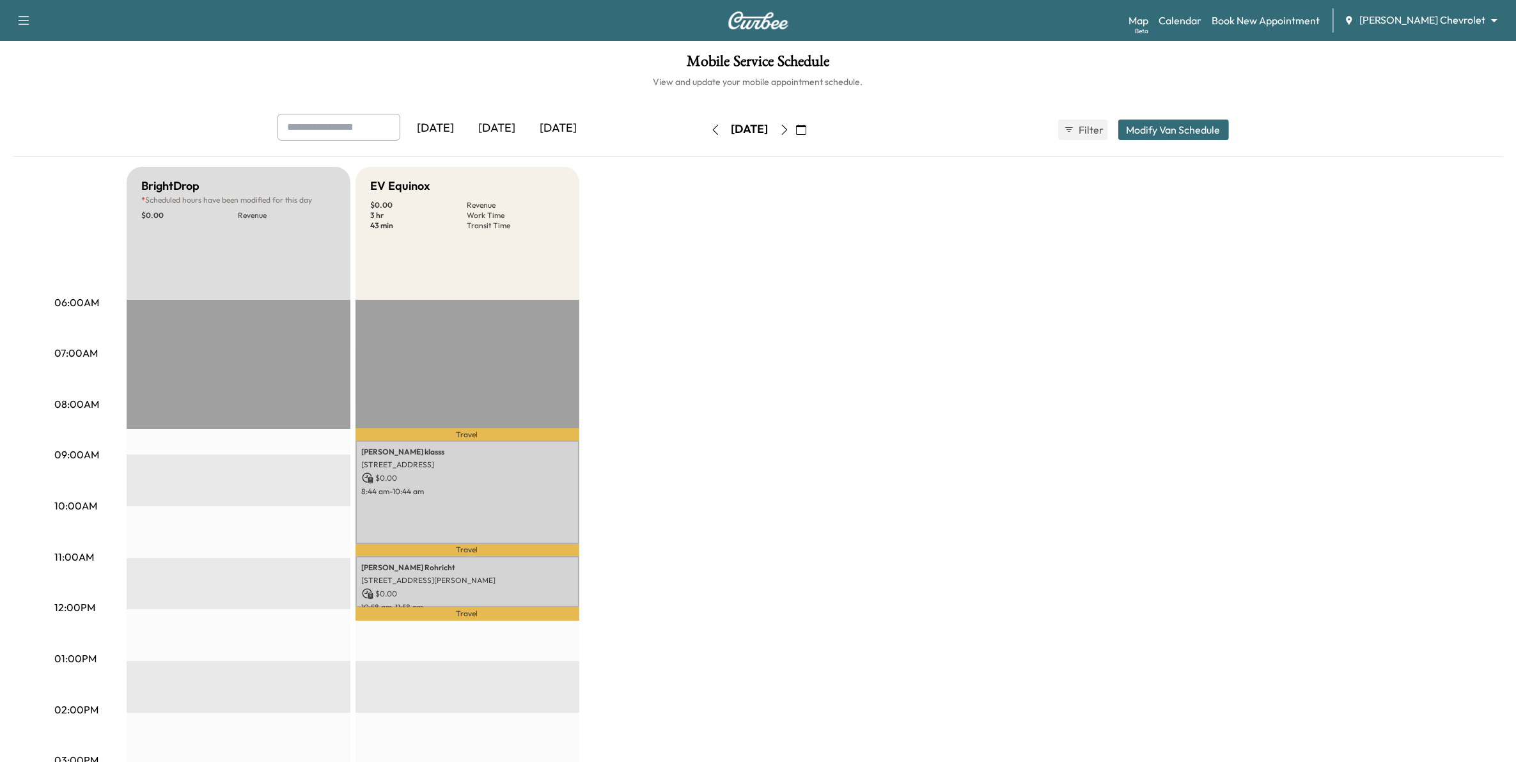
click at [746, 134] on button "button" at bounding box center [785, 130] width 22 height 20
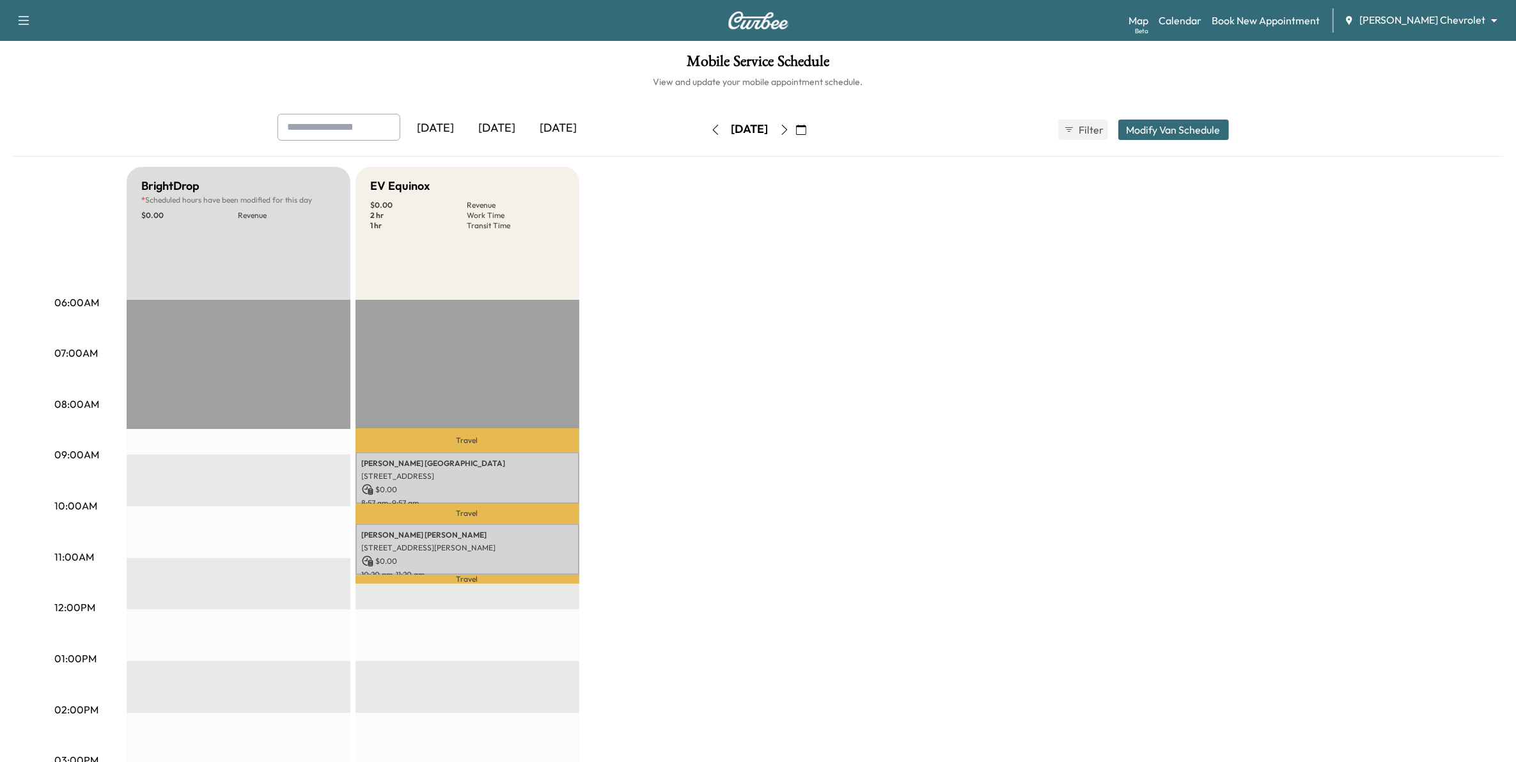
click at [746, 132] on icon "button" at bounding box center [784, 130] width 10 height 10
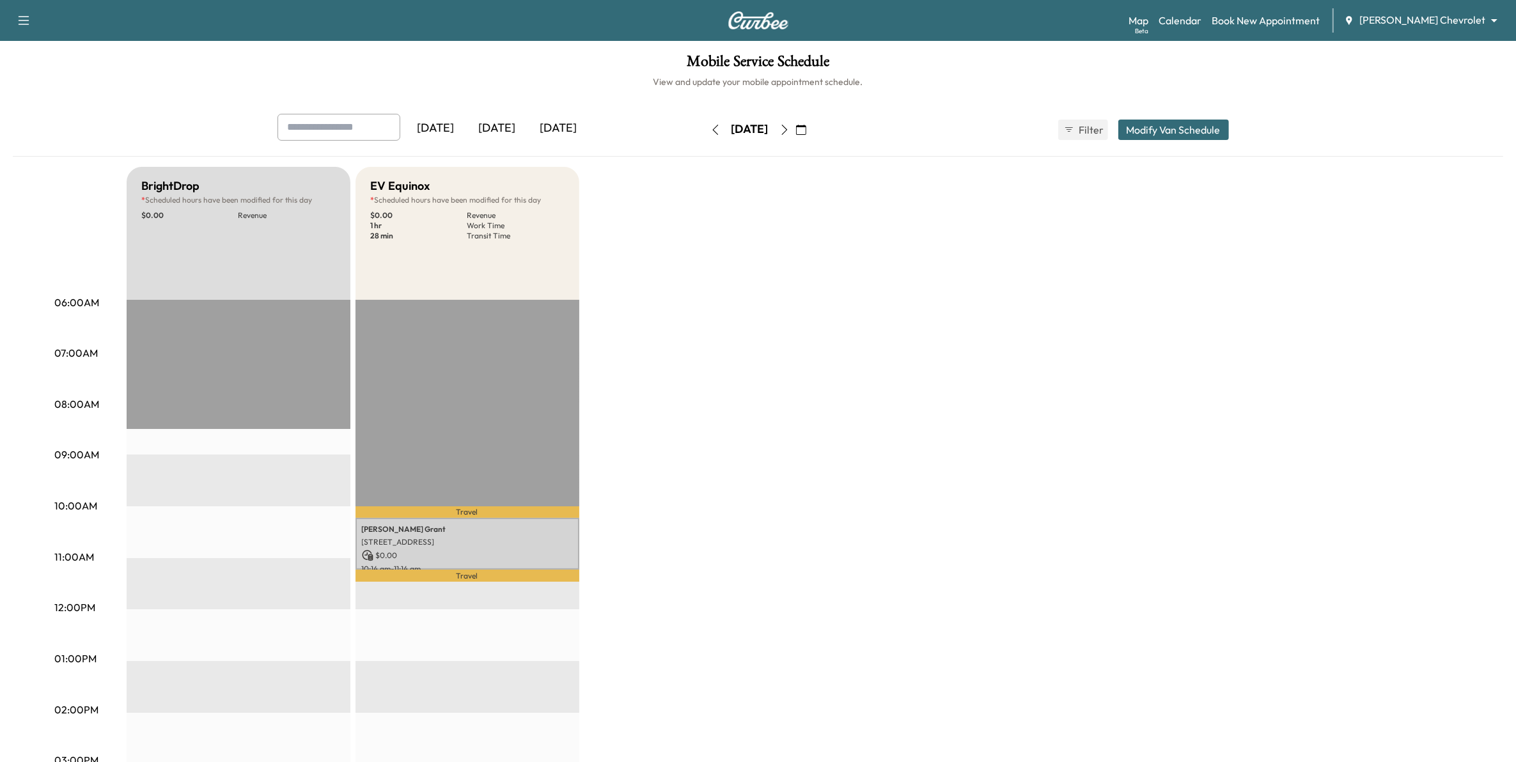
click at [746, 132] on div "[DATE]" at bounding box center [750, 130] width 91 height 20
click at [746, 129] on icon "button" at bounding box center [784, 130] width 10 height 10
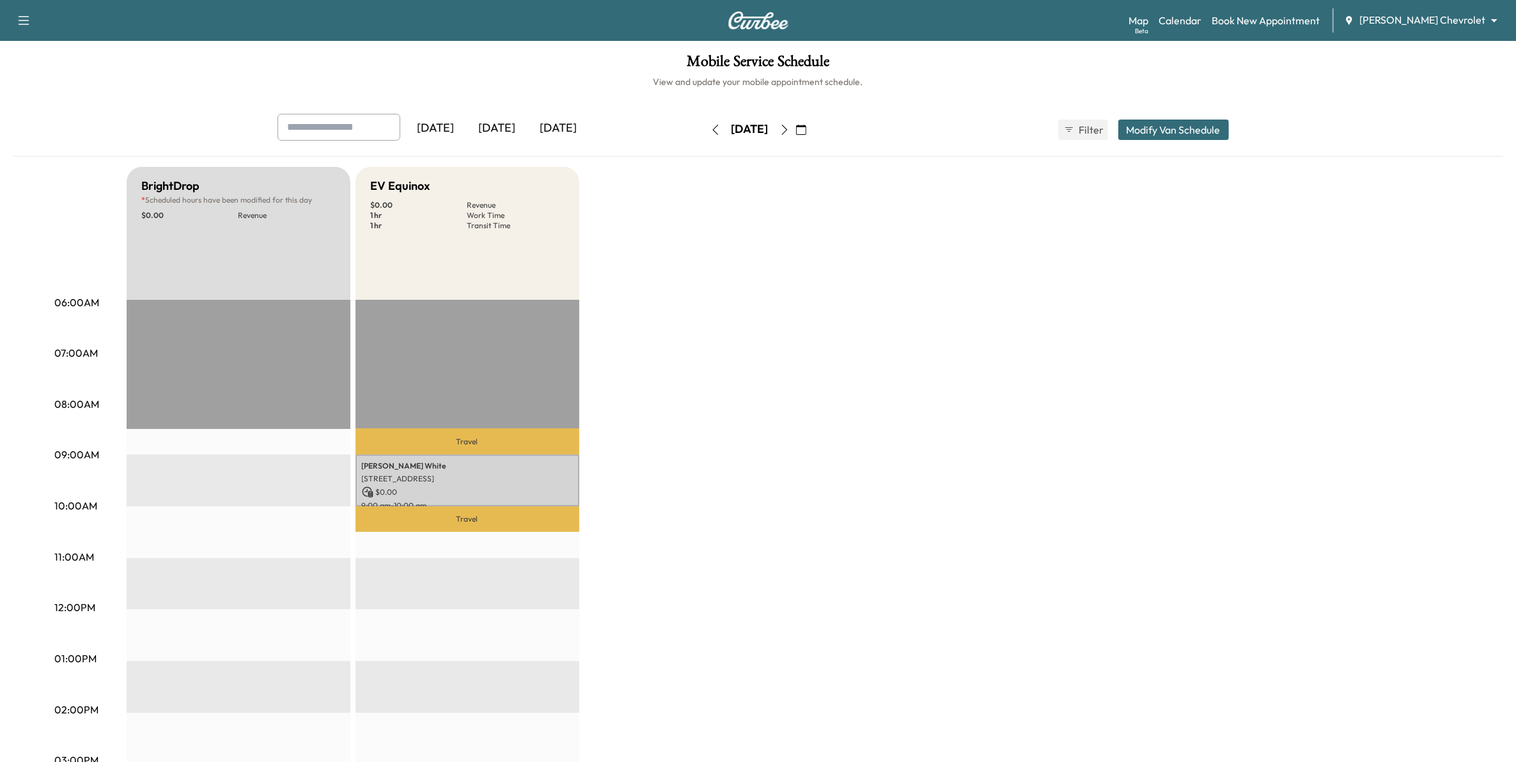
click at [746, 129] on icon "button" at bounding box center [784, 130] width 10 height 10
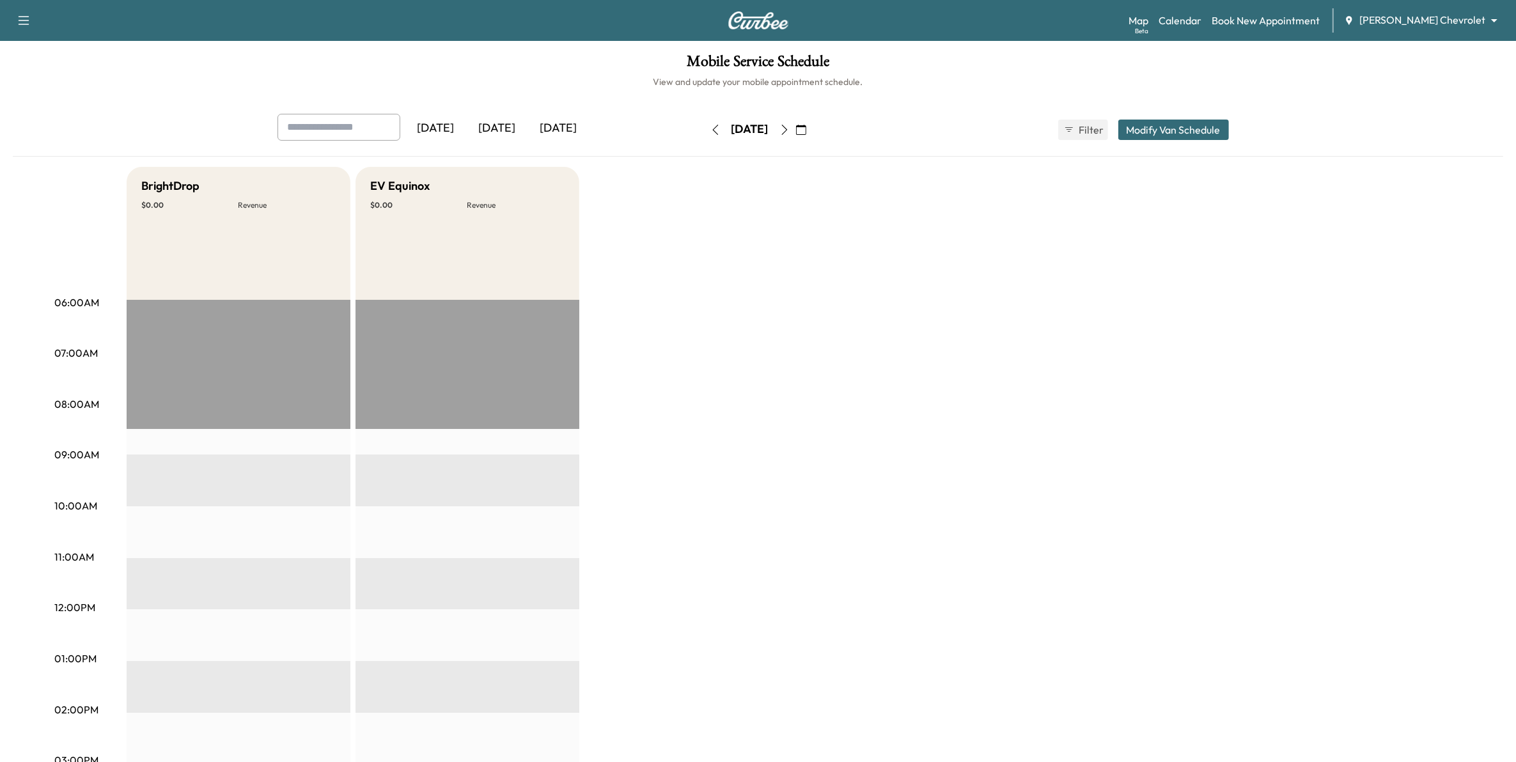
click at [746, 135] on button "button" at bounding box center [785, 130] width 22 height 20
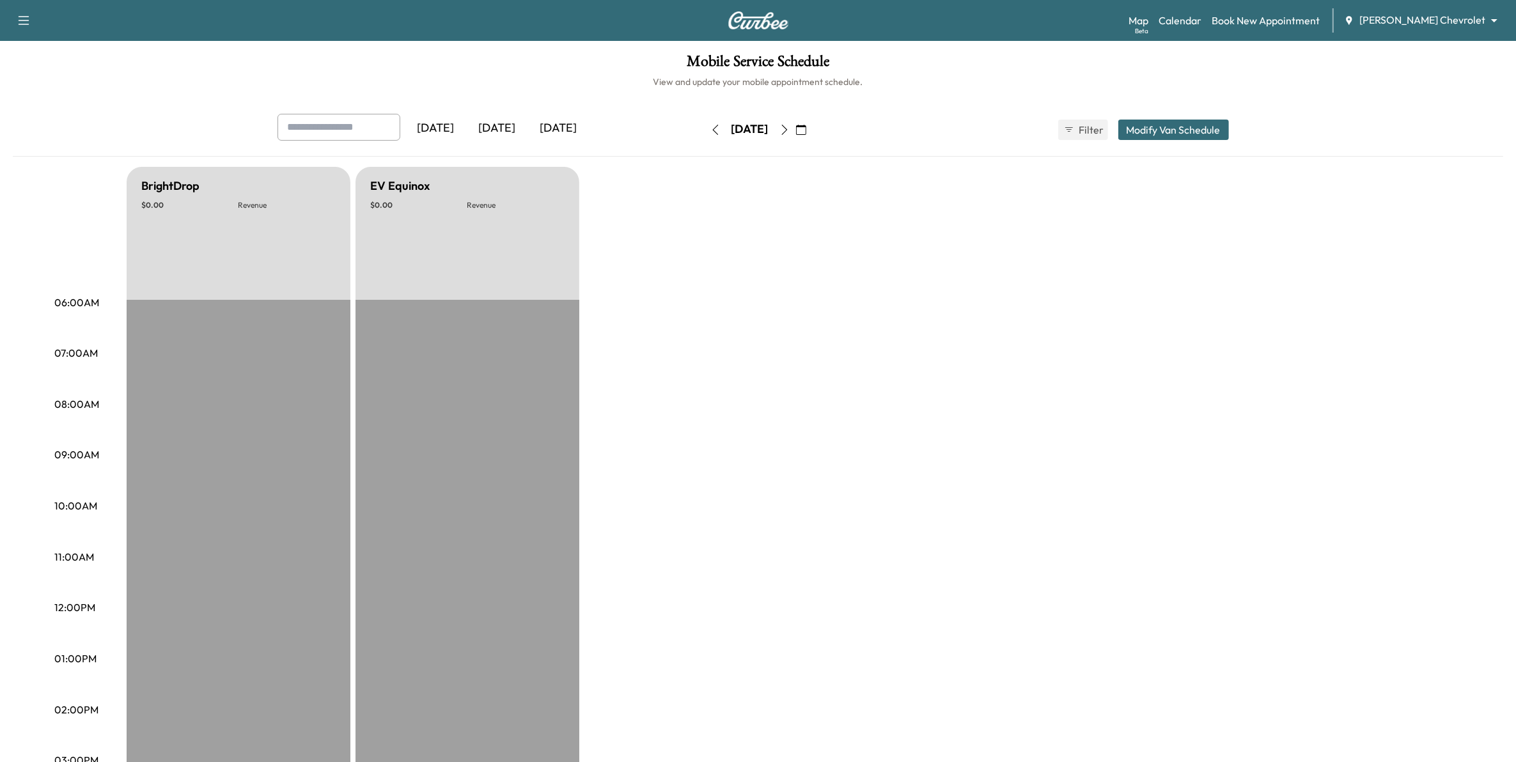
click at [712, 131] on icon "button" at bounding box center [715, 130] width 6 height 10
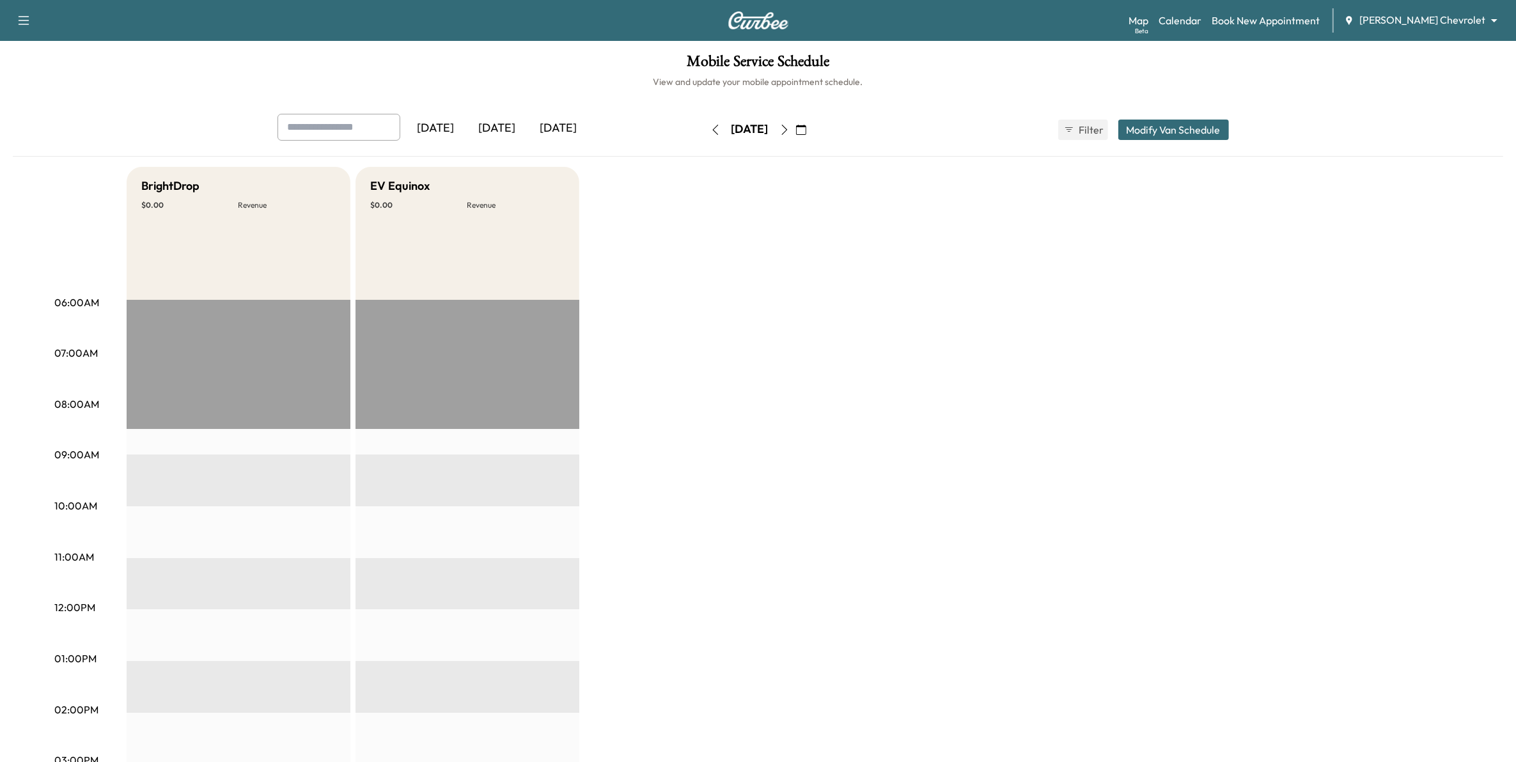
click at [705, 131] on button "button" at bounding box center [716, 130] width 22 height 20
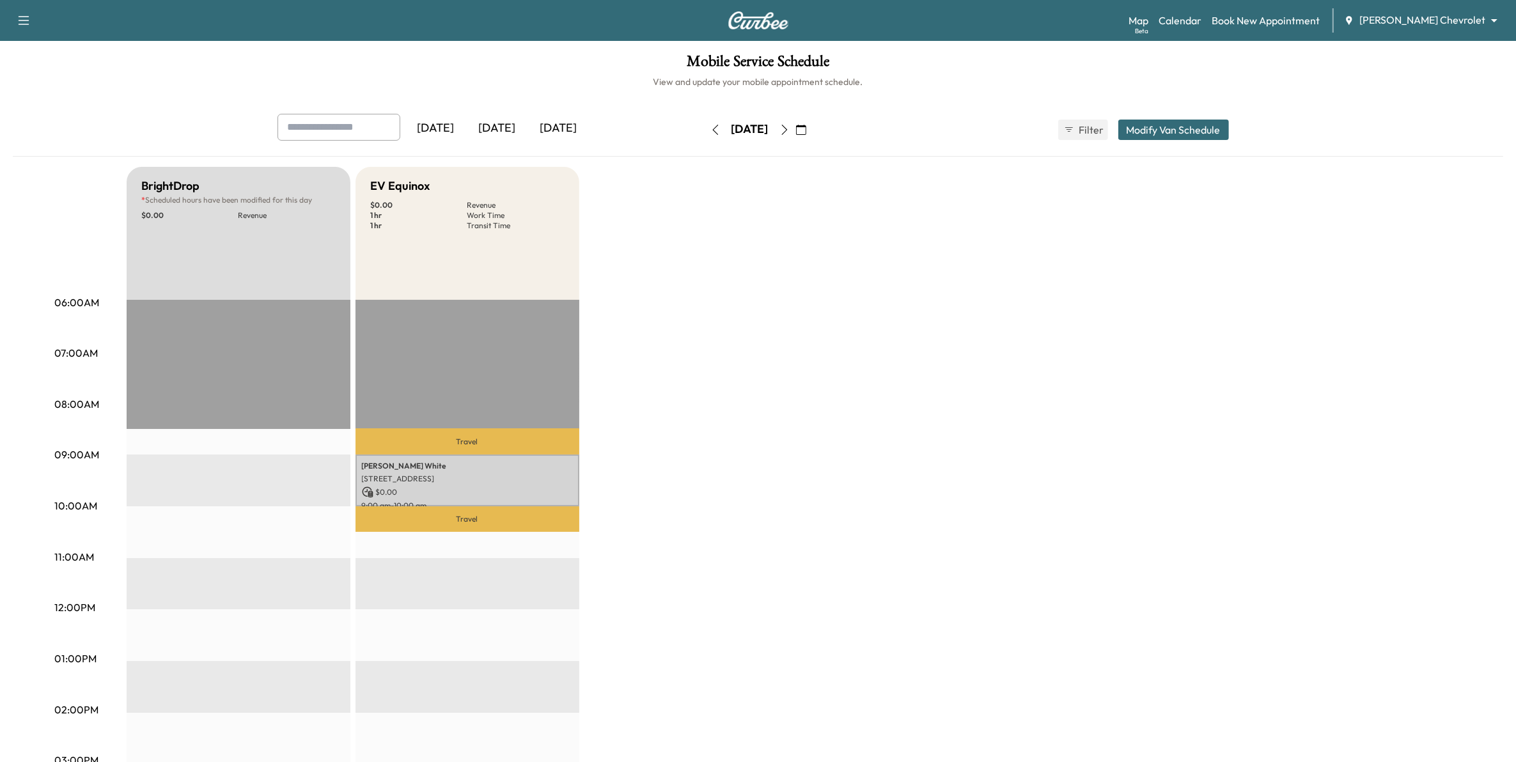
click at [746, 128] on icon "button" at bounding box center [784, 130] width 10 height 10
type input "***"
type input "**"
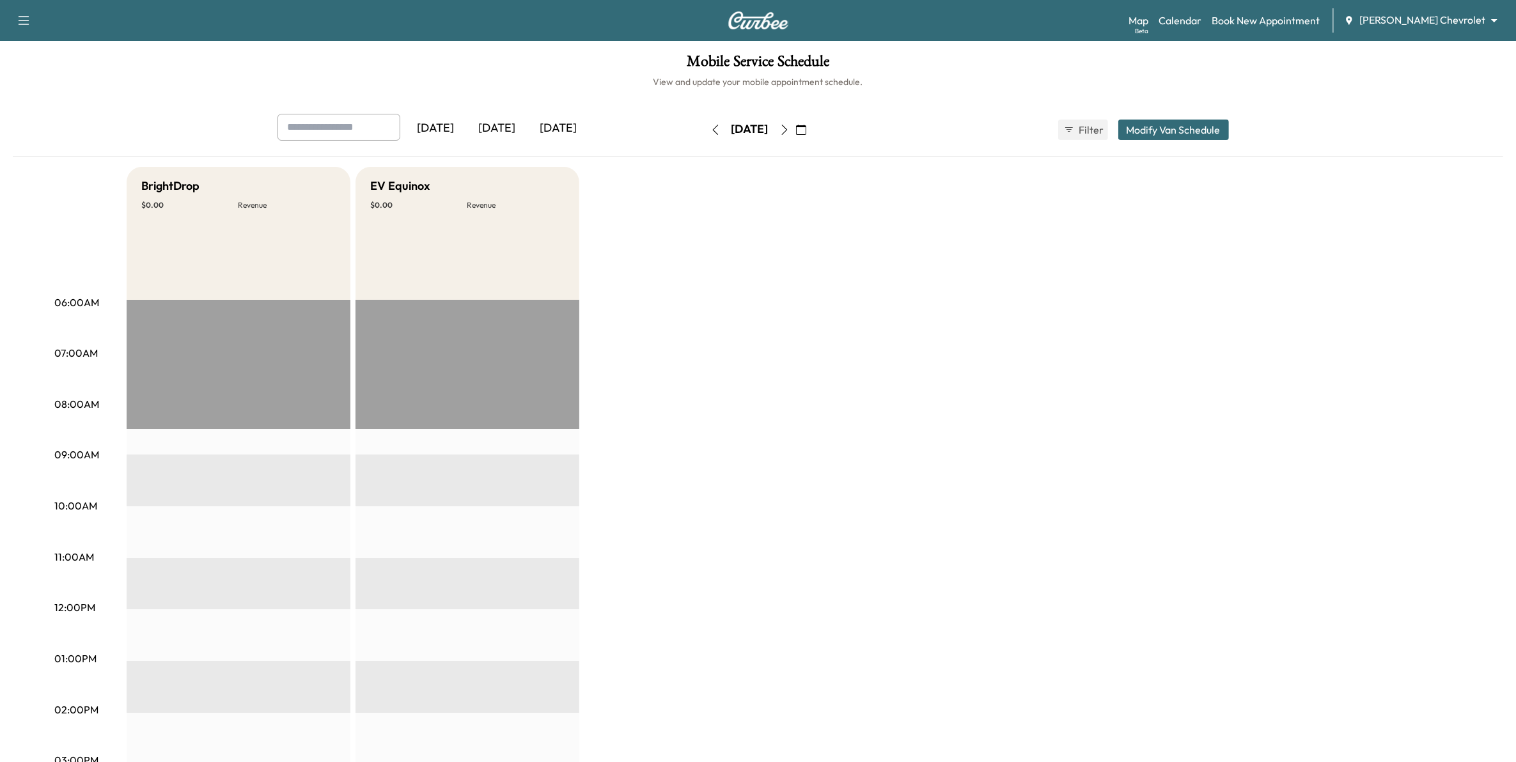
click at [746, 130] on button "Modify Van Schedule" at bounding box center [1173, 130] width 111 height 20
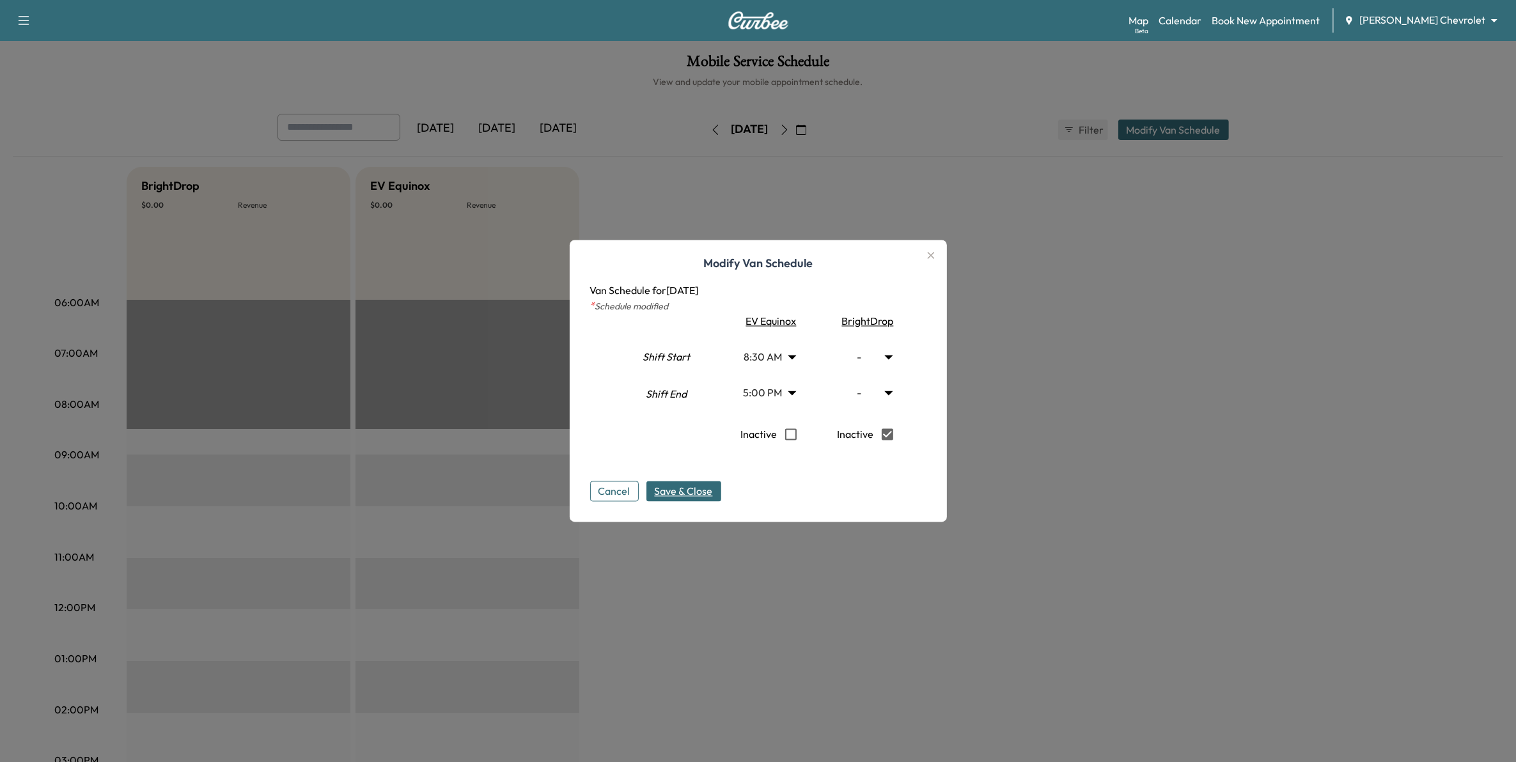
click at [704, 499] on span "Save & Close" at bounding box center [684, 491] width 58 height 15
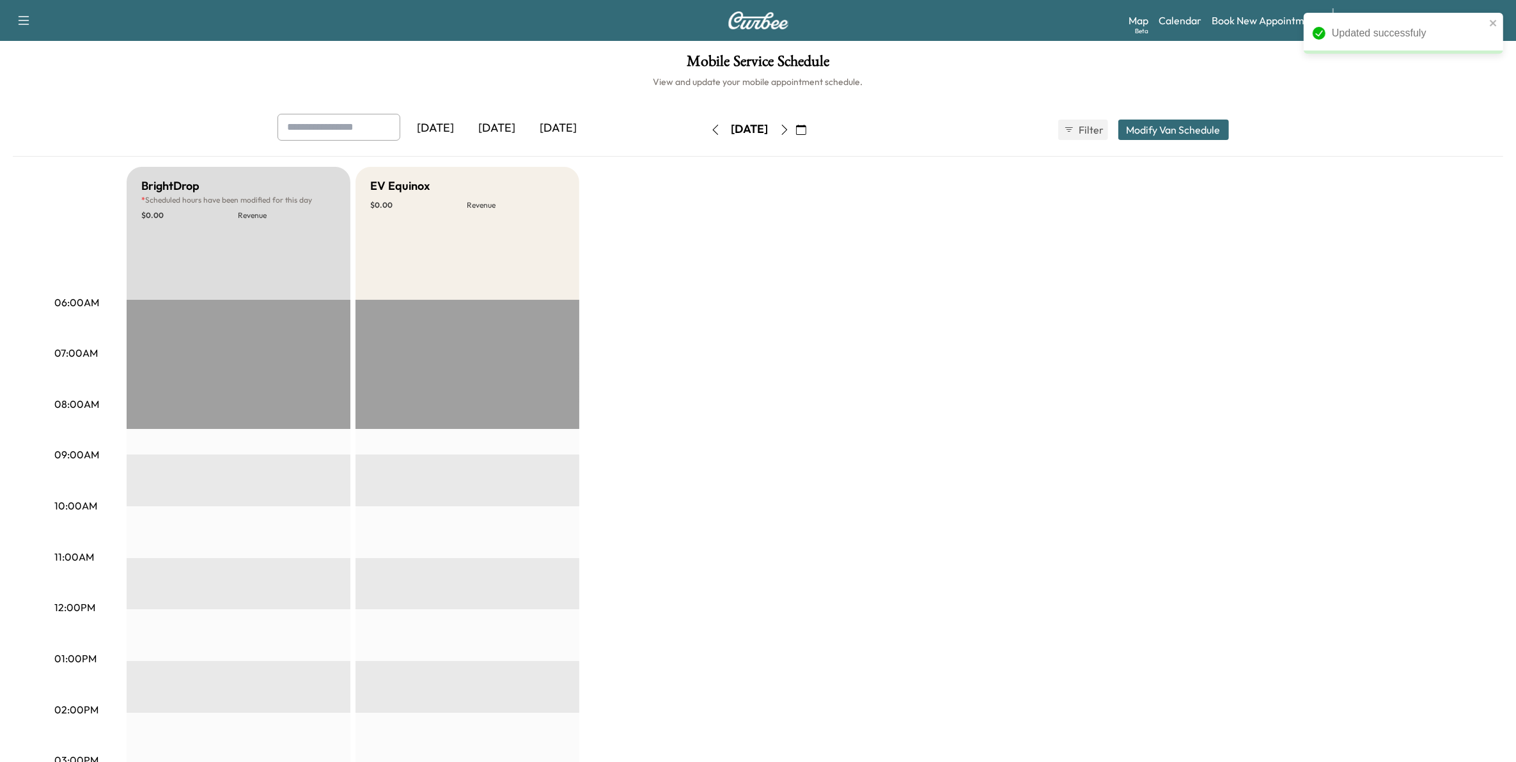
click at [712, 128] on icon "button" at bounding box center [715, 130] width 6 height 10
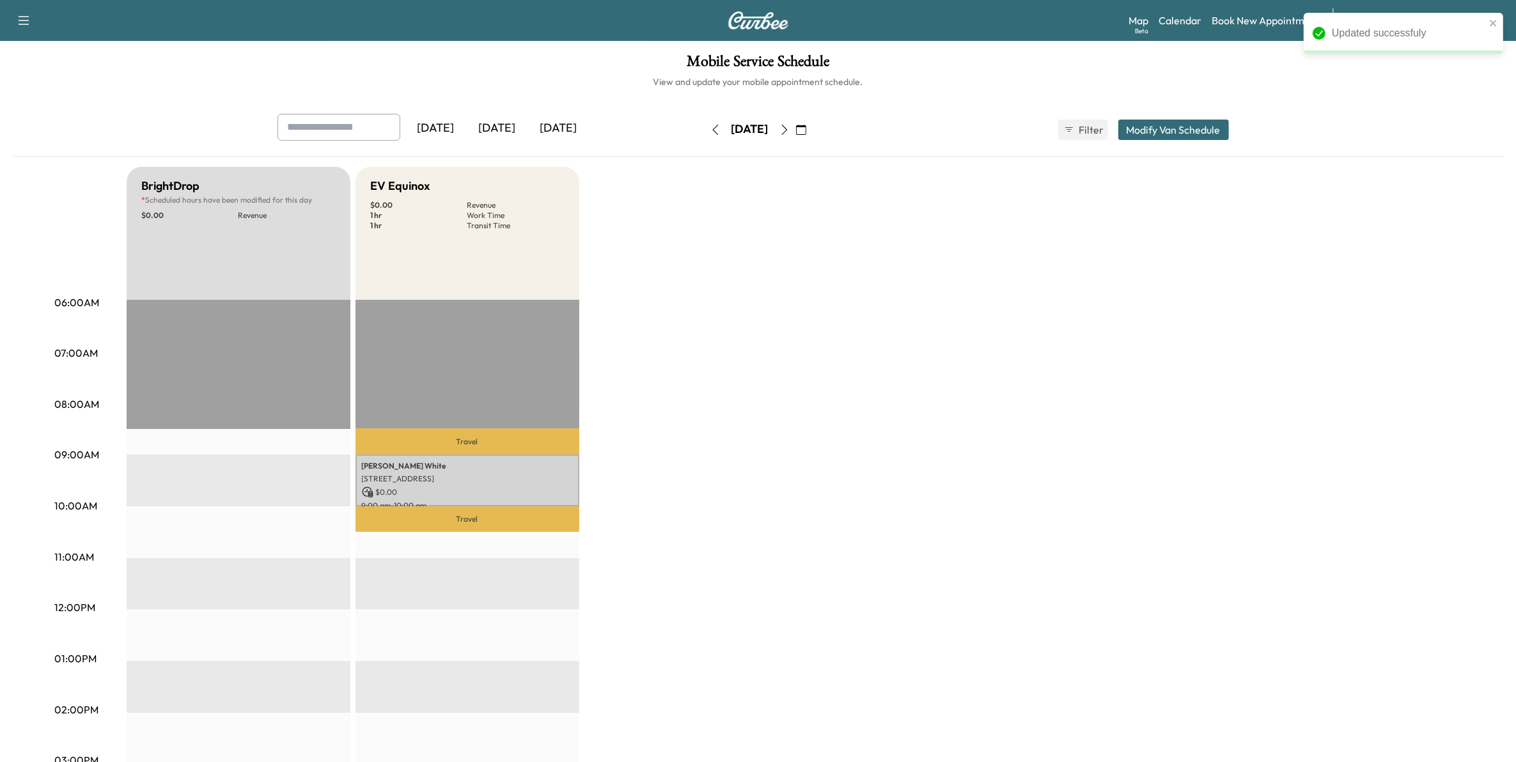
click at [705, 128] on button "button" at bounding box center [716, 130] width 22 height 20
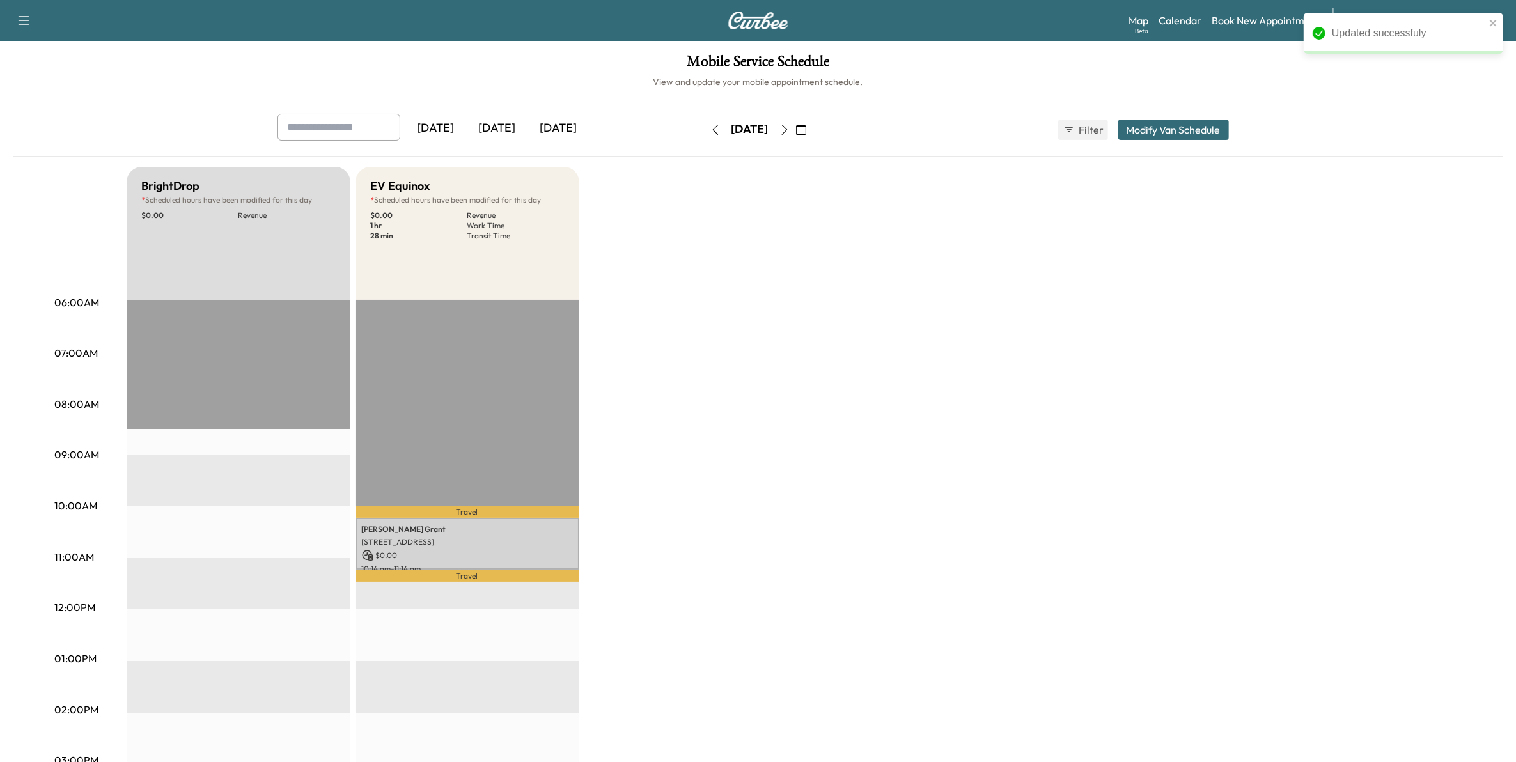
click at [705, 128] on div "[DATE]" at bounding box center [750, 130] width 91 height 20
click at [710, 131] on icon "button" at bounding box center [715, 130] width 10 height 10
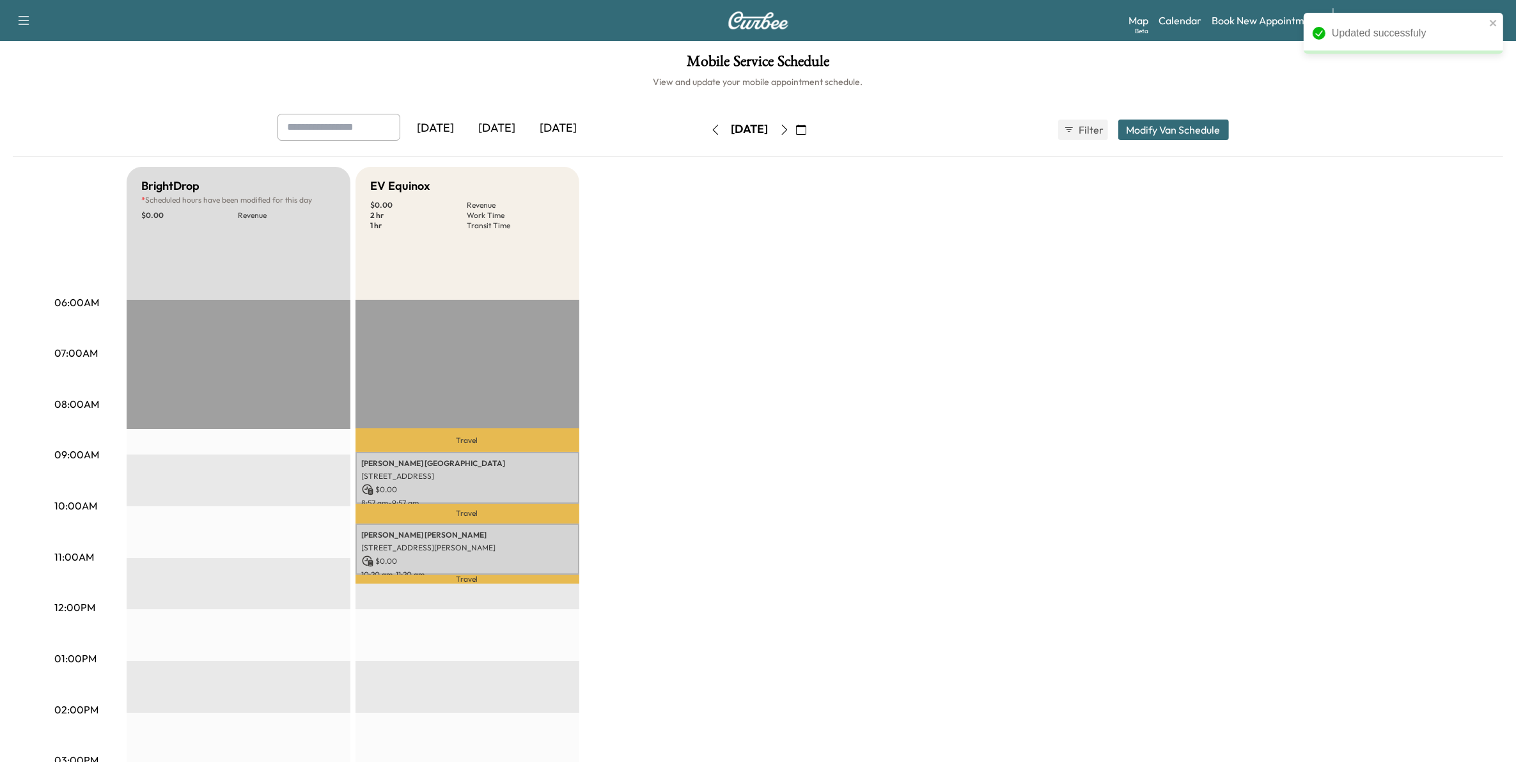
click at [705, 131] on button "button" at bounding box center [716, 130] width 22 height 20
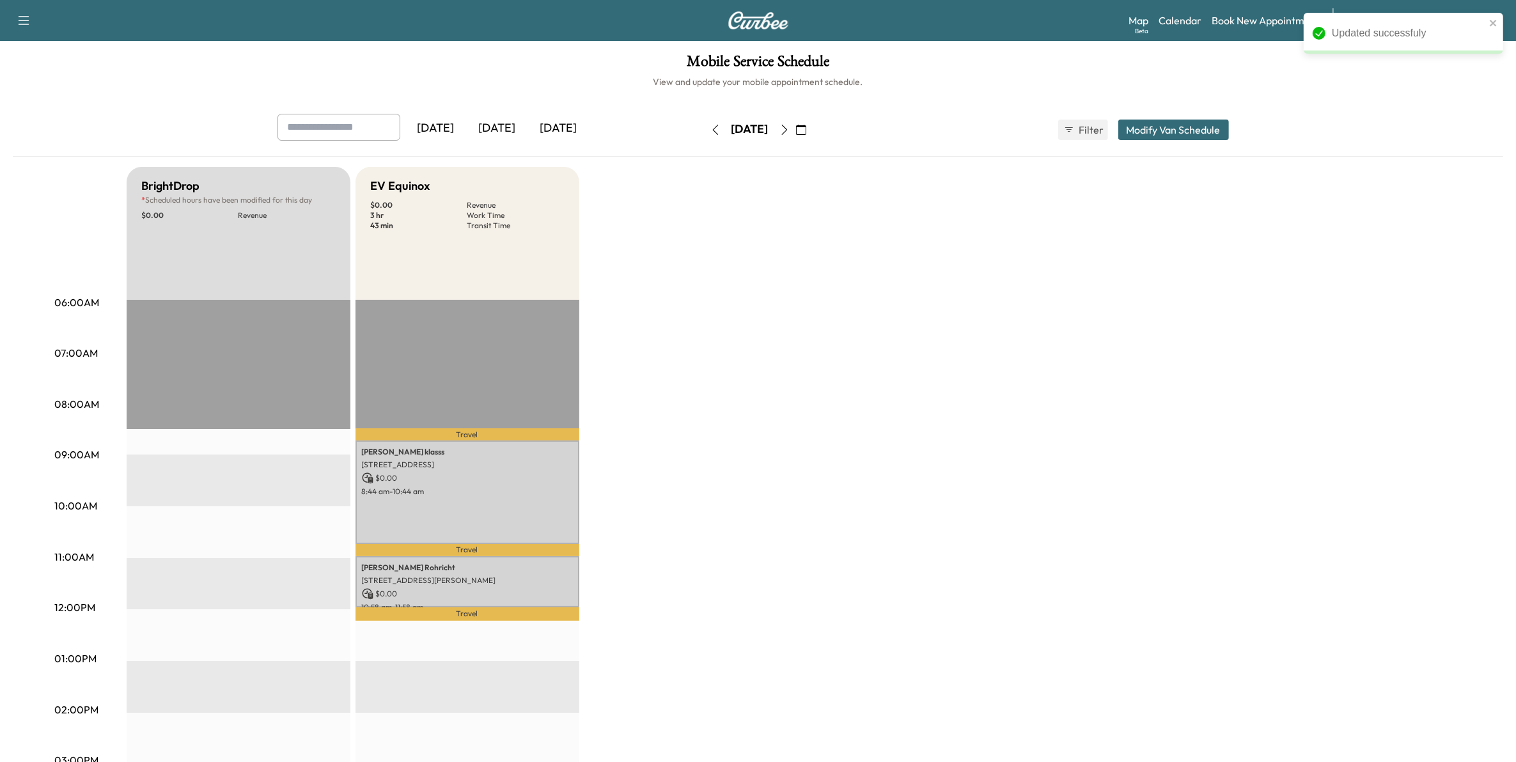
click at [705, 131] on button "button" at bounding box center [716, 130] width 22 height 20
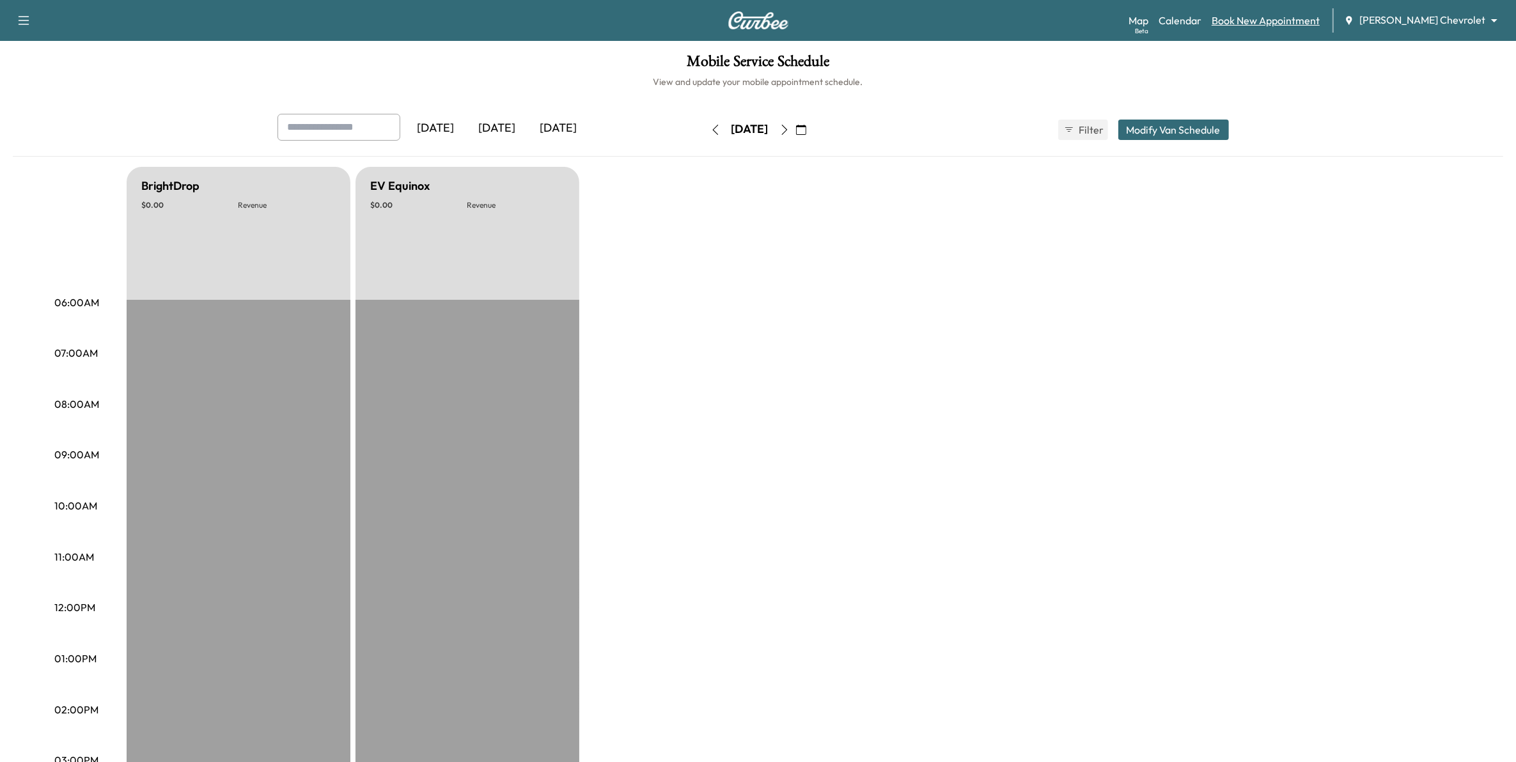
click at [746, 14] on link "Book New Appointment" at bounding box center [1266, 20] width 108 height 15
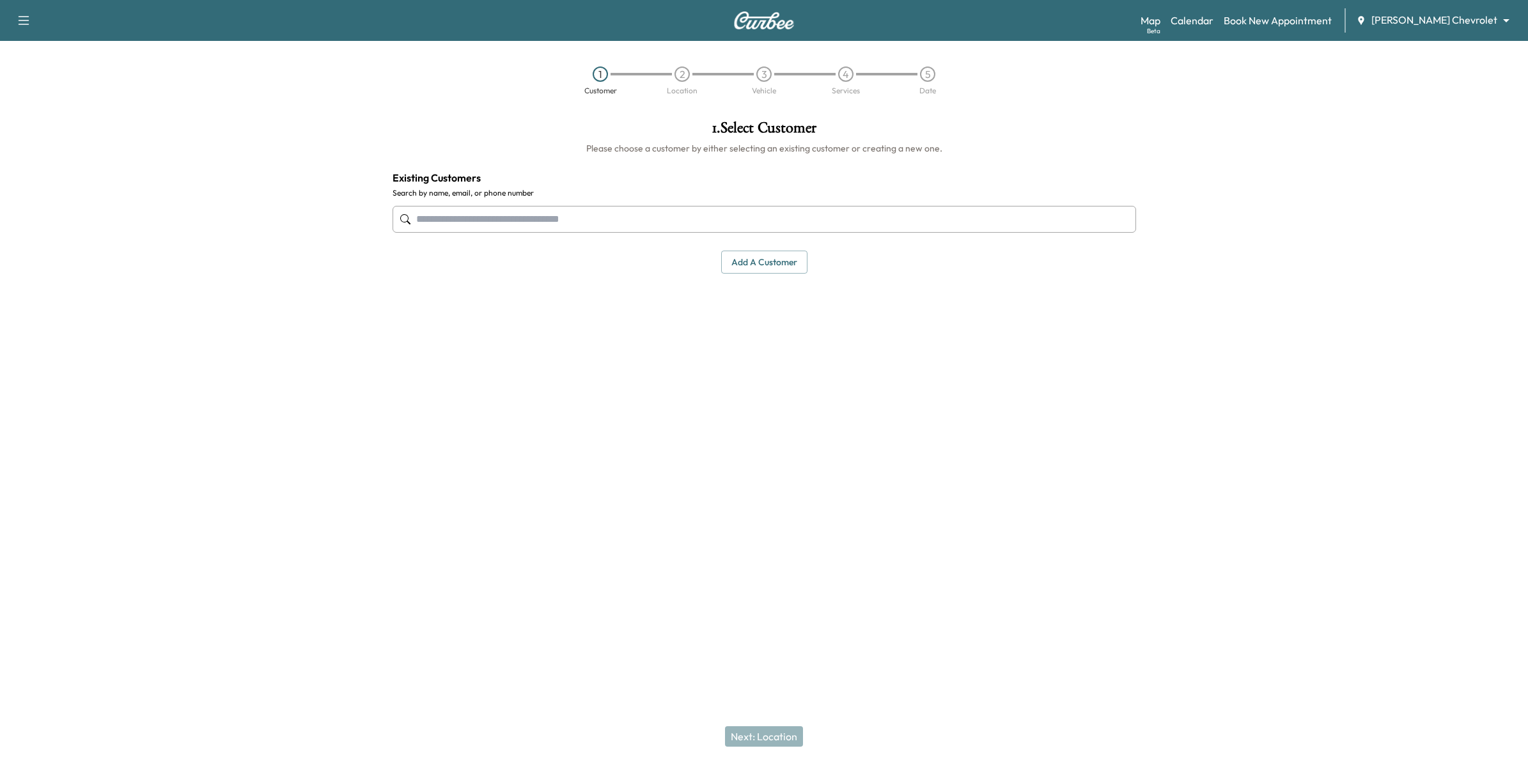
click at [492, 225] on input "text" at bounding box center [765, 219] width 744 height 27
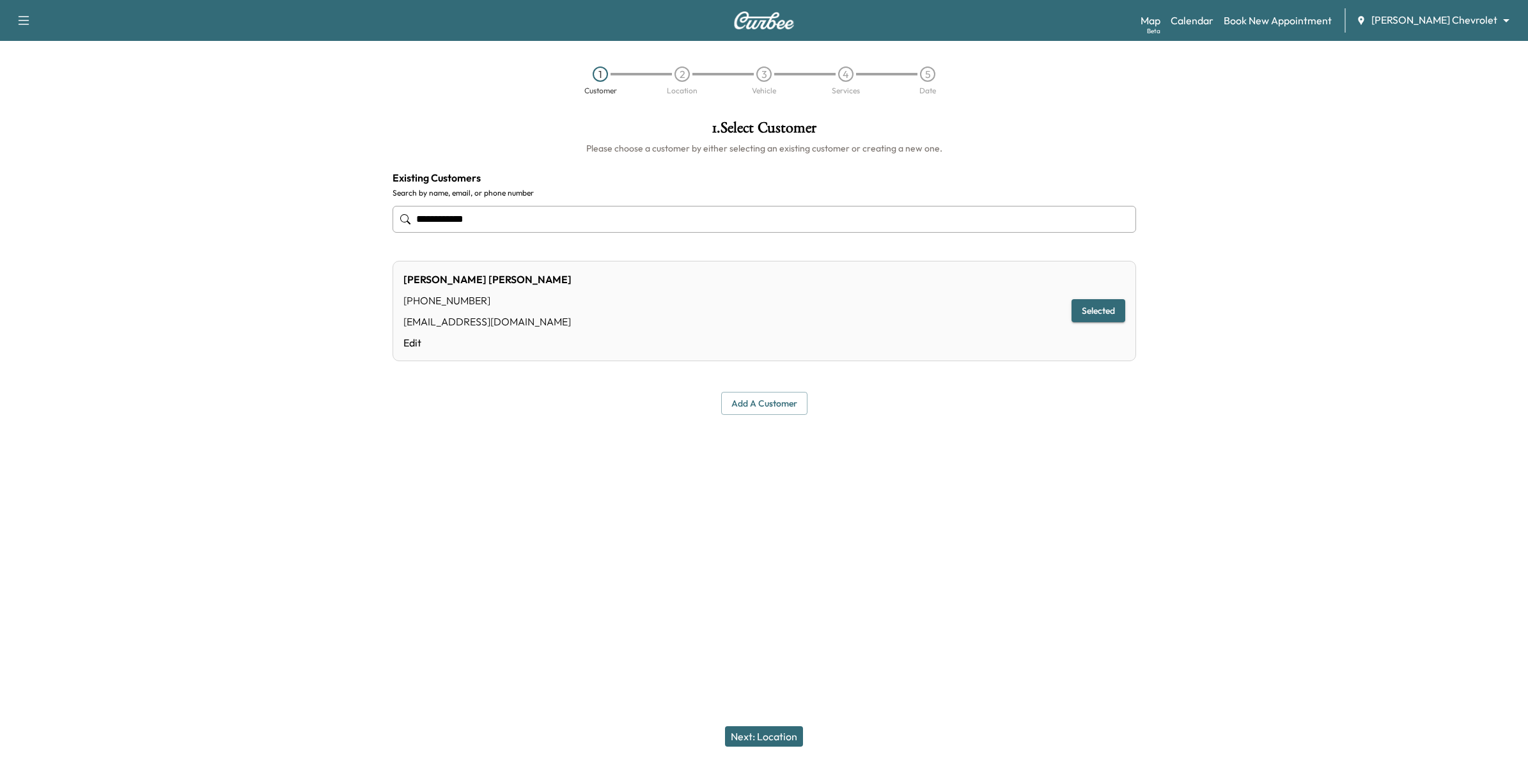
type input "**********"
click at [746, 732] on button "Next: Location" at bounding box center [764, 736] width 78 height 20
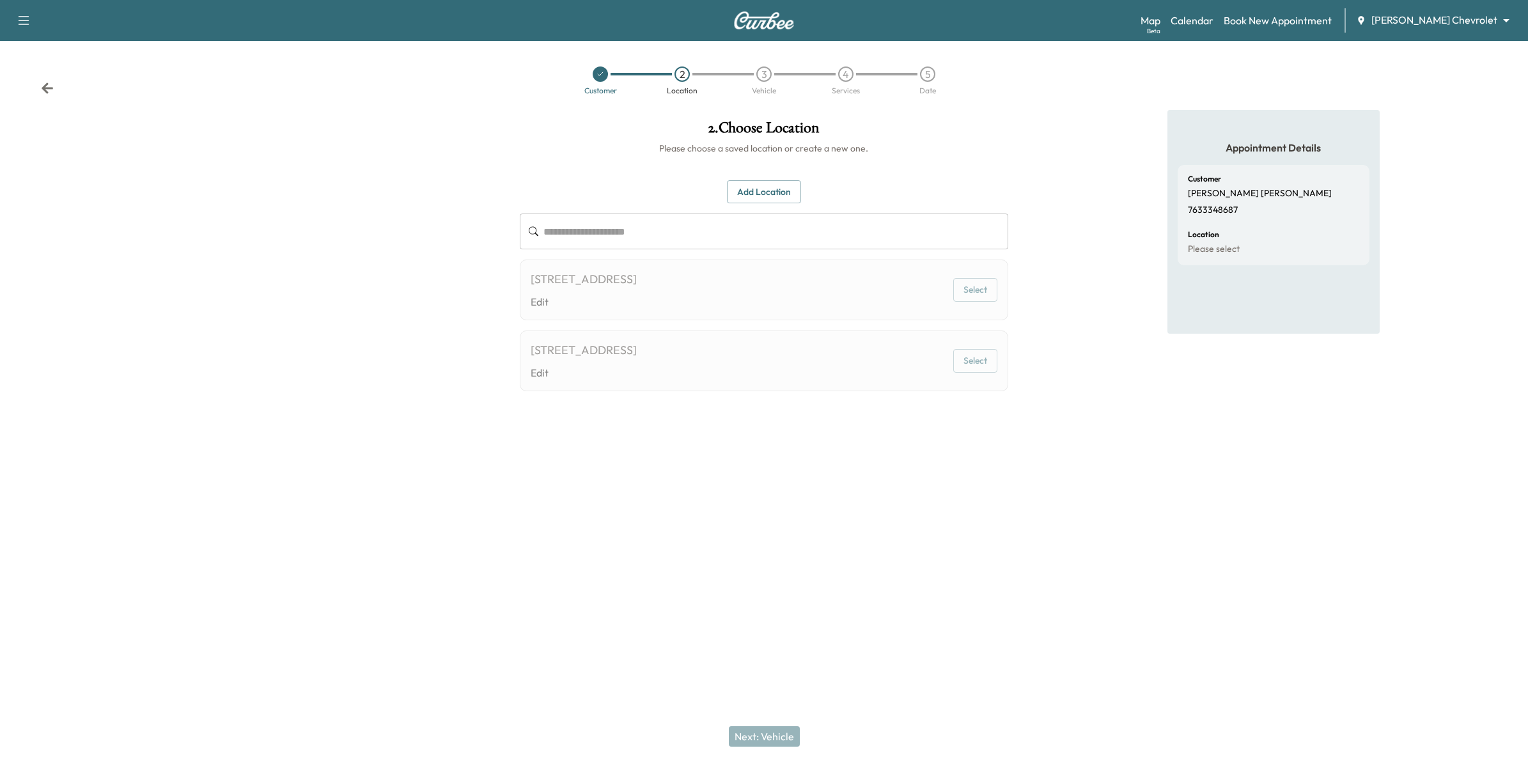
click at [746, 288] on div "[STREET_ADDRESS] Edit Select" at bounding box center [764, 290] width 489 height 61
click at [746, 295] on button "Select" at bounding box center [975, 290] width 44 height 24
click at [746, 304] on div "[STREET_ADDRESS] Edit Select" at bounding box center [764, 290] width 489 height 61
click at [746, 297] on button "Select" at bounding box center [975, 290] width 44 height 24
click at [746, 24] on div "Support Log Out Map Beta Calendar Book New Appointment [PERSON_NAME] Chevrolet …" at bounding box center [764, 20] width 1528 height 41
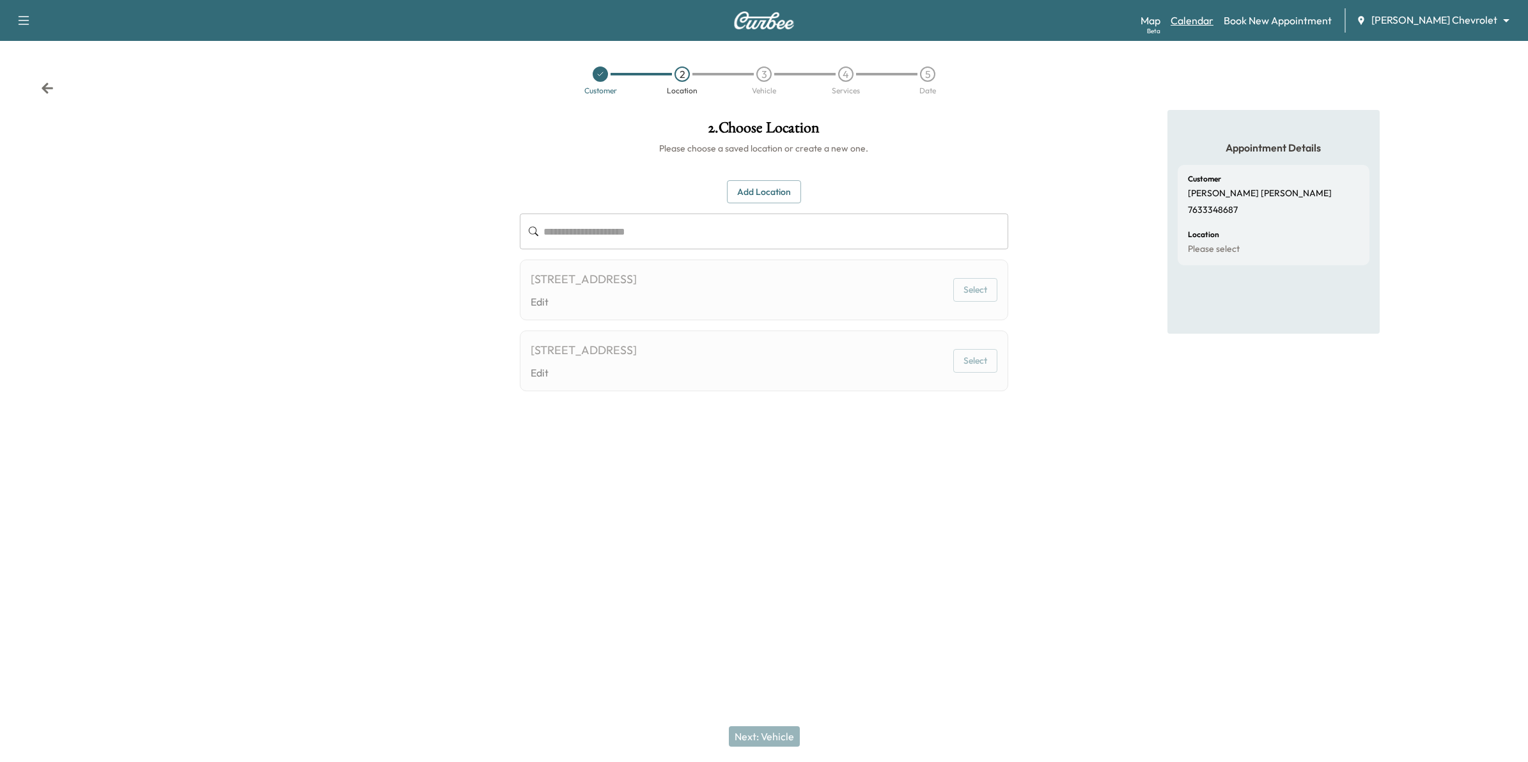
click at [746, 22] on link "Calendar" at bounding box center [1192, 20] width 43 height 15
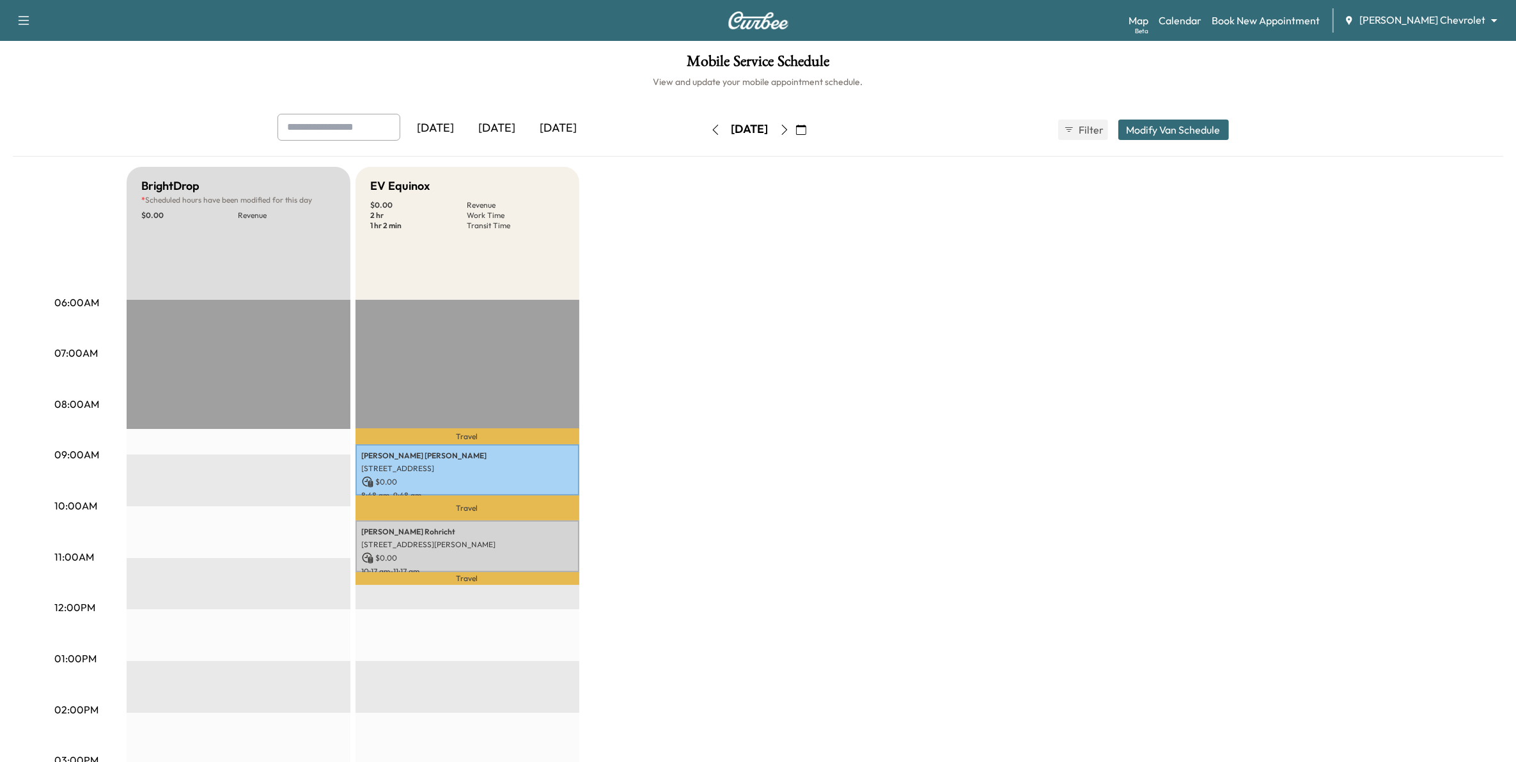
click at [746, 129] on icon "button" at bounding box center [784, 130] width 10 height 10
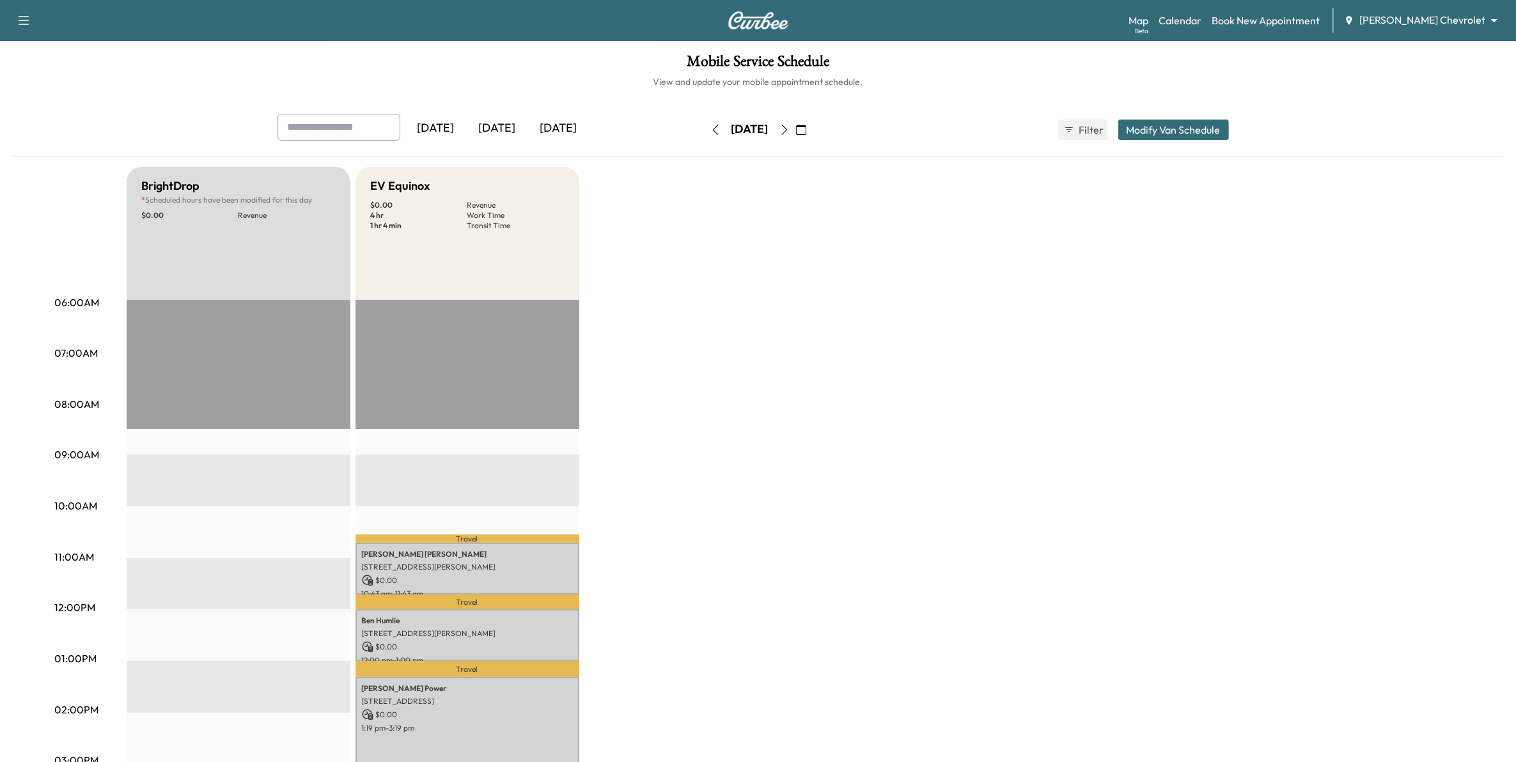
click at [746, 129] on button "button" at bounding box center [801, 130] width 22 height 20
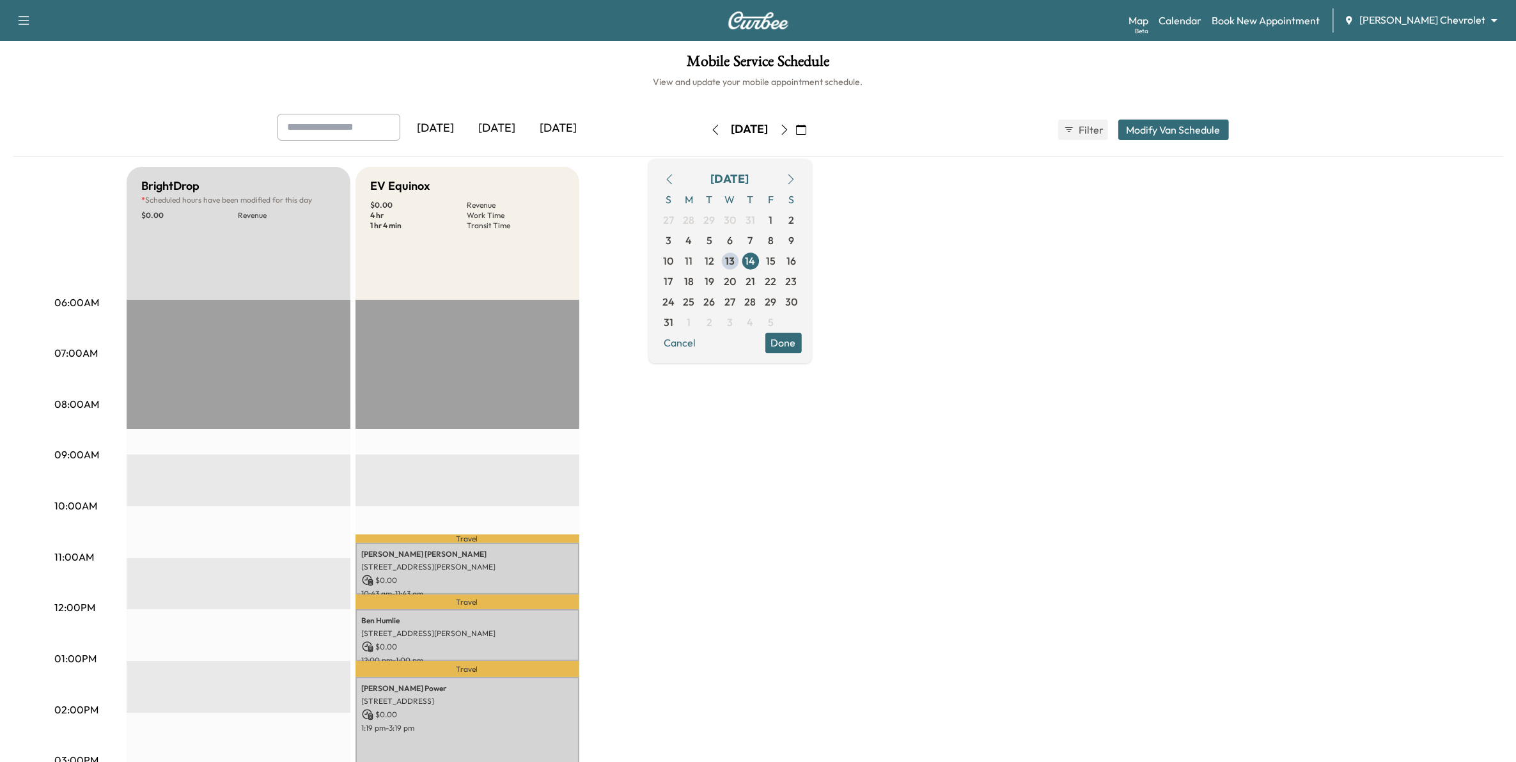
click at [746, 130] on icon "button" at bounding box center [784, 130] width 10 height 10
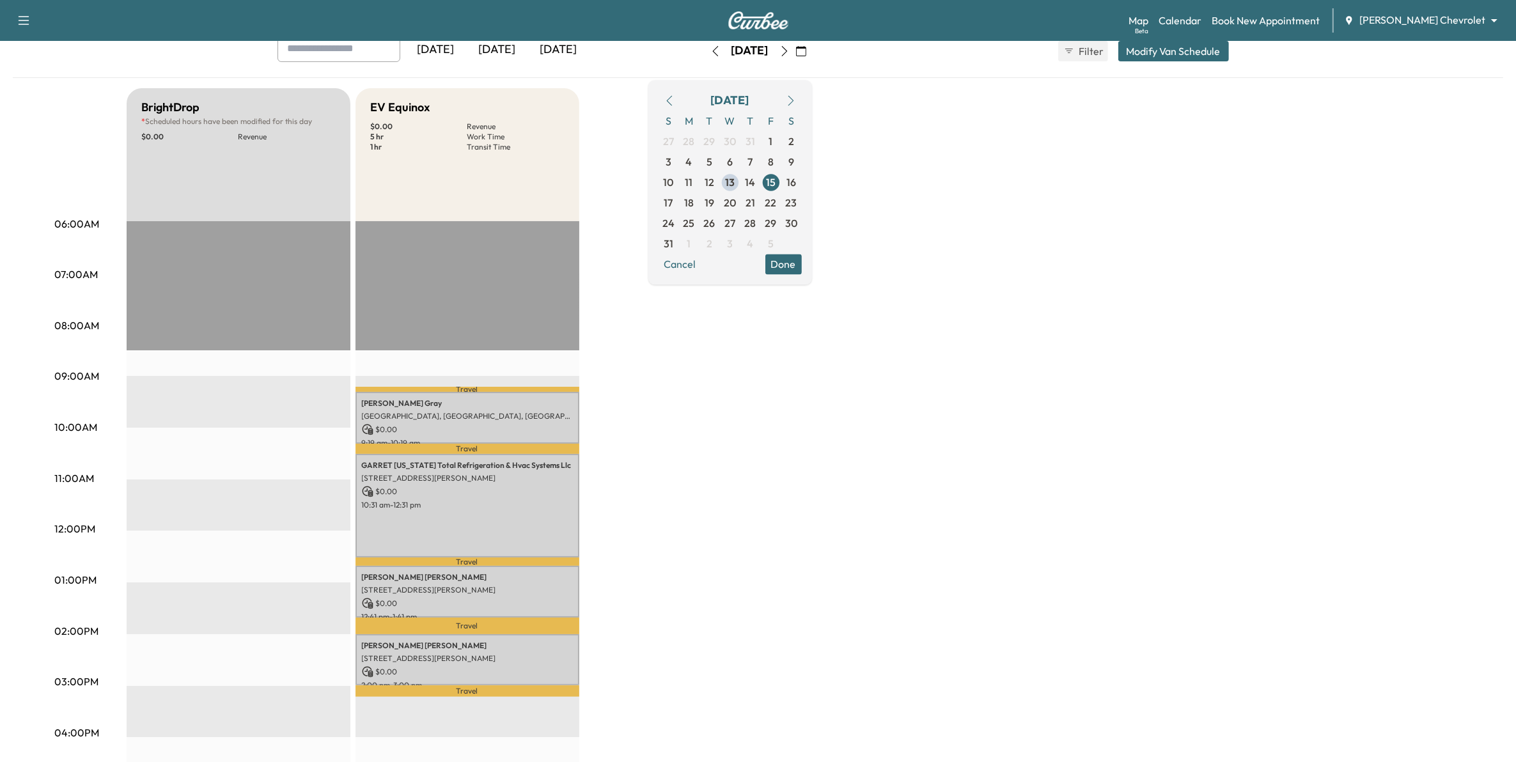
scroll to position [80, 0]
click at [746, 52] on icon "button" at bounding box center [784, 50] width 10 height 10
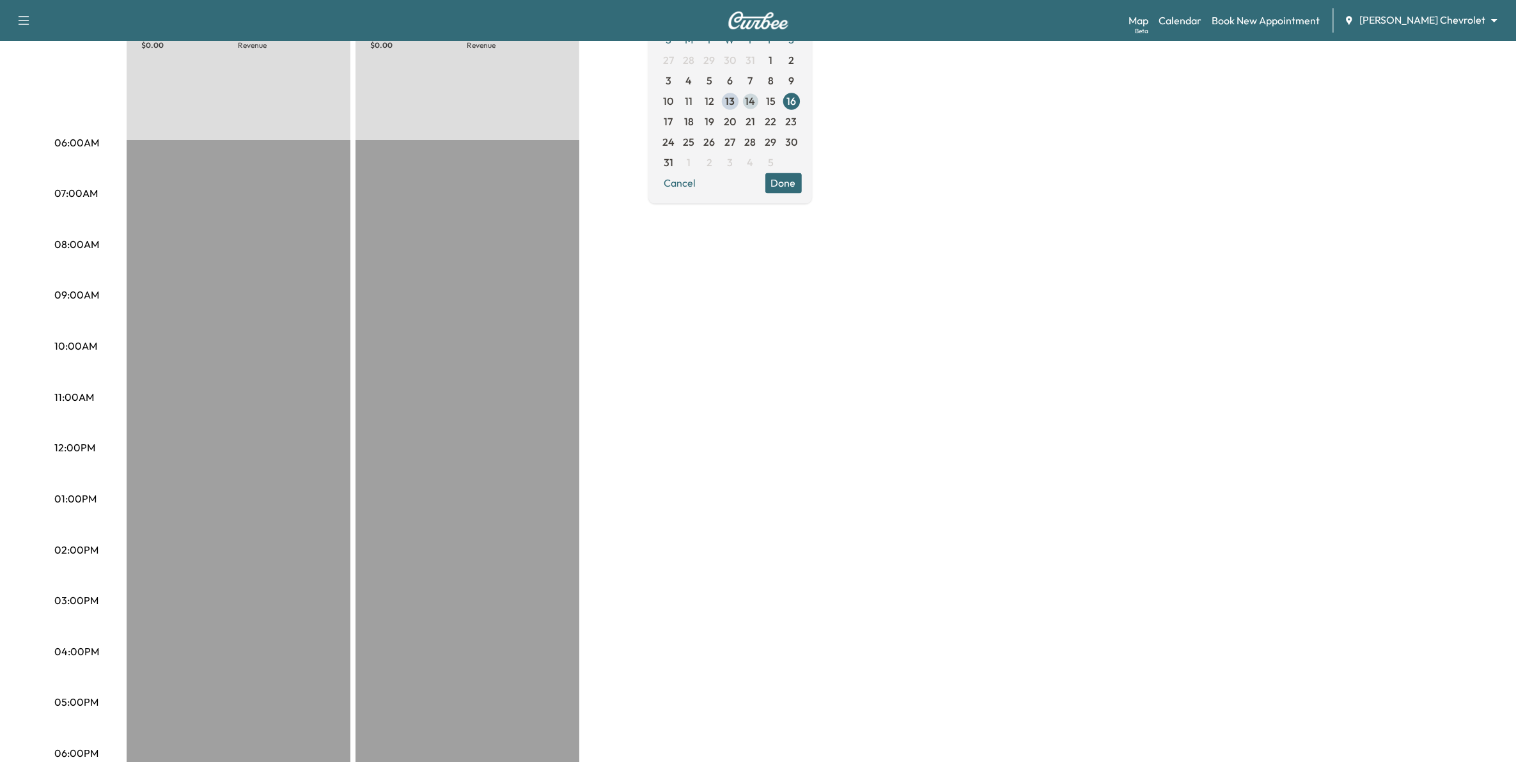
scroll to position [80, 0]
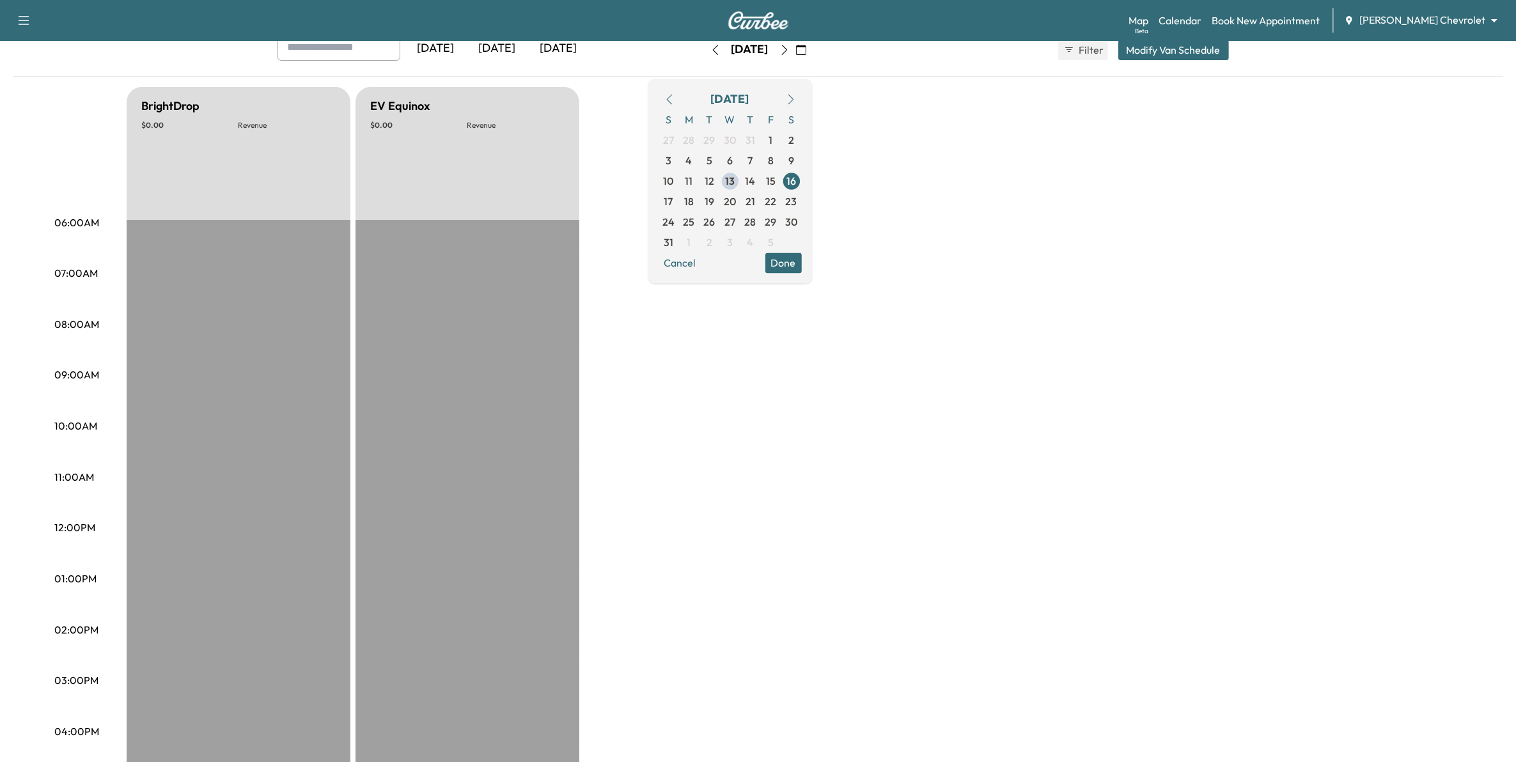
click at [746, 54] on icon "button" at bounding box center [784, 50] width 10 height 10
click at [746, 52] on icon "button" at bounding box center [784, 50] width 10 height 10
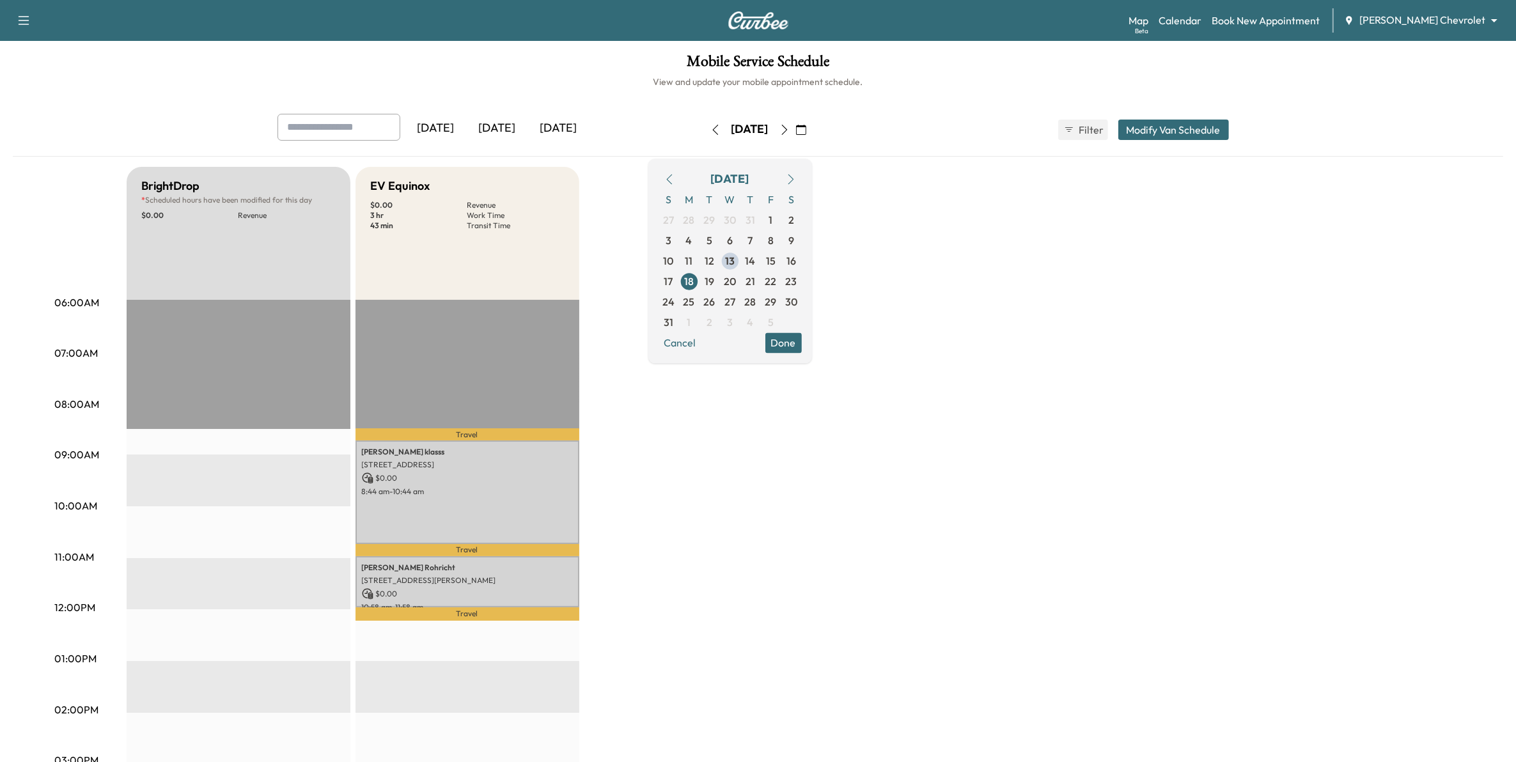
click at [746, 131] on icon "button" at bounding box center [784, 130] width 10 height 10
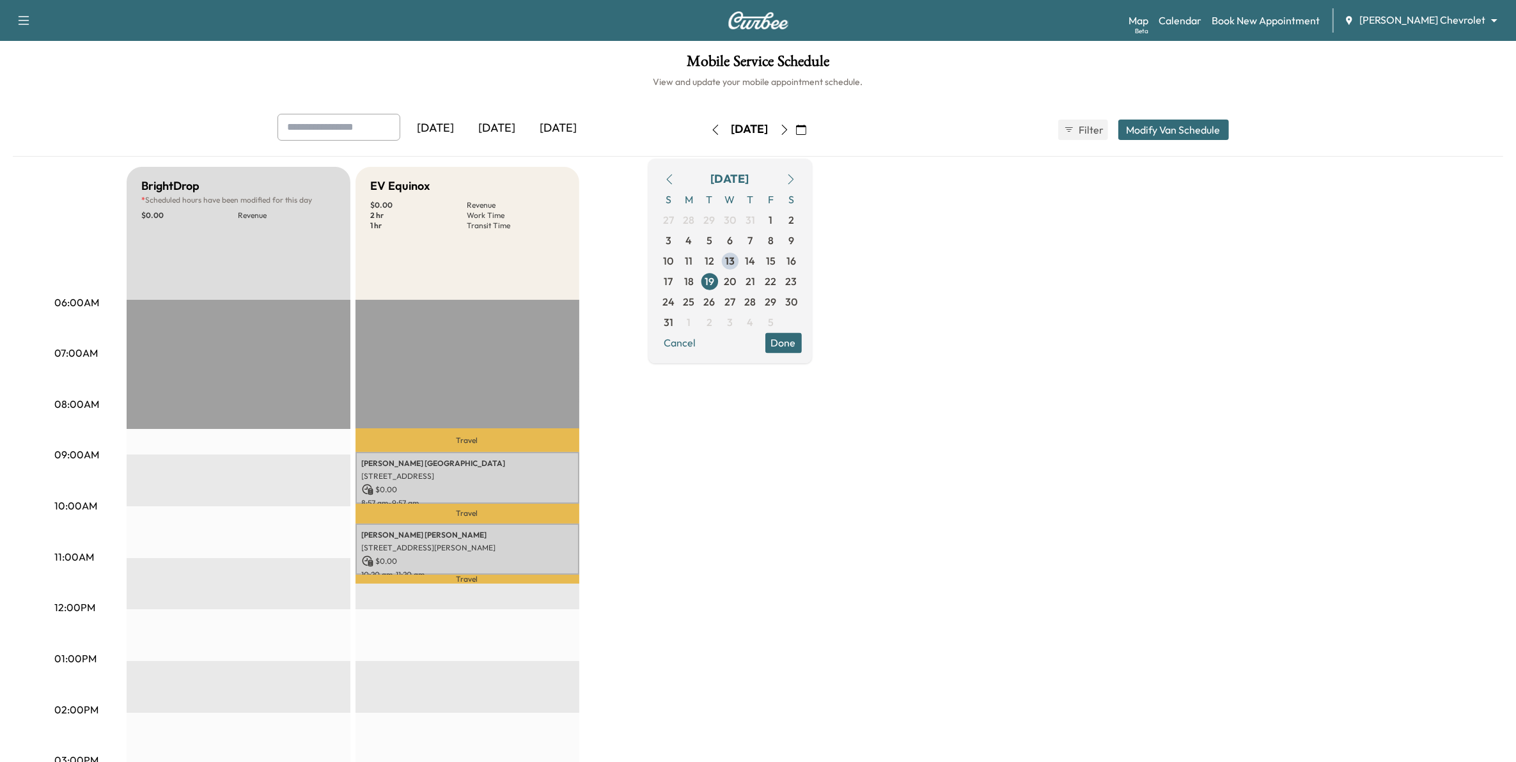
click at [746, 128] on icon "button" at bounding box center [784, 130] width 6 height 10
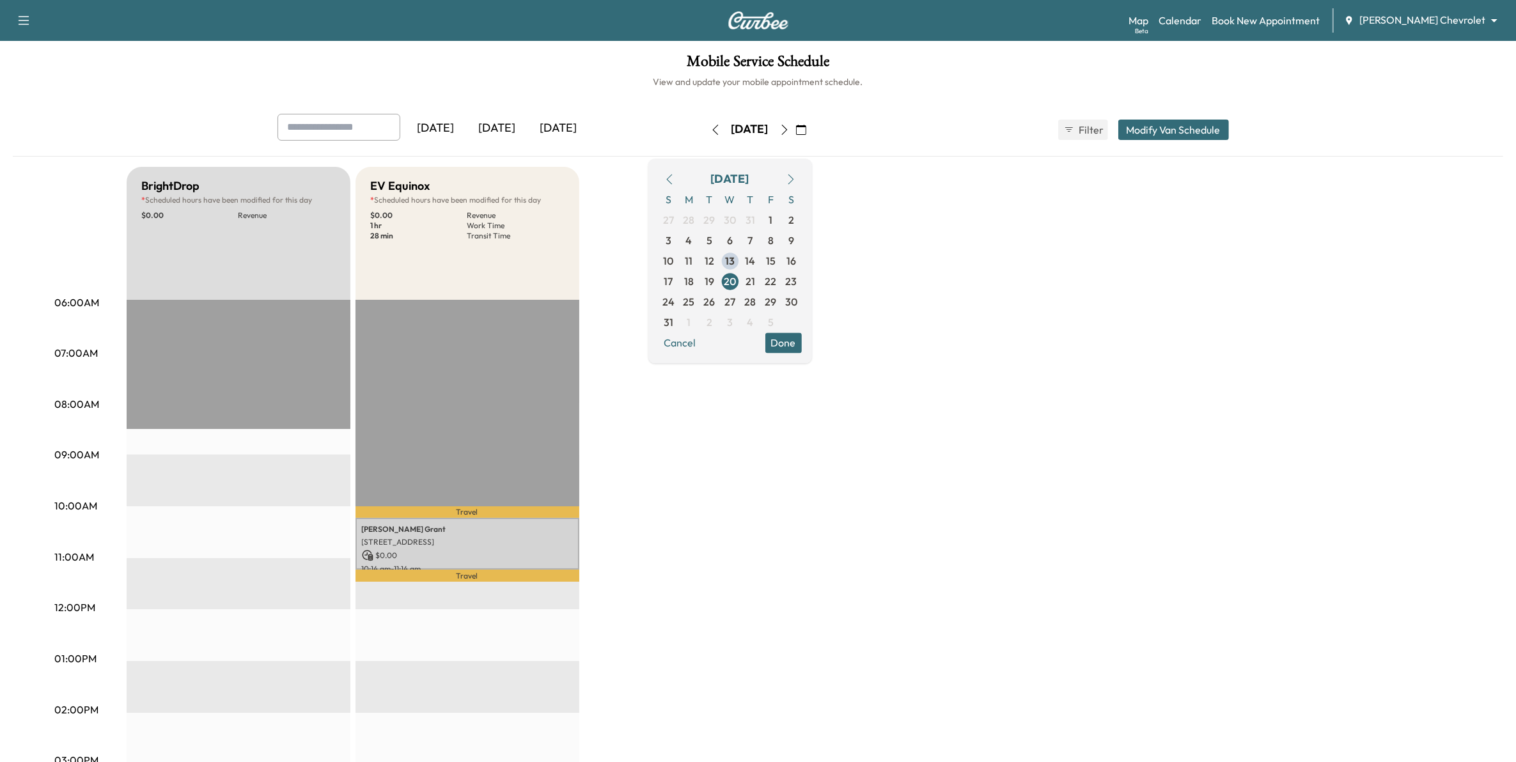
click at [746, 127] on icon "button" at bounding box center [784, 130] width 10 height 10
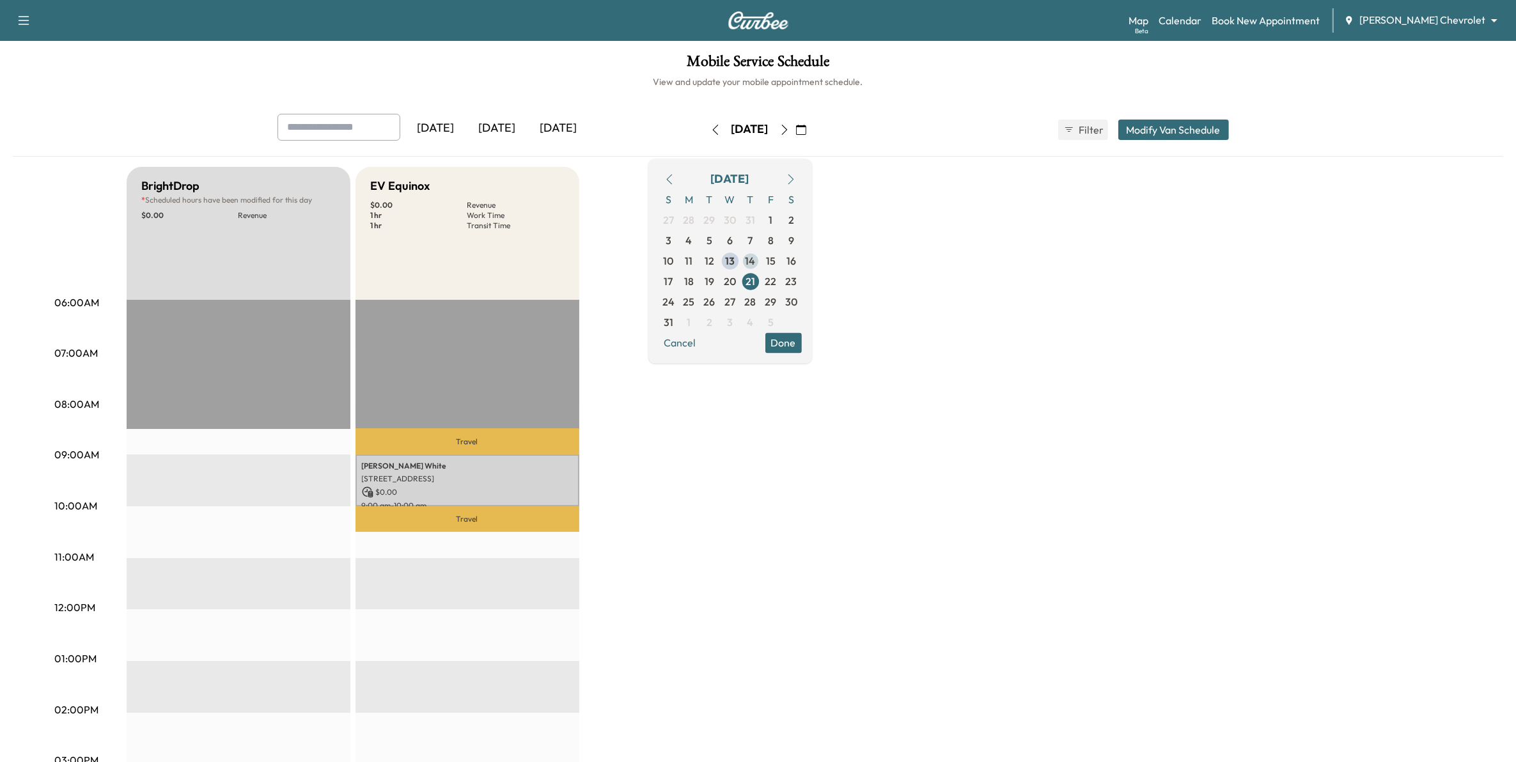
click at [746, 260] on span "14" at bounding box center [751, 260] width 10 height 15
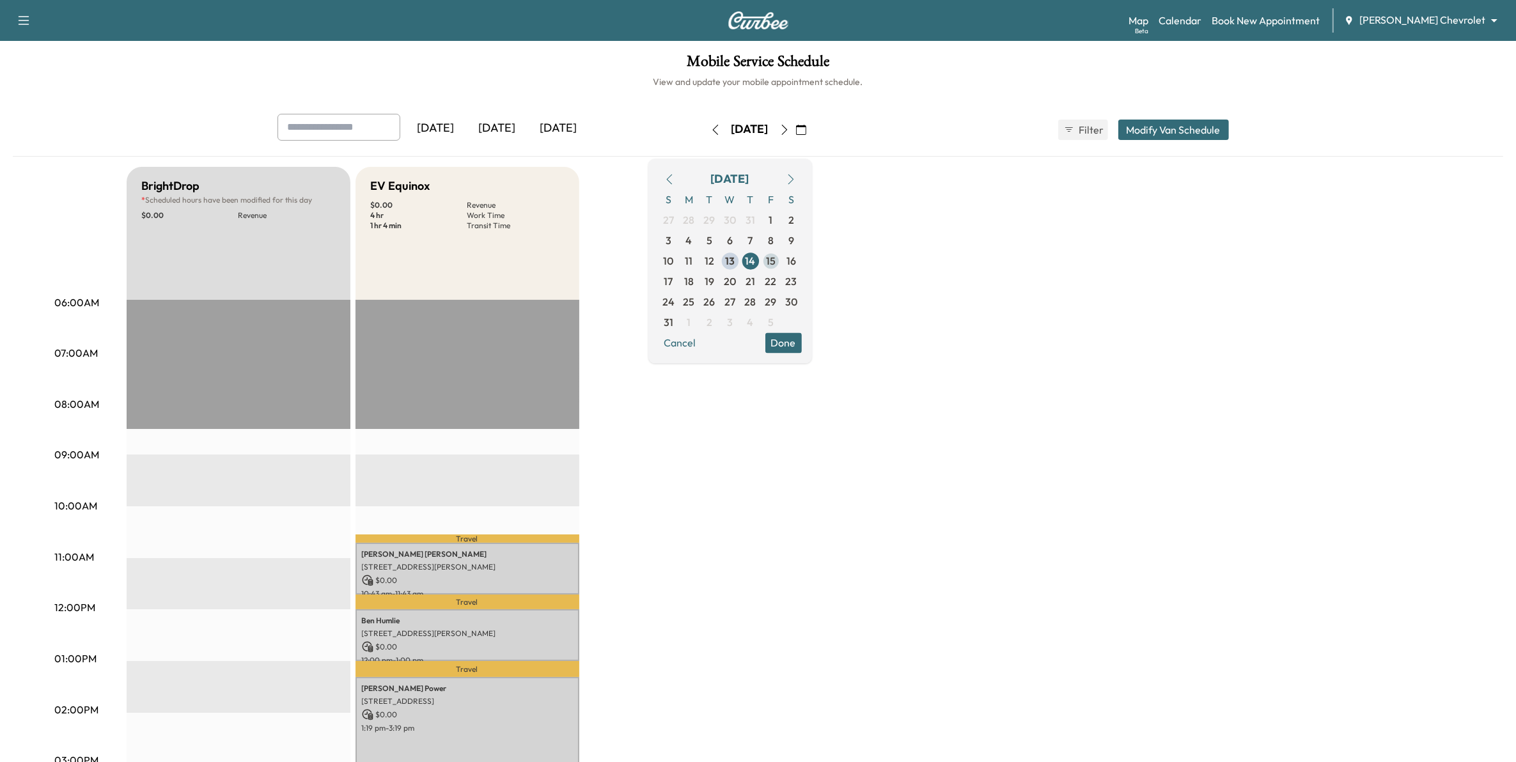
click at [746, 257] on span "15" at bounding box center [771, 260] width 10 height 15
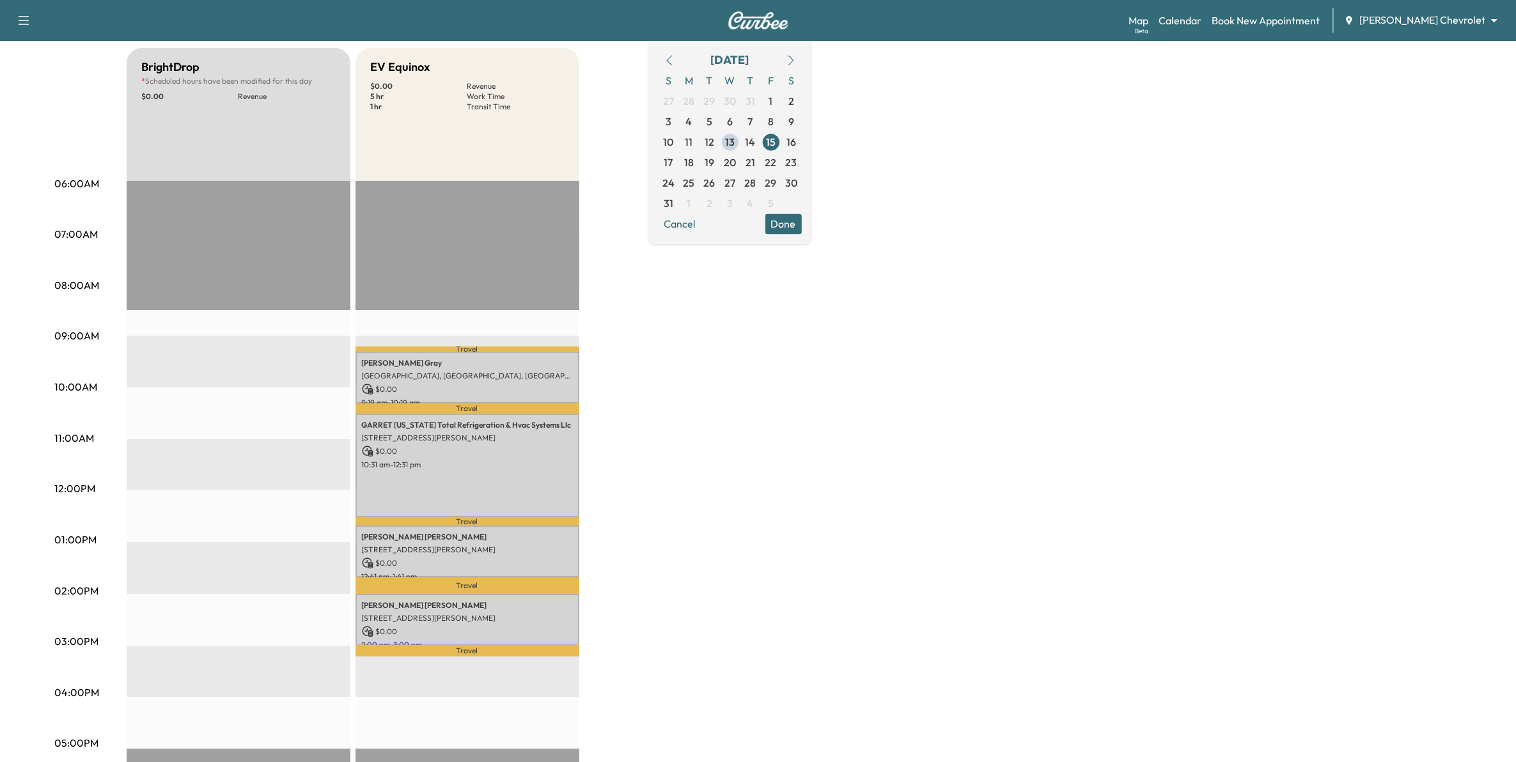
scroll to position [80, 0]
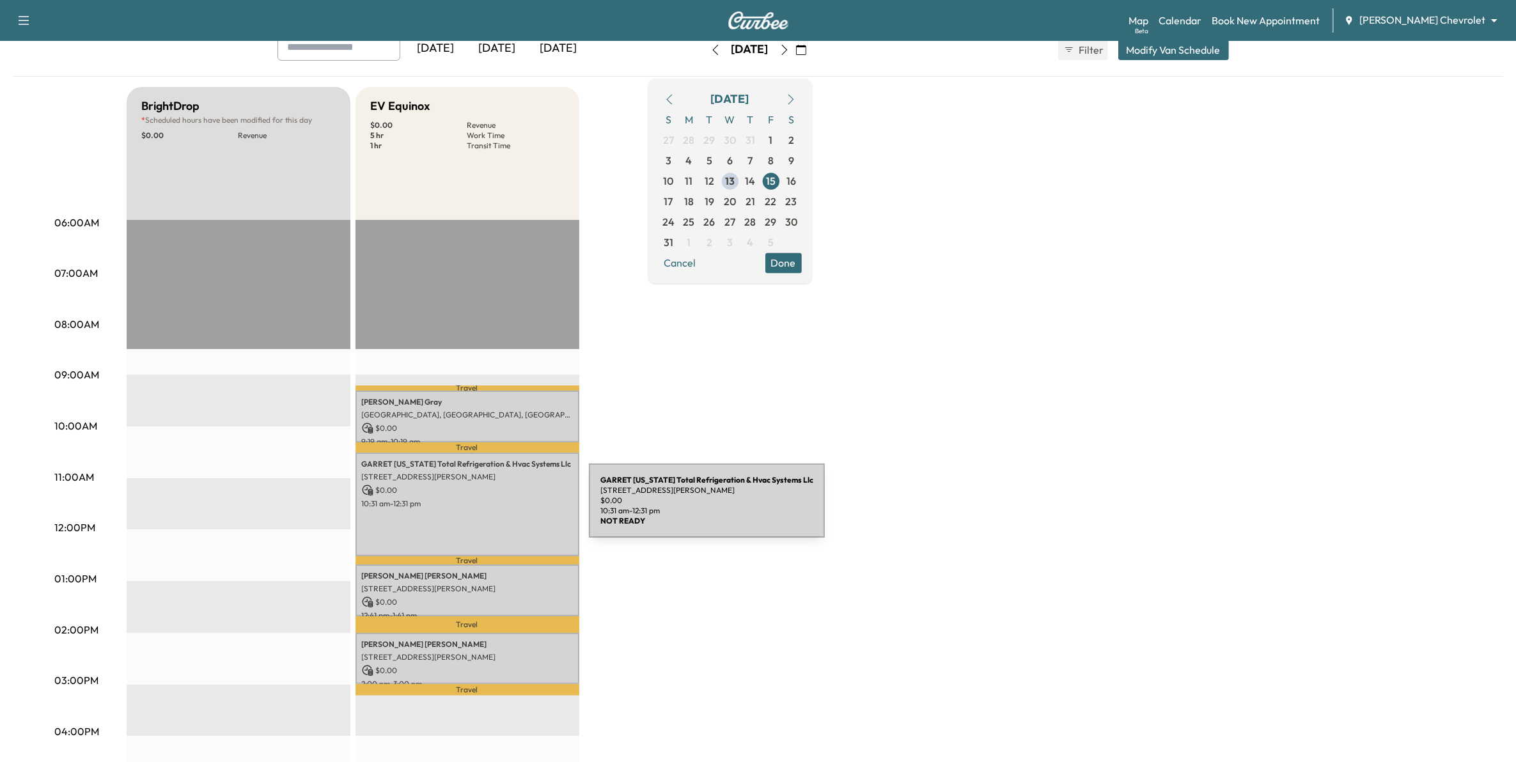
click at [493, 508] on div "GARRET [US_STATE] Total Refrigeration & Hvac Systems Llc [STREET_ADDRESS][PERSO…" at bounding box center [467, 505] width 224 height 104
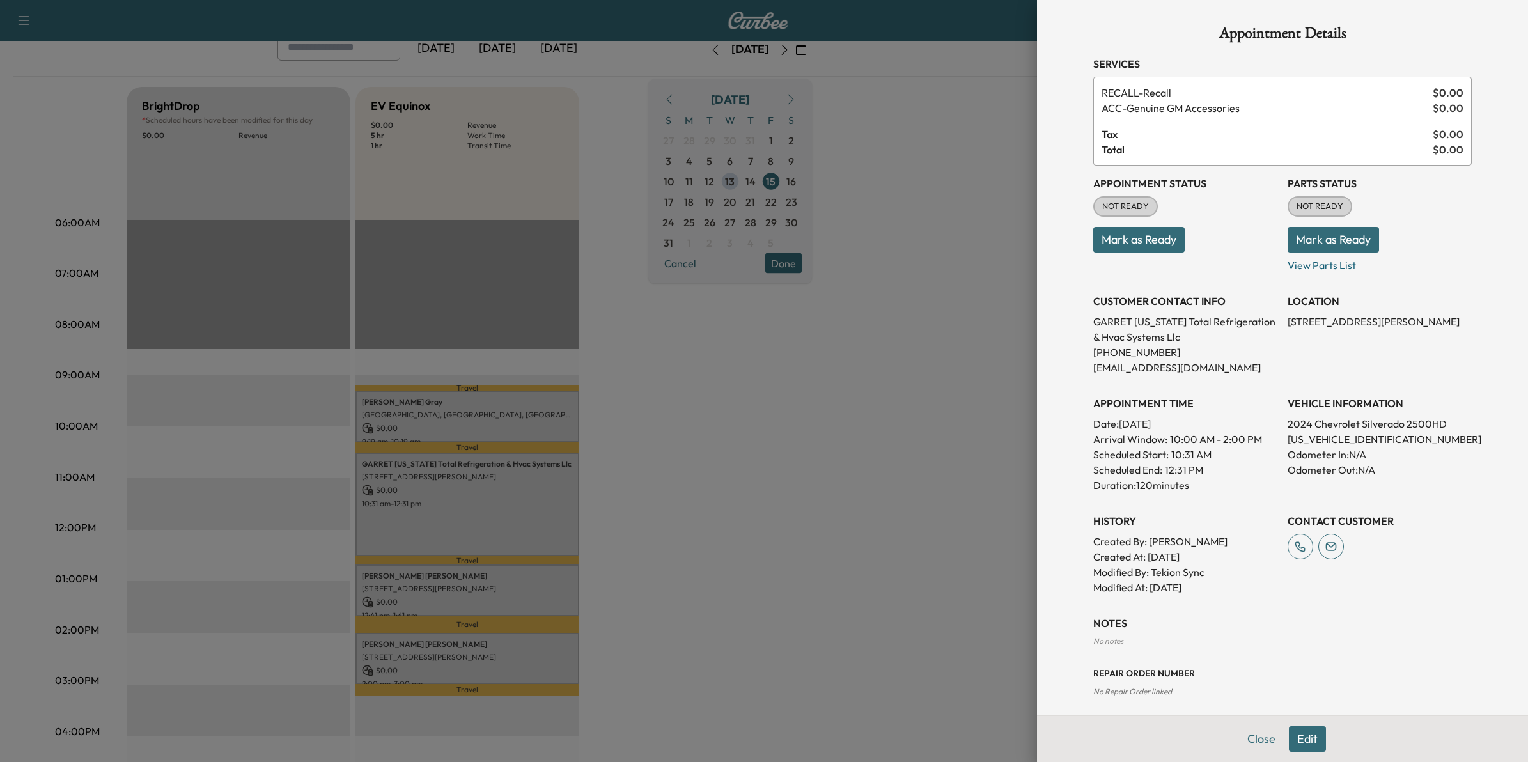
click at [746, 457] on div at bounding box center [764, 381] width 1528 height 762
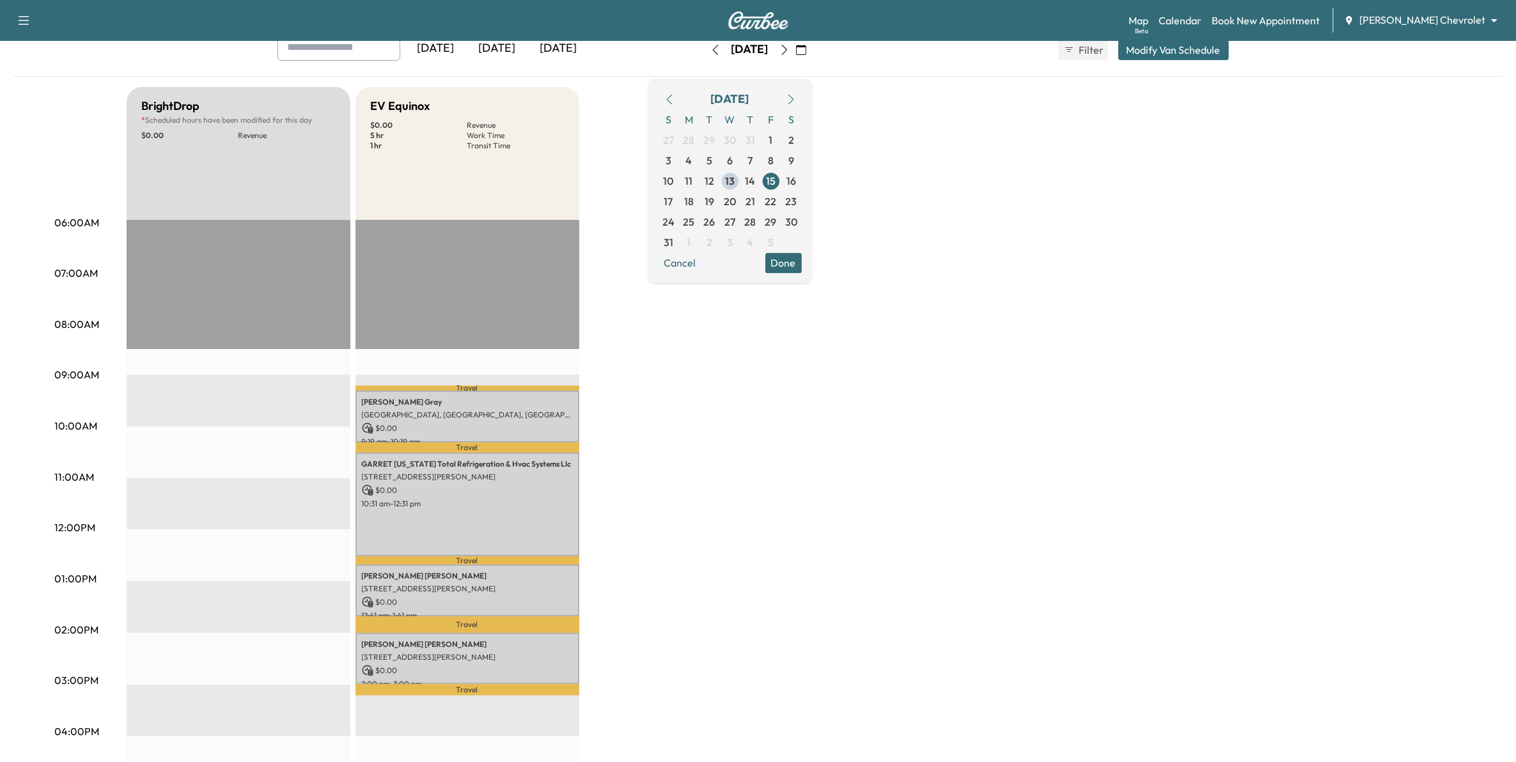
click at [746, 261] on button "Done" at bounding box center [783, 263] width 36 height 20
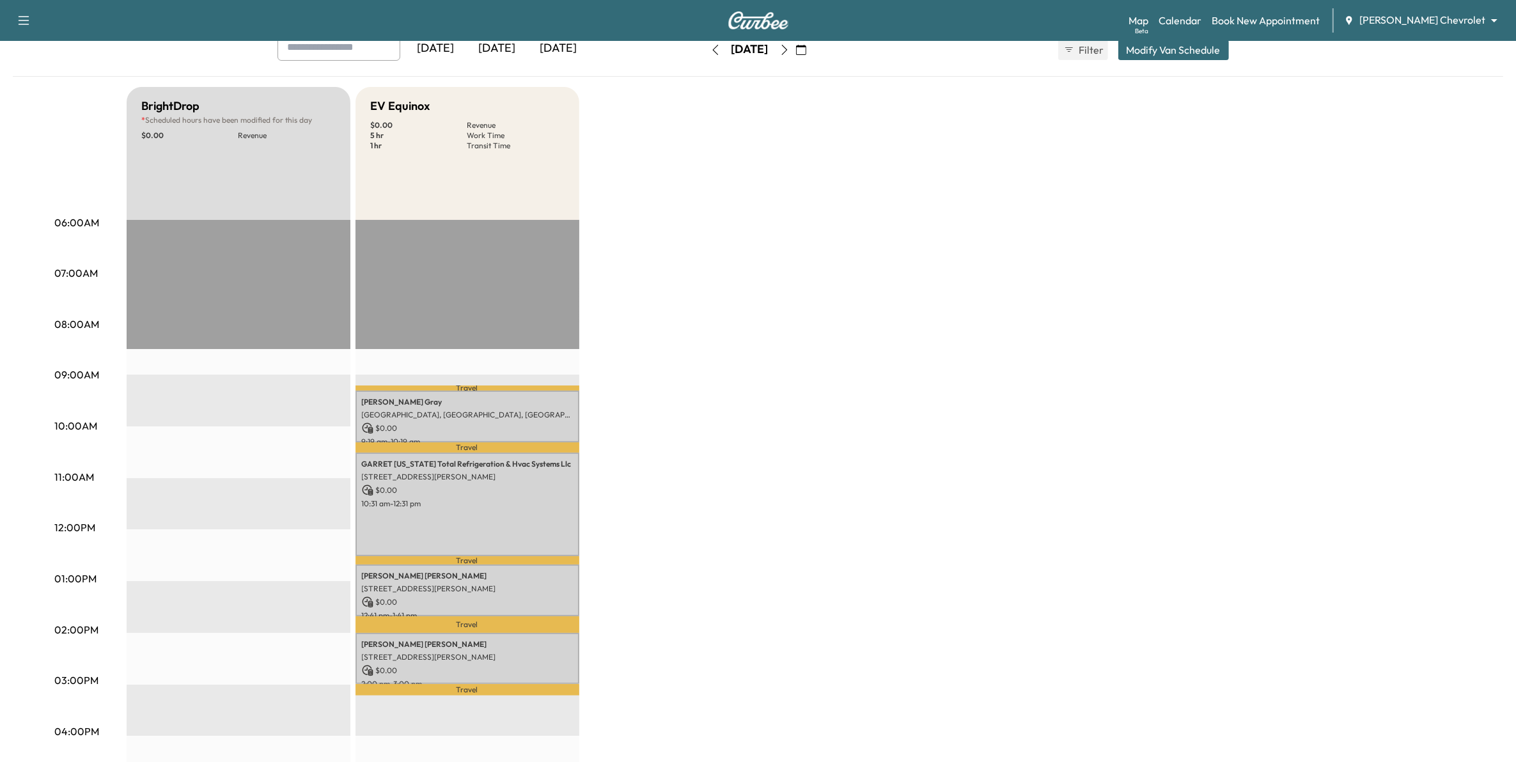
click at [746, 53] on icon "button" at bounding box center [784, 50] width 10 height 10
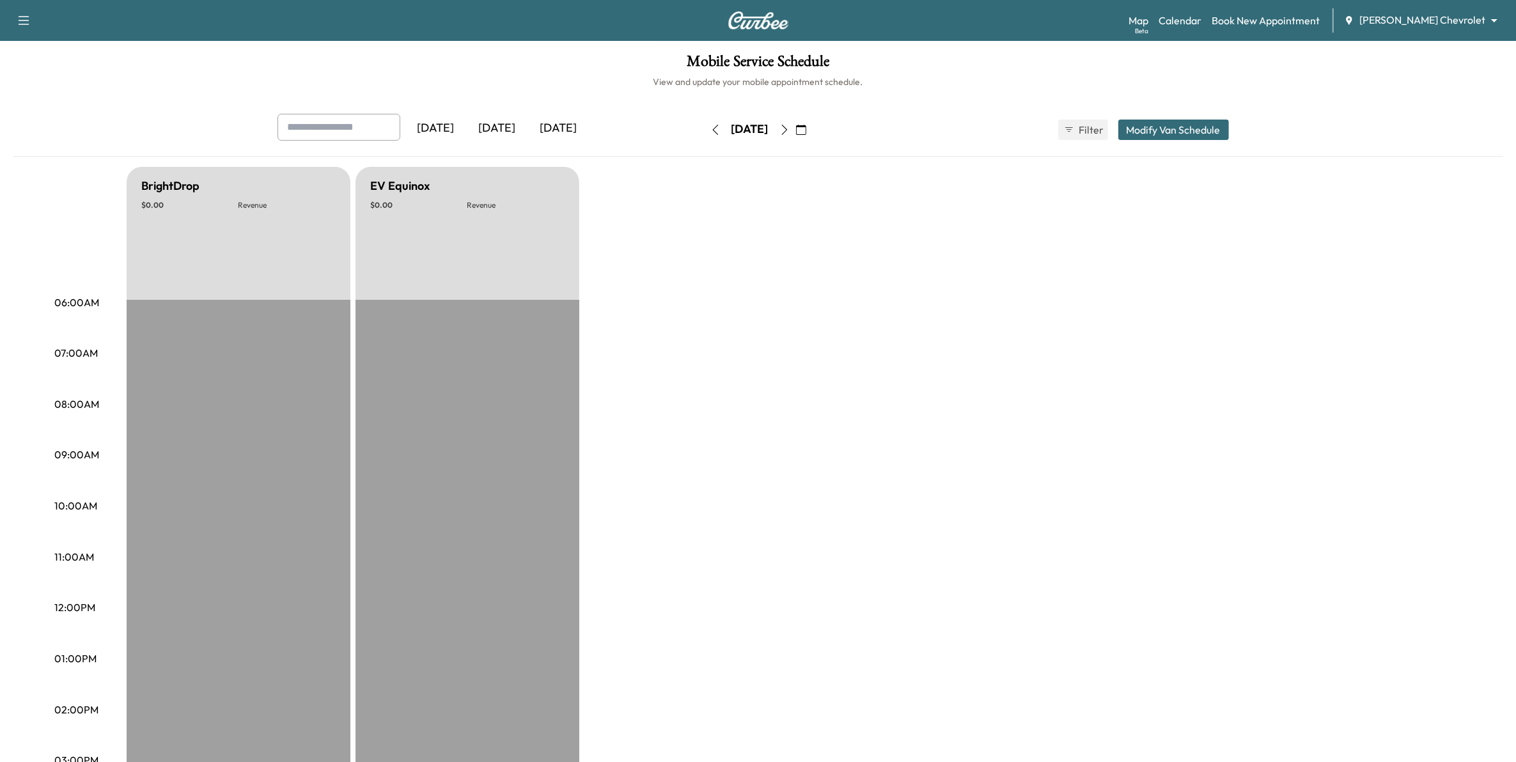
click at [746, 129] on icon "button" at bounding box center [784, 130] width 10 height 10
click at [746, 130] on icon "button" at bounding box center [784, 130] width 10 height 10
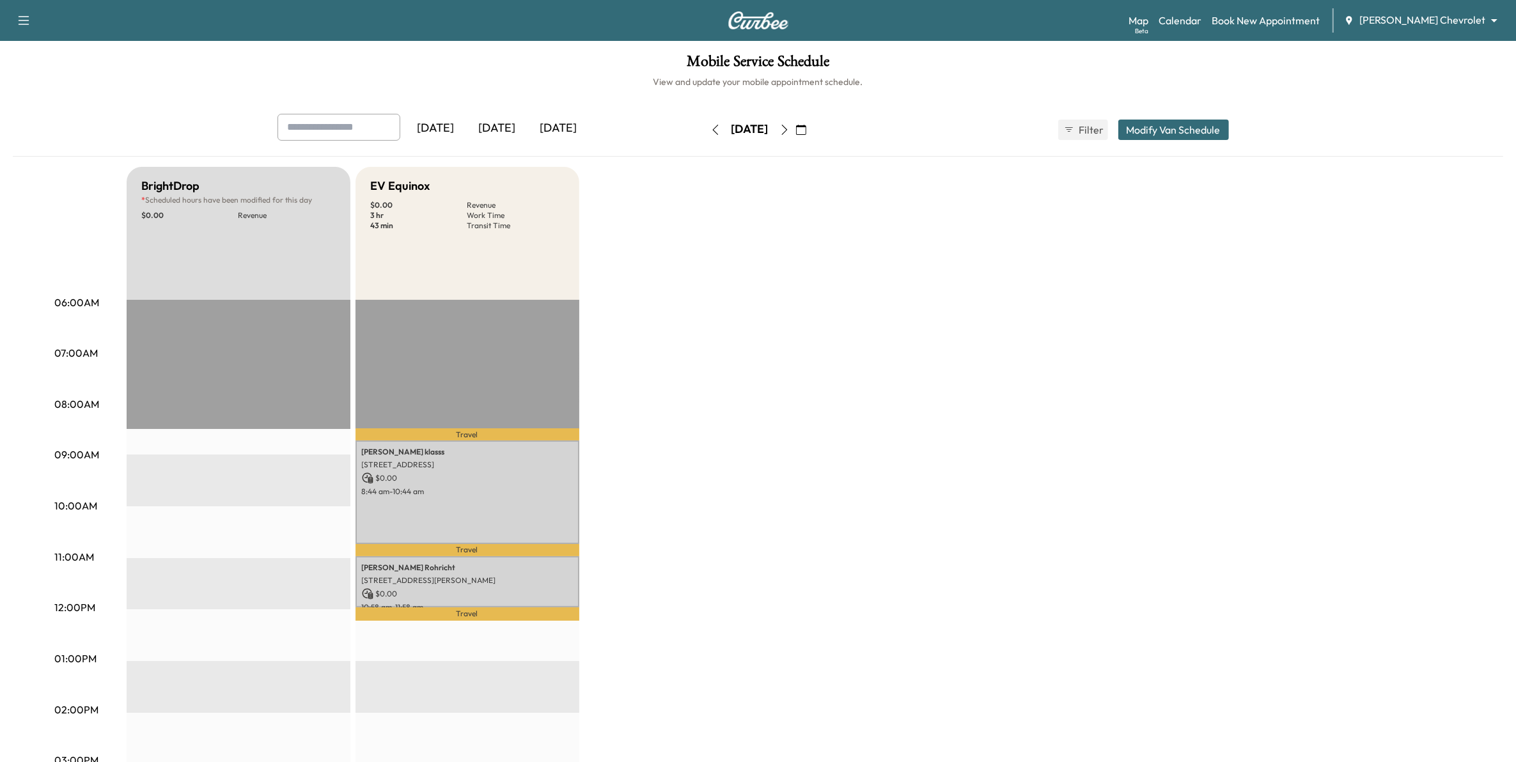
click at [746, 135] on button "button" at bounding box center [801, 130] width 22 height 20
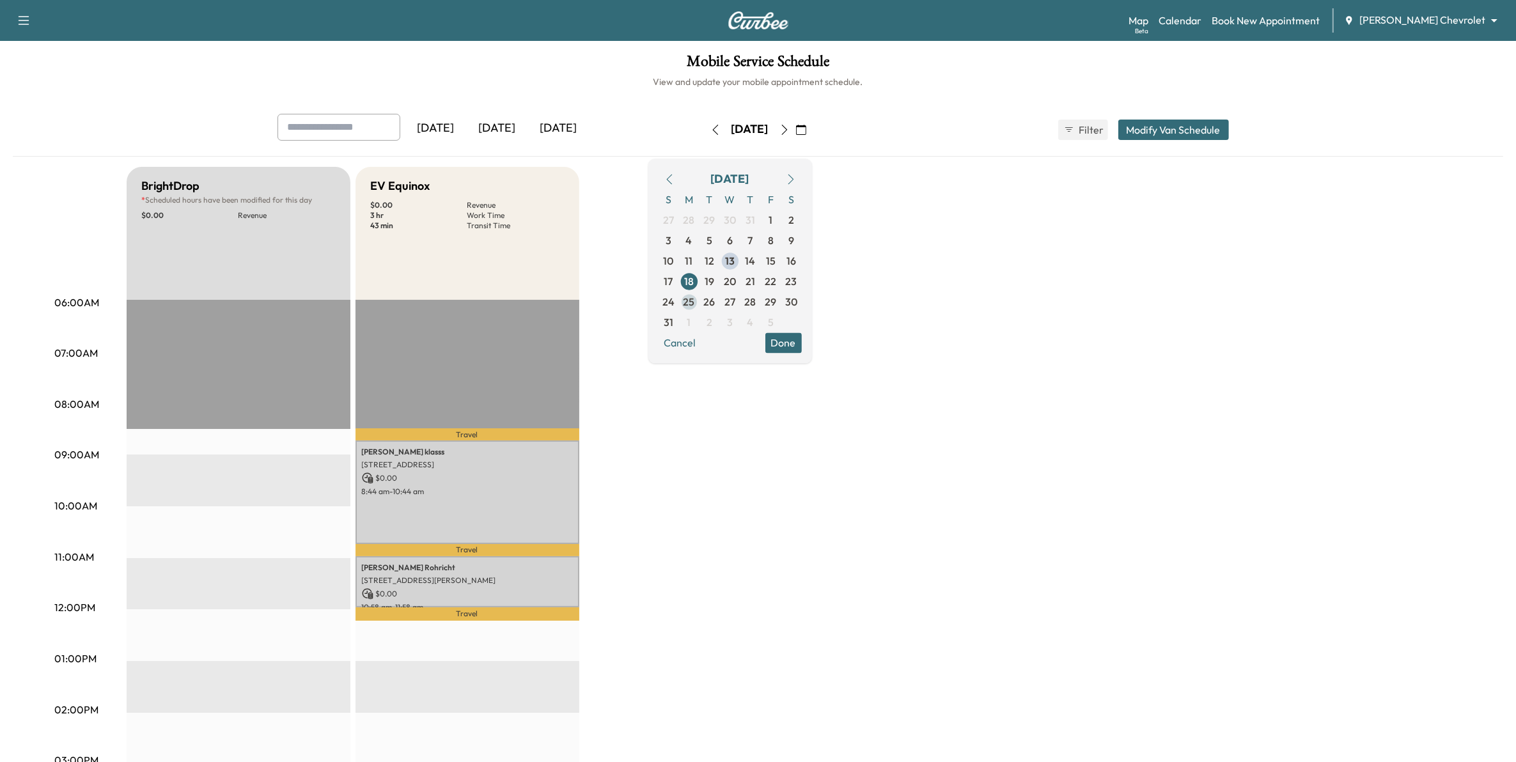
click at [695, 305] on span "25" at bounding box center [689, 301] width 12 height 15
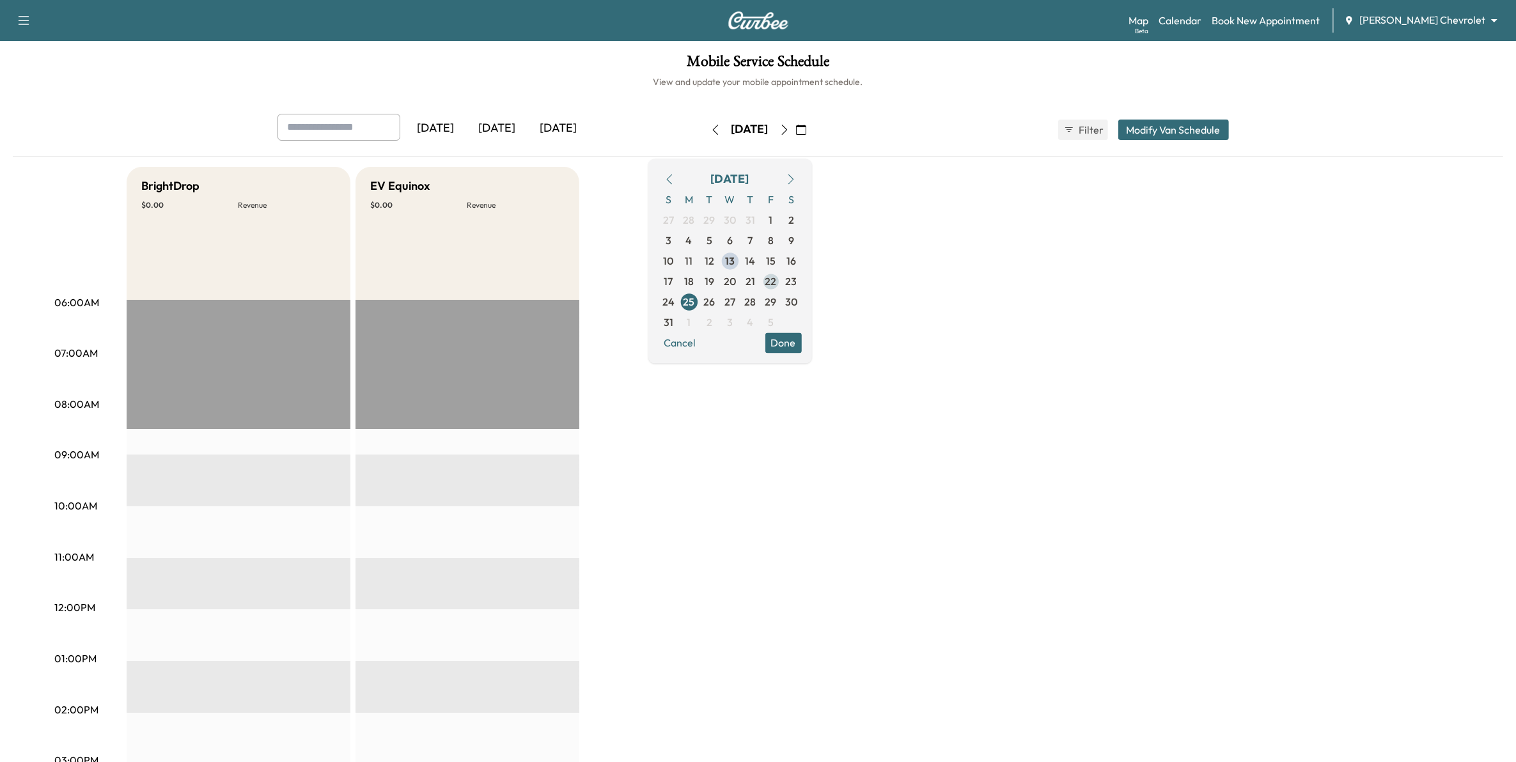
click at [746, 281] on span "22" at bounding box center [771, 281] width 20 height 20
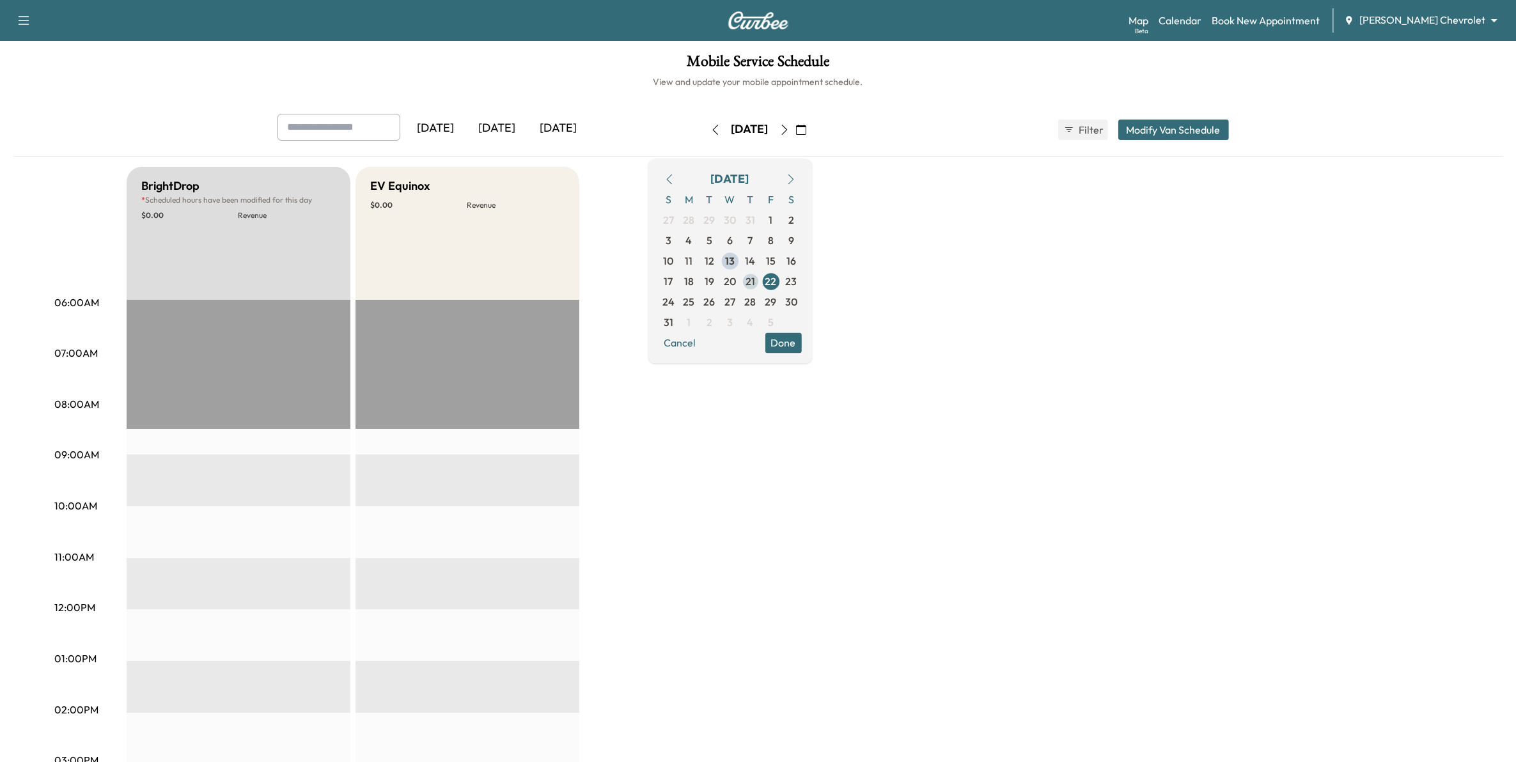
click at [746, 285] on span "21" at bounding box center [751, 281] width 10 height 15
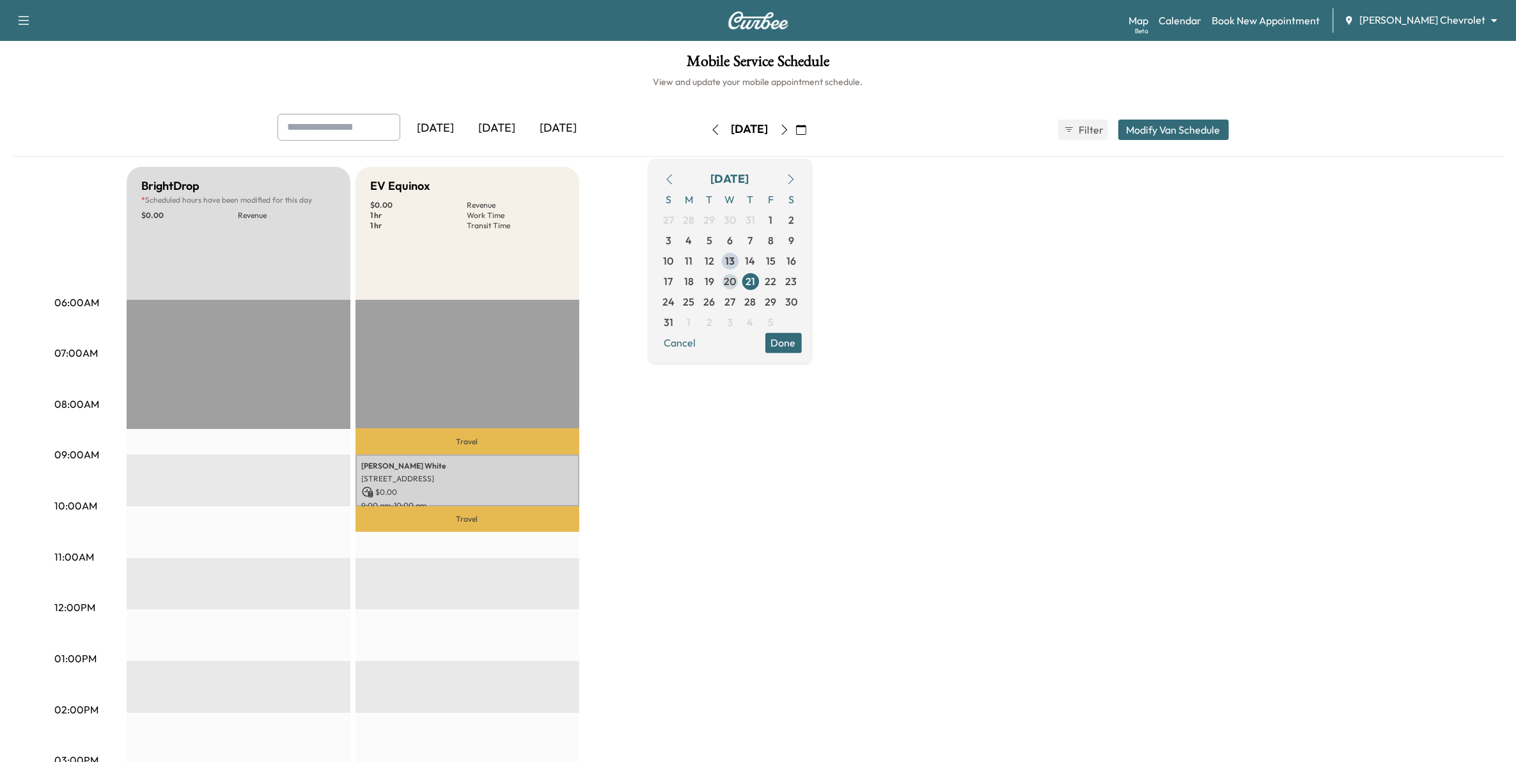
click at [736, 285] on span "20" at bounding box center [730, 281] width 12 height 15
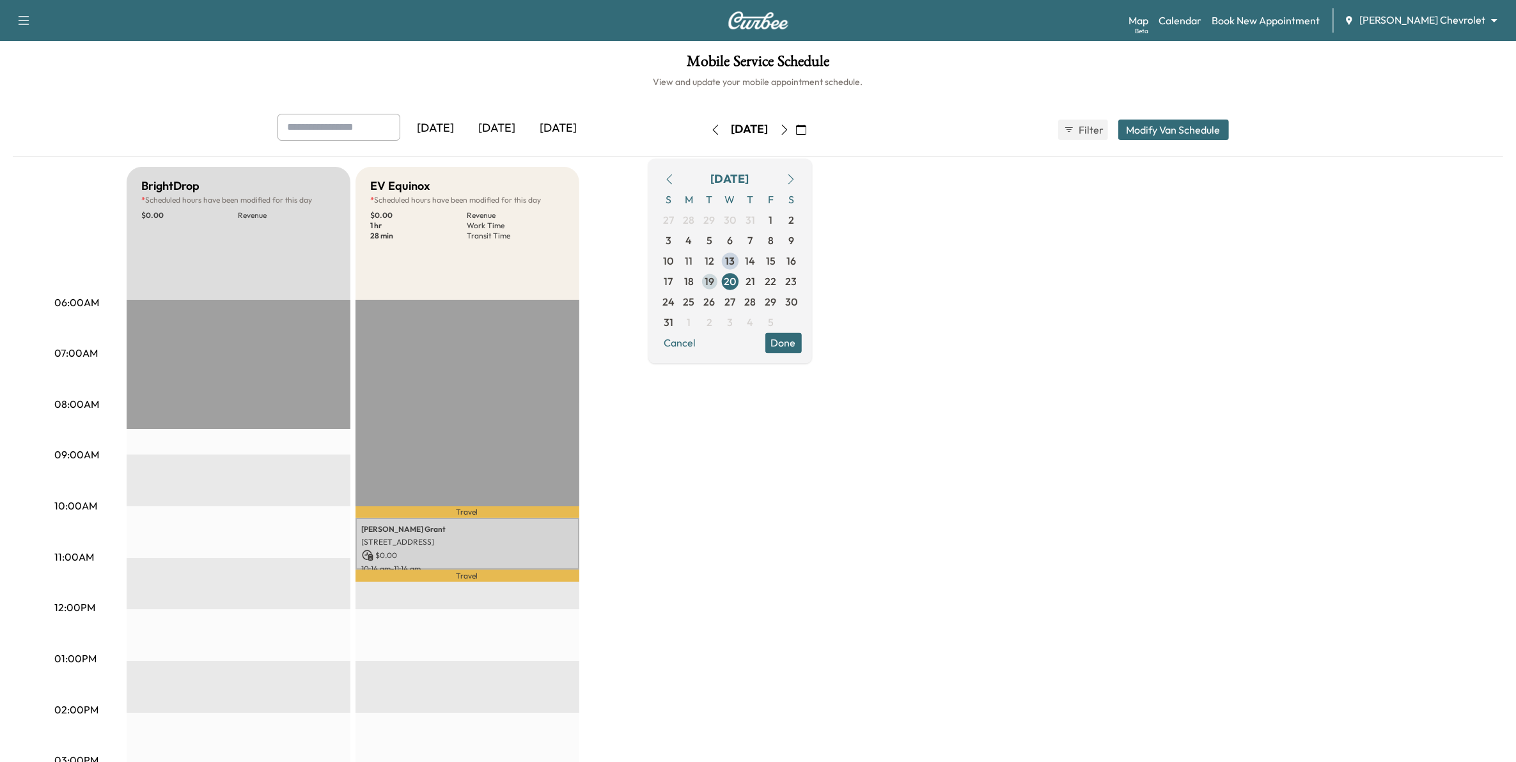
click at [714, 288] on span "19" at bounding box center [710, 281] width 10 height 15
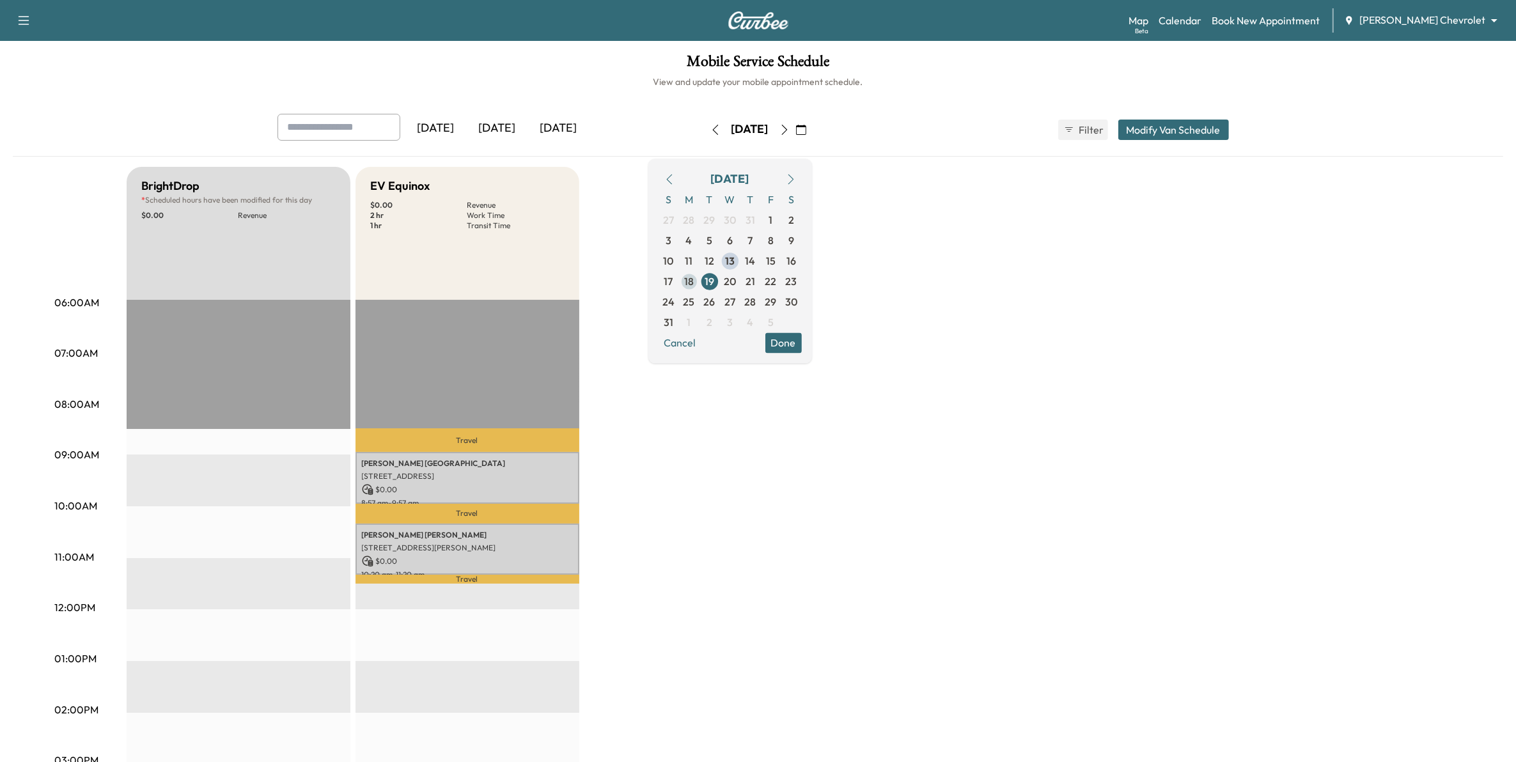
click at [699, 283] on span "18" at bounding box center [689, 281] width 20 height 20
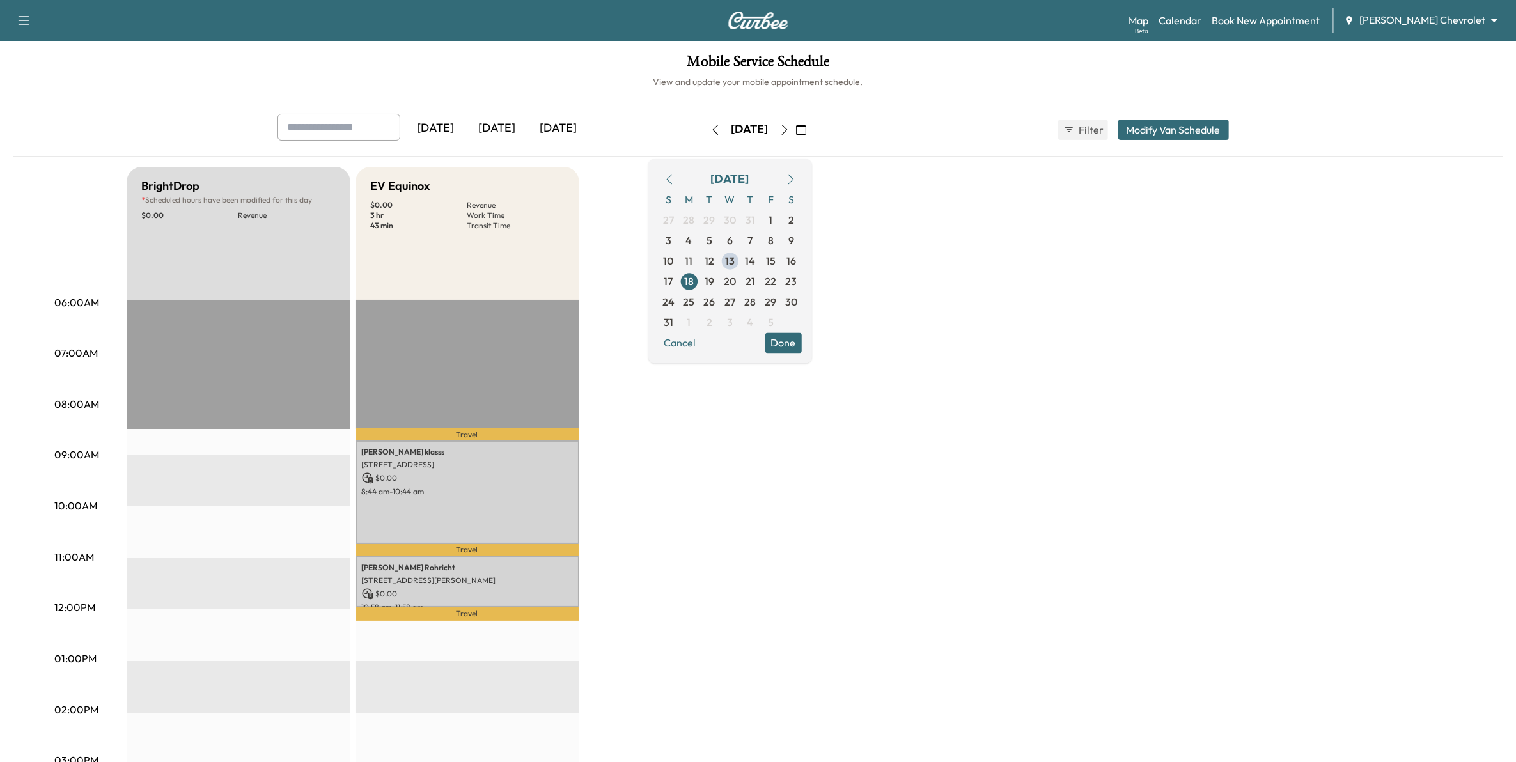
click at [746, 292] on div "BrightDrop * Scheduled hours have been modified for this day $ 0.00 Revenue EST…" at bounding box center [794, 646] width 1335 height 959
click at [746, 342] on button "Done" at bounding box center [783, 342] width 36 height 20
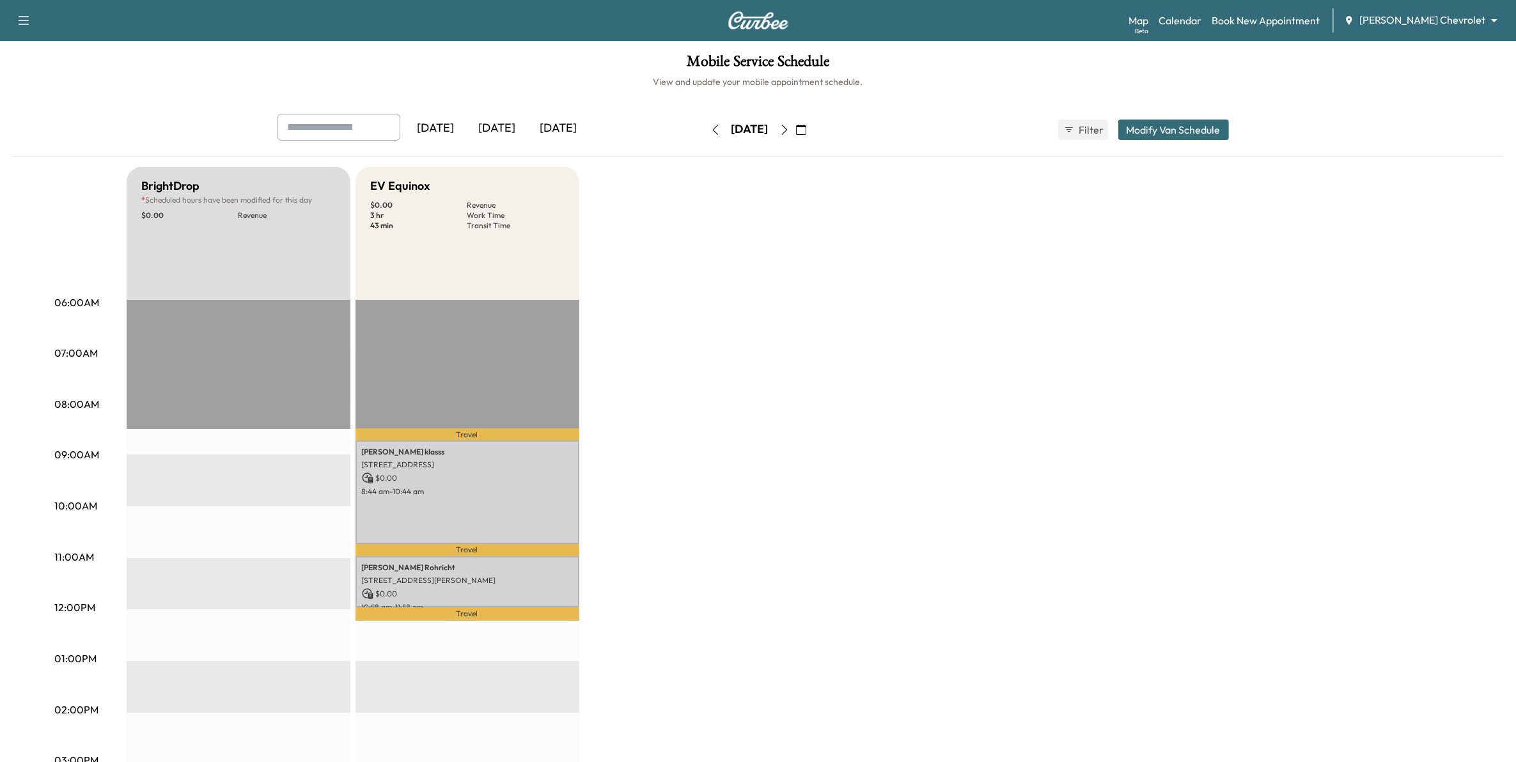
click at [710, 133] on icon "button" at bounding box center [715, 130] width 10 height 10
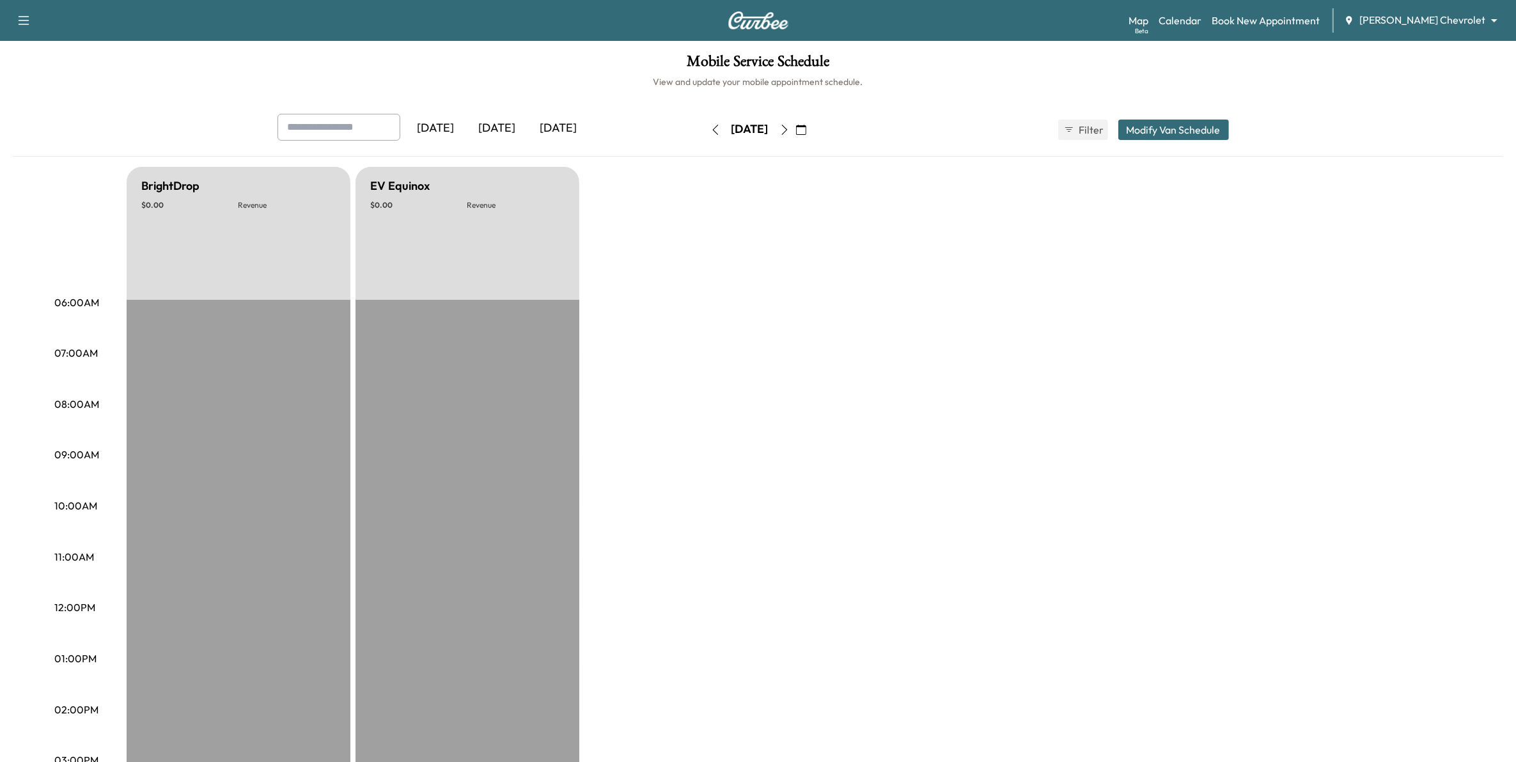
click at [712, 132] on icon "button" at bounding box center [715, 130] width 6 height 10
click at [710, 132] on icon "button" at bounding box center [715, 130] width 10 height 10
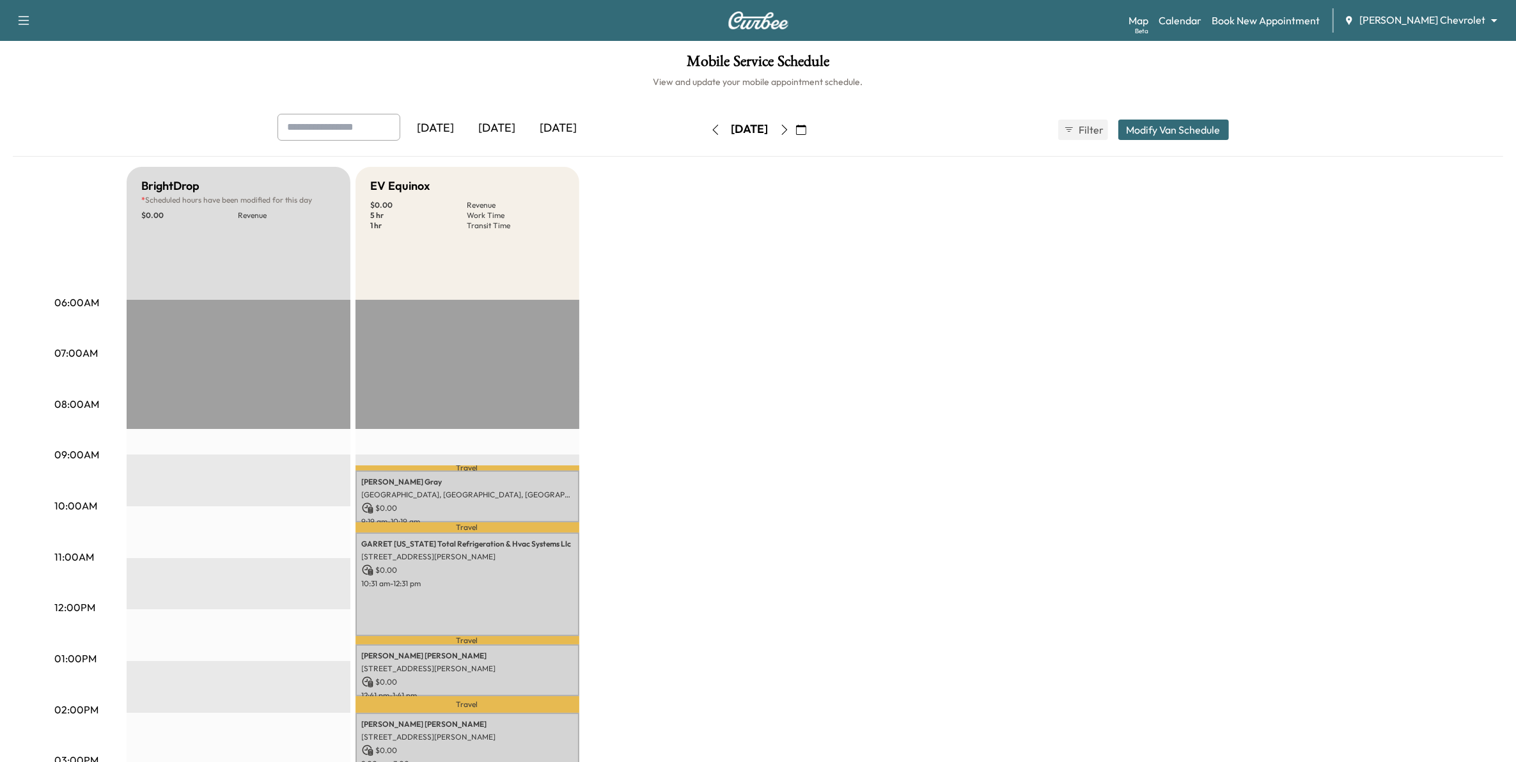
click at [746, 129] on button "button" at bounding box center [801, 130] width 22 height 20
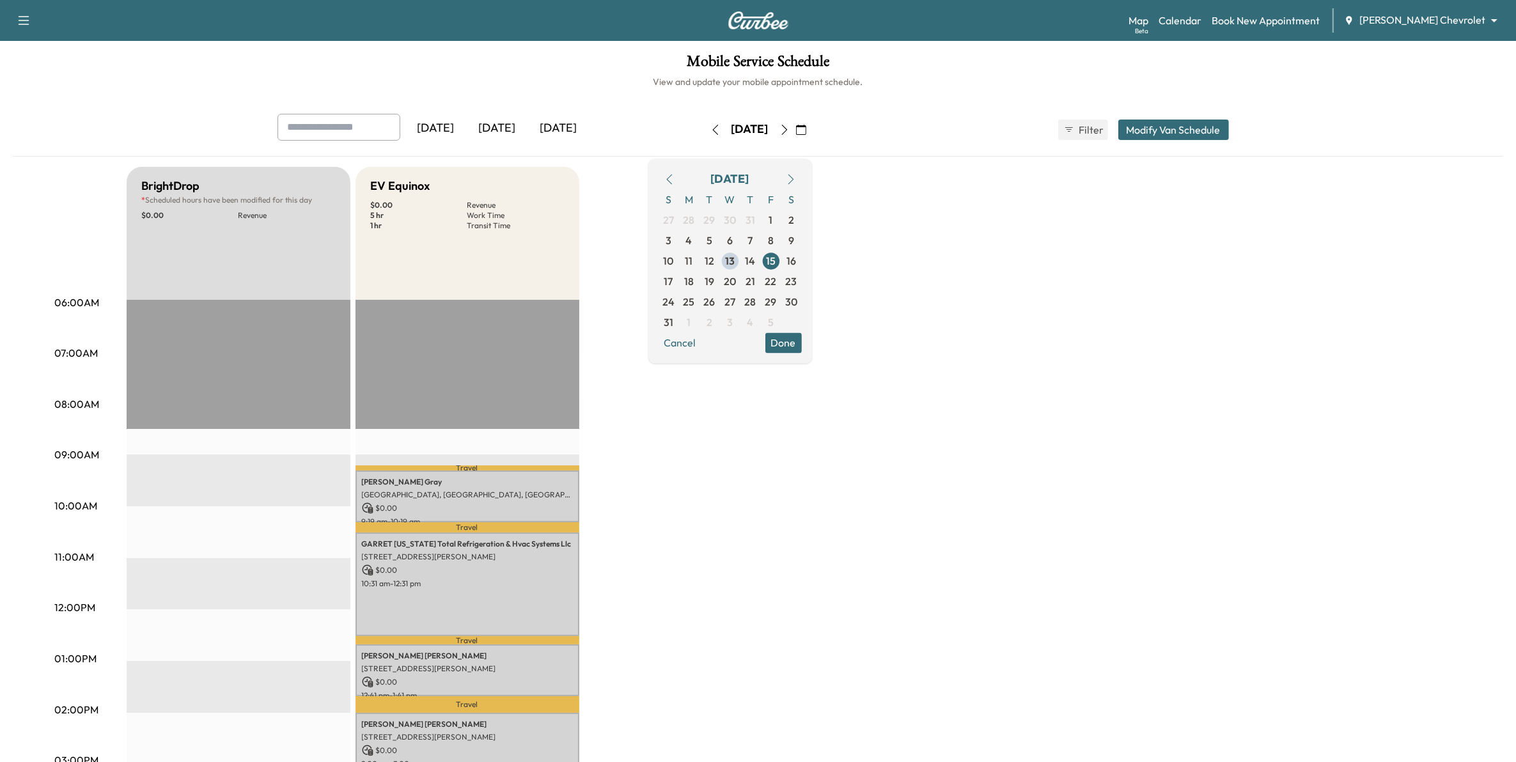
click at [746, 180] on icon "button" at bounding box center [791, 179] width 10 height 10
click at [746, 219] on div "BrightDrop * Scheduled hours have been modified for this day $ 0.00 Revenue EST…" at bounding box center [794, 646] width 1335 height 959
click at [746, 257] on span "18" at bounding box center [751, 260] width 10 height 15
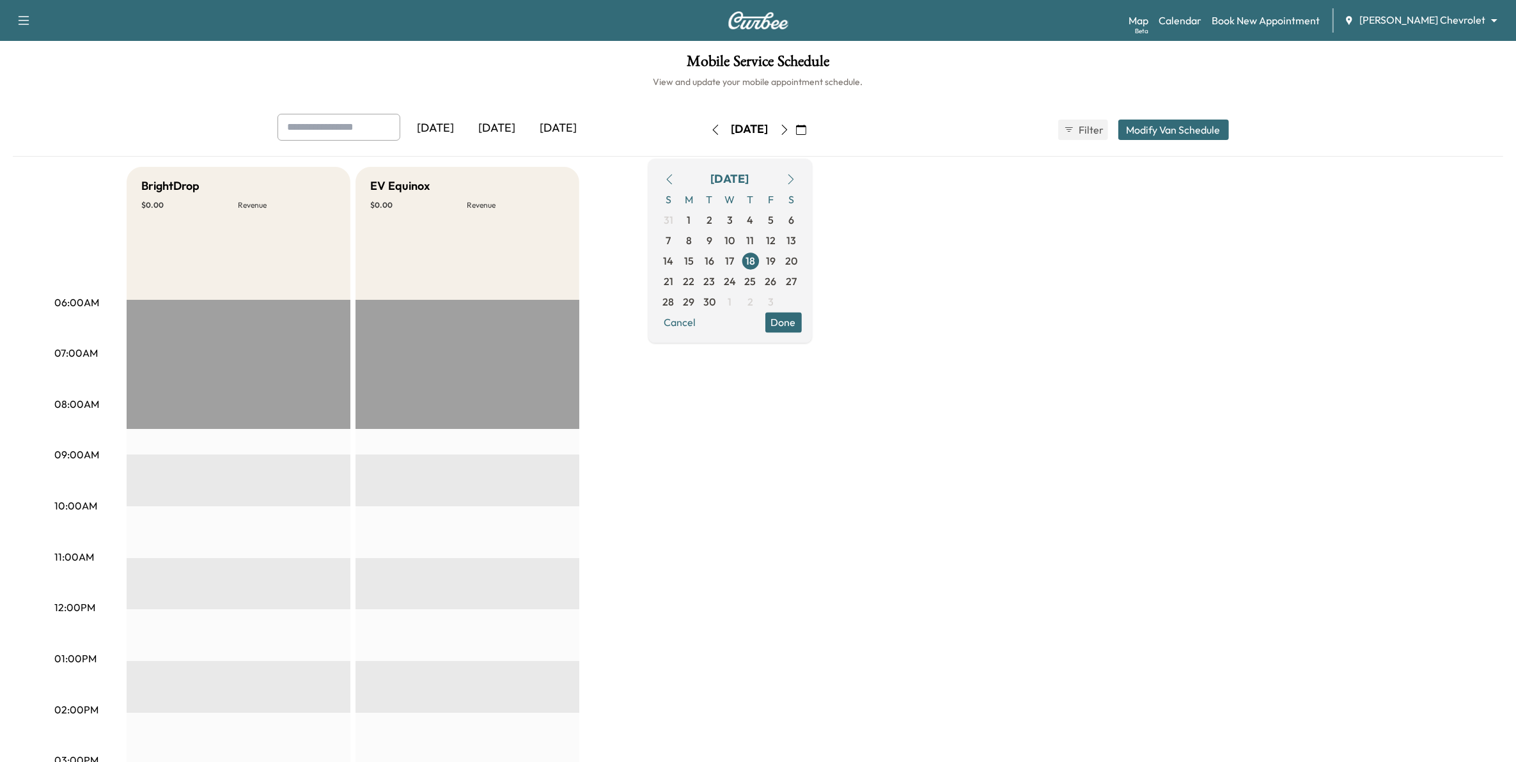
drag, startPoint x: 712, startPoint y: 176, endPoint x: 727, endPoint y: 186, distance: 18.1
click at [675, 176] on icon "button" at bounding box center [669, 179] width 10 height 10
click at [735, 260] on span "13" at bounding box center [730, 260] width 10 height 15
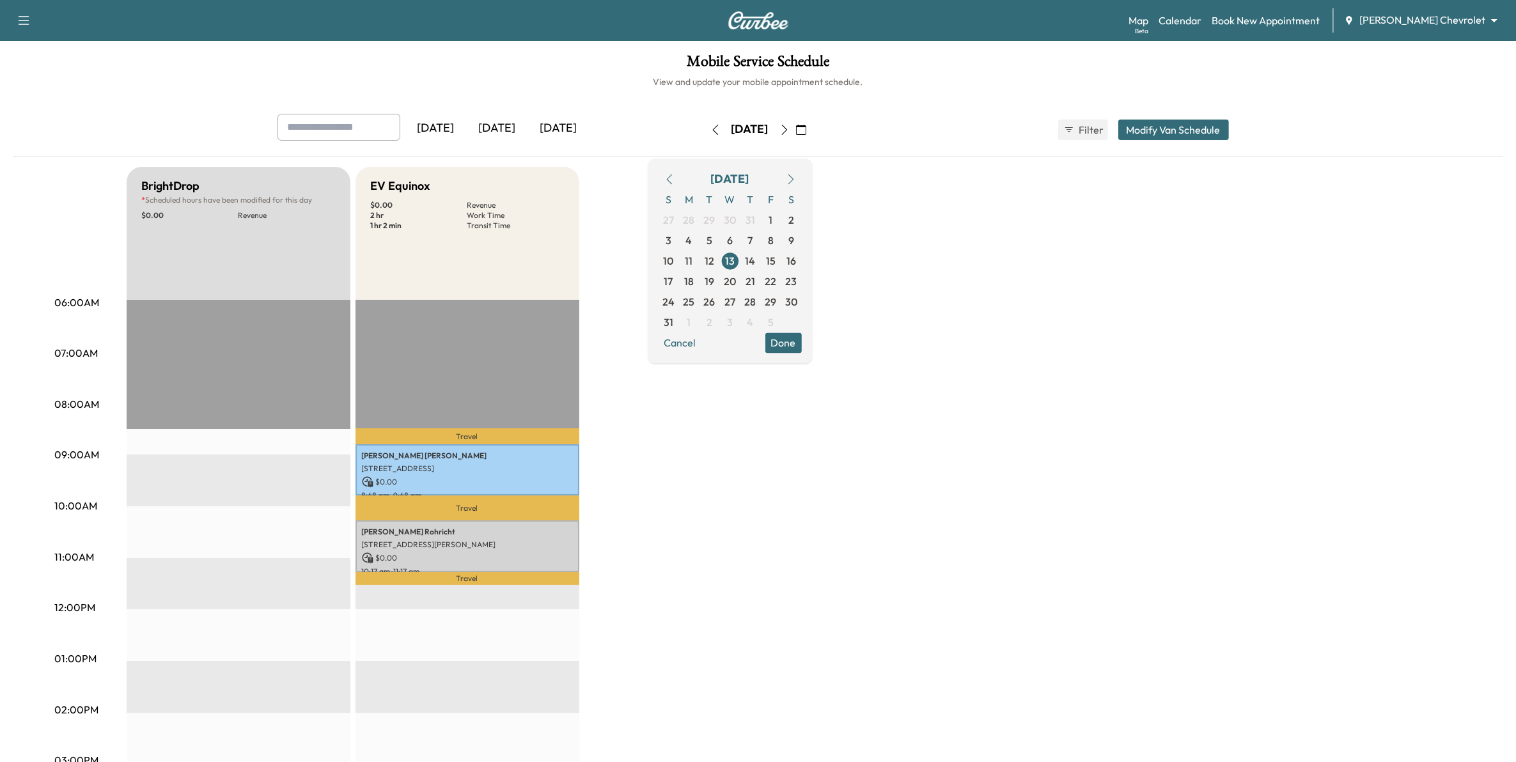
click at [746, 132] on icon "button" at bounding box center [784, 130] width 10 height 10
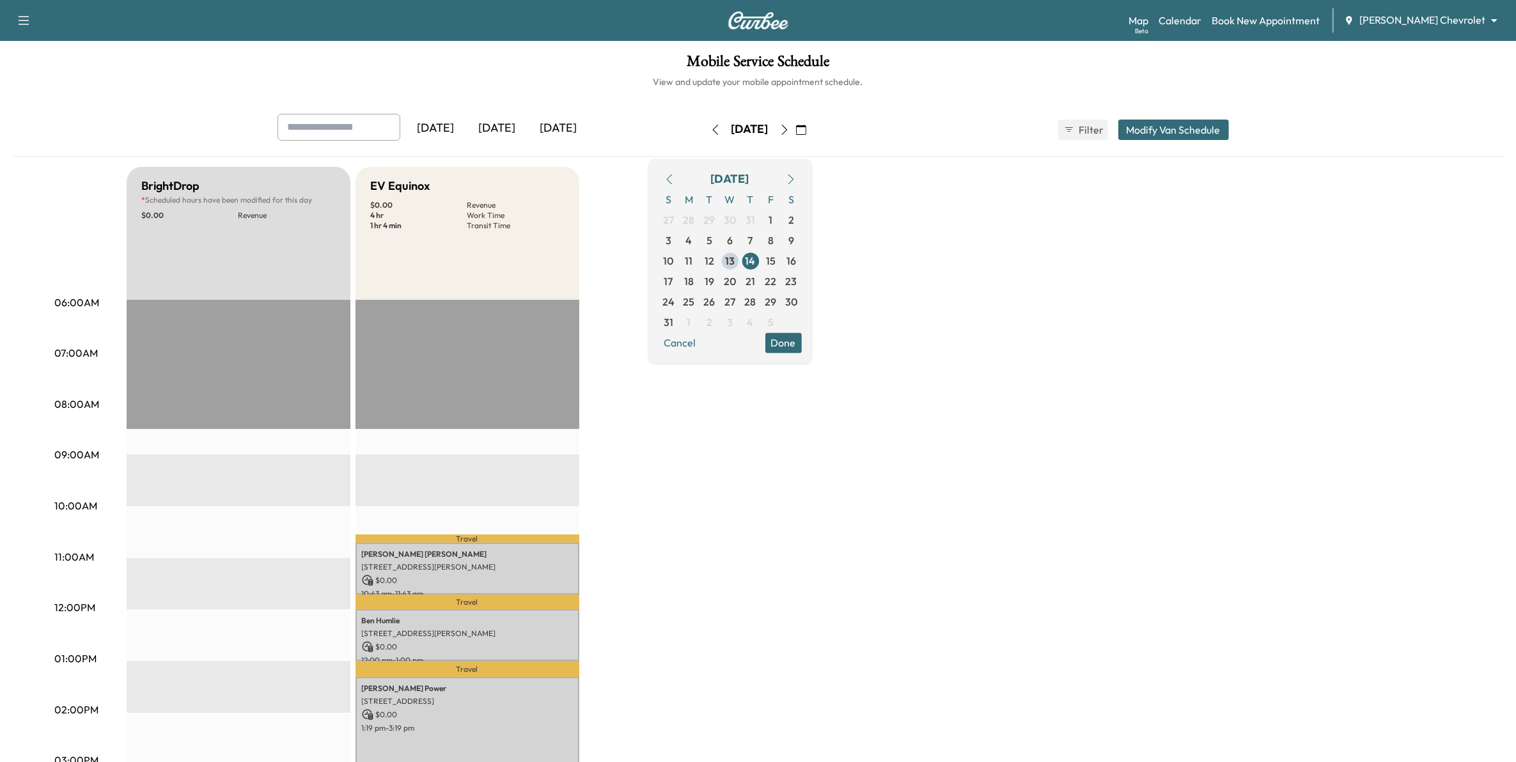
click at [746, 132] on icon "button" at bounding box center [784, 130] width 10 height 10
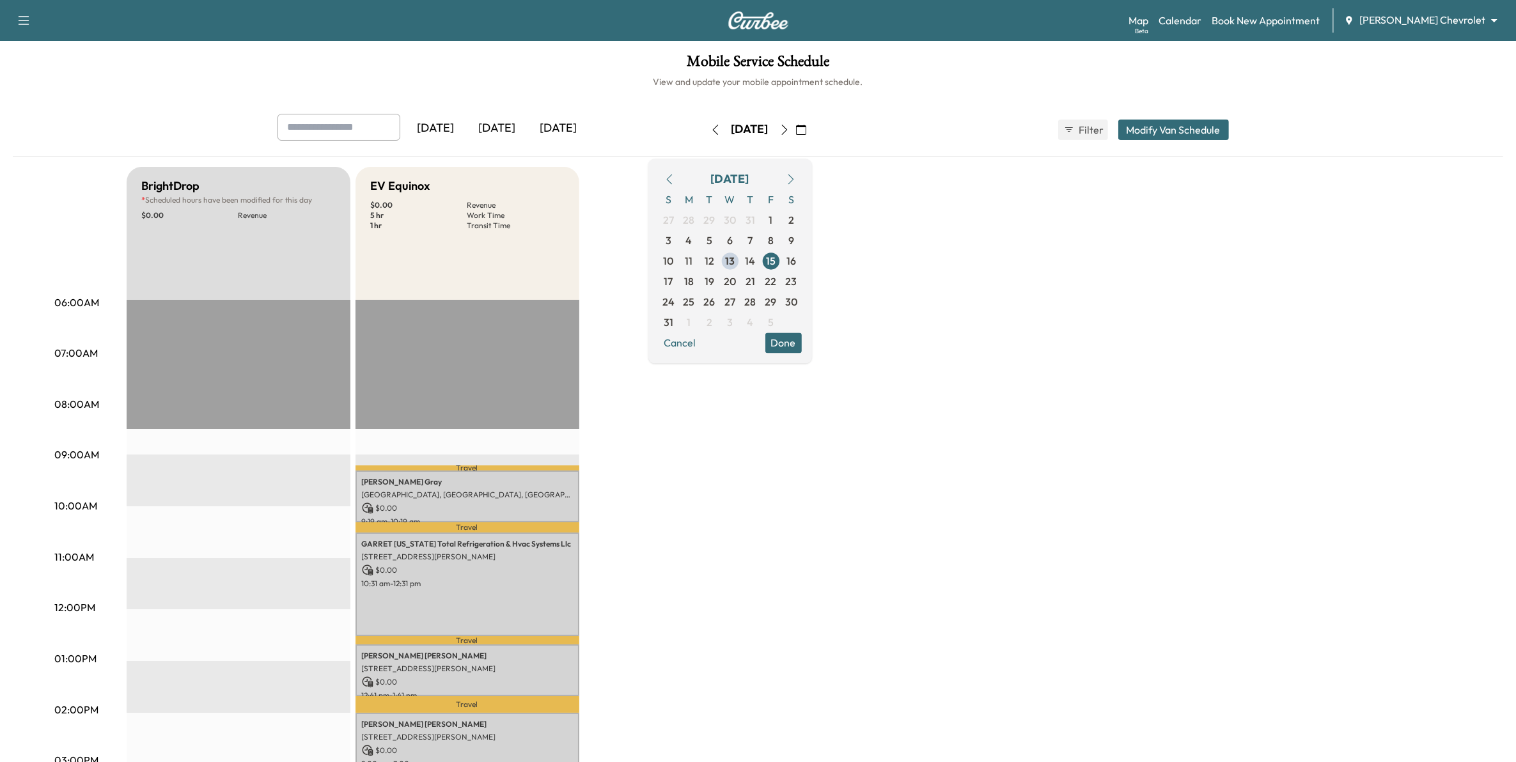
click at [746, 132] on icon "button" at bounding box center [801, 130] width 10 height 10
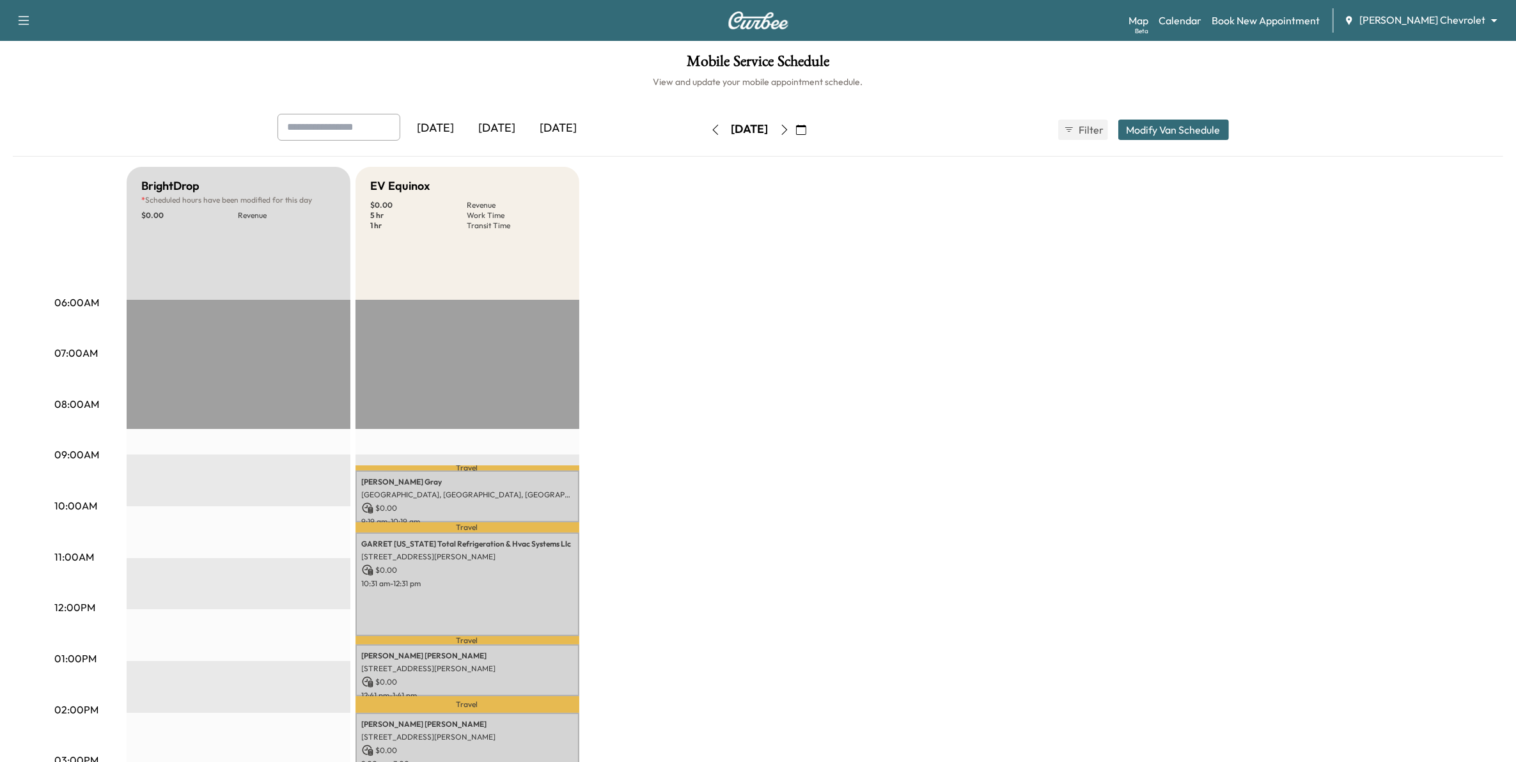
click at [746, 129] on icon "button" at bounding box center [784, 130] width 10 height 10
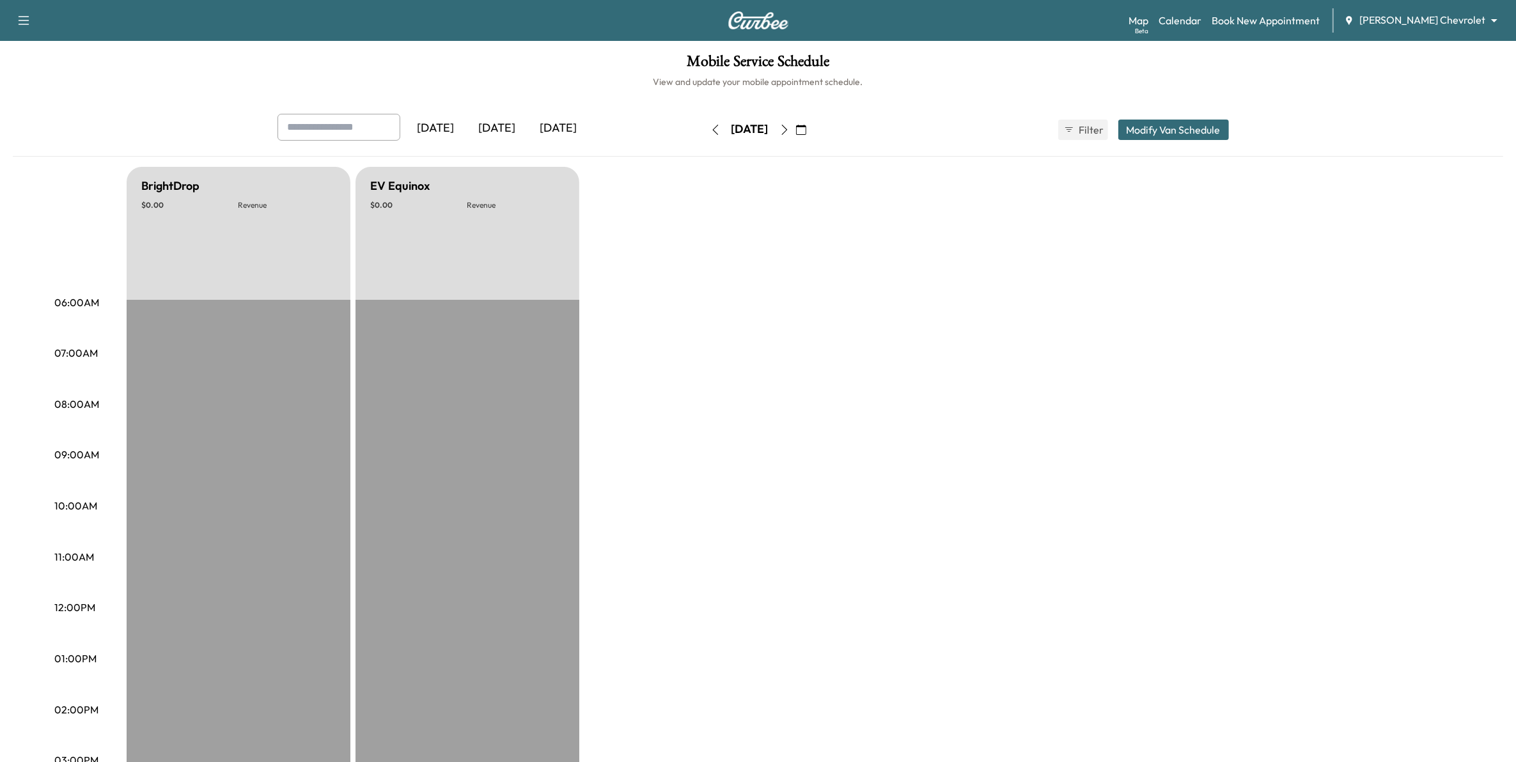
click at [746, 131] on icon "button" at bounding box center [784, 130] width 10 height 10
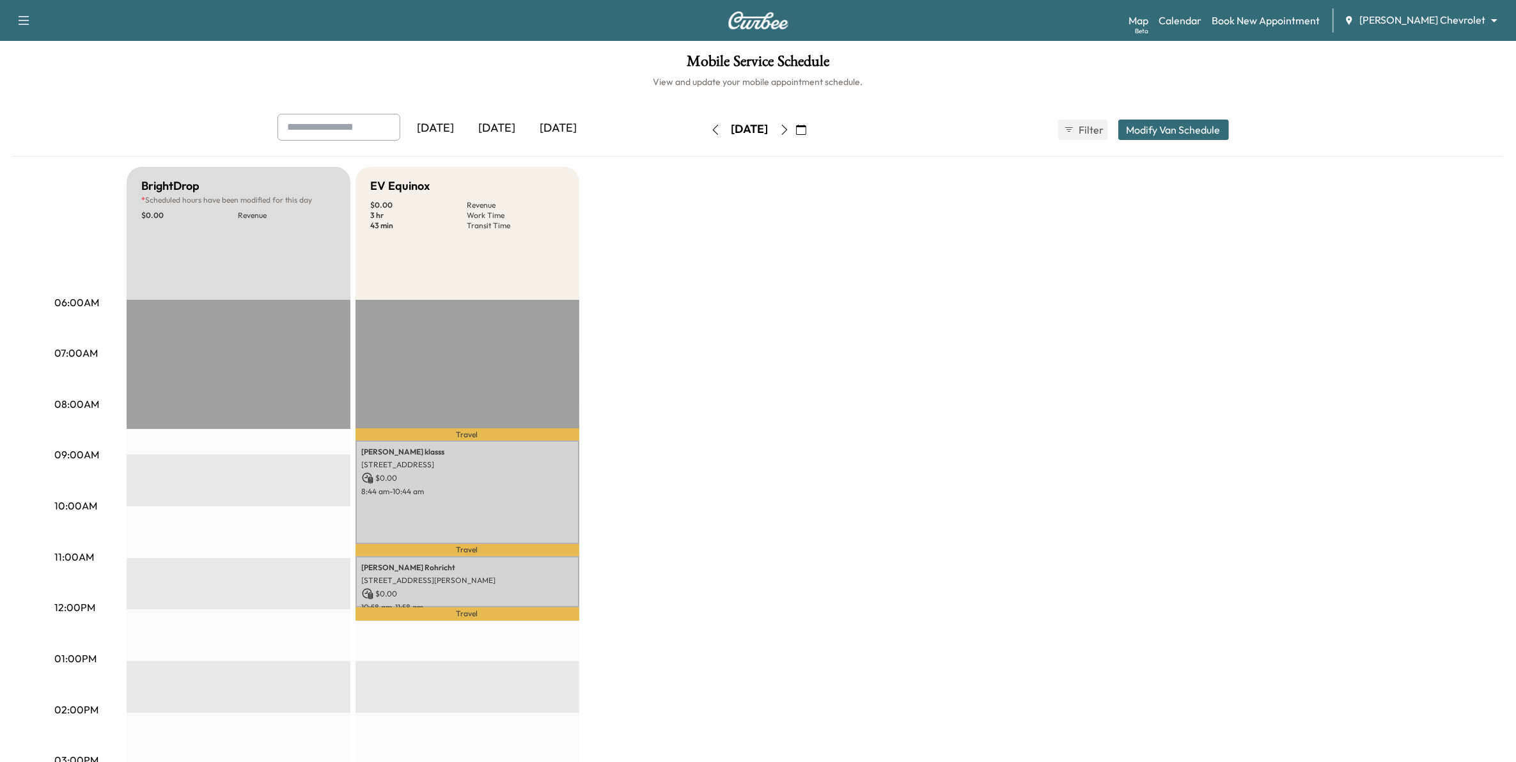
click at [746, 131] on icon "button" at bounding box center [784, 130] width 6 height 10
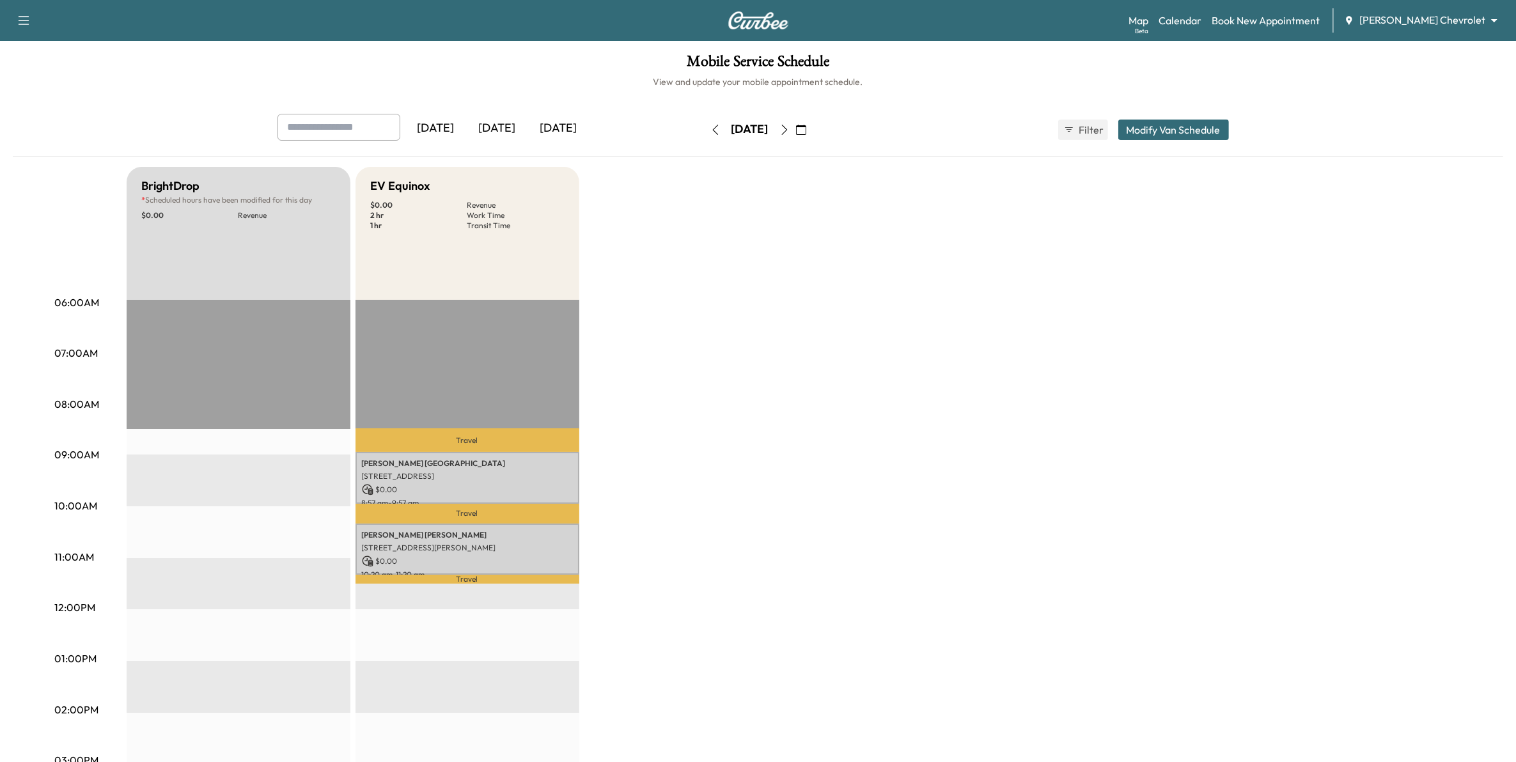
click at [746, 131] on icon "button" at bounding box center [784, 130] width 10 height 10
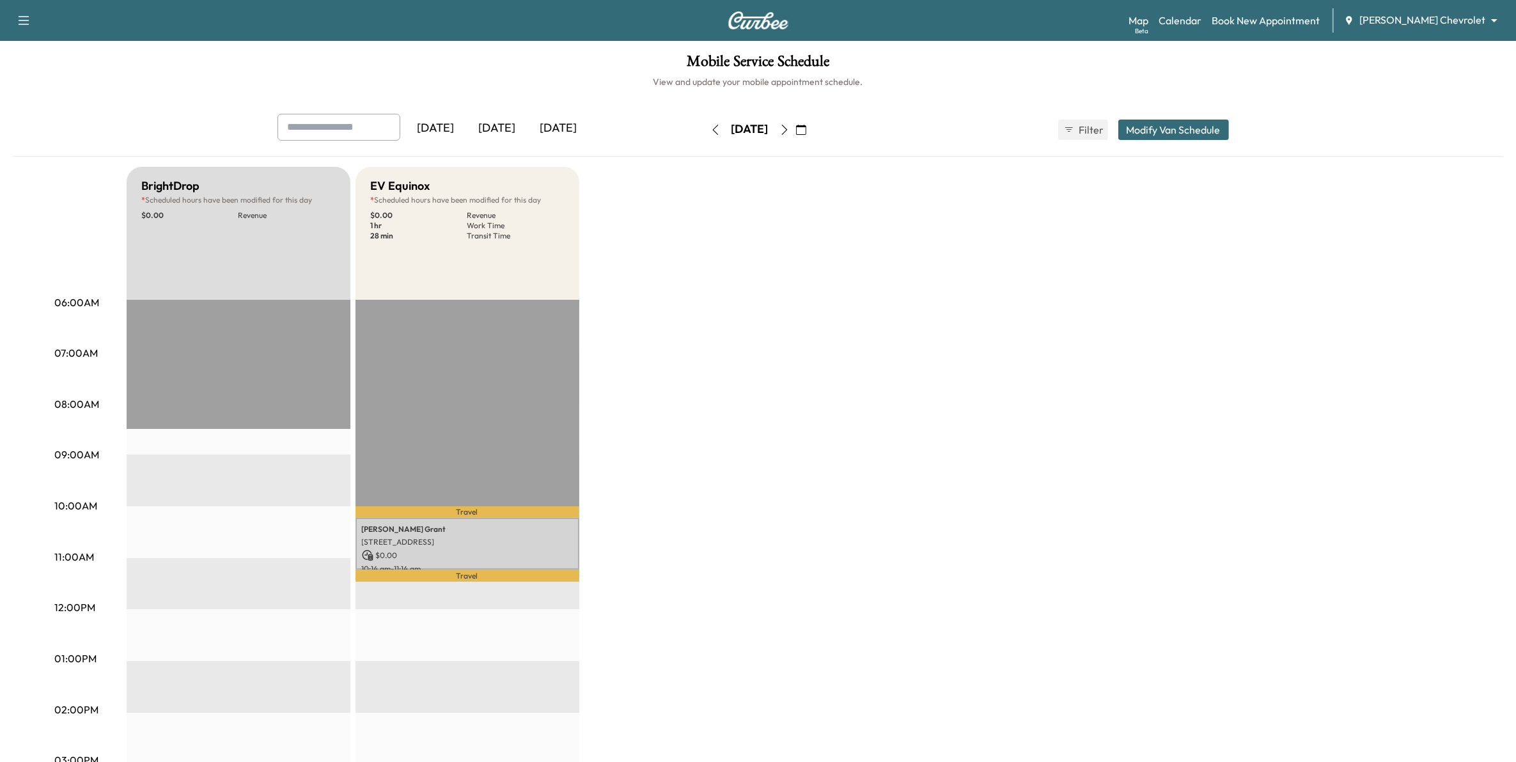
click at [746, 131] on button "button" at bounding box center [785, 130] width 22 height 20
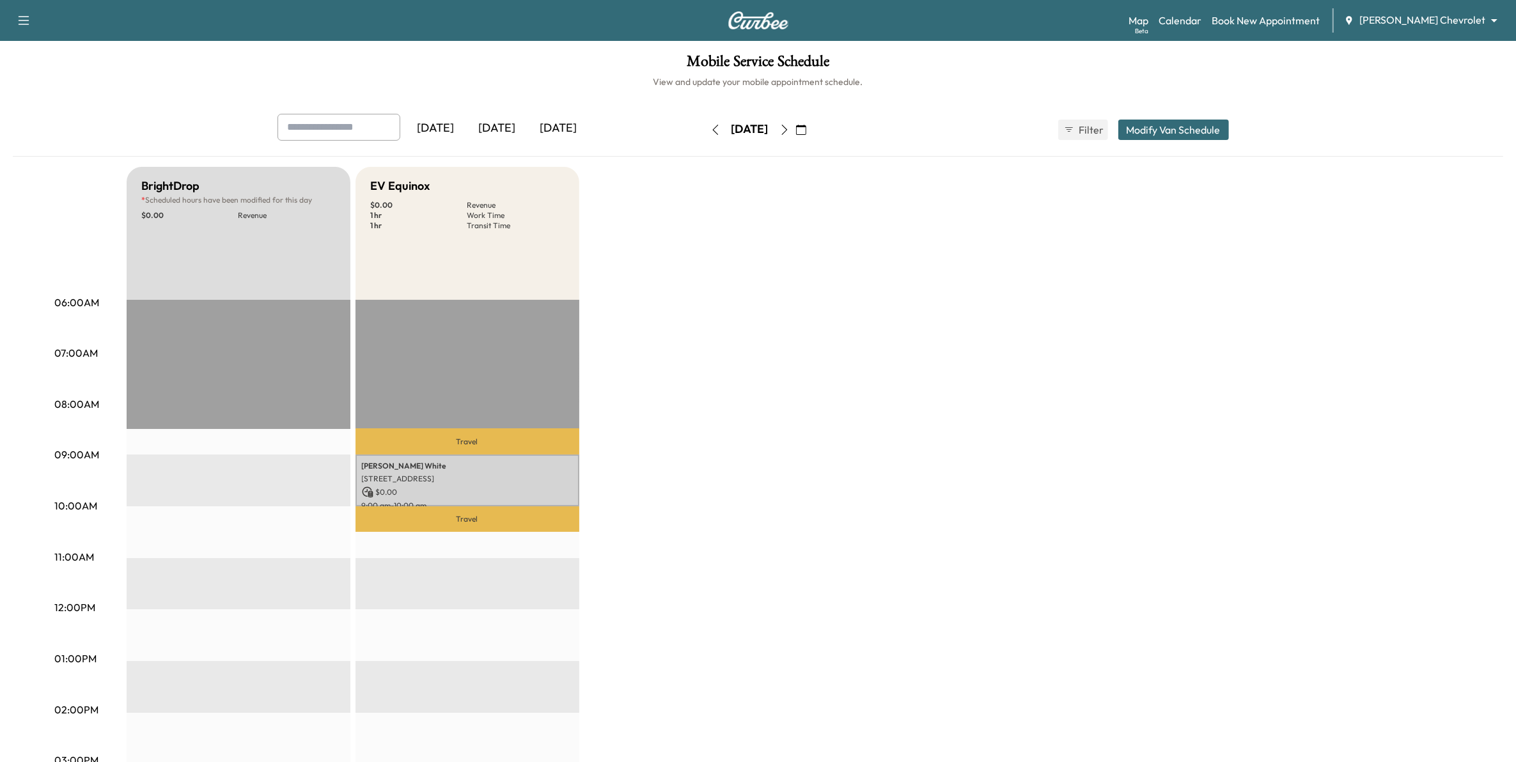
click at [746, 131] on icon "button" at bounding box center [784, 130] width 10 height 10
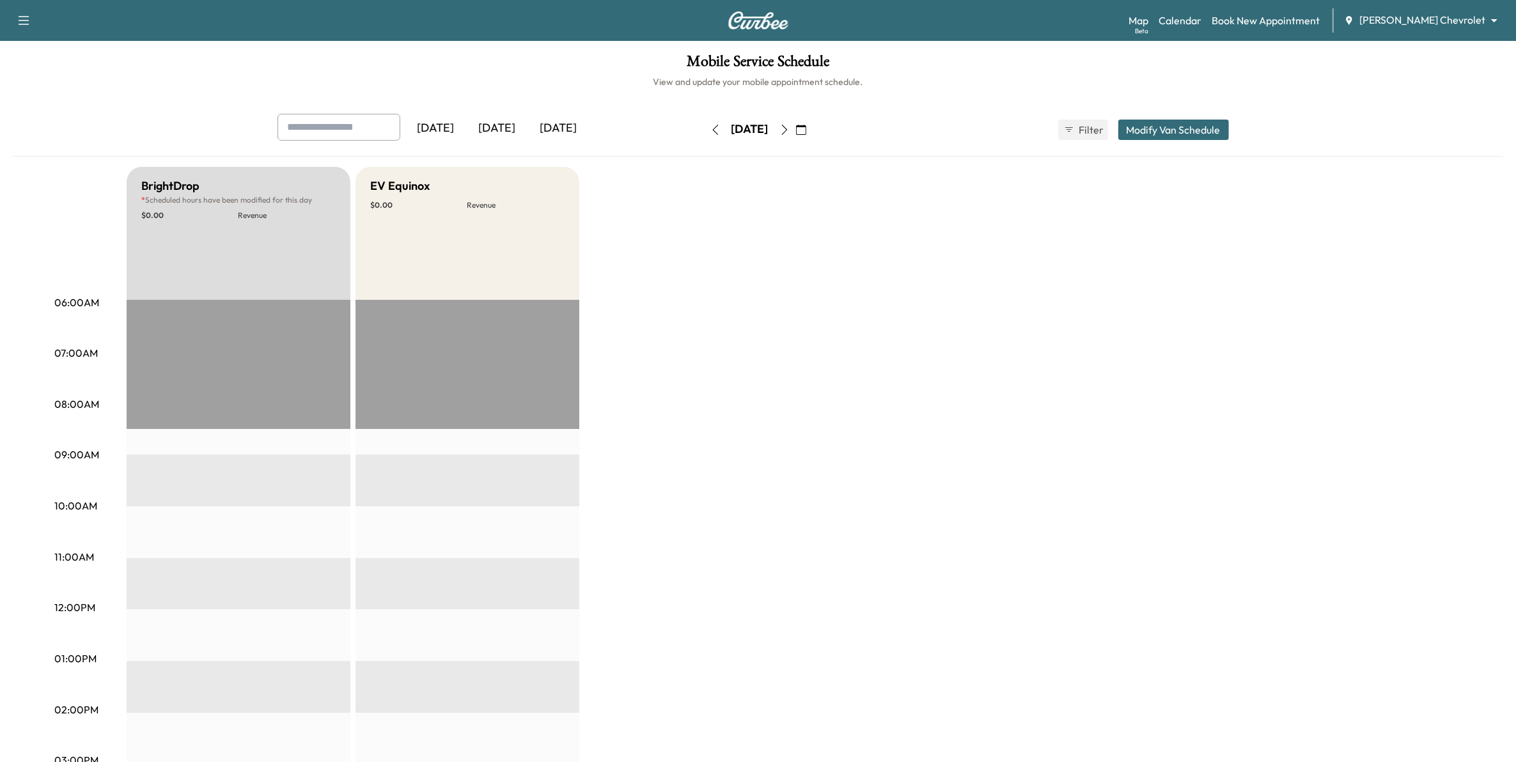
click at [402, 1] on div "Support Log Out Map Beta Calendar Book New Appointment [PERSON_NAME] Chevrolet …" at bounding box center [758, 20] width 1516 height 41
